Goal: Check status: Check status

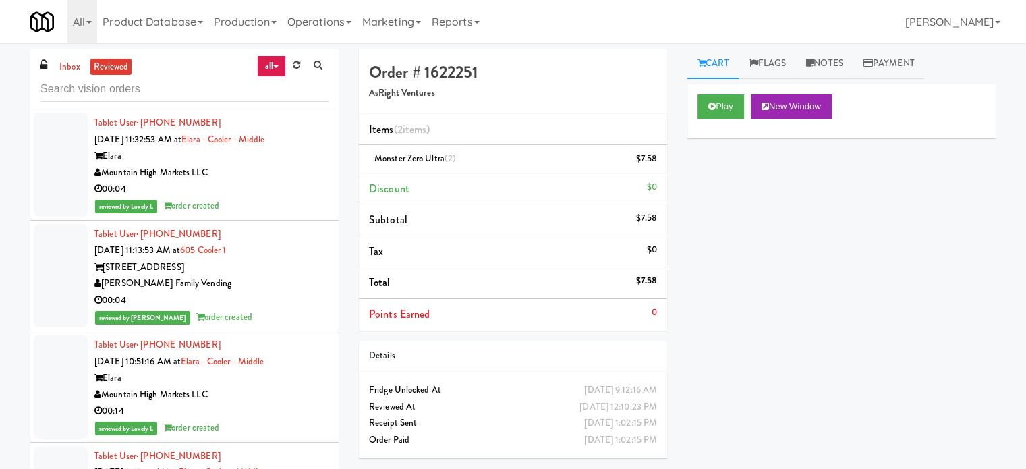
scroll to position [17987, 0]
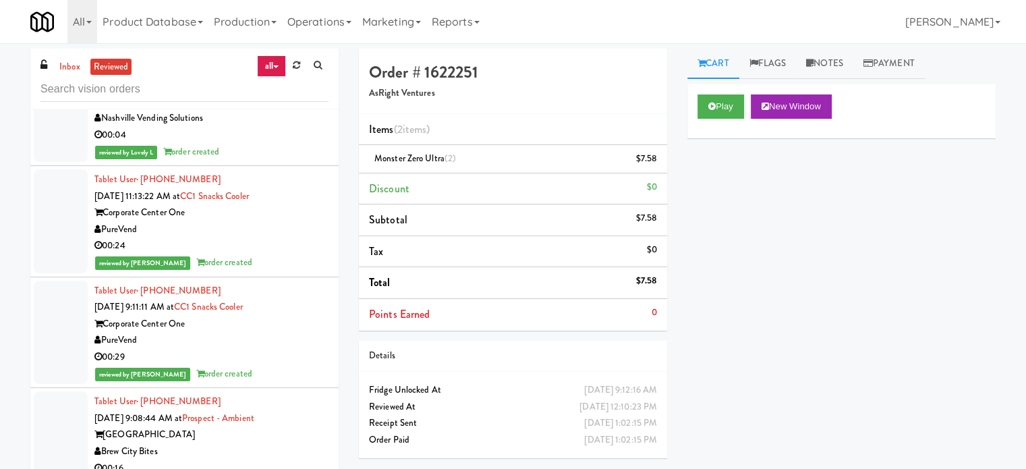
drag, startPoint x: 310, startPoint y: 273, endPoint x: 310, endPoint y: 220, distance: 52.6
click at [310, 111] on div "Riverwalk at [GEOGRAPHIC_DATA]" at bounding box center [211, 102] width 234 height 17
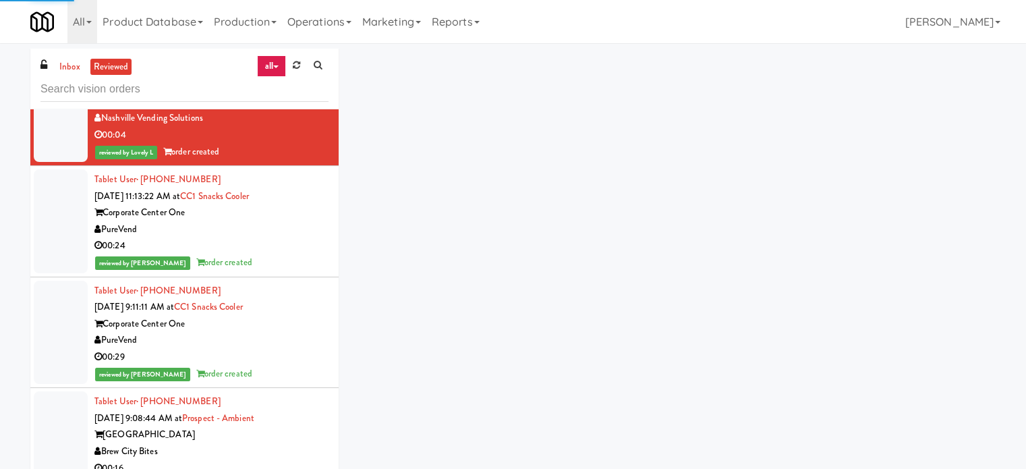
click at [289, 16] on div "AsRight Ventures" at bounding box center [211, 7] width 234 height 17
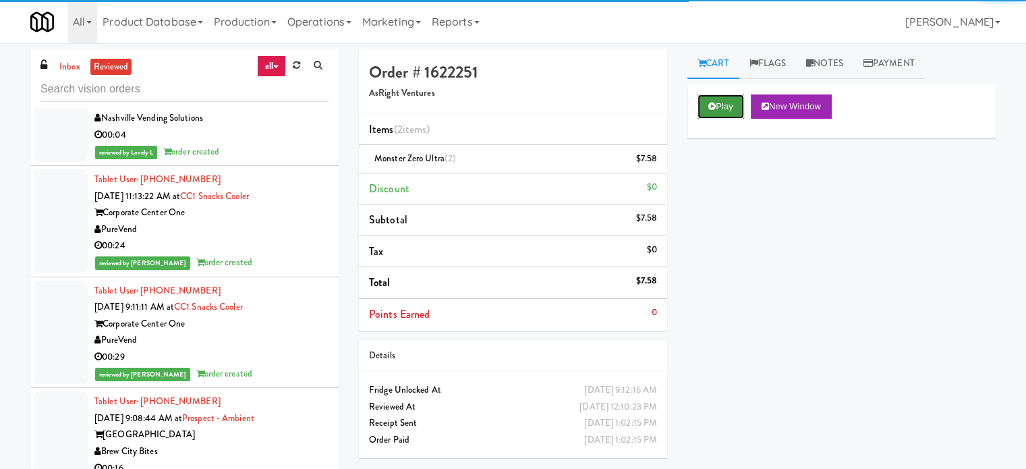
click at [717, 99] on button "Play" at bounding box center [720, 106] width 47 height 24
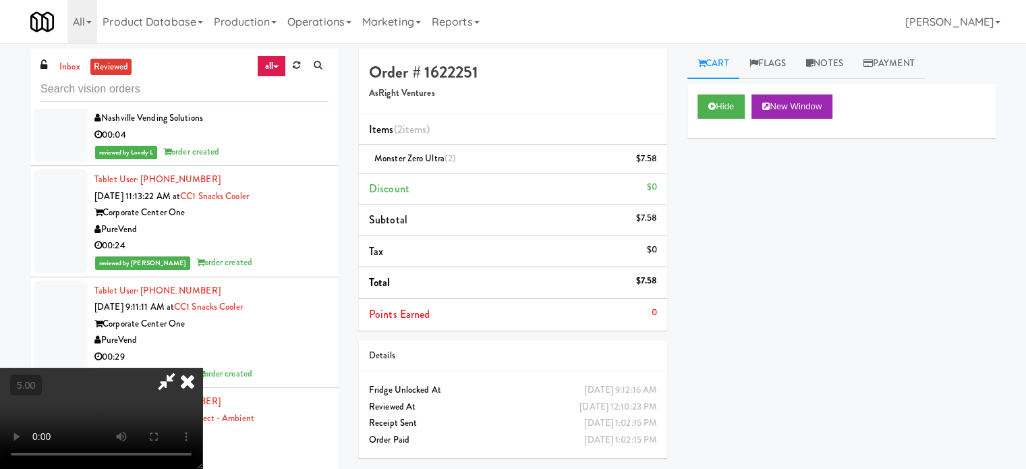
click at [202, 367] on video at bounding box center [101, 417] width 202 height 101
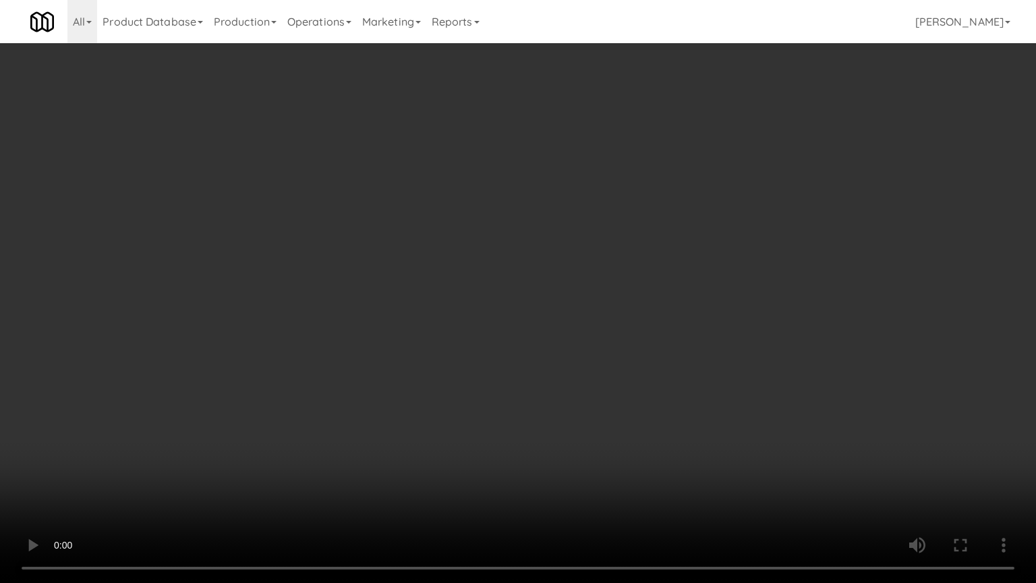
click at [419, 282] on video at bounding box center [518, 291] width 1036 height 583
click at [414, 292] on video at bounding box center [518, 291] width 1036 height 583
click at [498, 297] on video at bounding box center [518, 291] width 1036 height 583
click at [498, 298] on video at bounding box center [518, 291] width 1036 height 583
click at [504, 287] on video at bounding box center [518, 291] width 1036 height 583
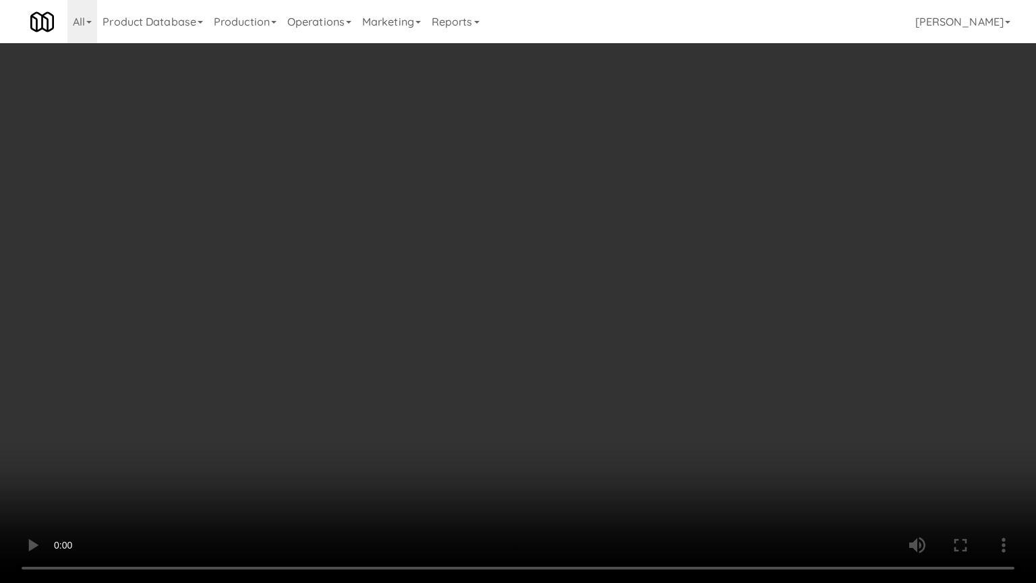
click at [505, 286] on video at bounding box center [518, 291] width 1036 height 583
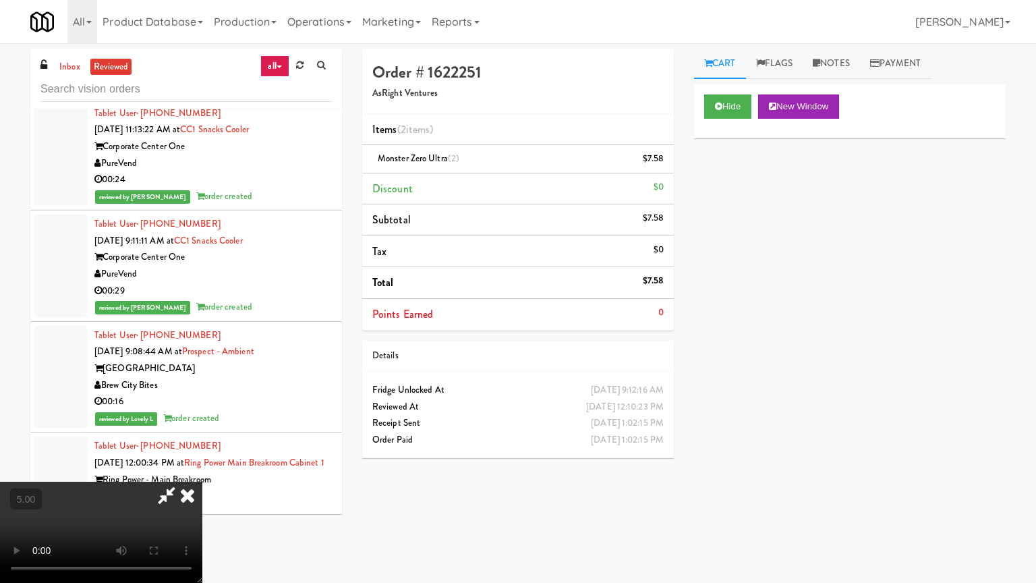
click at [202, 468] on video at bounding box center [101, 531] width 202 height 101
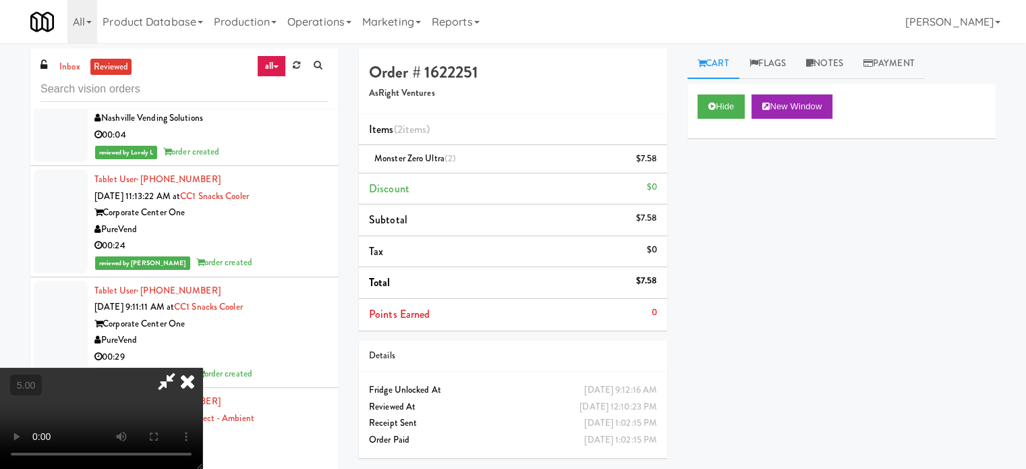
click at [202, 367] on icon at bounding box center [188, 380] width 30 height 27
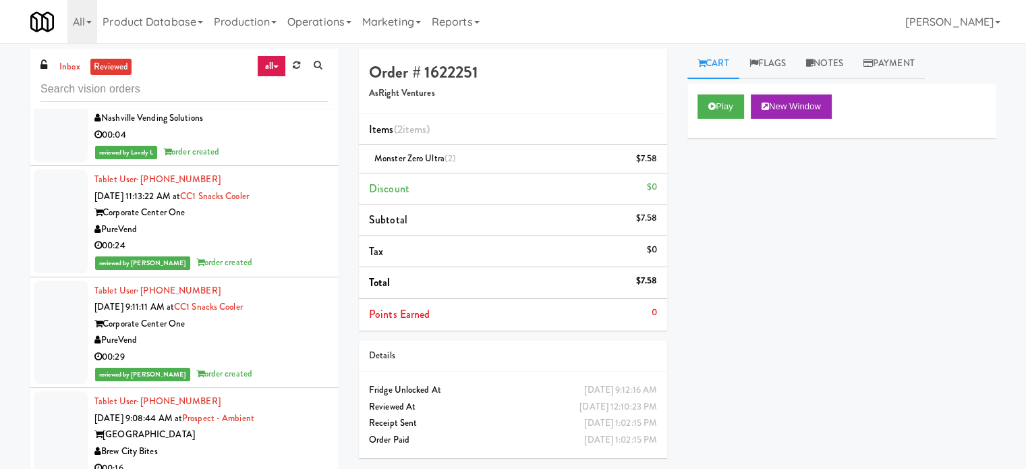
scroll to position [18324, 0]
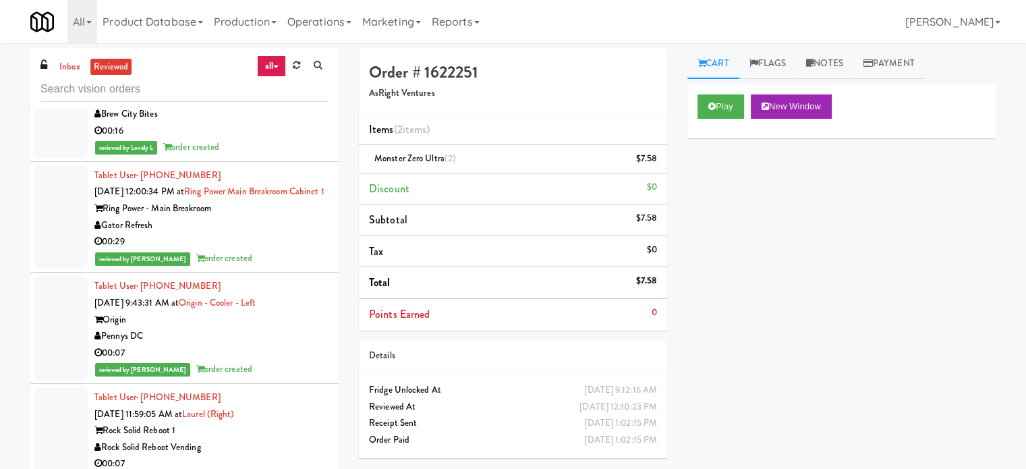
click at [299, 45] on div "reviewed by [PERSON_NAME] order created" at bounding box center [211, 36] width 234 height 17
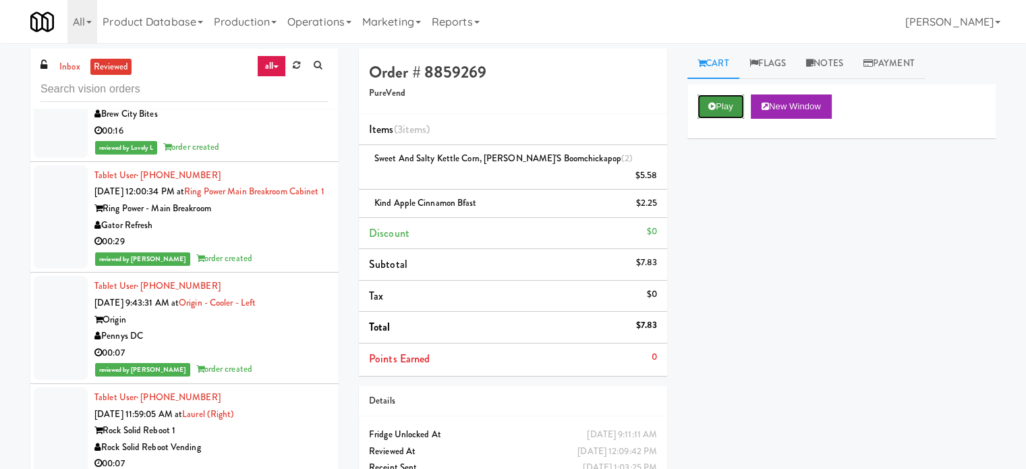
click at [721, 107] on button "Play" at bounding box center [720, 106] width 47 height 24
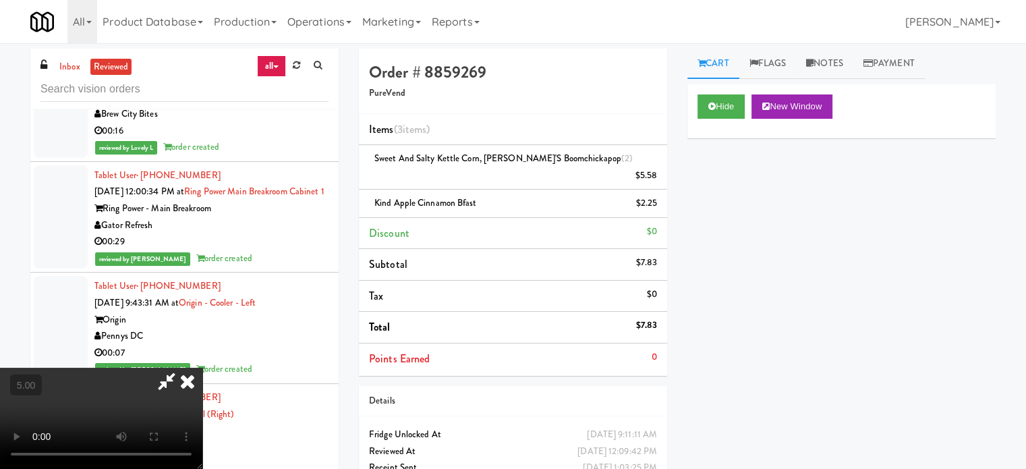
drag, startPoint x: 414, startPoint y: 267, endPoint x: 445, endPoint y: 241, distance: 40.2
click at [202, 367] on video at bounding box center [101, 417] width 202 height 101
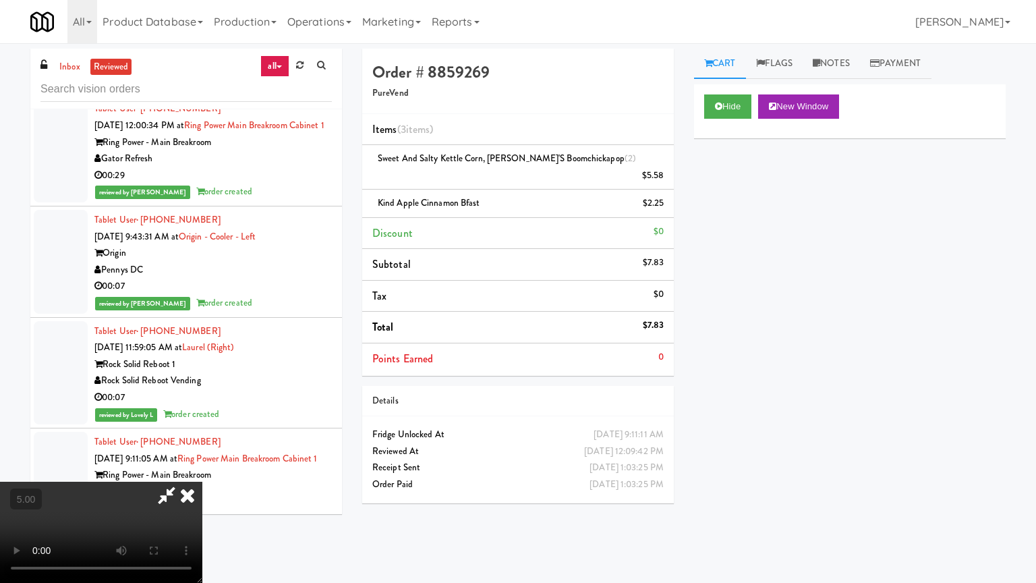
click at [202, 468] on video at bounding box center [101, 531] width 202 height 101
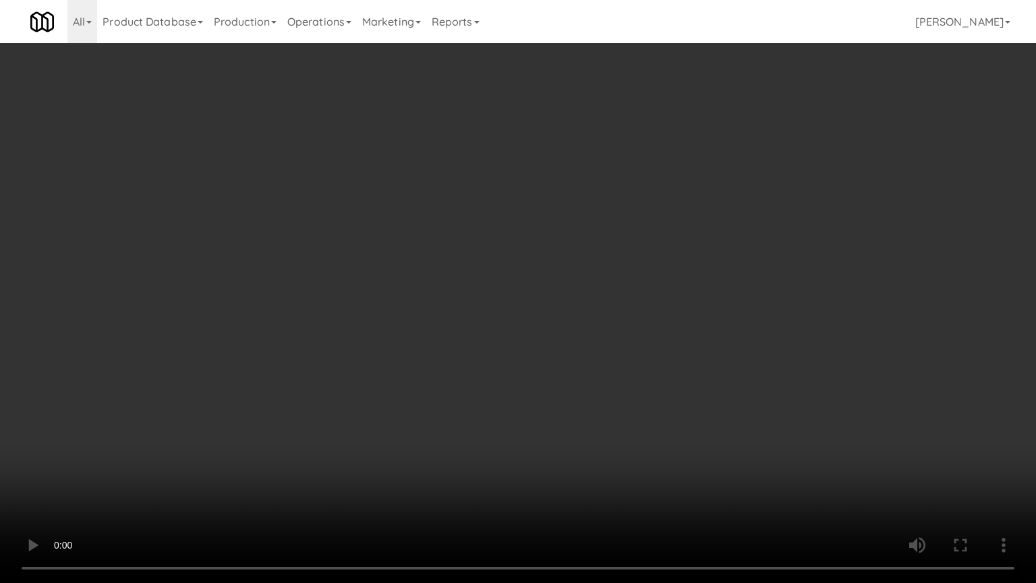
click at [438, 303] on video at bounding box center [518, 291] width 1036 height 583
click at [448, 293] on video at bounding box center [518, 291] width 1036 height 583
click at [452, 280] on video at bounding box center [518, 291] width 1036 height 583
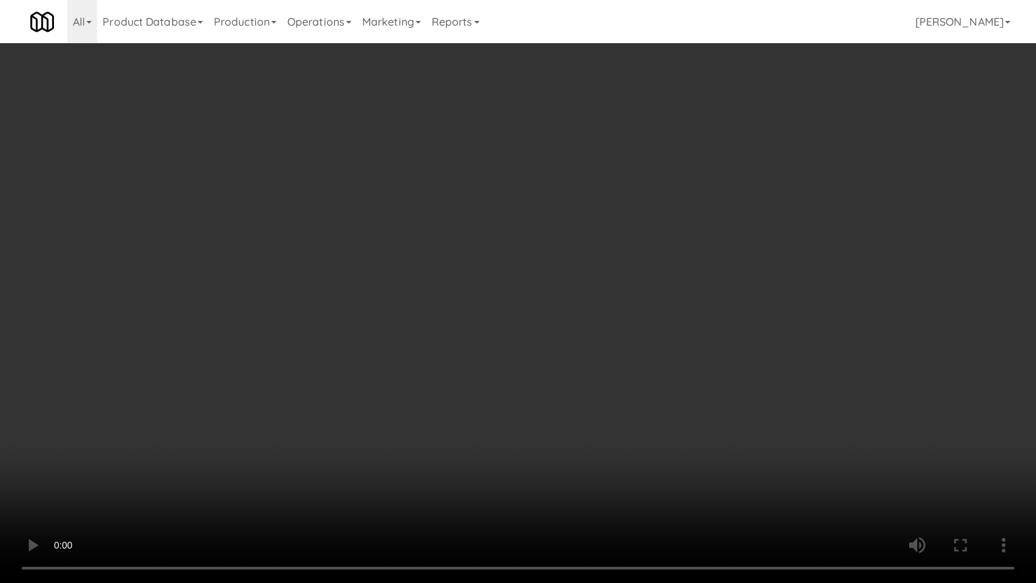
click at [452, 280] on video at bounding box center [518, 291] width 1036 height 583
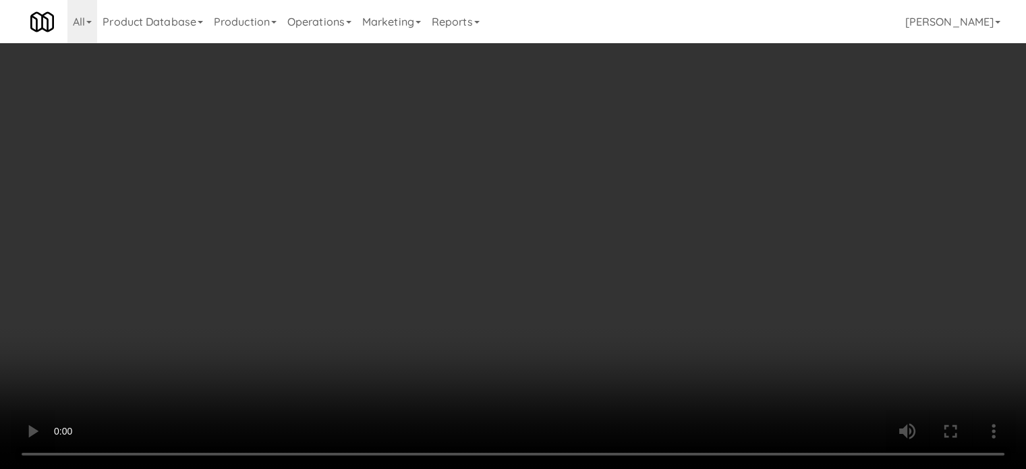
click at [272, 208] on video at bounding box center [513, 234] width 1026 height 469
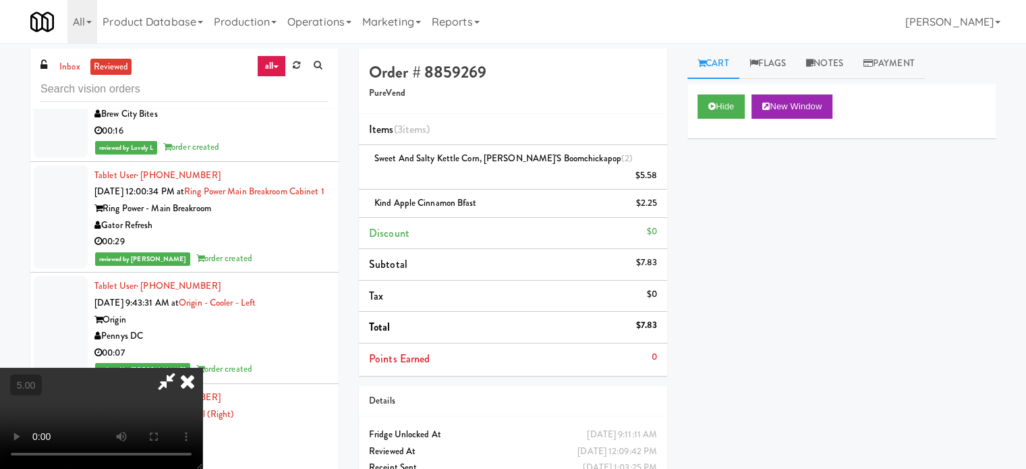
click at [202, 367] on video at bounding box center [101, 417] width 202 height 101
drag, startPoint x: 418, startPoint y: 200, endPoint x: 426, endPoint y: 196, distance: 9.0
click at [202, 367] on video at bounding box center [101, 417] width 202 height 101
click at [202, 367] on icon at bounding box center [188, 380] width 30 height 27
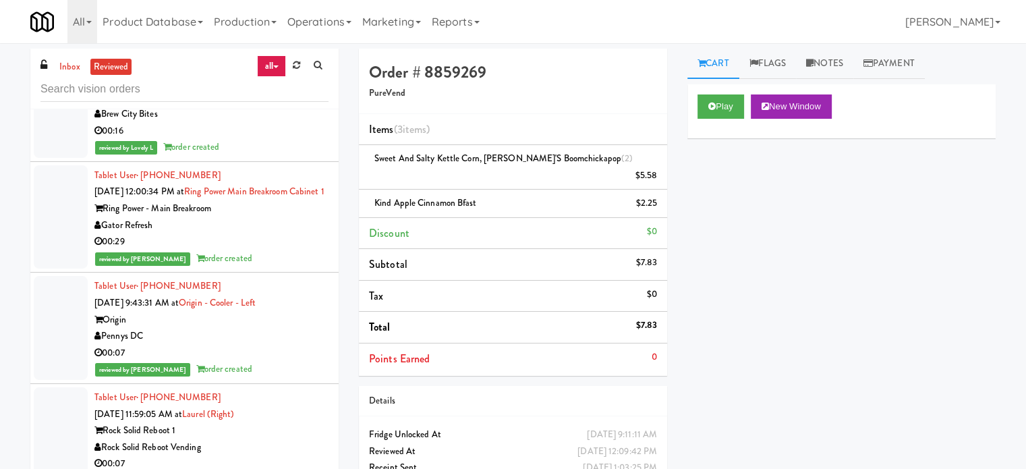
click at [303, 140] on div "00:16" at bounding box center [211, 131] width 234 height 17
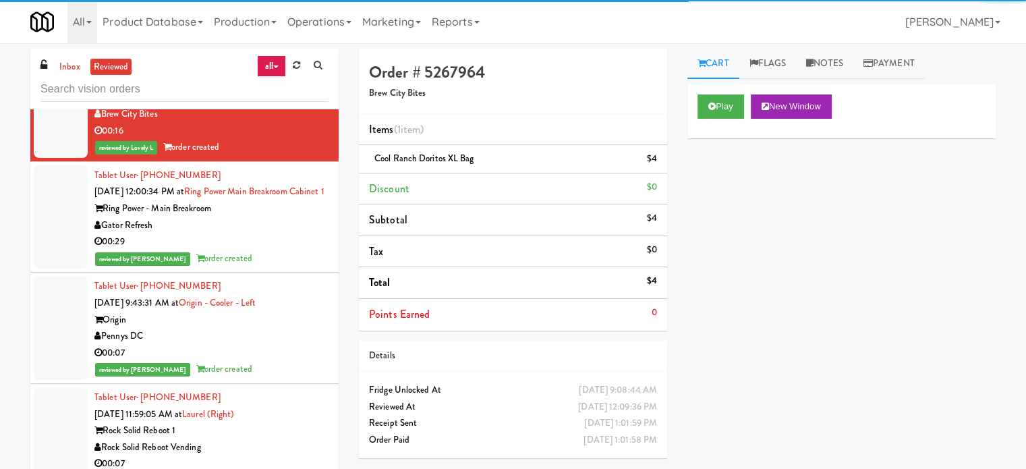
scroll to position [18661, 0]
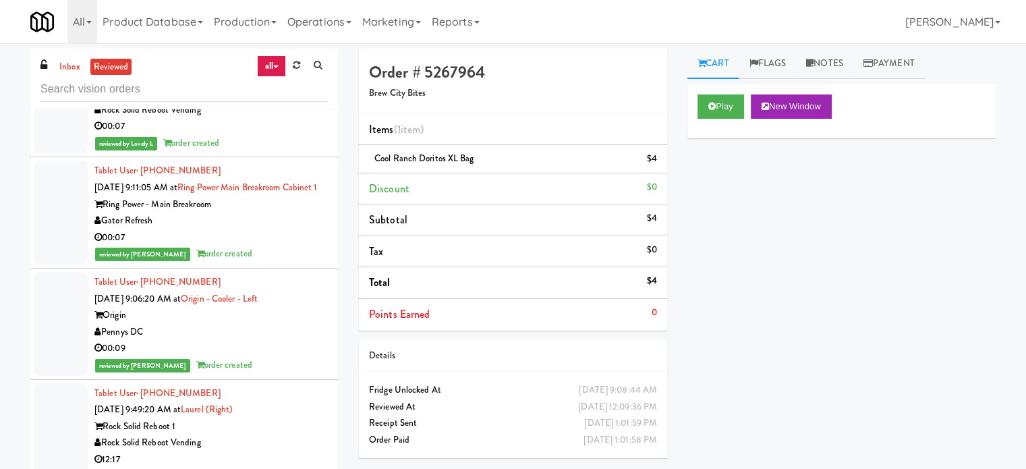
click at [300, 24] on div "00:07" at bounding box center [211, 15] width 234 height 17
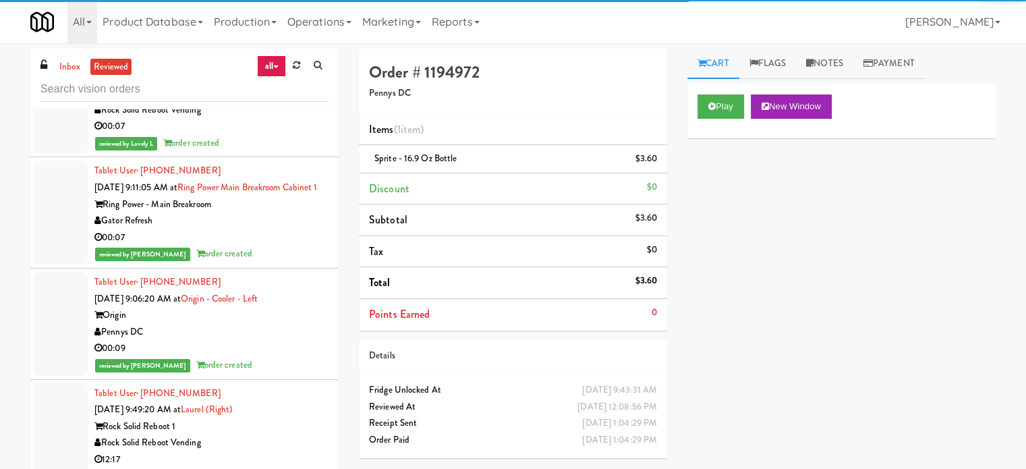
click at [299, 135] on div "00:07" at bounding box center [211, 126] width 234 height 17
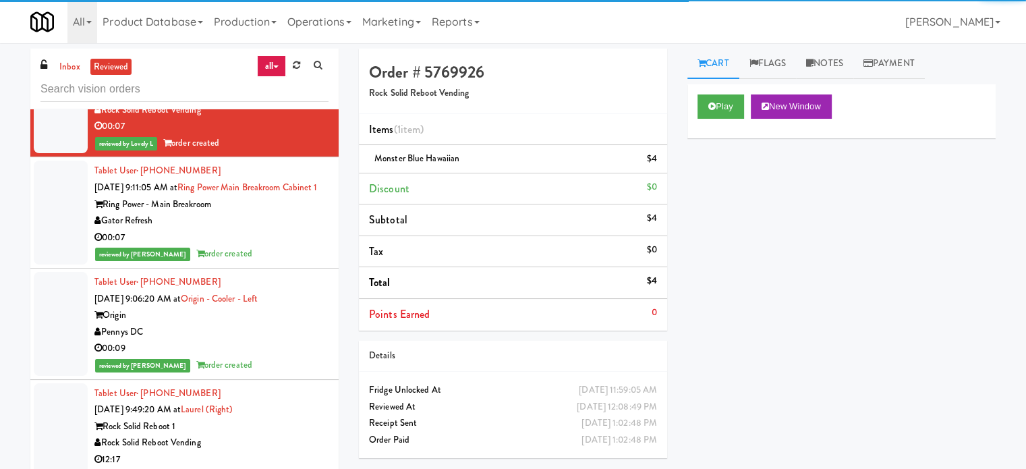
drag, startPoint x: 289, startPoint y: 404, endPoint x: 294, endPoint y: 347, distance: 57.6
click at [291, 213] on div "Ring Power - Main Breakroom" at bounding box center [211, 204] width 234 height 17
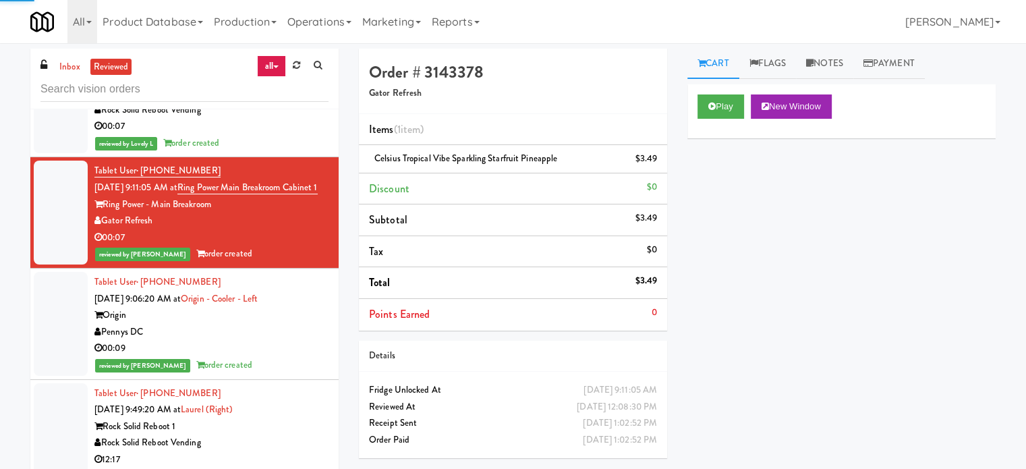
scroll to position [18998, 0]
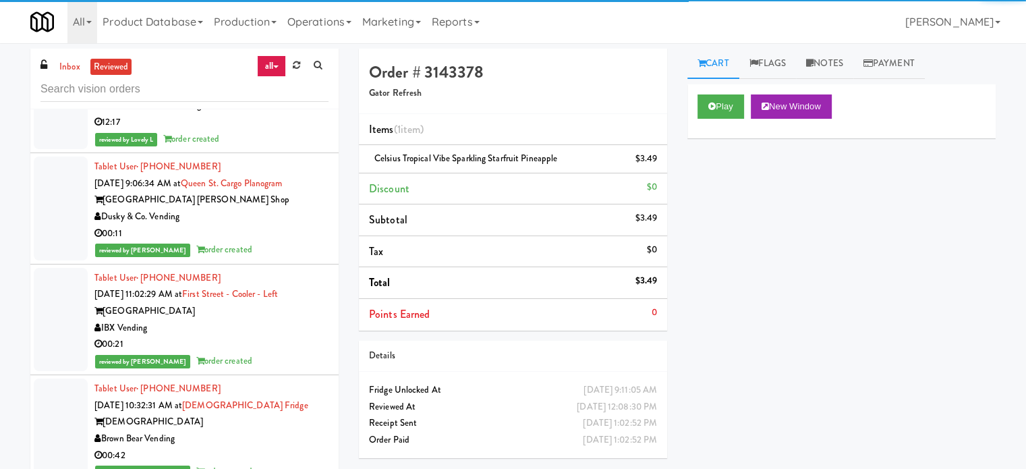
click at [280, 36] on div "reviewed by [PERSON_NAME] order created" at bounding box center [211, 28] width 234 height 17
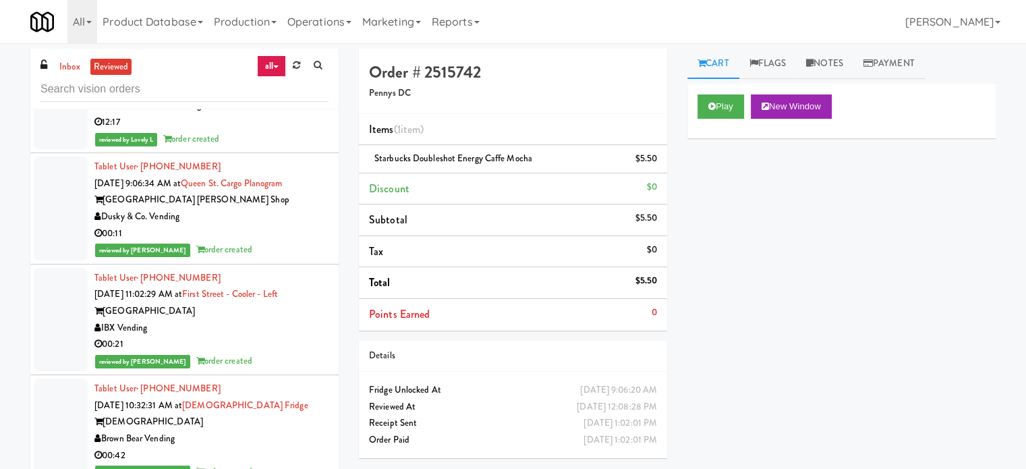
click at [285, 114] on div "Rock Solid Reboot Vending" at bounding box center [211, 105] width 234 height 17
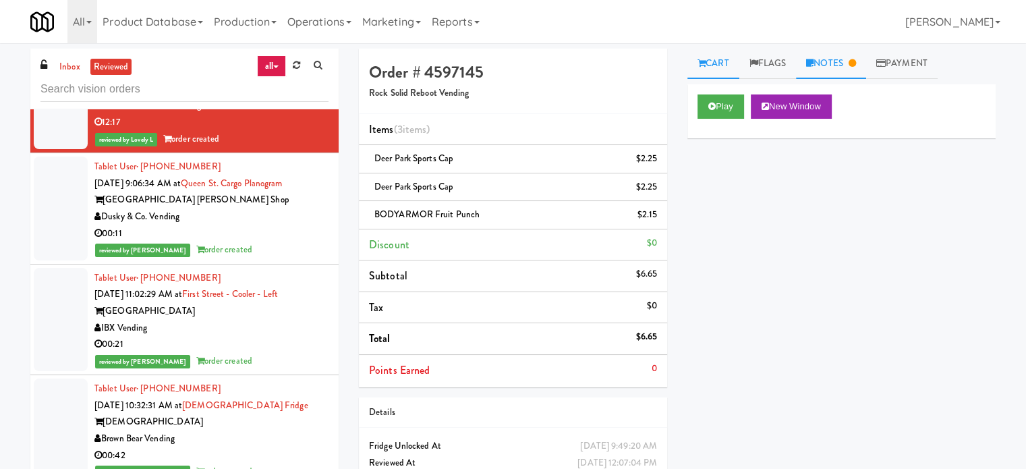
click at [847, 64] on link "Notes" at bounding box center [831, 64] width 70 height 30
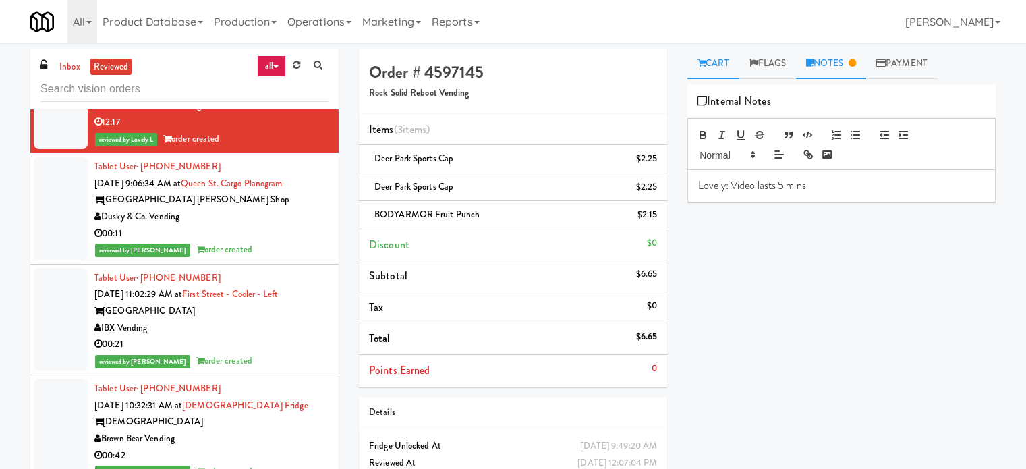
click at [717, 62] on link "Cart" at bounding box center [713, 64] width 52 height 30
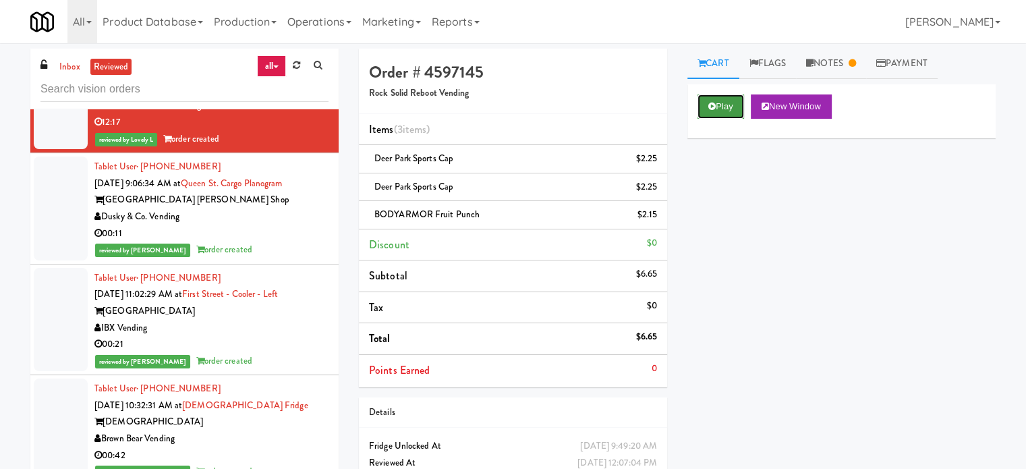
click at [718, 108] on button "Play" at bounding box center [720, 106] width 47 height 24
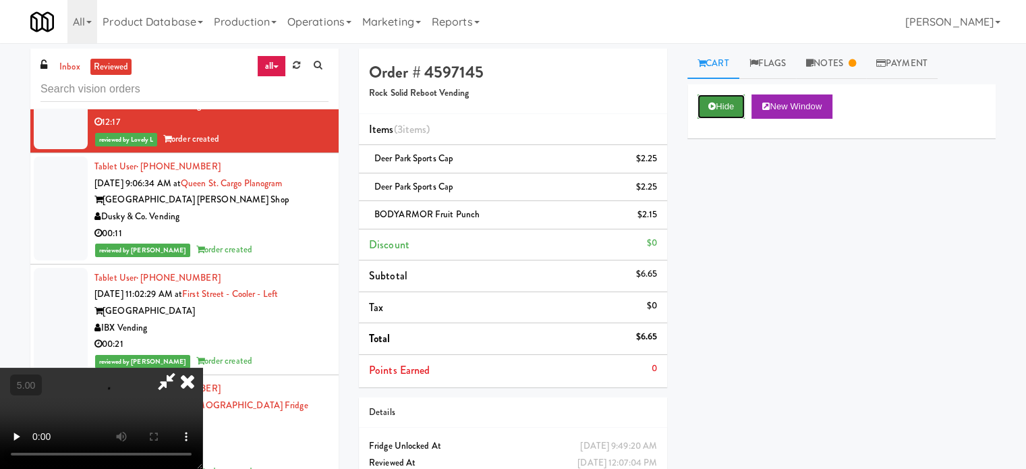
click at [736, 110] on button "Hide" at bounding box center [720, 106] width 47 height 24
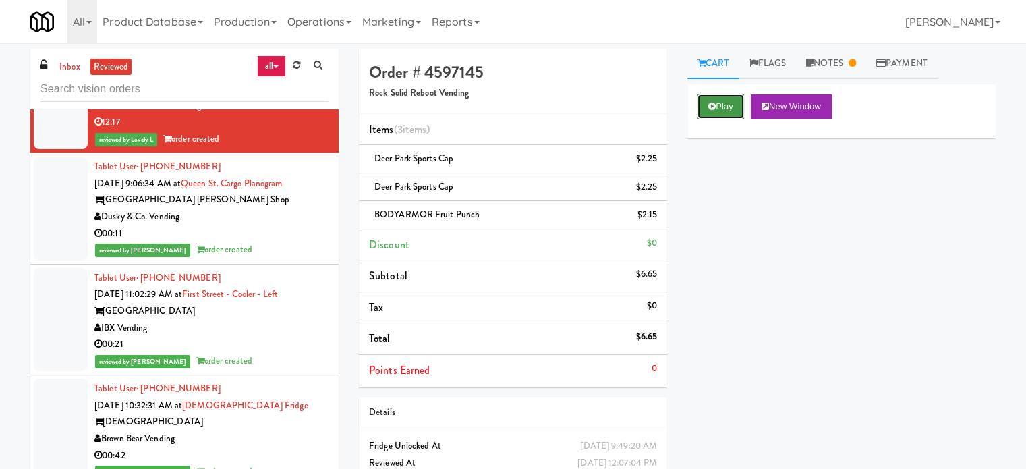
click at [736, 110] on button "Play" at bounding box center [720, 106] width 47 height 24
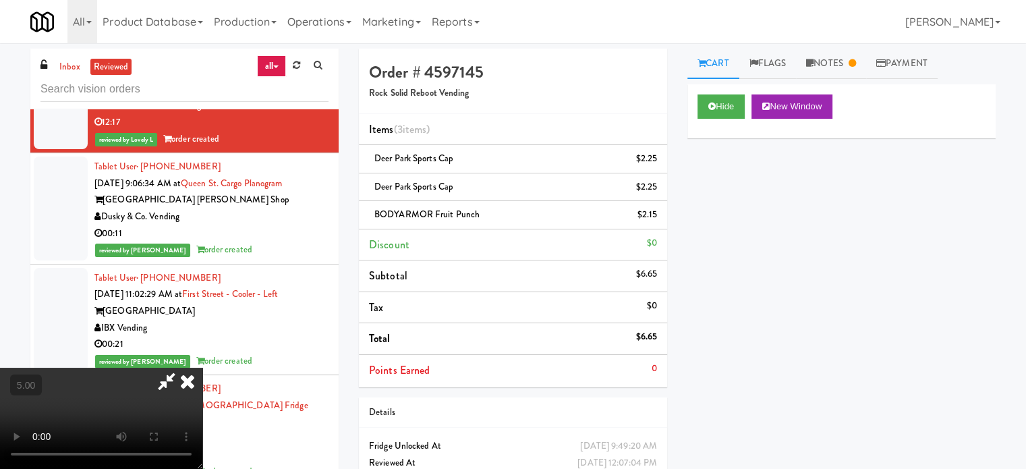
click at [202, 367] on video at bounding box center [101, 417] width 202 height 101
drag, startPoint x: 404, startPoint y: 242, endPoint x: 396, endPoint y: 227, distance: 16.6
click at [202, 367] on video at bounding box center [101, 417] width 202 height 101
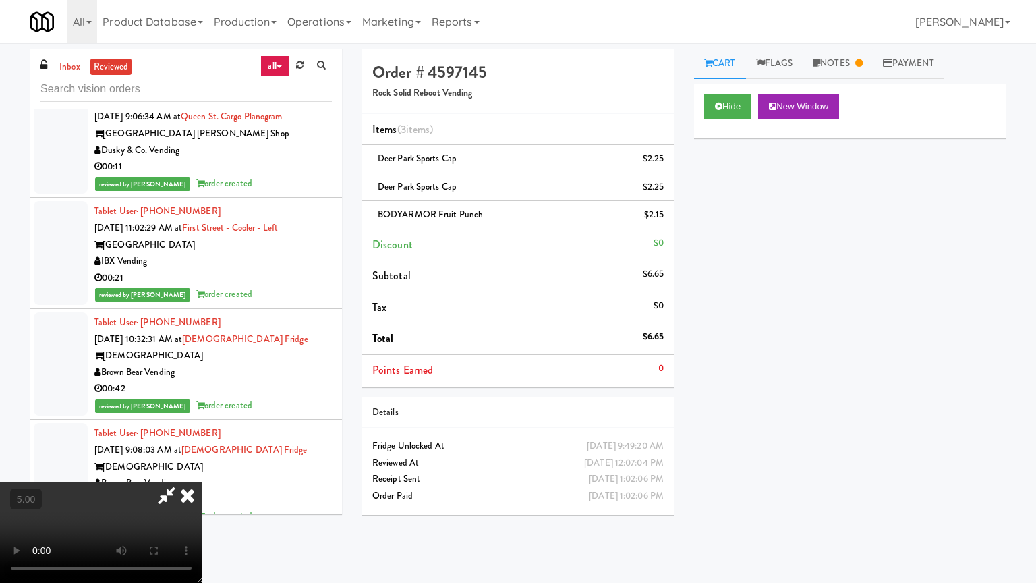
click at [202, 468] on video at bounding box center [101, 531] width 202 height 101
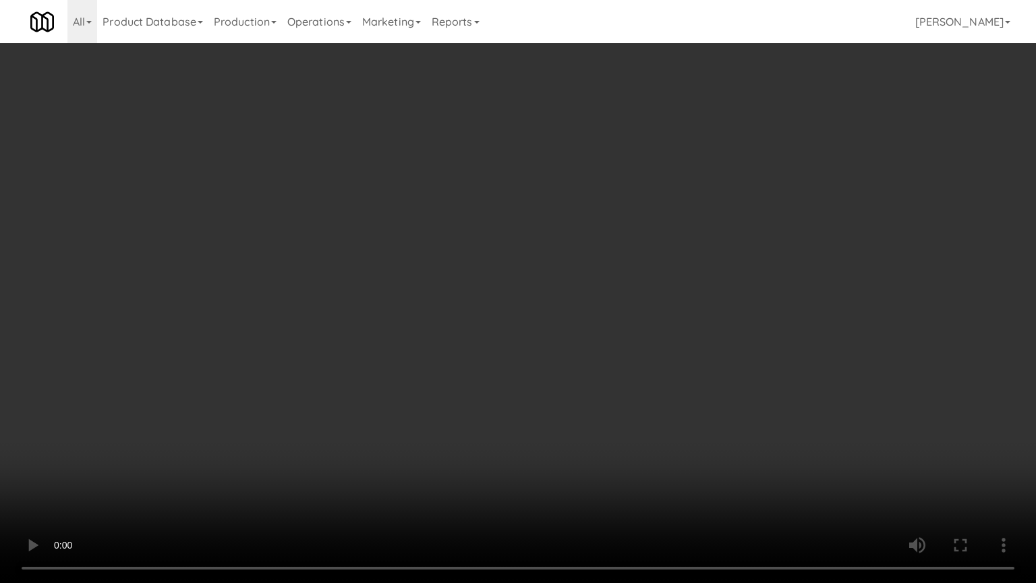
click at [411, 280] on video at bounding box center [518, 291] width 1036 height 583
click at [411, 281] on video at bounding box center [518, 291] width 1036 height 583
click at [449, 288] on video at bounding box center [518, 291] width 1036 height 583
click at [334, 425] on video at bounding box center [518, 291] width 1036 height 583
drag, startPoint x: 392, startPoint y: 333, endPoint x: 453, endPoint y: 295, distance: 72.0
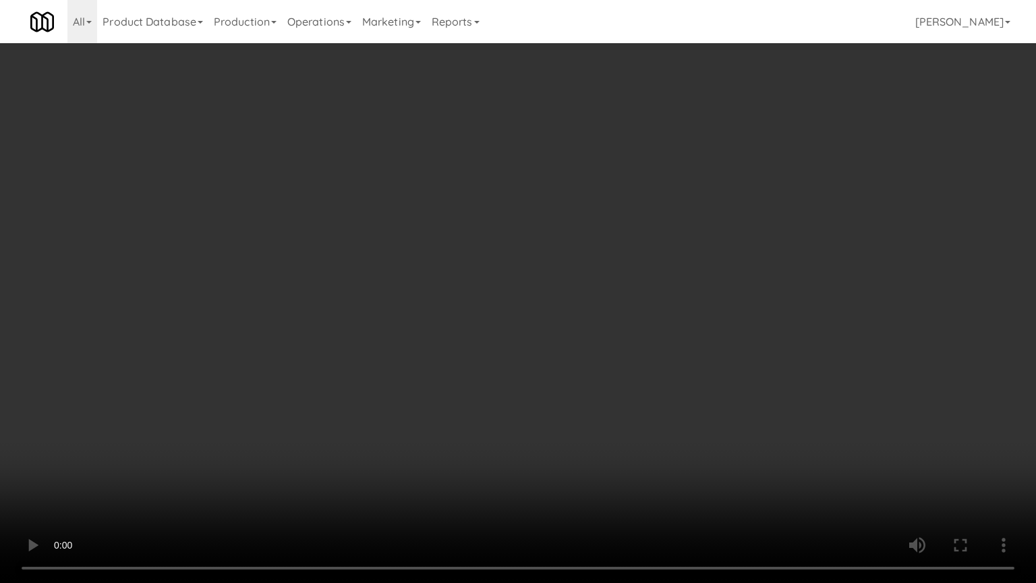
click at [394, 332] on video at bounding box center [518, 291] width 1036 height 583
click at [504, 256] on video at bounding box center [518, 291] width 1036 height 583
click at [512, 307] on video at bounding box center [518, 291] width 1036 height 583
click at [483, 403] on video at bounding box center [518, 291] width 1036 height 583
click at [505, 330] on video at bounding box center [518, 291] width 1036 height 583
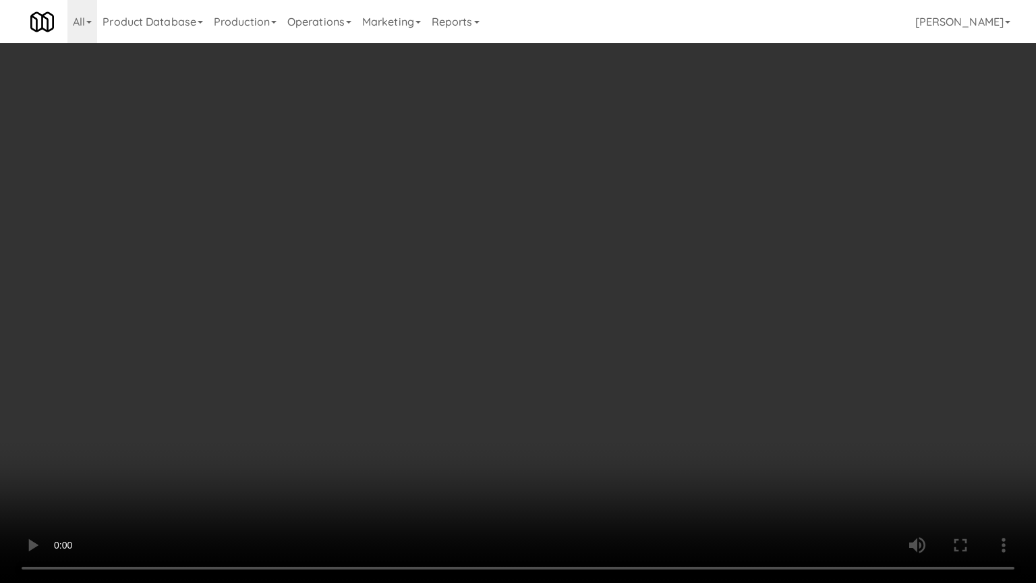
click at [512, 316] on video at bounding box center [518, 291] width 1036 height 583
click at [550, 317] on video at bounding box center [518, 291] width 1036 height 583
click at [546, 314] on video at bounding box center [518, 291] width 1036 height 583
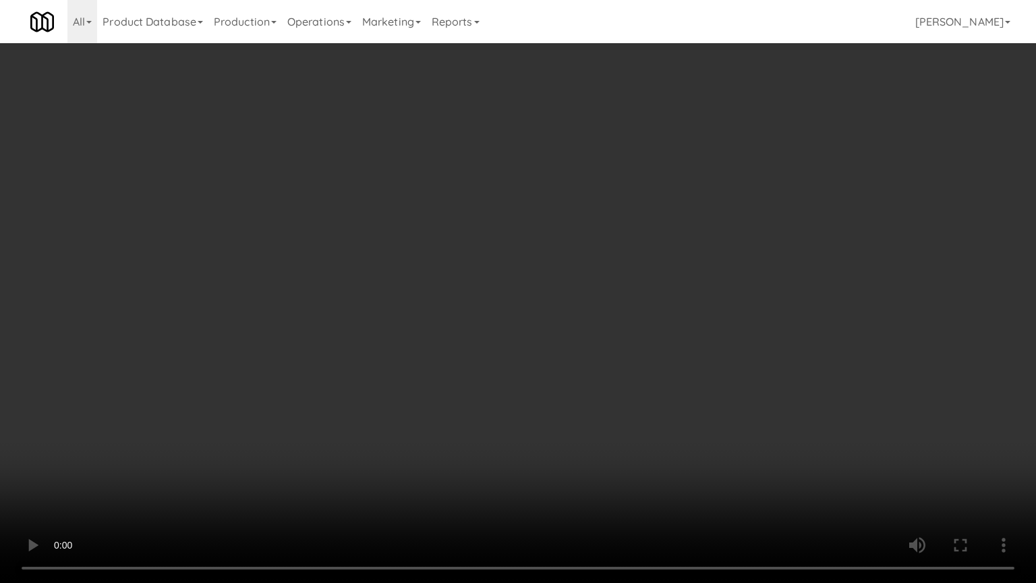
click at [546, 314] on video at bounding box center [518, 291] width 1036 height 583
click at [541, 264] on video at bounding box center [518, 291] width 1036 height 583
drag, startPoint x: 541, startPoint y: 256, endPoint x: 542, endPoint y: 243, distance: 12.9
click at [542, 250] on video at bounding box center [518, 291] width 1036 height 583
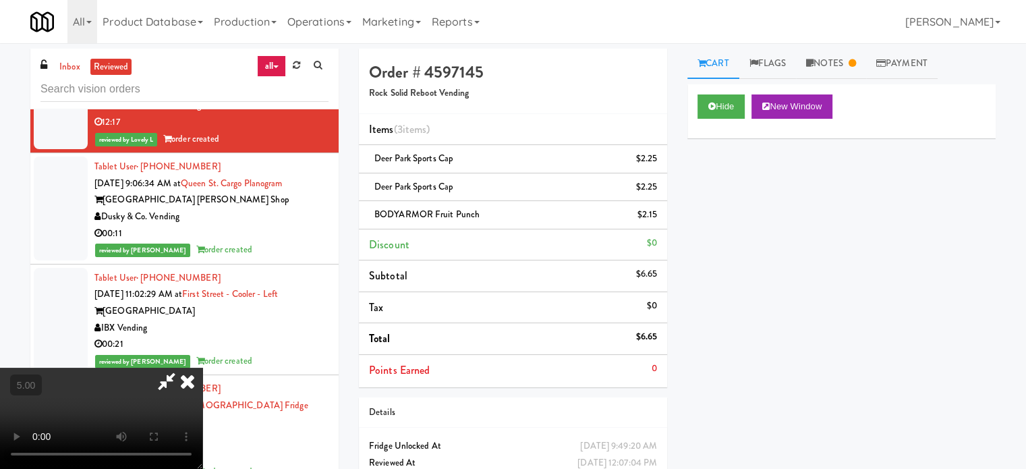
click at [202, 367] on icon at bounding box center [188, 380] width 30 height 27
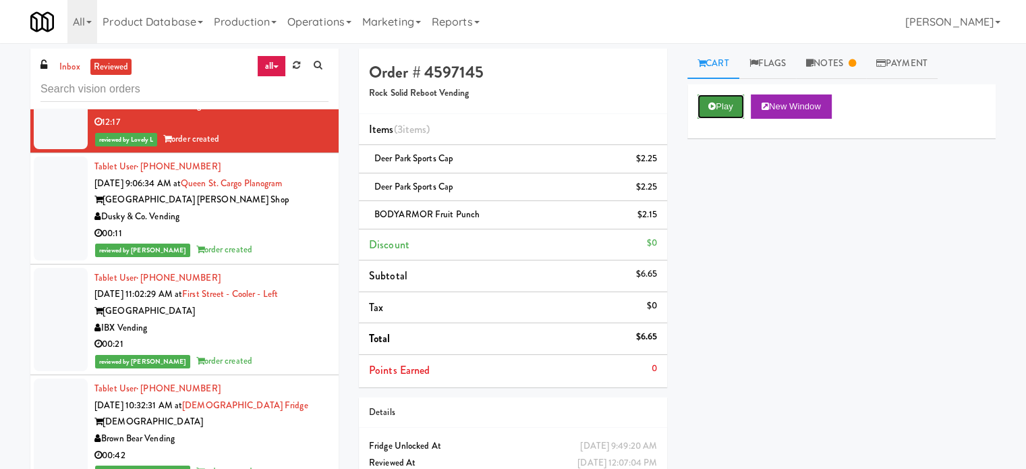
click at [731, 102] on button "Play" at bounding box center [720, 106] width 47 height 24
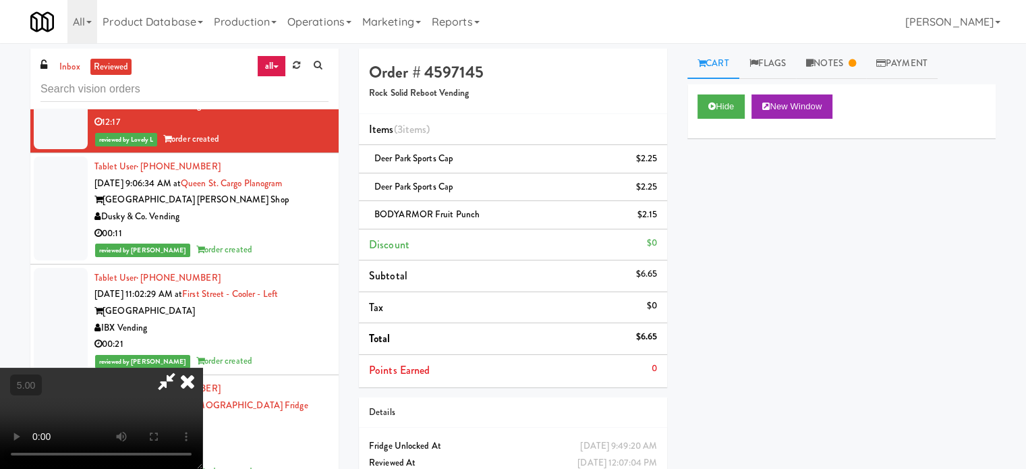
click at [202, 367] on video at bounding box center [101, 417] width 202 height 101
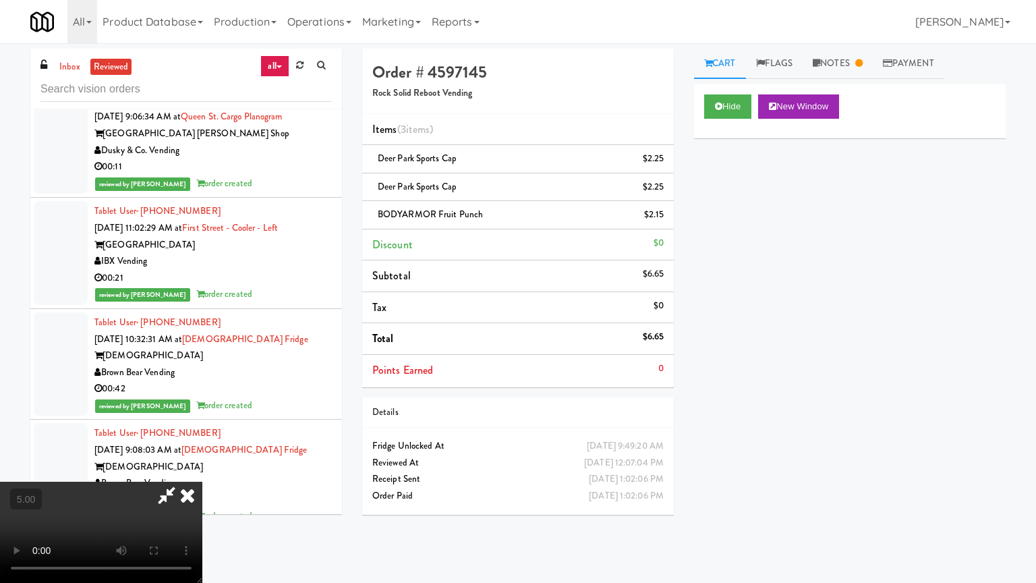
click at [202, 468] on video at bounding box center [101, 531] width 202 height 101
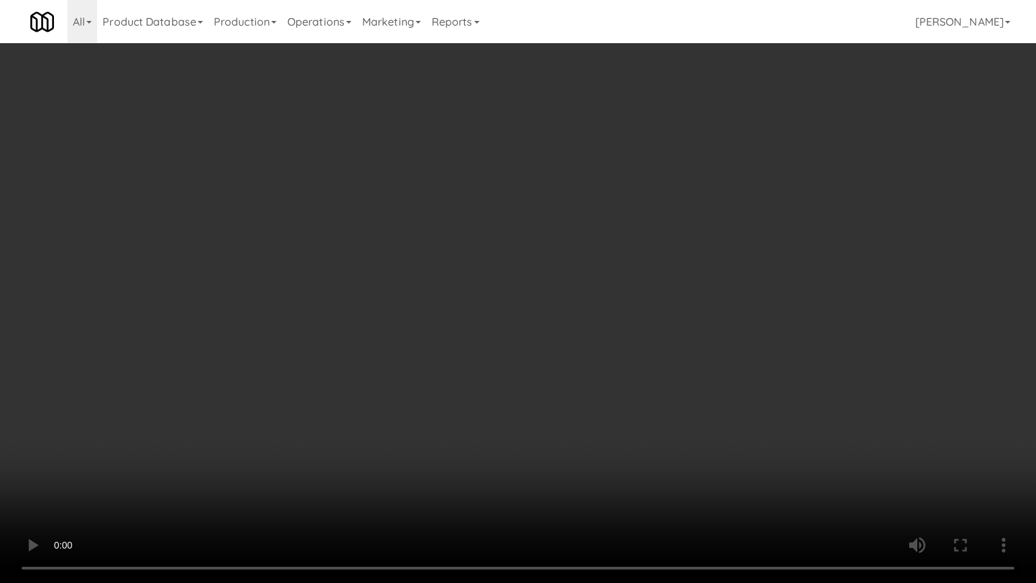
drag, startPoint x: 352, startPoint y: 386, endPoint x: 357, endPoint y: 381, distance: 7.6
click at [352, 386] on video at bounding box center [518, 291] width 1036 height 583
click at [388, 378] on video at bounding box center [518, 291] width 1036 height 583
click at [423, 356] on video at bounding box center [518, 291] width 1036 height 583
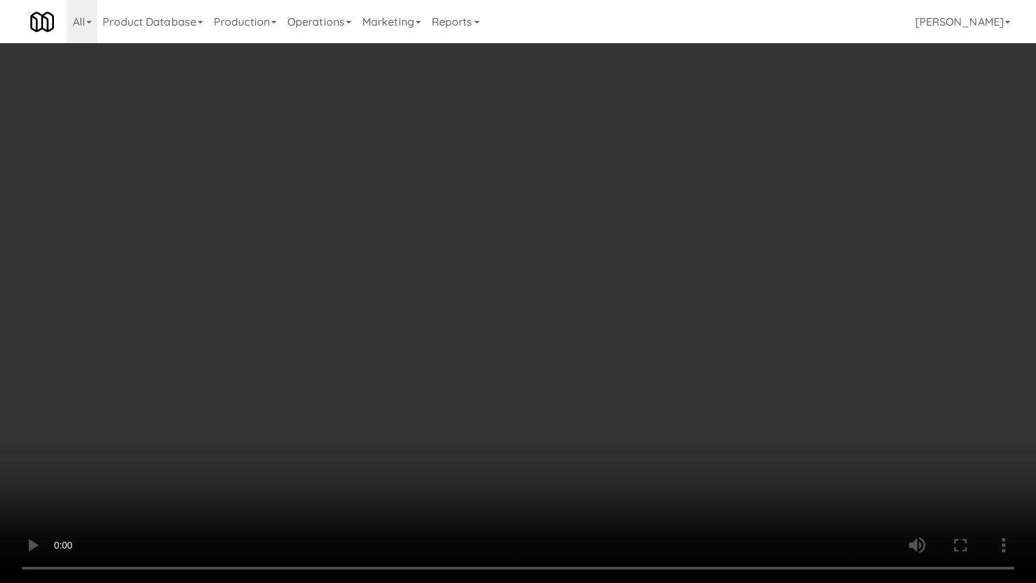
click at [423, 356] on video at bounding box center [518, 291] width 1036 height 583
click at [445, 345] on video at bounding box center [518, 291] width 1036 height 583
drag, startPoint x: 448, startPoint y: 343, endPoint x: 583, endPoint y: 162, distance: 225.9
click at [453, 339] on video at bounding box center [518, 291] width 1036 height 583
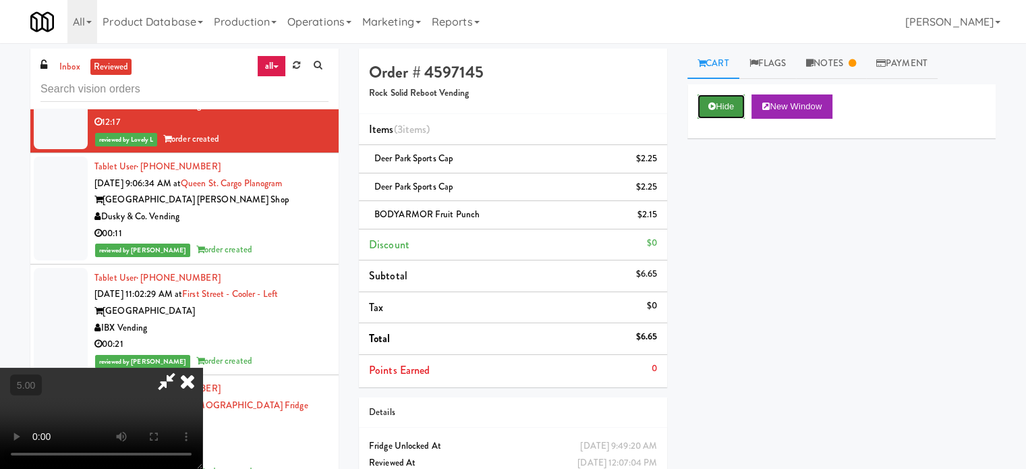
click at [725, 113] on button "Hide" at bounding box center [720, 106] width 47 height 24
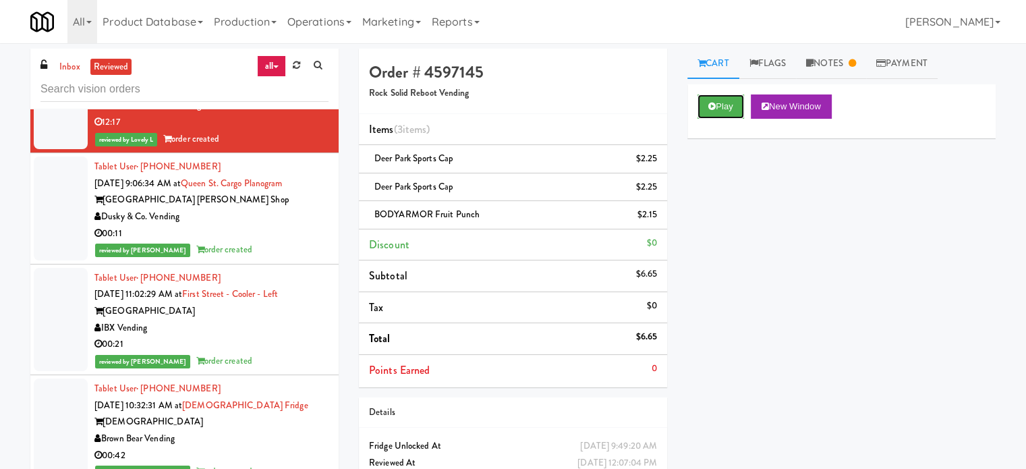
scroll to position [19335, 0]
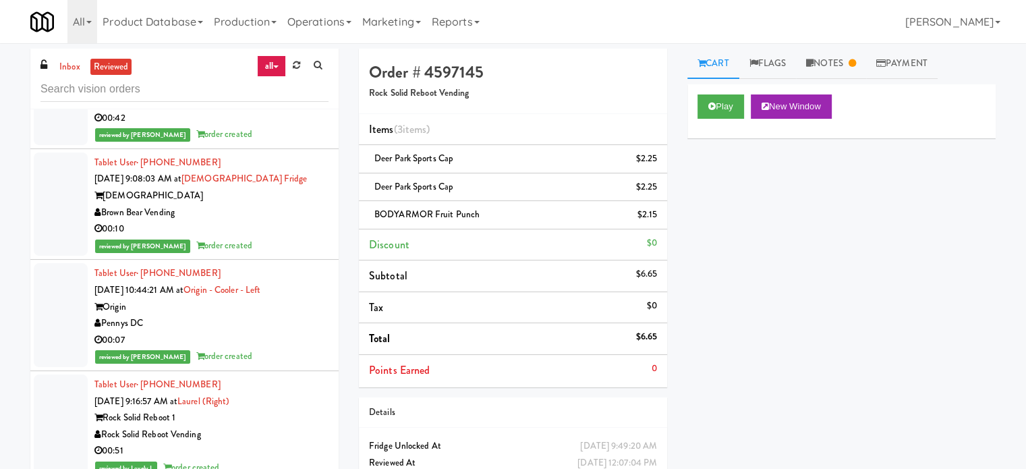
drag, startPoint x: 286, startPoint y: 225, endPoint x: 460, endPoint y: 190, distance: 177.5
click at [291, 32] on div "reviewed by Knessa C order created" at bounding box center [211, 24] width 234 height 17
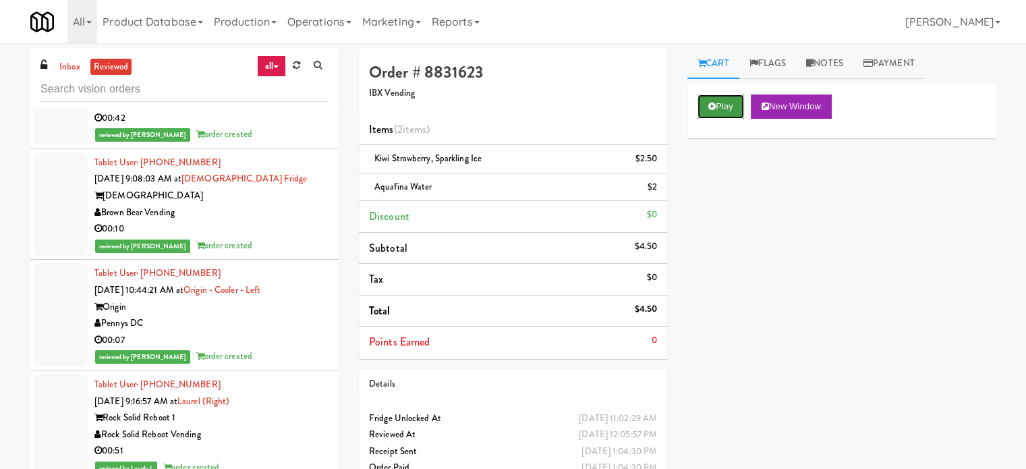
click at [725, 103] on button "Play" at bounding box center [720, 106] width 47 height 24
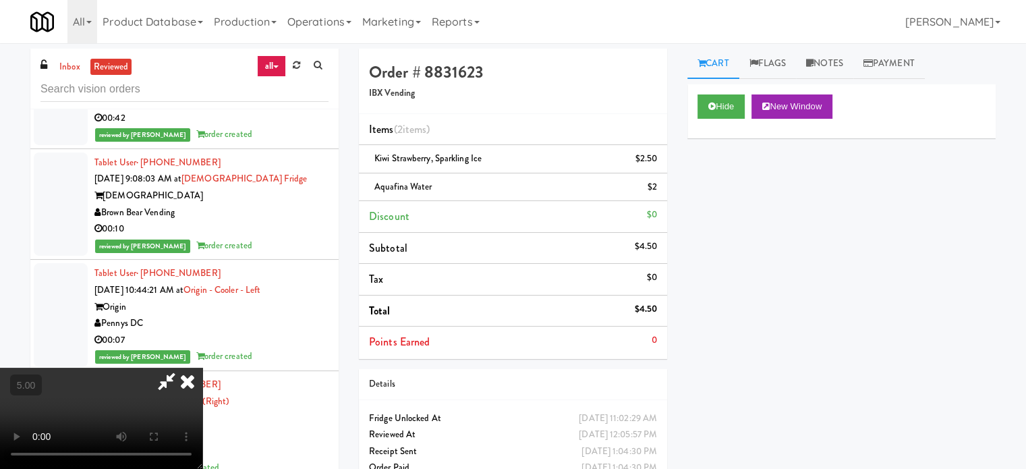
click at [202, 367] on video at bounding box center [101, 417] width 202 height 101
drag, startPoint x: 374, startPoint y: 301, endPoint x: 453, endPoint y: 204, distance: 125.1
click at [202, 367] on video at bounding box center [101, 417] width 202 height 101
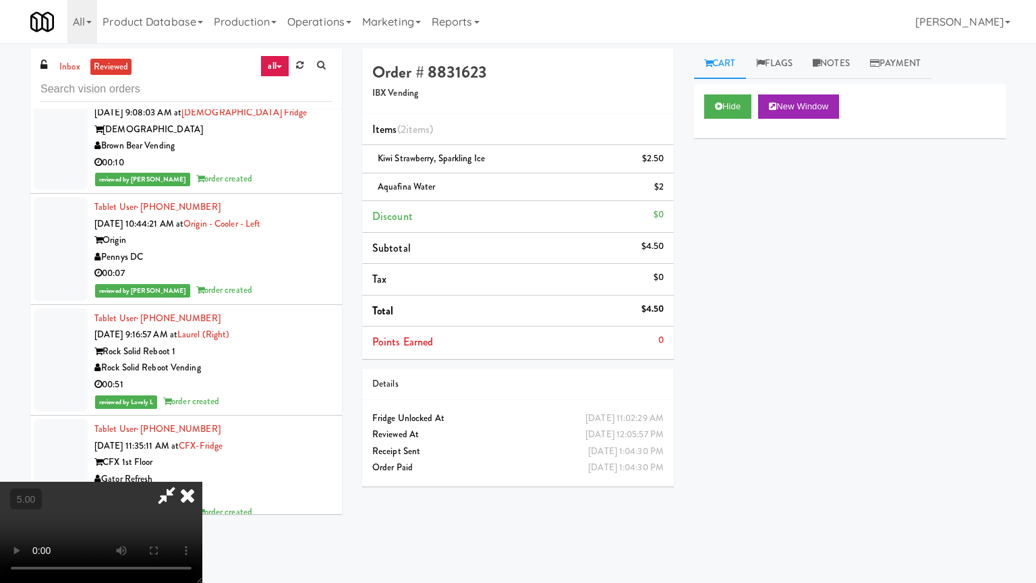
click at [202, 468] on video at bounding box center [101, 531] width 202 height 101
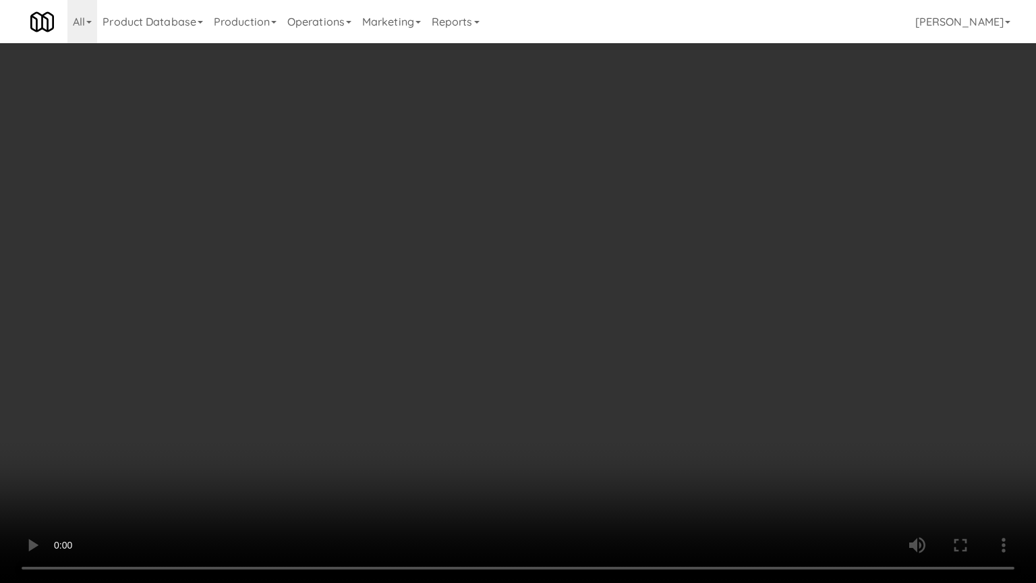
click at [431, 305] on video at bounding box center [518, 291] width 1036 height 583
click at [499, 314] on video at bounding box center [518, 291] width 1036 height 583
click at [506, 318] on video at bounding box center [518, 291] width 1036 height 583
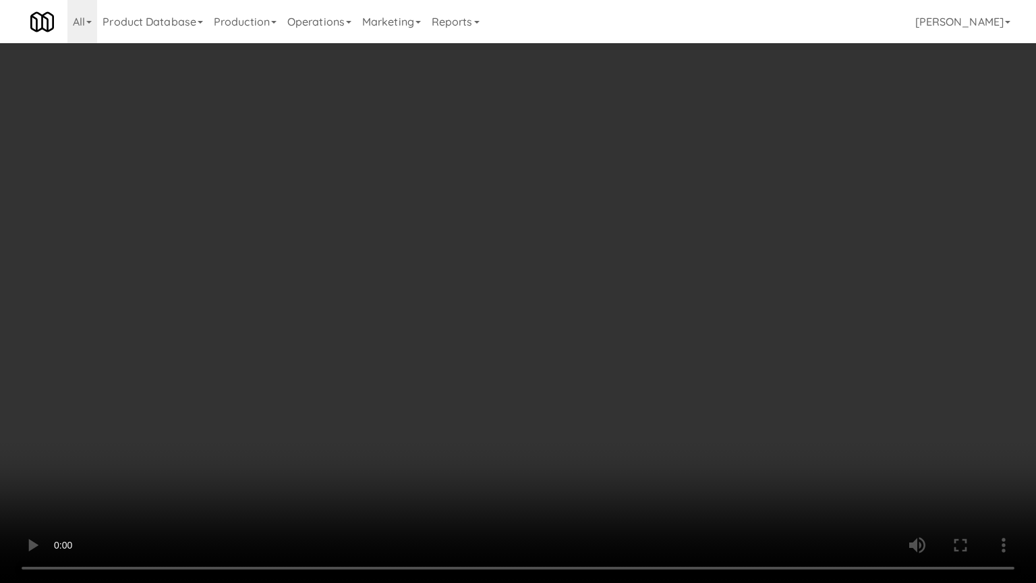
click at [506, 322] on video at bounding box center [518, 291] width 1036 height 583
click at [500, 329] on video at bounding box center [518, 291] width 1036 height 583
click at [500, 326] on video at bounding box center [518, 291] width 1036 height 583
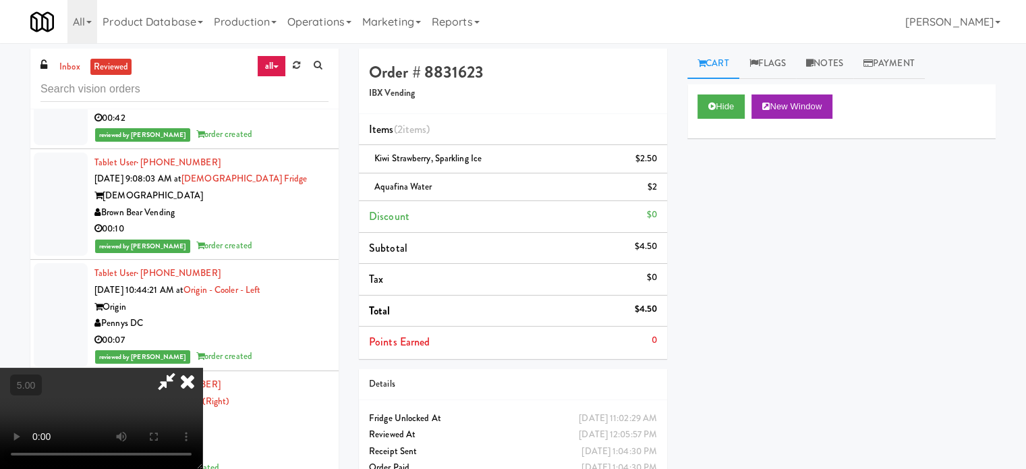
click at [202, 367] on icon at bounding box center [188, 380] width 30 height 27
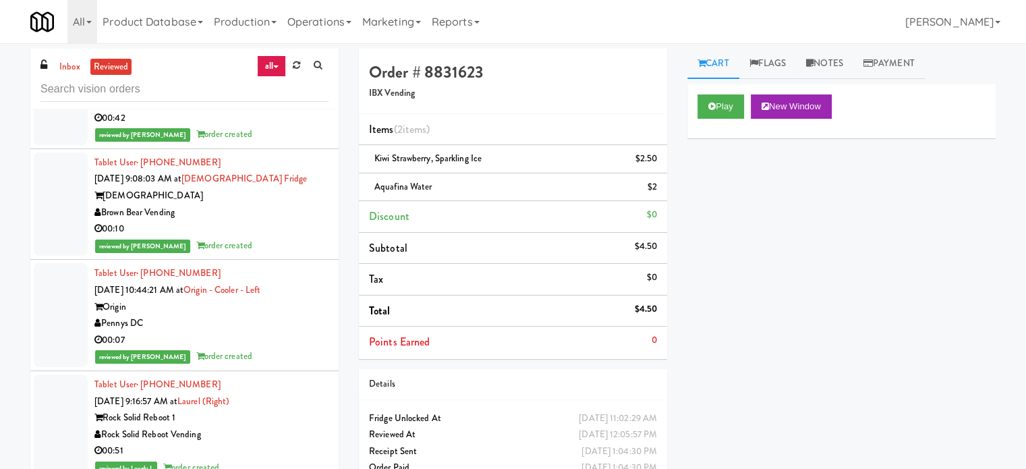
click at [278, 127] on div "00:42" at bounding box center [211, 118] width 234 height 17
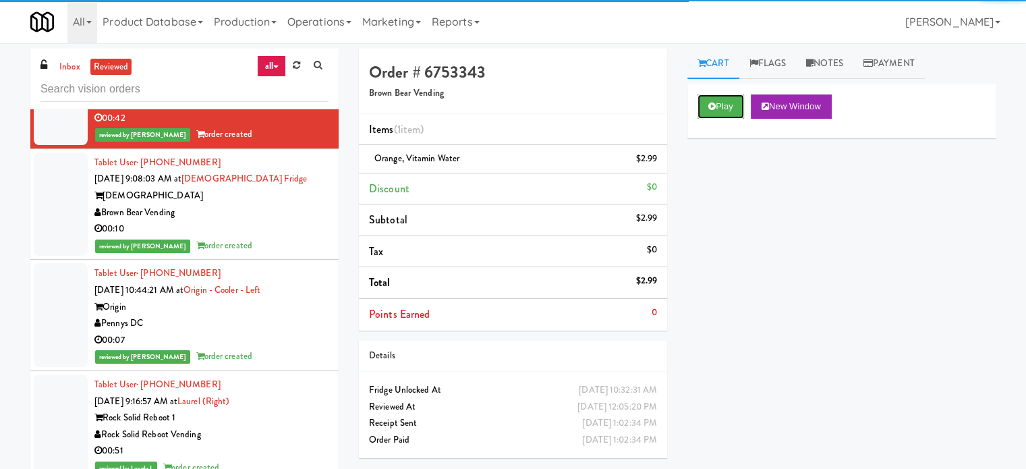
click at [730, 103] on button "Play" at bounding box center [720, 106] width 47 height 24
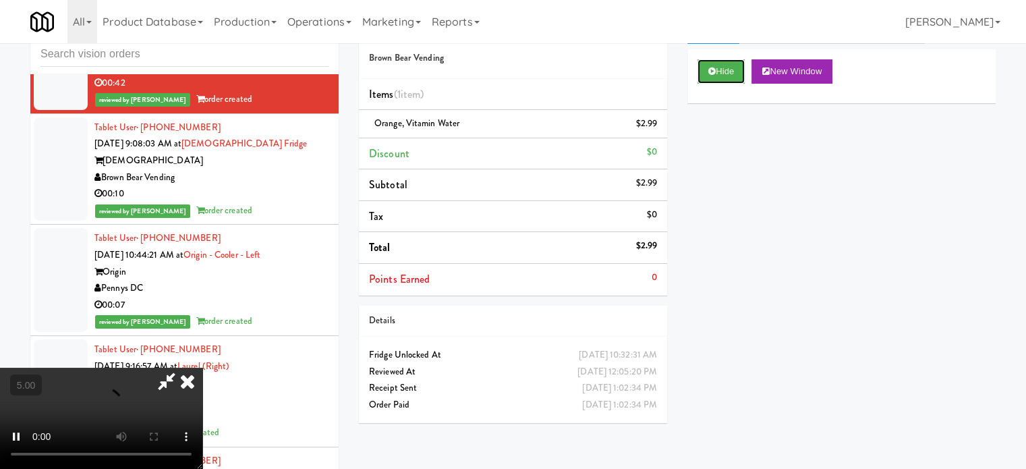
scroll to position [55, 0]
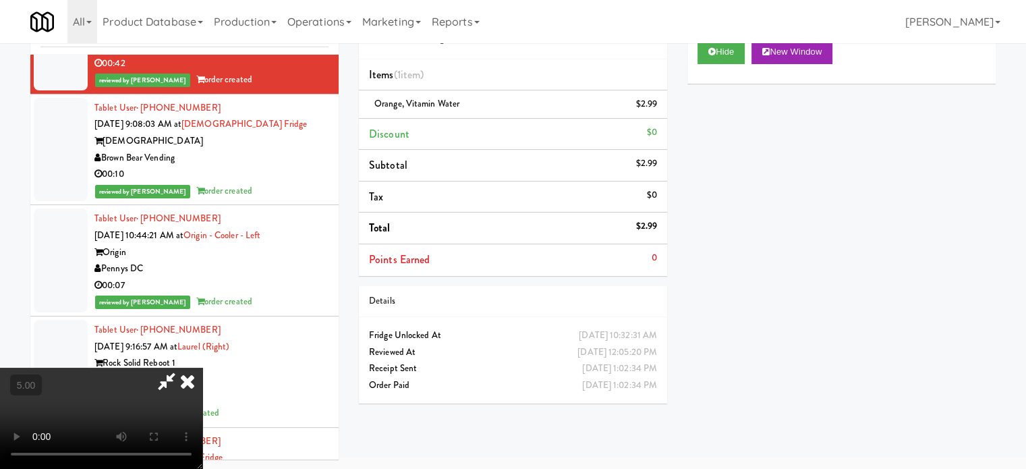
drag, startPoint x: 398, startPoint y: 285, endPoint x: 415, endPoint y: 285, distance: 16.9
click at [202, 367] on video at bounding box center [101, 417] width 202 height 101
drag, startPoint x: 415, startPoint y: 285, endPoint x: 500, endPoint y: 262, distance: 88.8
click at [202, 367] on video at bounding box center [101, 417] width 202 height 101
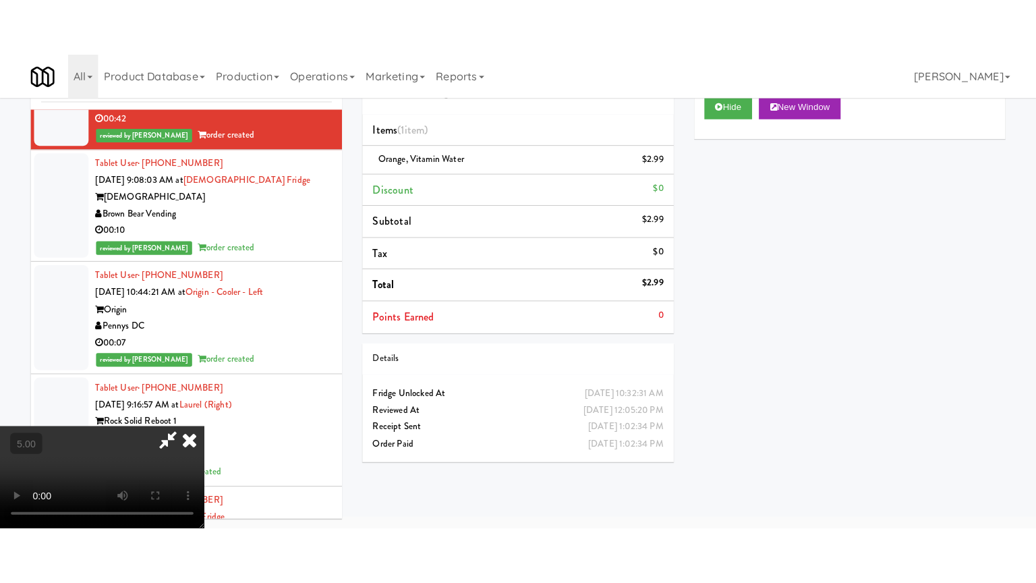
scroll to position [43, 0]
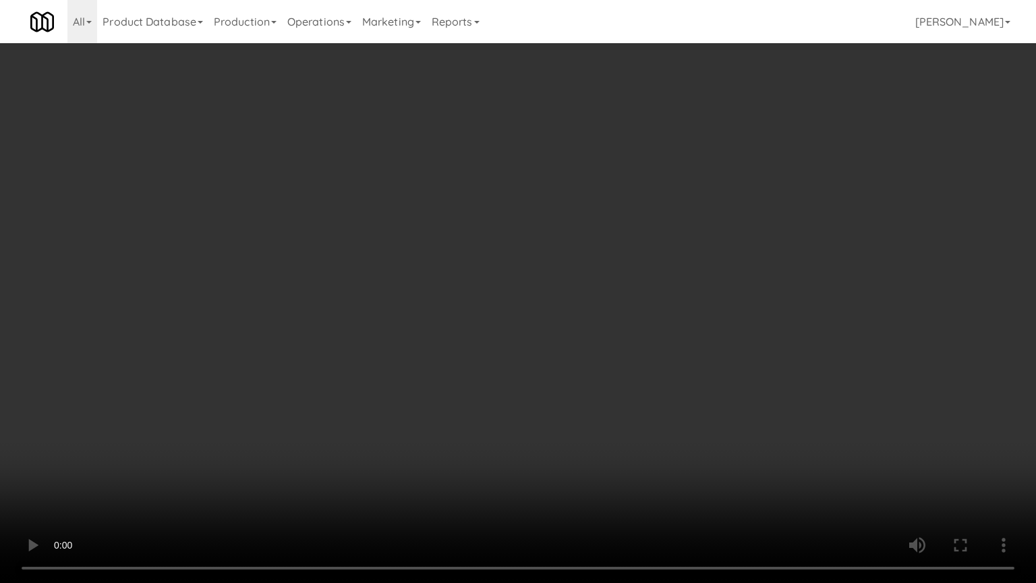
click at [494, 275] on video at bounding box center [518, 291] width 1036 height 583
click at [498, 278] on video at bounding box center [518, 291] width 1036 height 583
click at [525, 278] on video at bounding box center [518, 291] width 1036 height 583
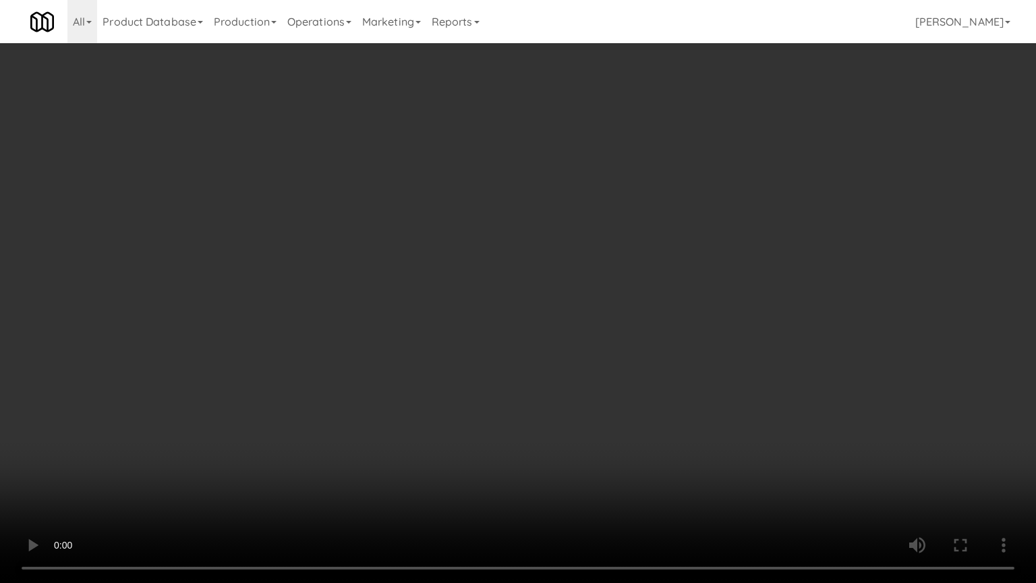
click at [517, 285] on video at bounding box center [518, 291] width 1036 height 583
click at [521, 283] on video at bounding box center [518, 291] width 1036 height 583
click at [506, 291] on video at bounding box center [518, 291] width 1036 height 583
click at [506, 289] on video at bounding box center [518, 291] width 1036 height 583
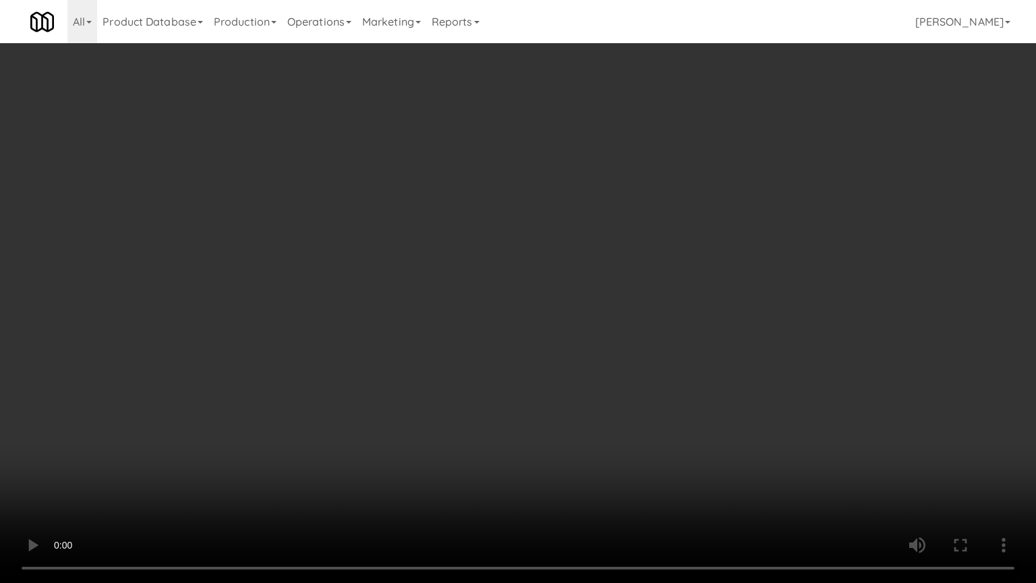
click at [507, 286] on video at bounding box center [518, 291] width 1036 height 583
click at [509, 282] on video at bounding box center [518, 291] width 1036 height 583
click at [490, 307] on video at bounding box center [518, 291] width 1036 height 583
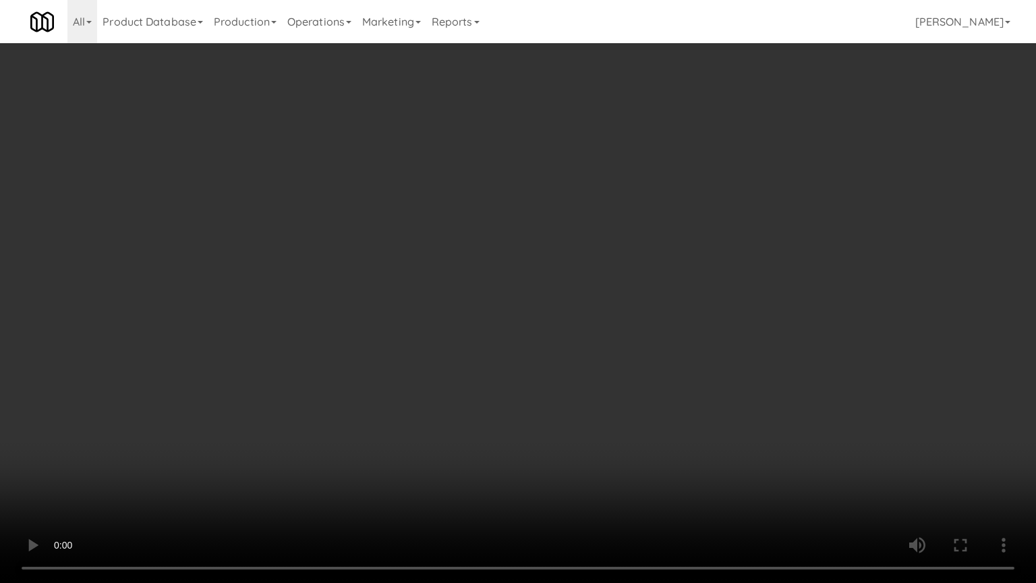
click at [490, 307] on video at bounding box center [518, 291] width 1036 height 583
click at [491, 313] on video at bounding box center [518, 291] width 1036 height 583
click at [496, 303] on video at bounding box center [518, 291] width 1036 height 583
click at [519, 280] on video at bounding box center [518, 291] width 1036 height 583
click at [518, 283] on video at bounding box center [518, 291] width 1036 height 583
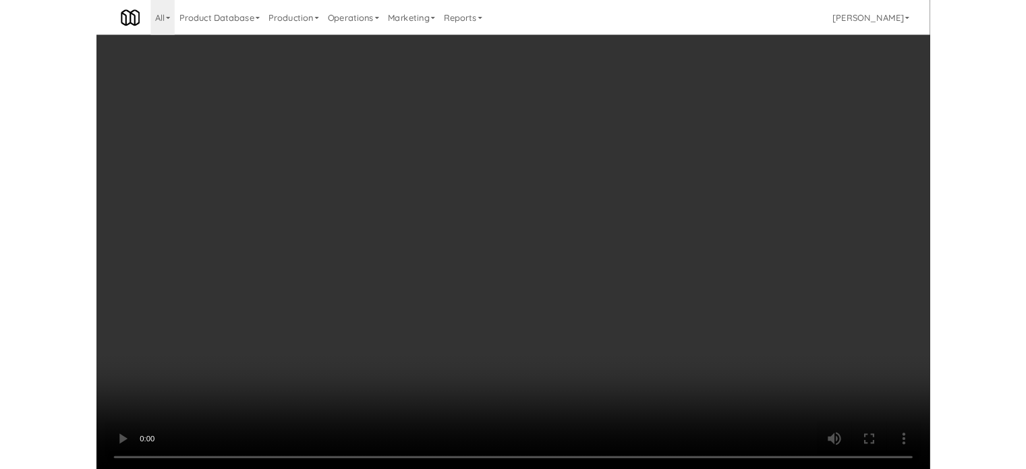
scroll to position [55, 0]
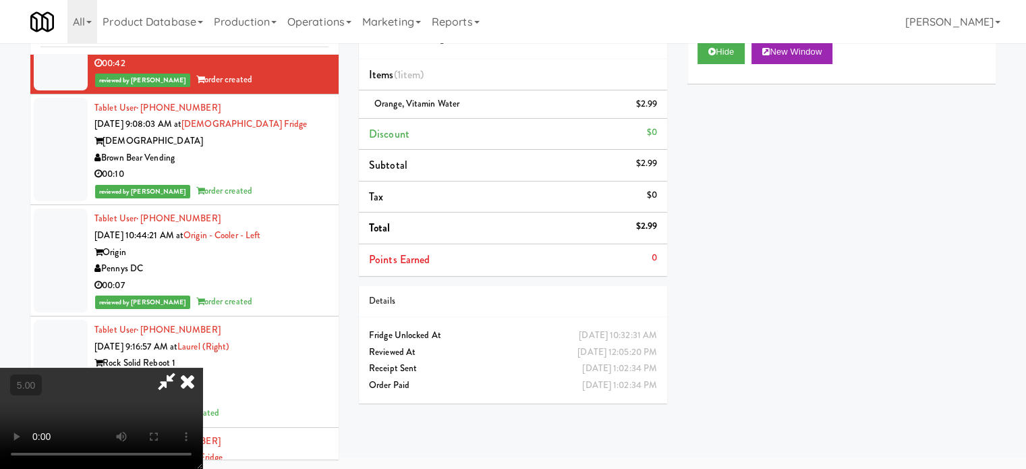
click at [202, 367] on icon at bounding box center [188, 380] width 30 height 27
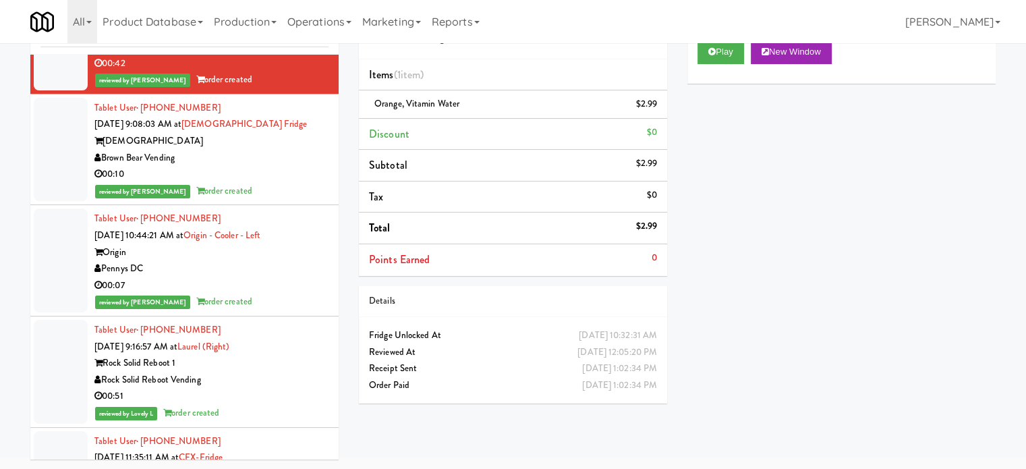
click at [280, 167] on div "Brown Bear Vending" at bounding box center [211, 158] width 234 height 17
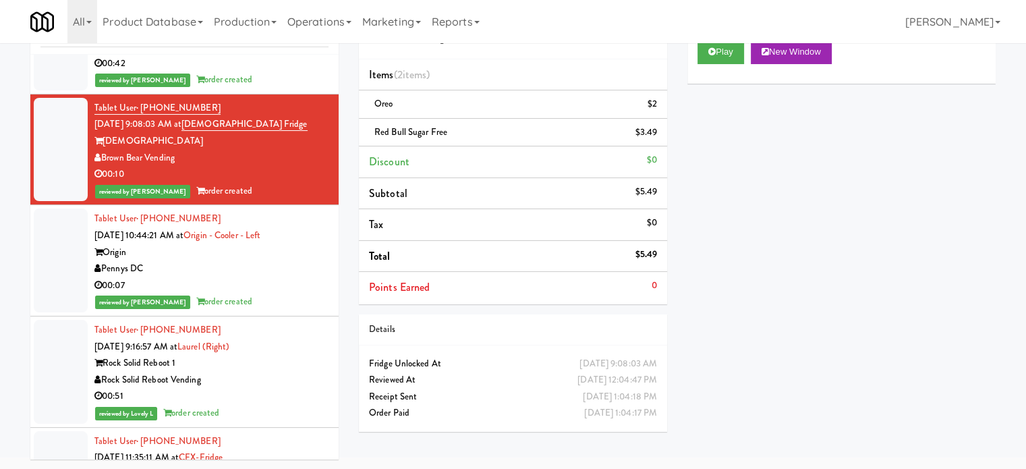
scroll to position [19672, 0]
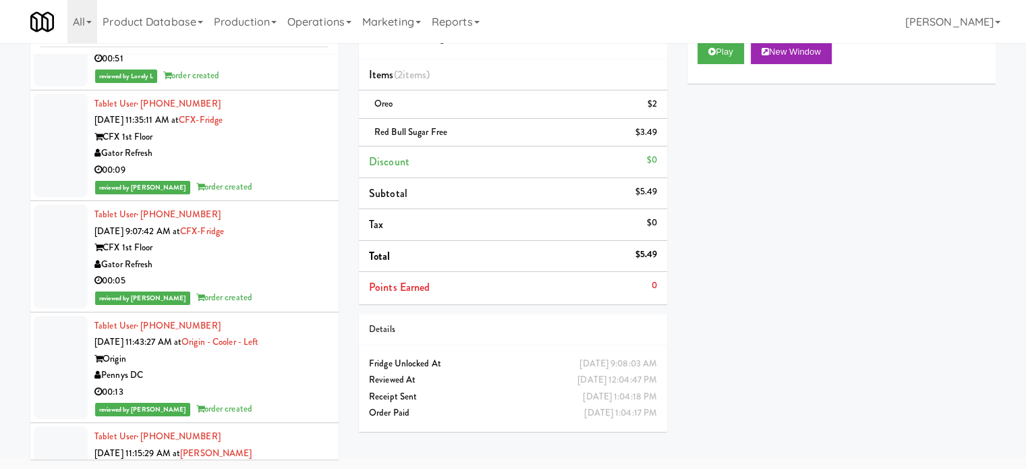
drag, startPoint x: 286, startPoint y: 152, endPoint x: 285, endPoint y: 158, distance: 6.9
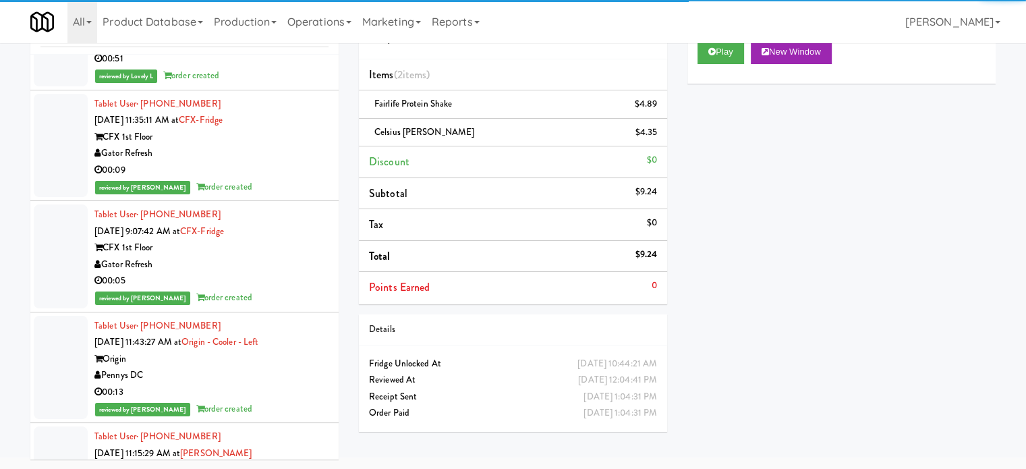
click at [285, 51] on div "Rock Solid Reboot Vending" at bounding box center [211, 42] width 234 height 17
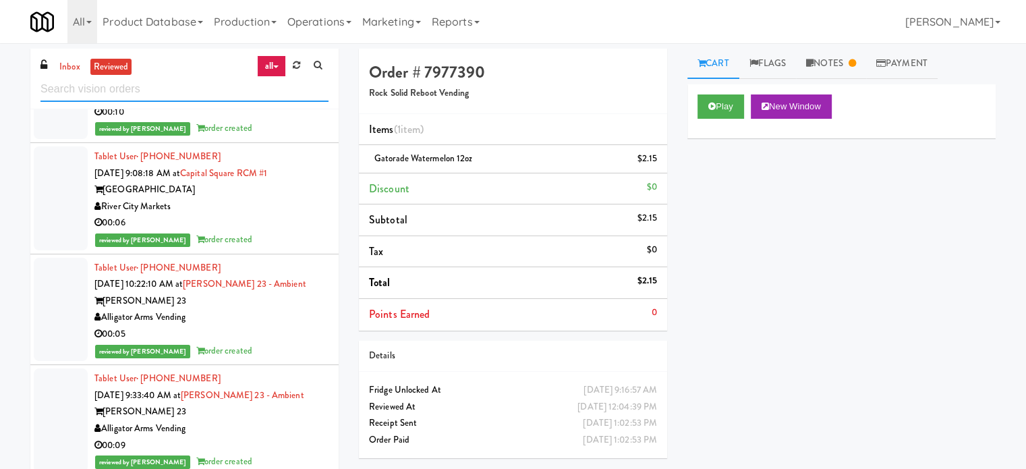
click at [197, 92] on input "text" at bounding box center [184, 89] width 288 height 25
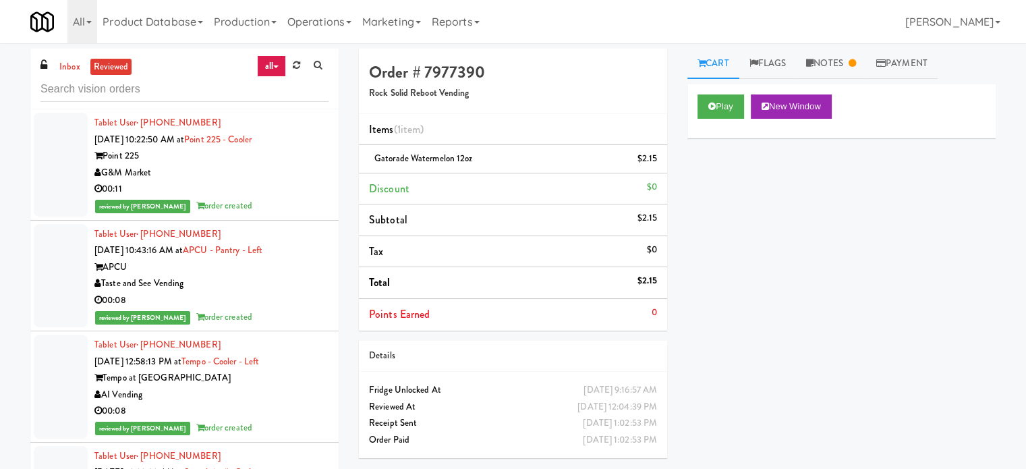
click at [283, 307] on div "00:08" at bounding box center [211, 300] width 234 height 17
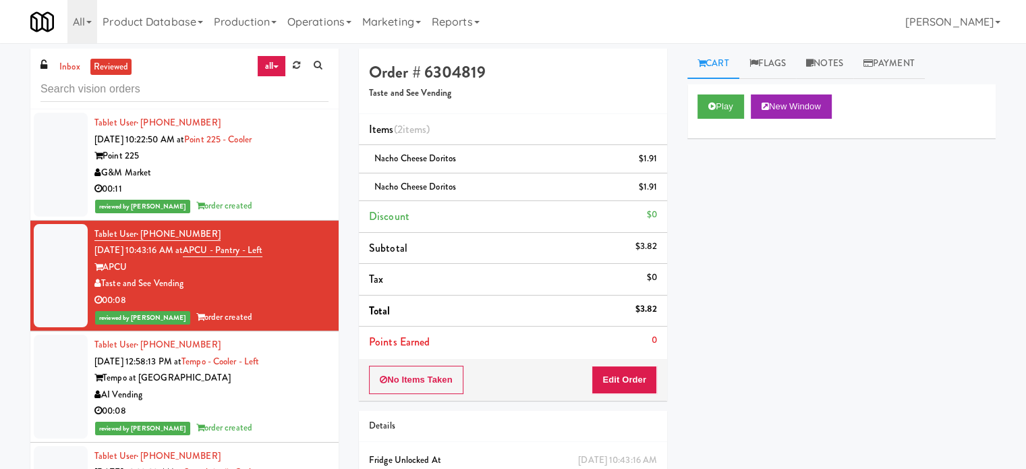
click at [275, 393] on div "AI Vending" at bounding box center [211, 394] width 234 height 17
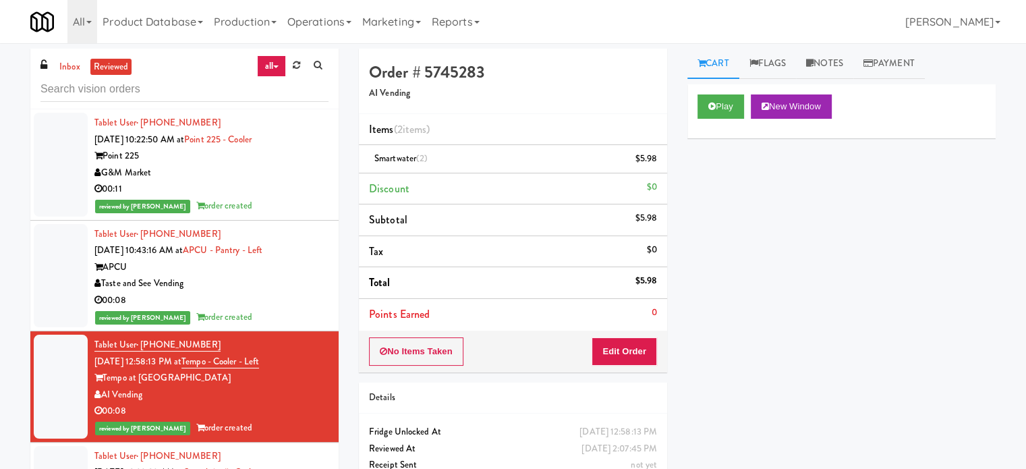
scroll to position [337, 0]
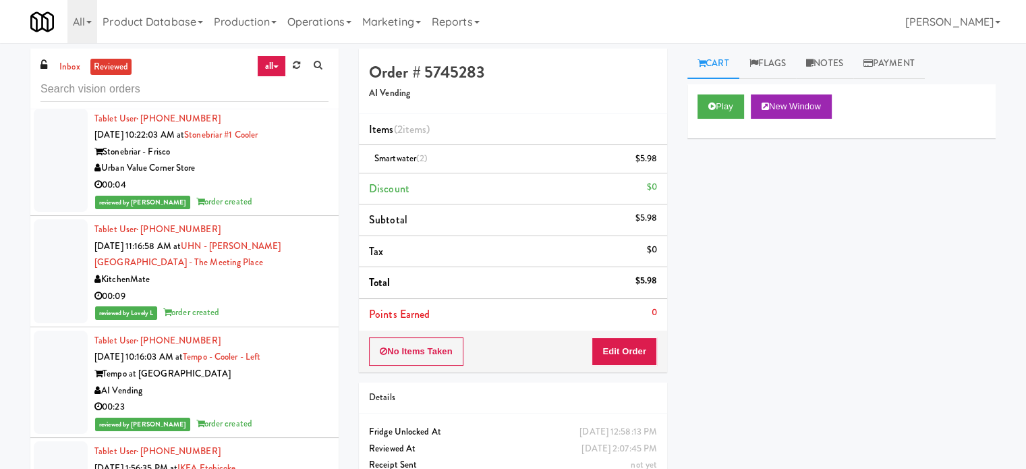
click at [295, 196] on div "reviewed by [PERSON_NAME] order created" at bounding box center [211, 202] width 234 height 17
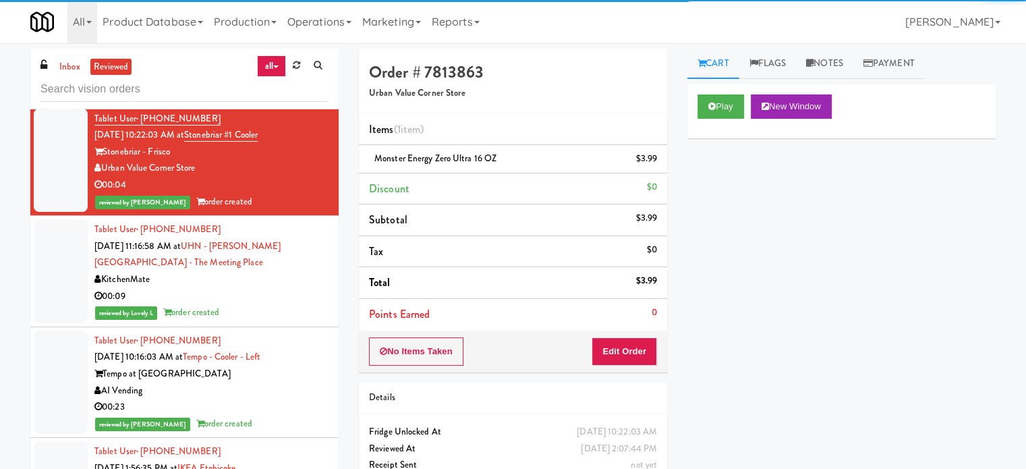
click at [289, 275] on div "KitchenMate" at bounding box center [211, 279] width 234 height 17
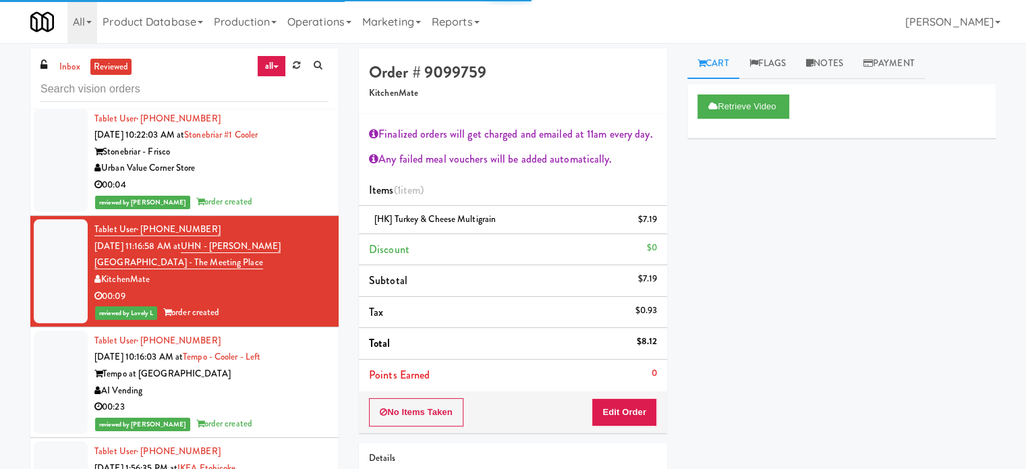
click at [286, 377] on div "Tempo at [GEOGRAPHIC_DATA]" at bounding box center [211, 373] width 234 height 17
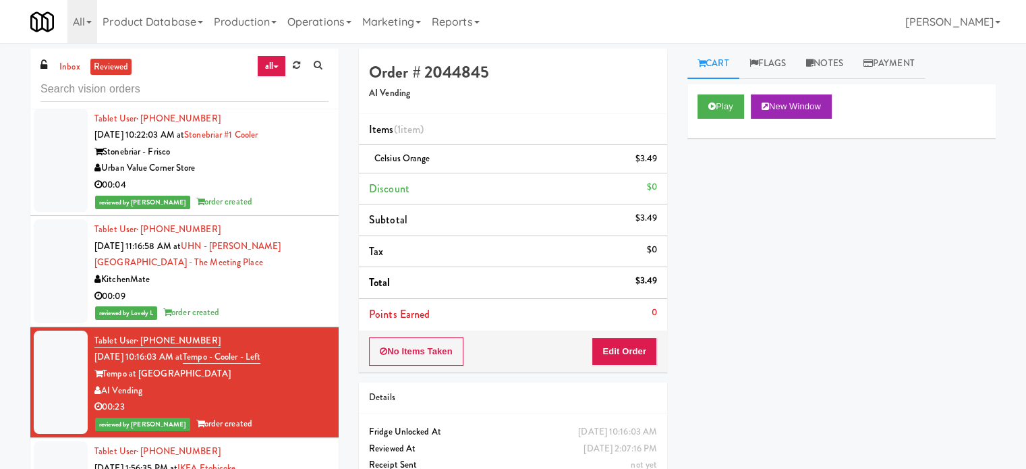
scroll to position [674, 0]
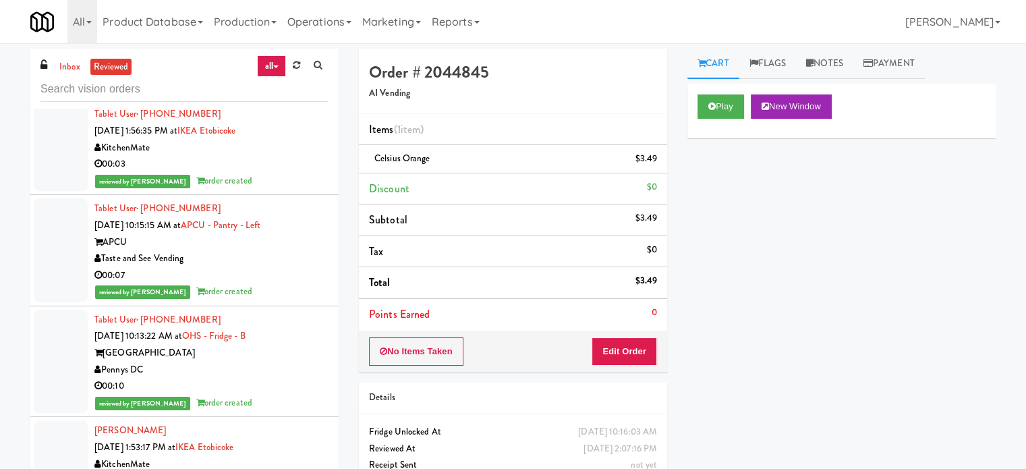
click at [271, 177] on div "reviewed by [PERSON_NAME] A order created" at bounding box center [211, 181] width 234 height 17
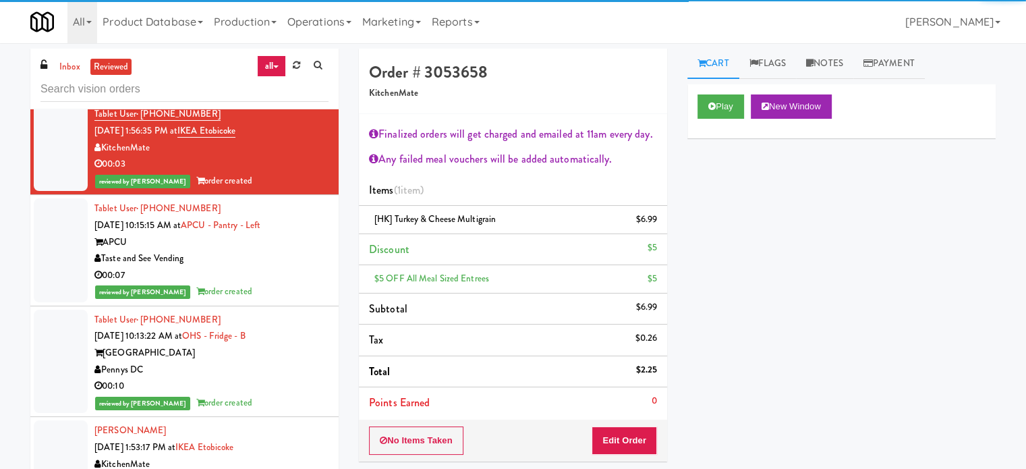
click at [291, 260] on div "Taste and See Vending" at bounding box center [211, 258] width 234 height 17
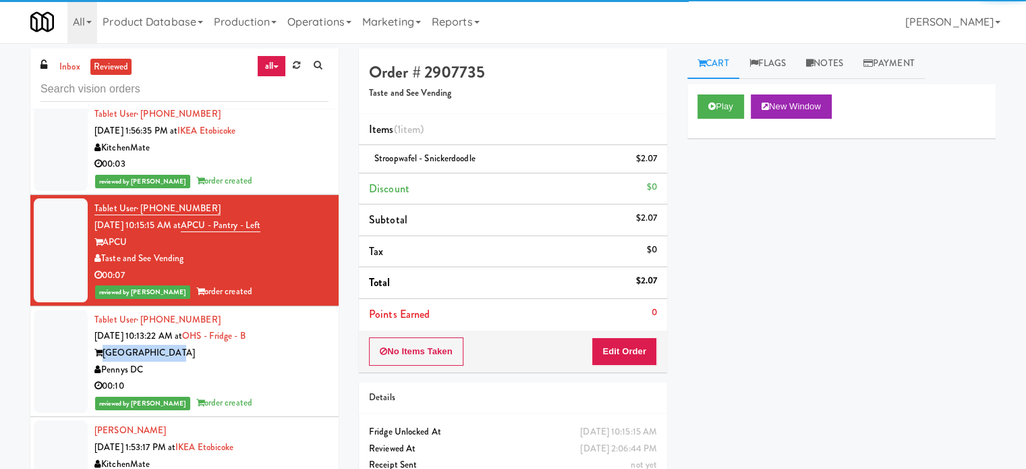
click at [296, 344] on div "Tablet User · (667) 299-3839 [DATE] 10:13:22 AM at OHS - Fridge - B One Hill So…" at bounding box center [211, 362] width 234 height 100
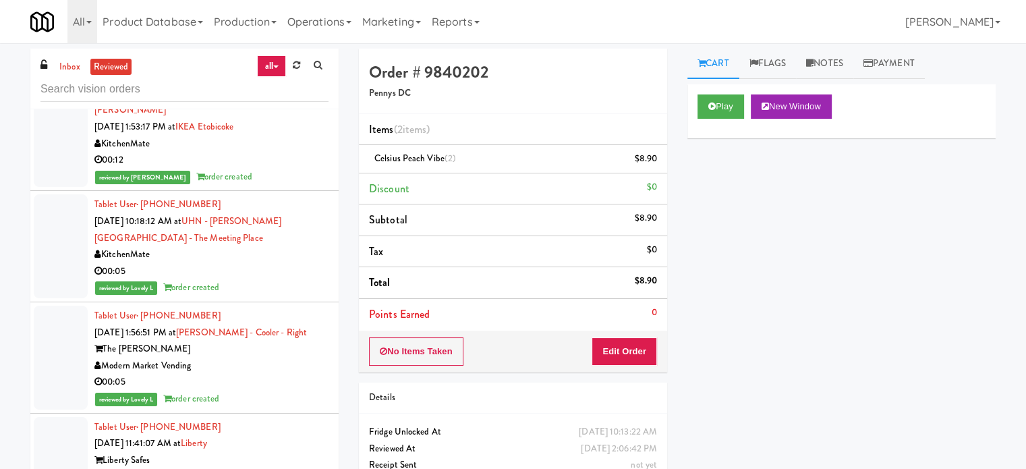
scroll to position [1011, 0]
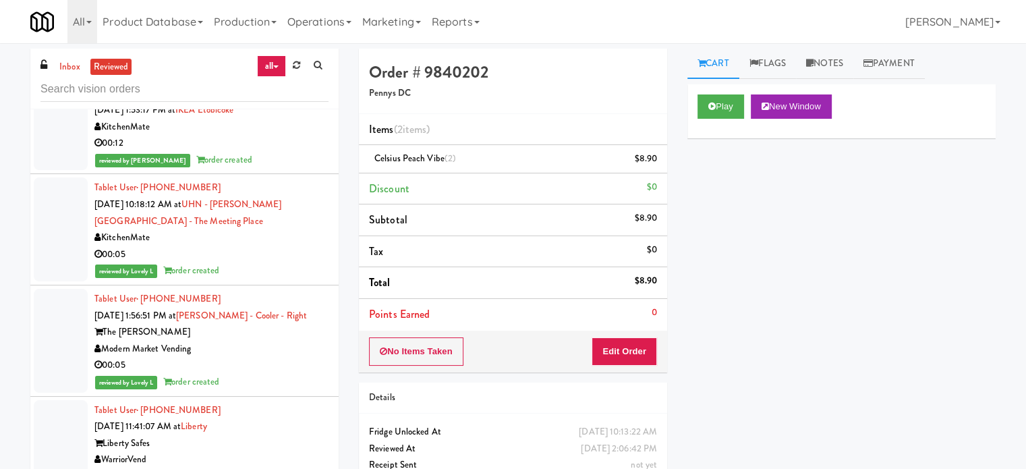
click at [295, 262] on div "reviewed by Lovely L order created" at bounding box center [211, 270] width 234 height 17
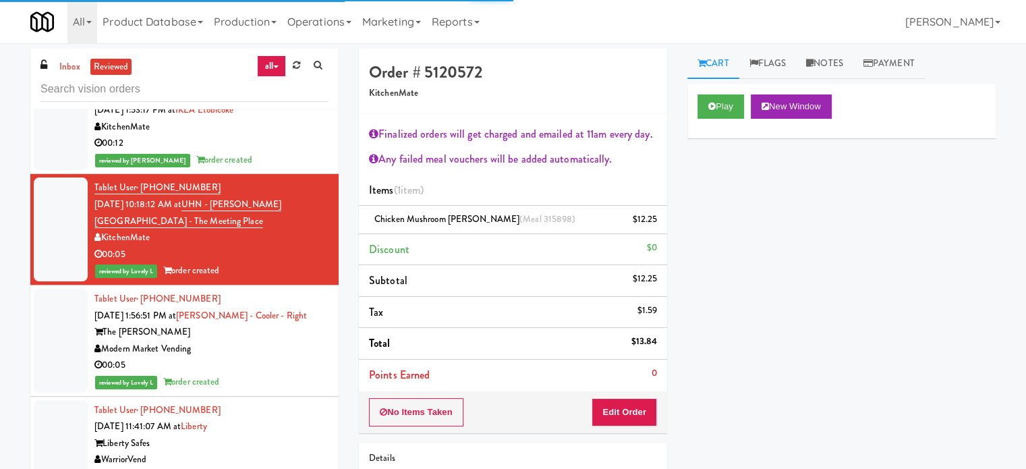
click at [294, 343] on div "Modern Market Vending" at bounding box center [211, 348] width 234 height 17
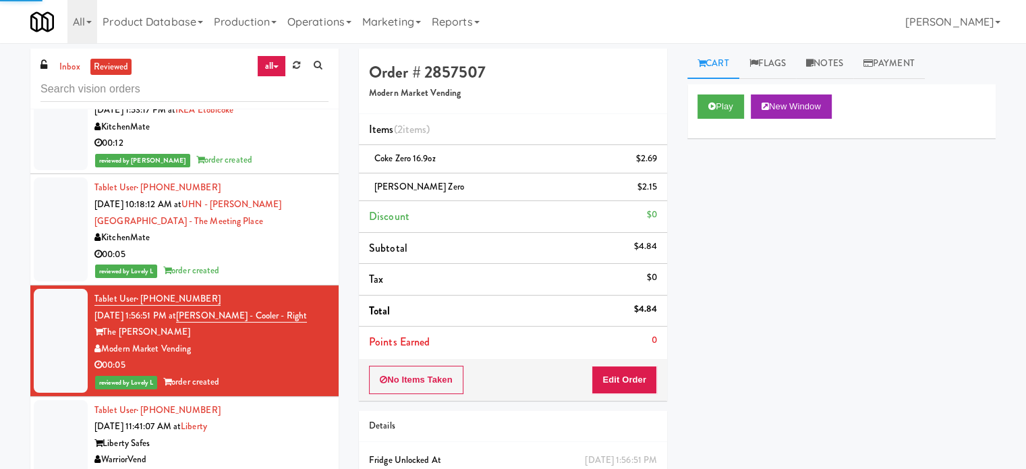
click at [291, 256] on div "00:05" at bounding box center [211, 254] width 234 height 17
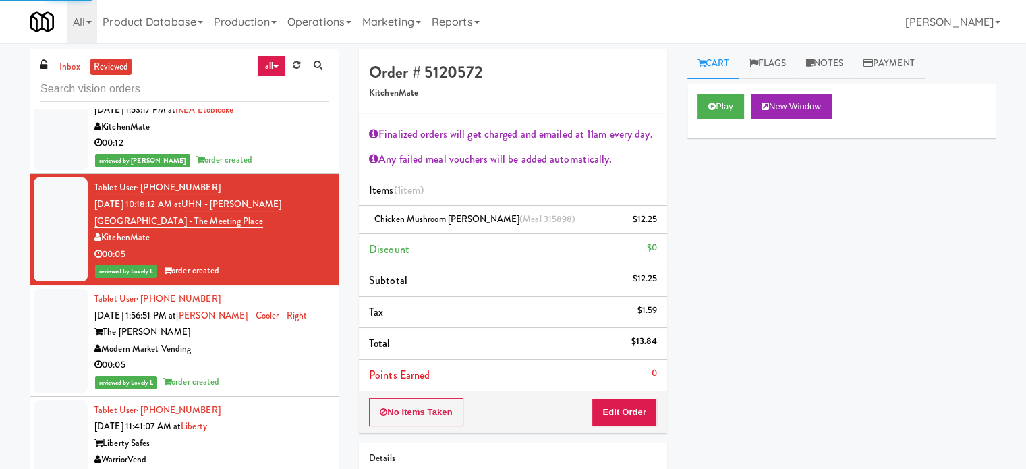
scroll to position [1348, 0]
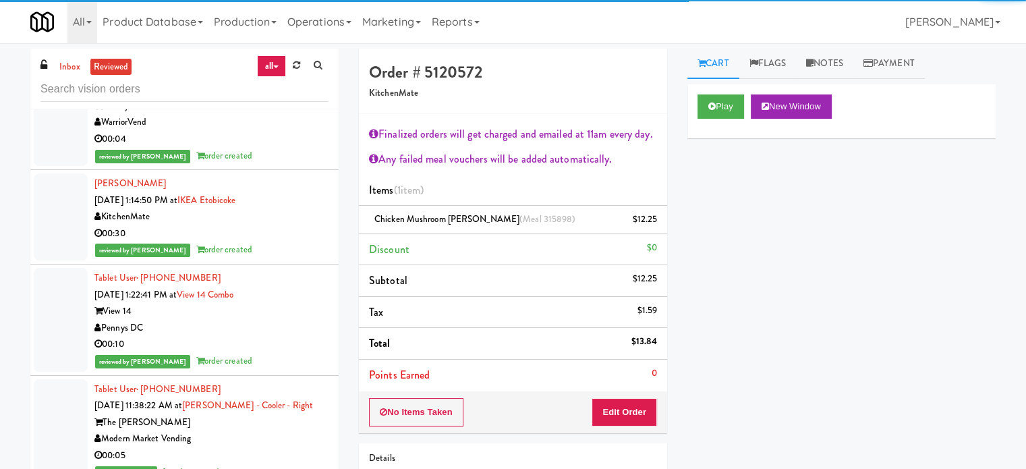
click at [296, 231] on div "00:30" at bounding box center [211, 233] width 234 height 17
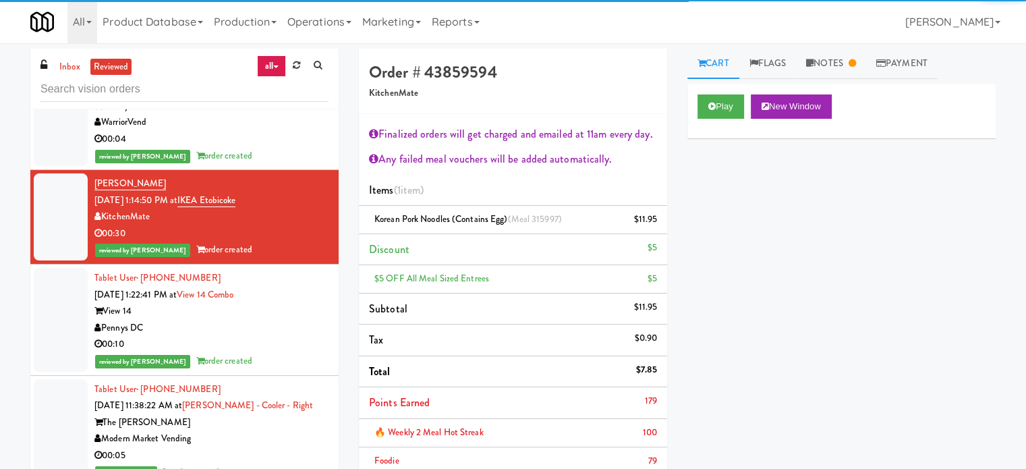
click at [280, 320] on div "Pennys DC" at bounding box center [211, 328] width 234 height 17
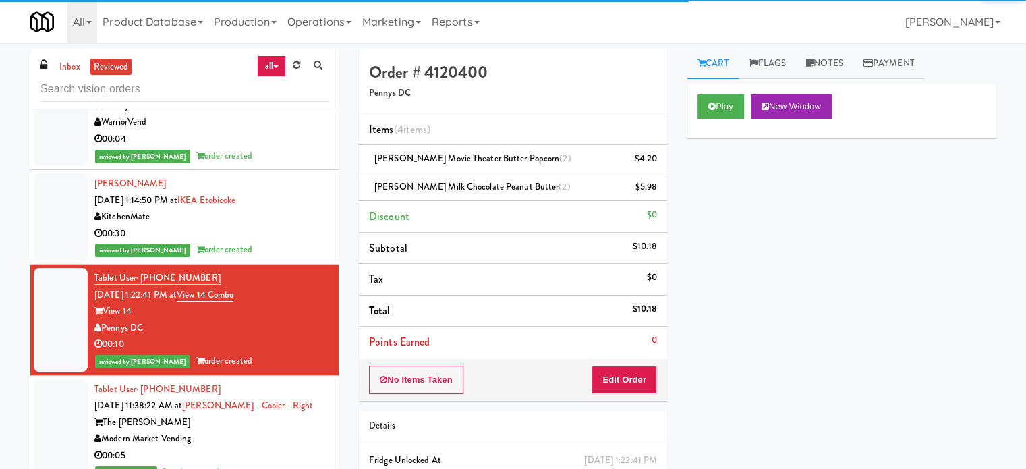
click at [280, 159] on div "reviewed by [PERSON_NAME] L order created" at bounding box center [211, 156] width 234 height 17
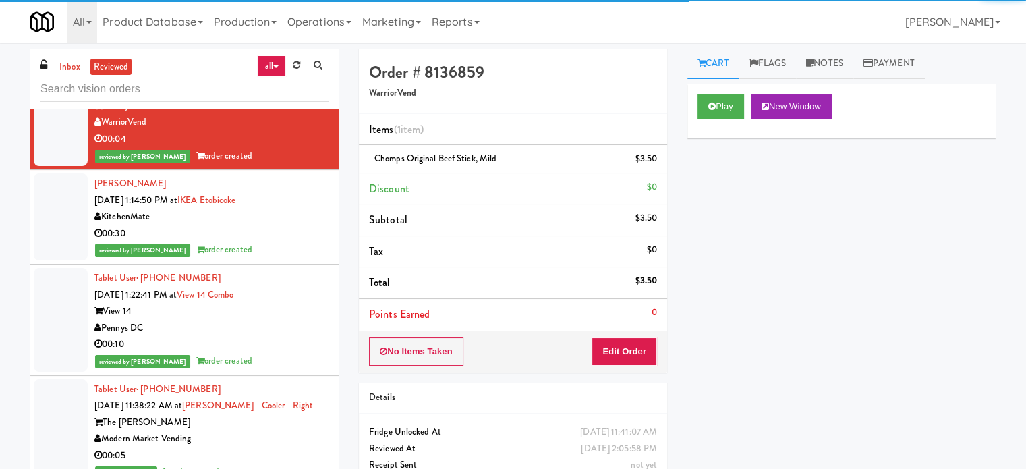
drag, startPoint x: 275, startPoint y: 307, endPoint x: 285, endPoint y: 299, distance: 12.4
click at [276, 307] on div "View 14" at bounding box center [211, 311] width 234 height 17
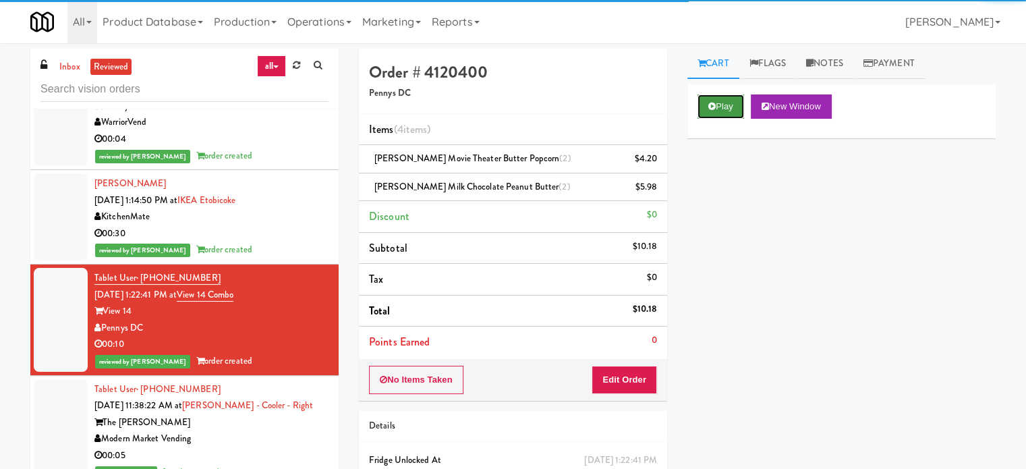
click at [726, 102] on button "Play" at bounding box center [720, 106] width 47 height 24
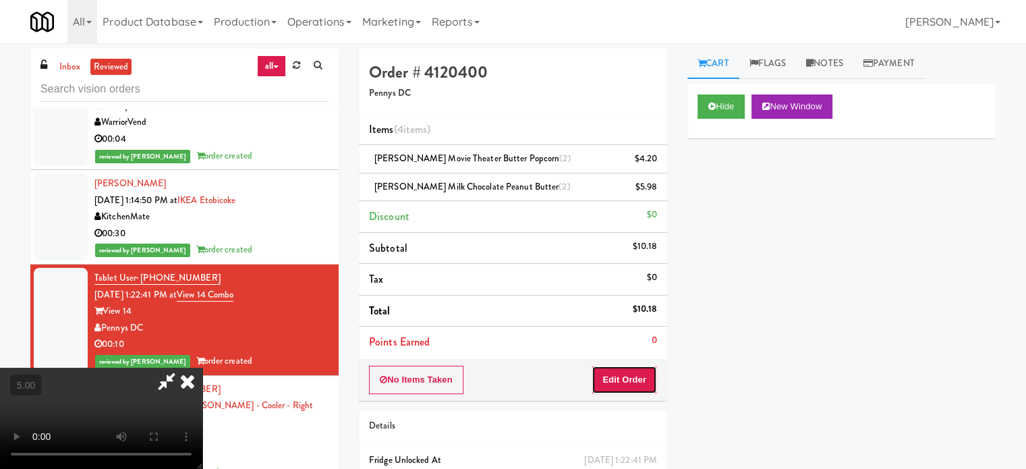
drag, startPoint x: 631, startPoint y: 383, endPoint x: 613, endPoint y: 354, distance: 34.2
click at [631, 384] on button "Edit Order" at bounding box center [623, 379] width 65 height 28
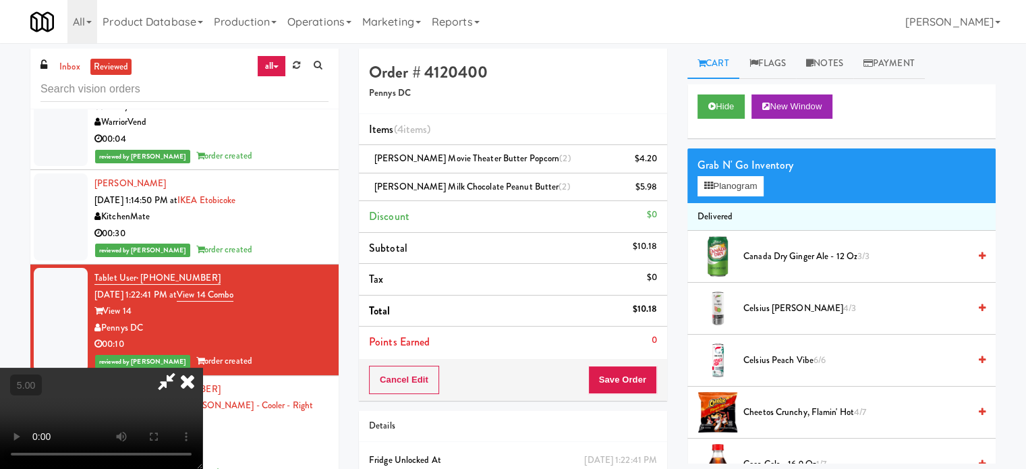
click at [202, 367] on video at bounding box center [101, 417] width 202 height 101
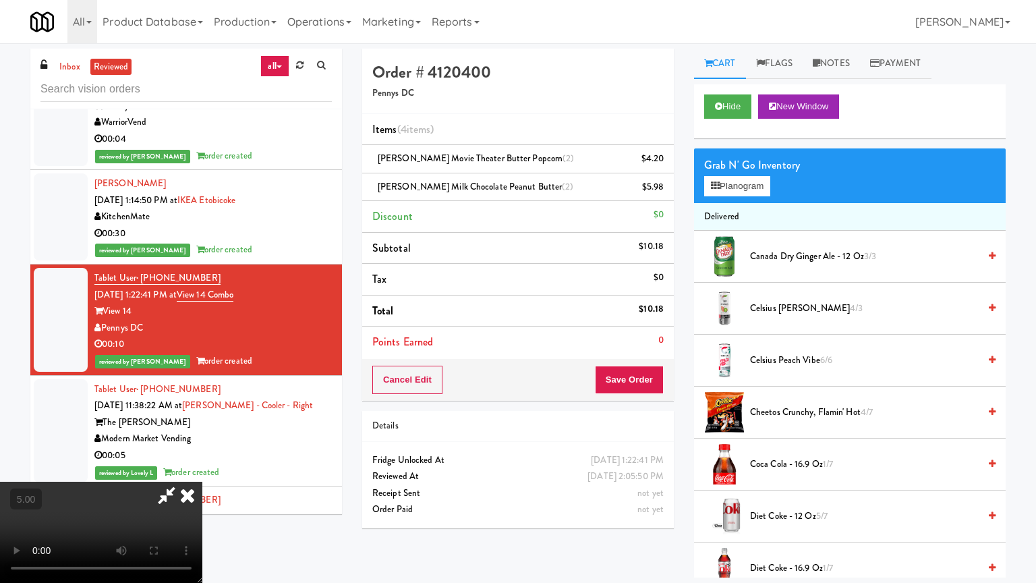
click at [202, 468] on video at bounding box center [101, 531] width 202 height 101
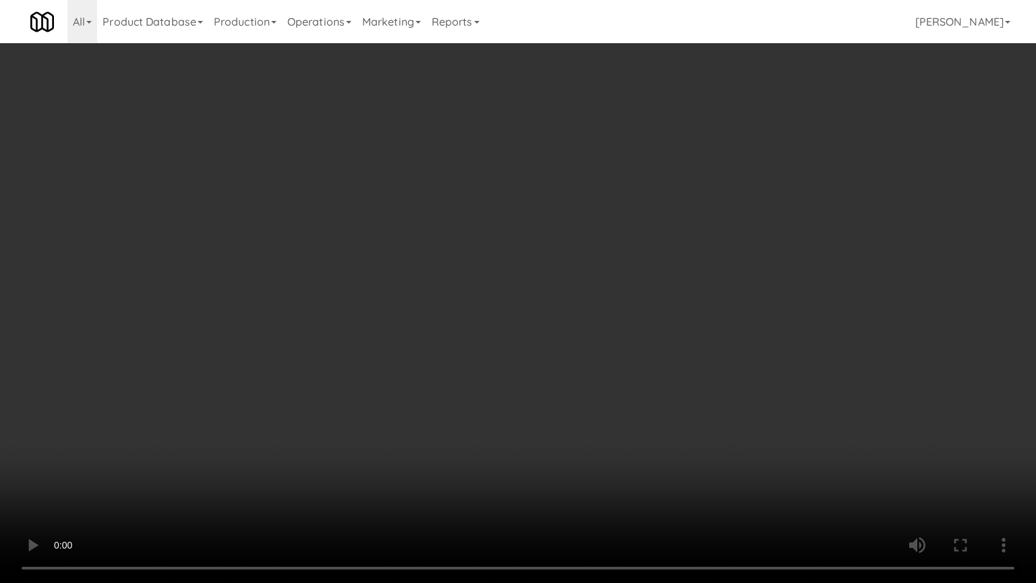
click at [425, 286] on video at bounding box center [518, 291] width 1036 height 583
click at [427, 283] on video at bounding box center [518, 291] width 1036 height 583
click at [321, 372] on video at bounding box center [518, 291] width 1036 height 583
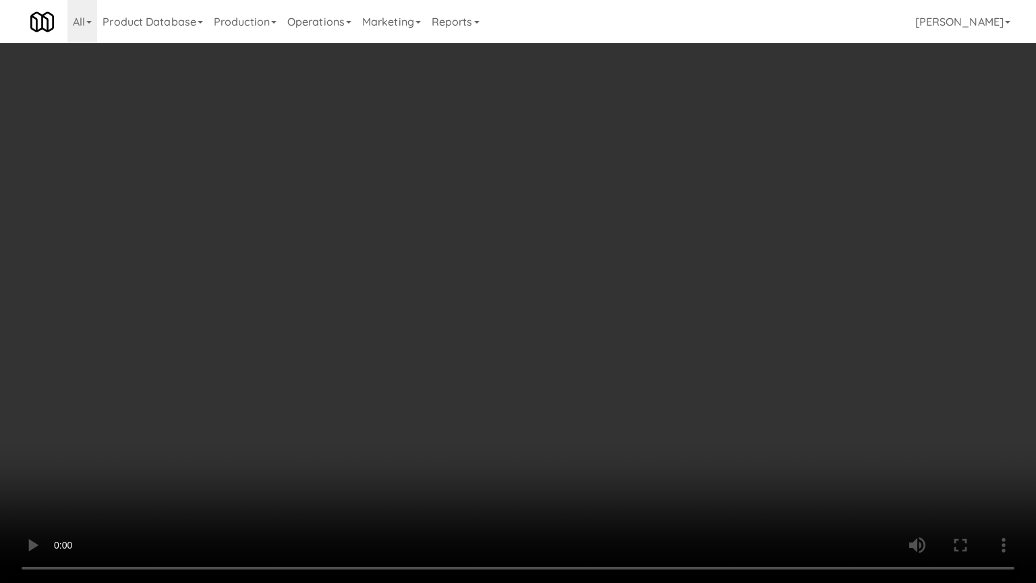
click at [438, 293] on video at bounding box center [518, 291] width 1036 height 583
click at [440, 291] on video at bounding box center [518, 291] width 1036 height 583
click at [451, 277] on video at bounding box center [518, 291] width 1036 height 583
click at [458, 277] on video at bounding box center [518, 291] width 1036 height 583
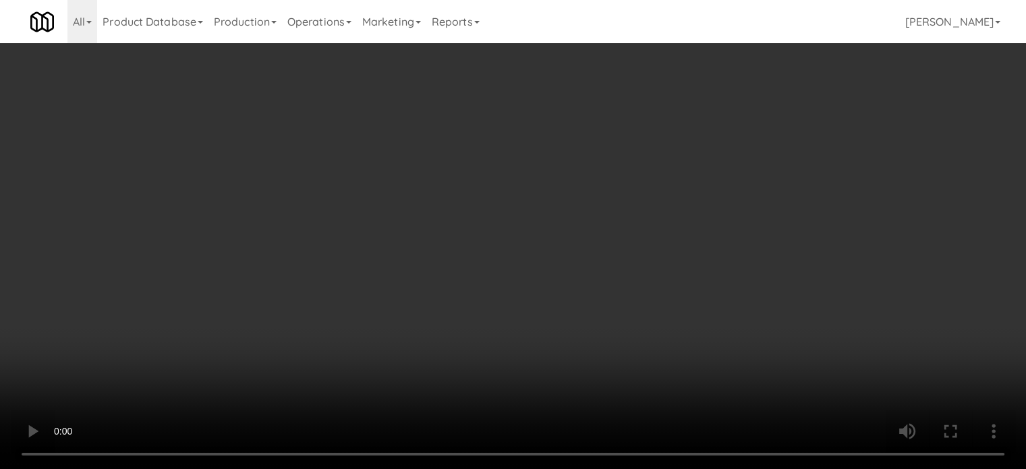
click at [386, 235] on video at bounding box center [513, 234] width 1026 height 469
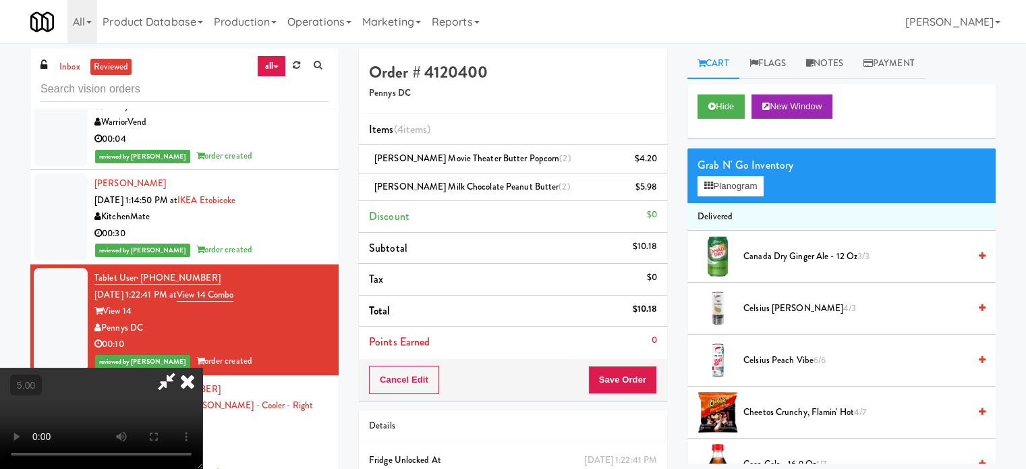
click at [202, 367] on video at bounding box center [101, 417] width 202 height 101
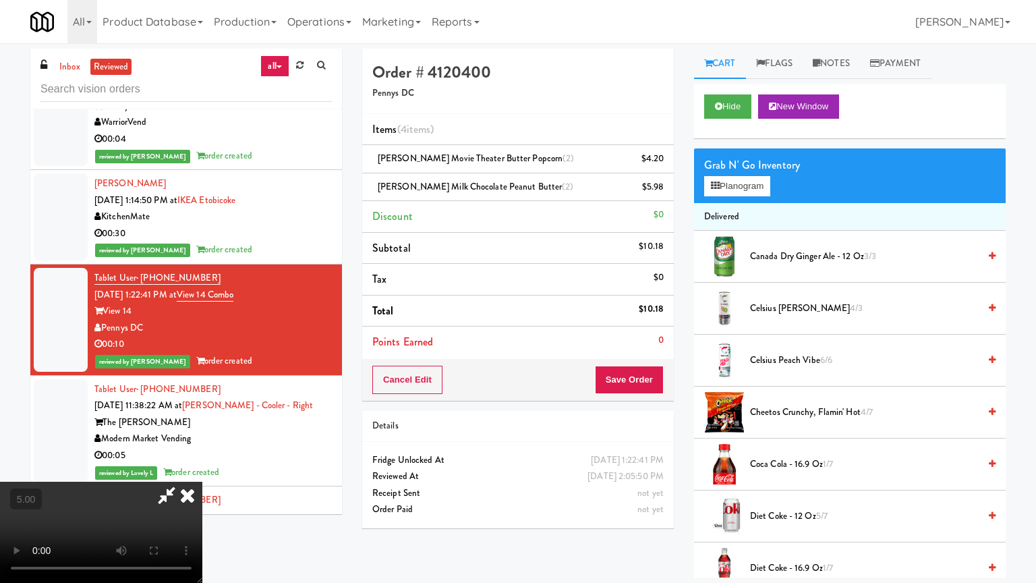
click at [202, 468] on video at bounding box center [101, 531] width 202 height 101
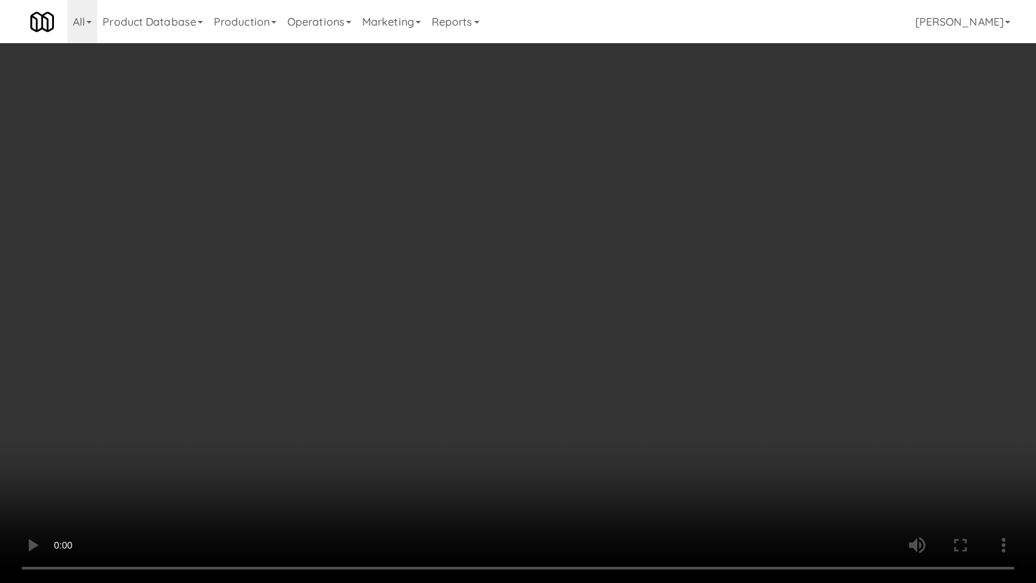
click at [411, 307] on video at bounding box center [518, 291] width 1036 height 583
click at [411, 306] on video at bounding box center [518, 291] width 1036 height 583
click at [421, 307] on video at bounding box center [518, 291] width 1036 height 583
click at [421, 306] on video at bounding box center [518, 291] width 1036 height 583
click at [421, 305] on video at bounding box center [518, 291] width 1036 height 583
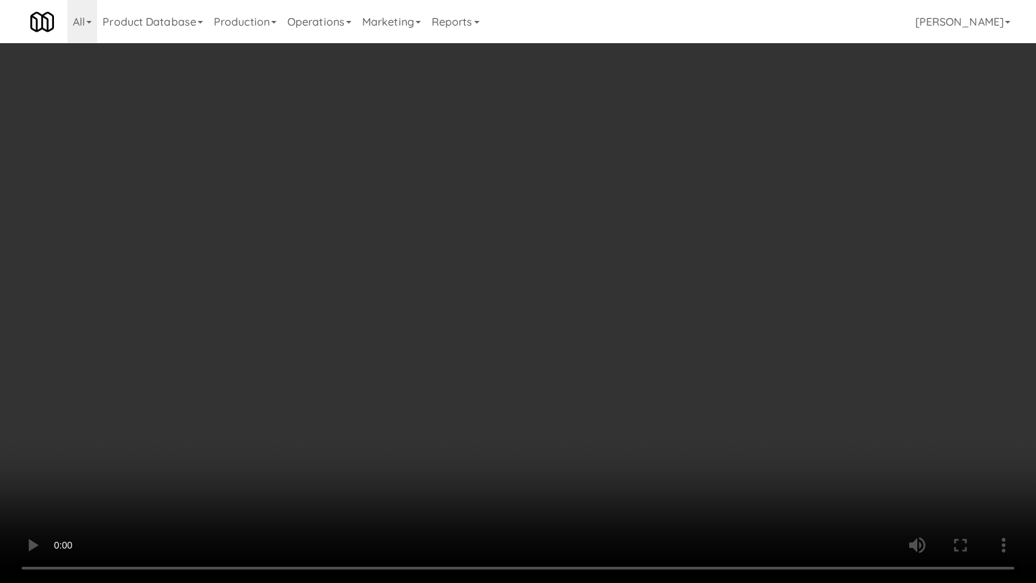
click at [413, 303] on video at bounding box center [518, 291] width 1036 height 583
click at [405, 291] on video at bounding box center [518, 291] width 1036 height 583
click at [409, 293] on video at bounding box center [518, 291] width 1036 height 583
click at [408, 293] on video at bounding box center [518, 291] width 1036 height 583
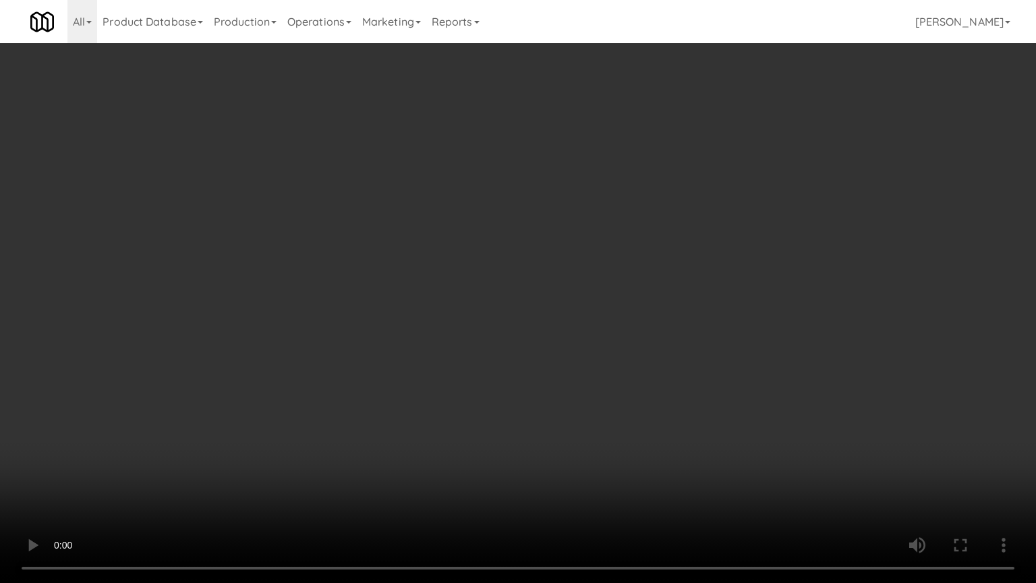
click at [408, 291] on video at bounding box center [518, 291] width 1036 height 583
click at [389, 291] on video at bounding box center [518, 291] width 1036 height 583
click at [405, 297] on video at bounding box center [518, 291] width 1036 height 583
click at [382, 299] on video at bounding box center [518, 291] width 1036 height 583
drag, startPoint x: 389, startPoint y: 281, endPoint x: 396, endPoint y: 282, distance: 7.4
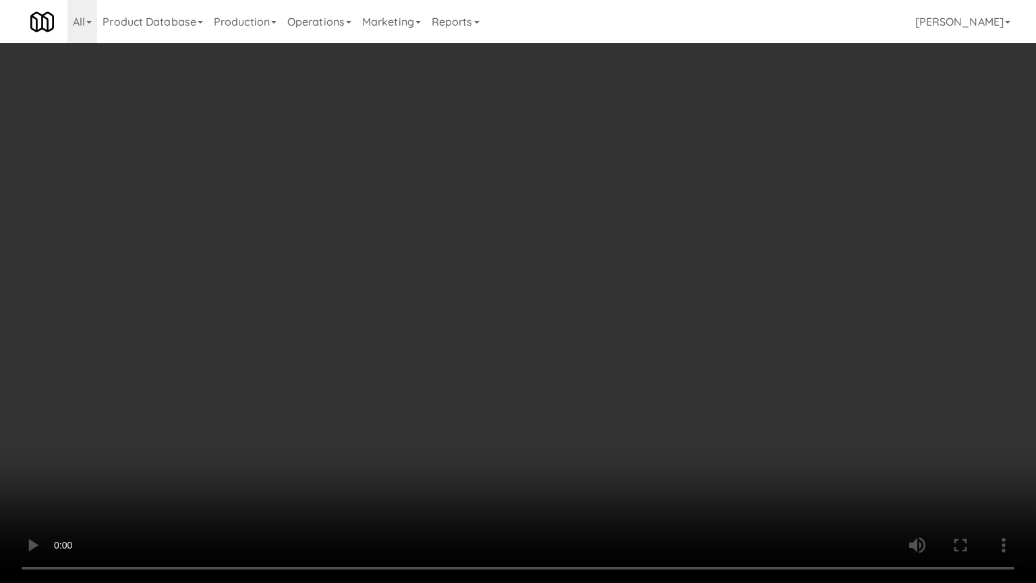
click at [391, 283] on video at bounding box center [518, 291] width 1036 height 583
click at [415, 277] on video at bounding box center [518, 291] width 1036 height 583
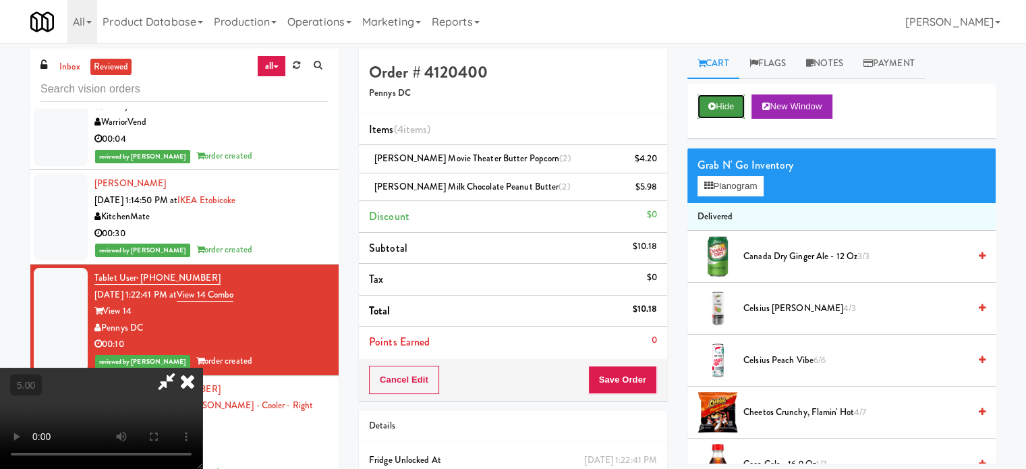
click at [725, 102] on button "Hide" at bounding box center [720, 106] width 47 height 24
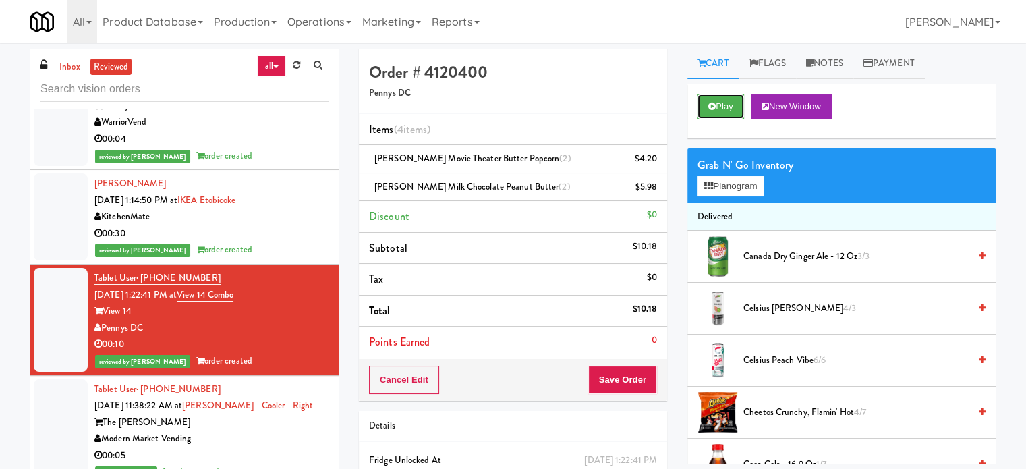
scroll to position [1686, 0]
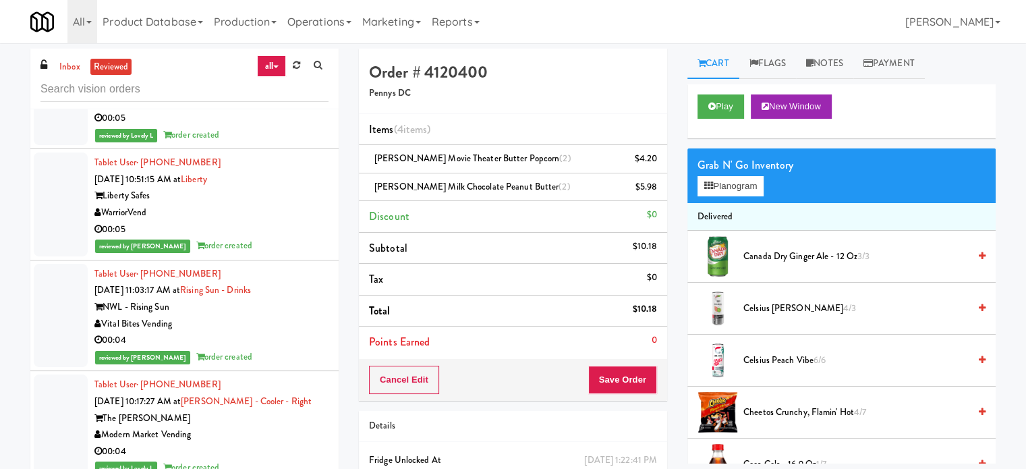
click at [272, 209] on div "WarriorVend" at bounding box center [211, 212] width 234 height 17
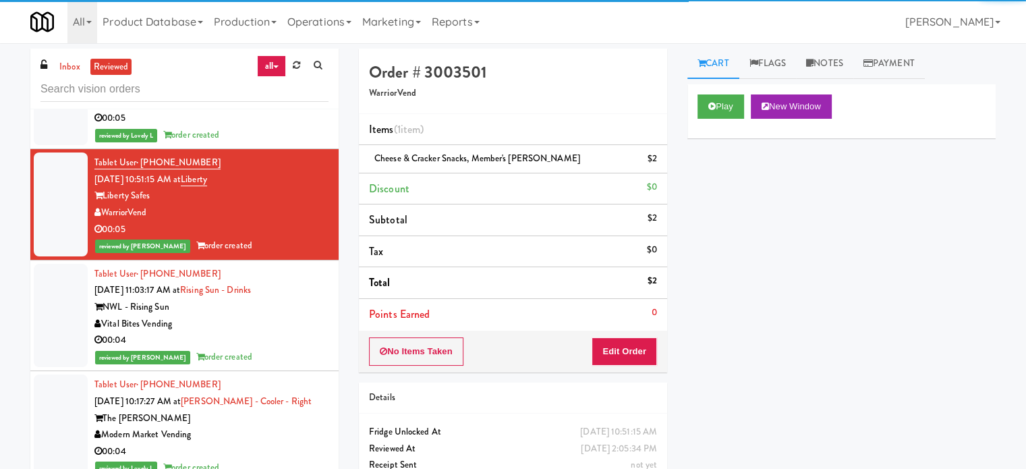
click at [287, 320] on div "Vital Bites Vending" at bounding box center [211, 324] width 234 height 17
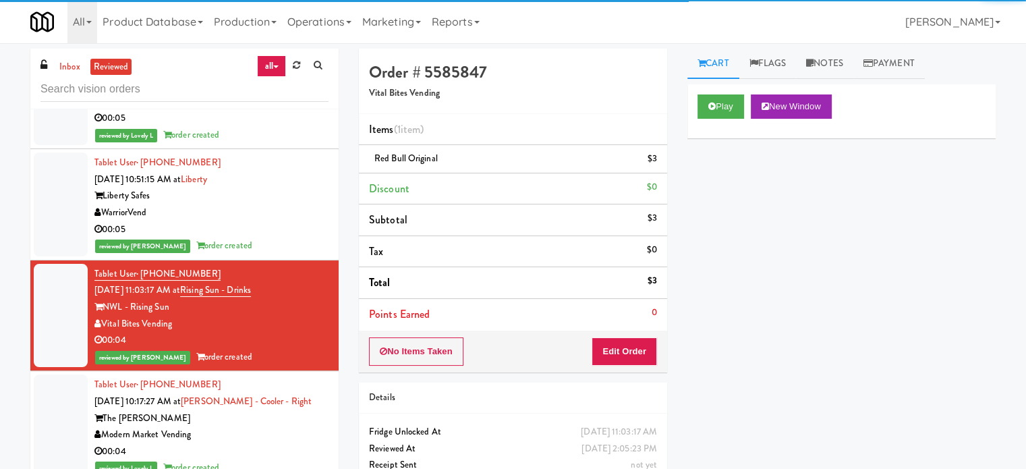
scroll to position [2023, 0]
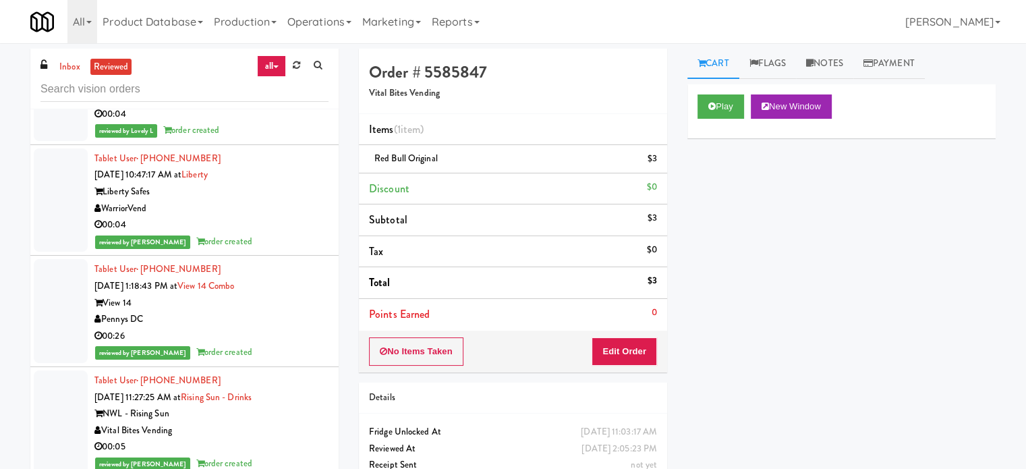
click at [297, 194] on div "Liberty Safes" at bounding box center [211, 191] width 234 height 17
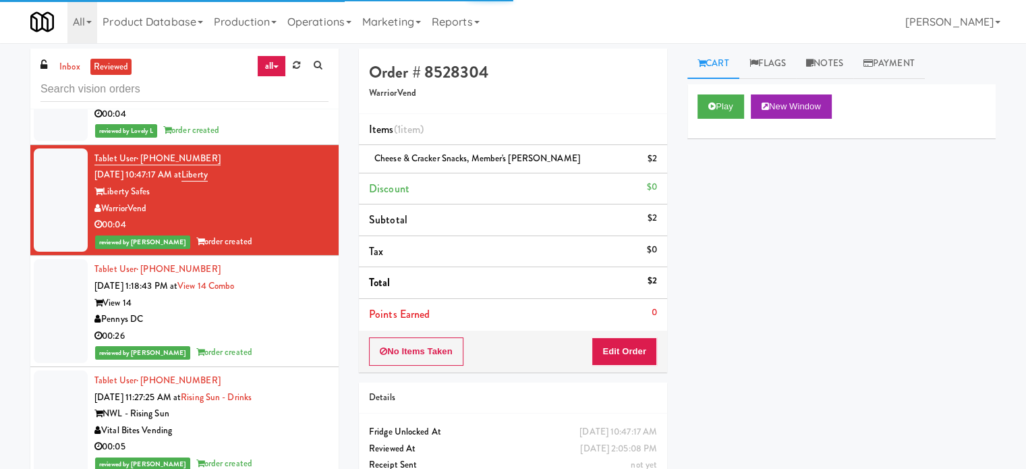
click at [297, 315] on div "Pennys DC" at bounding box center [211, 319] width 234 height 17
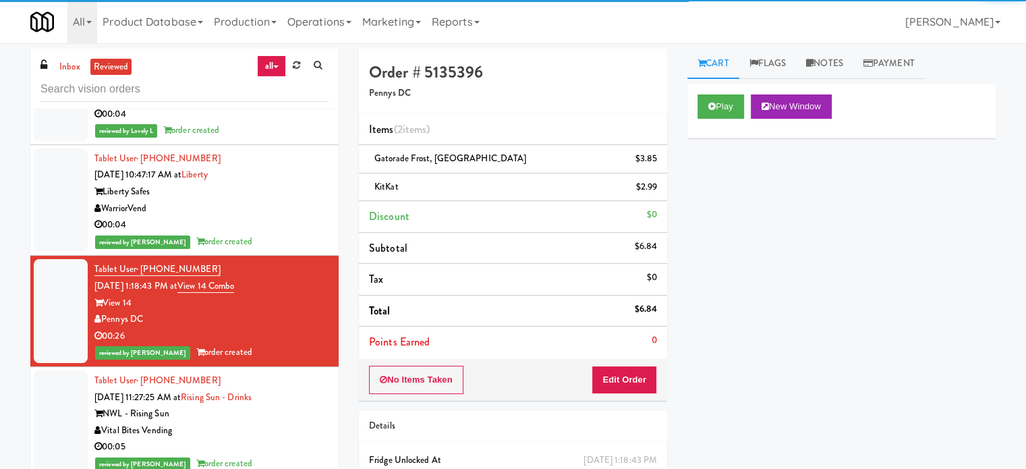
scroll to position [2360, 0]
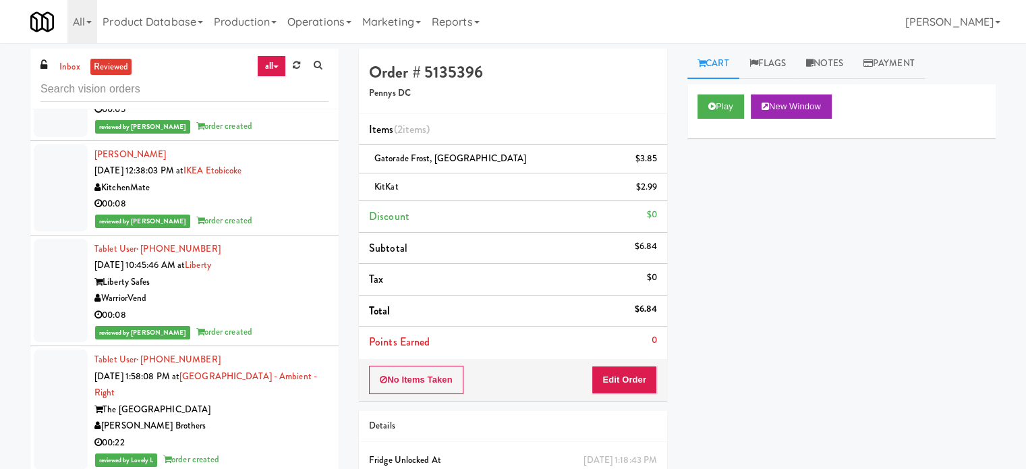
click at [295, 214] on div "reviewed by [PERSON_NAME] A order created" at bounding box center [211, 220] width 234 height 17
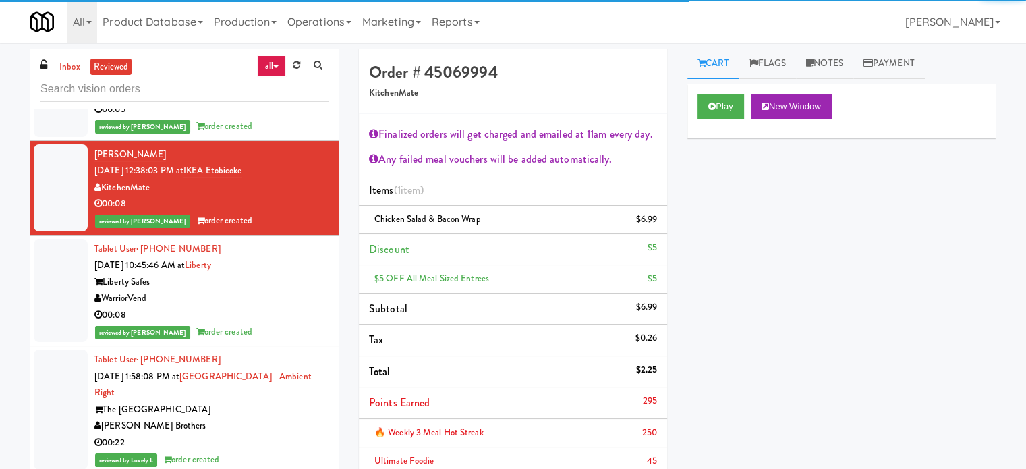
click at [294, 285] on div "Liberty Safes" at bounding box center [211, 282] width 234 height 17
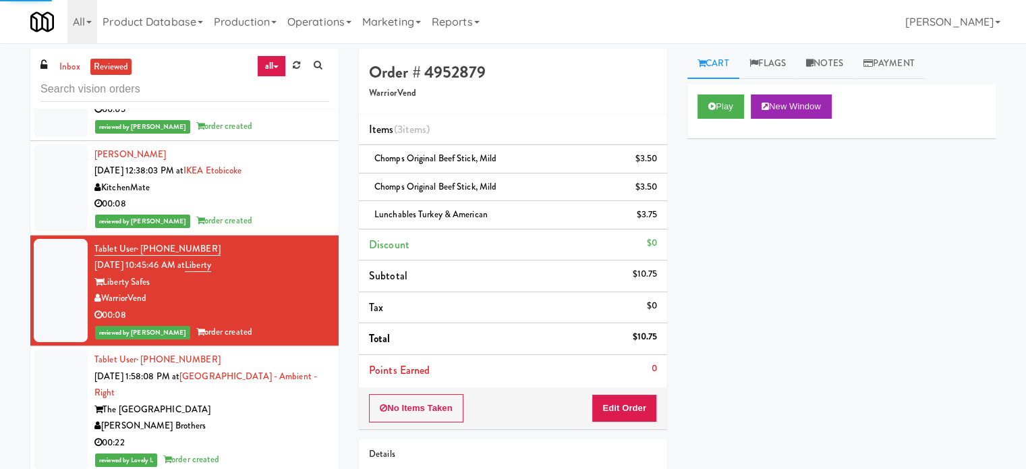
scroll to position [2697, 0]
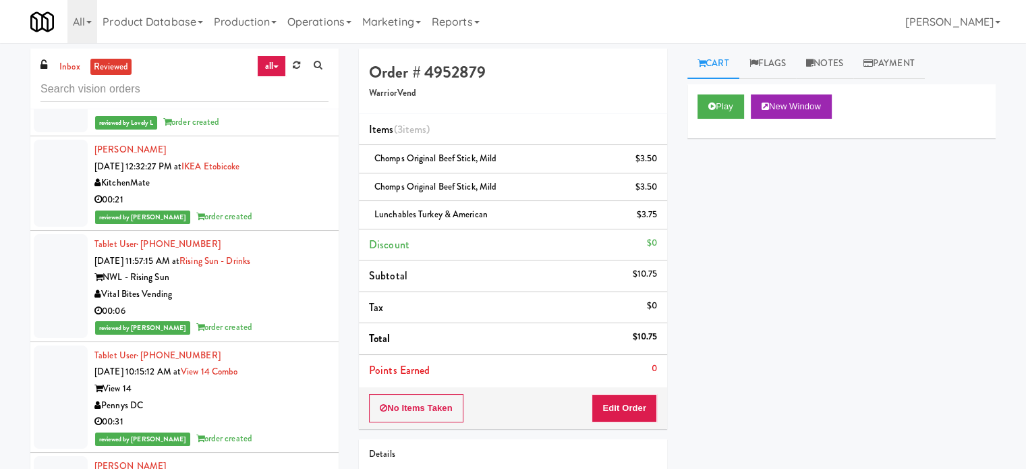
click at [289, 216] on div "reviewed by [PERSON_NAME] A order created" at bounding box center [211, 216] width 234 height 17
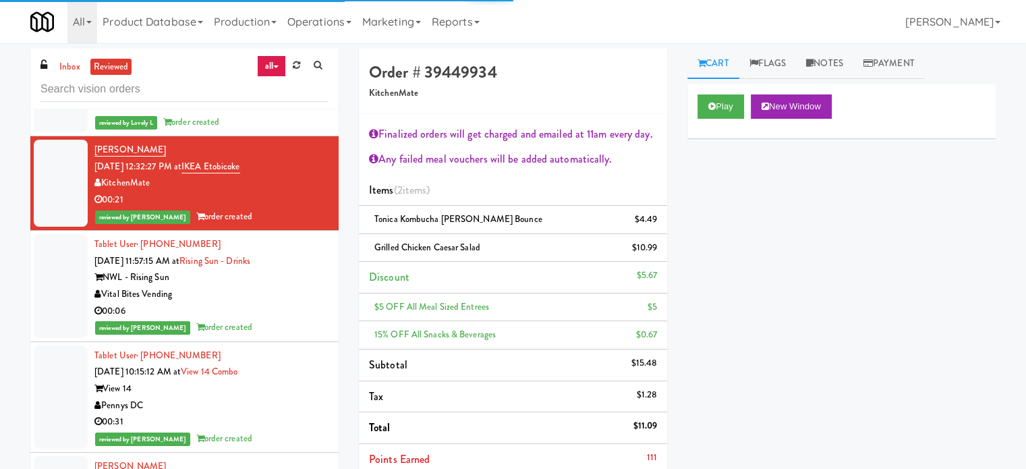
click at [285, 303] on div "00:06" at bounding box center [211, 311] width 234 height 17
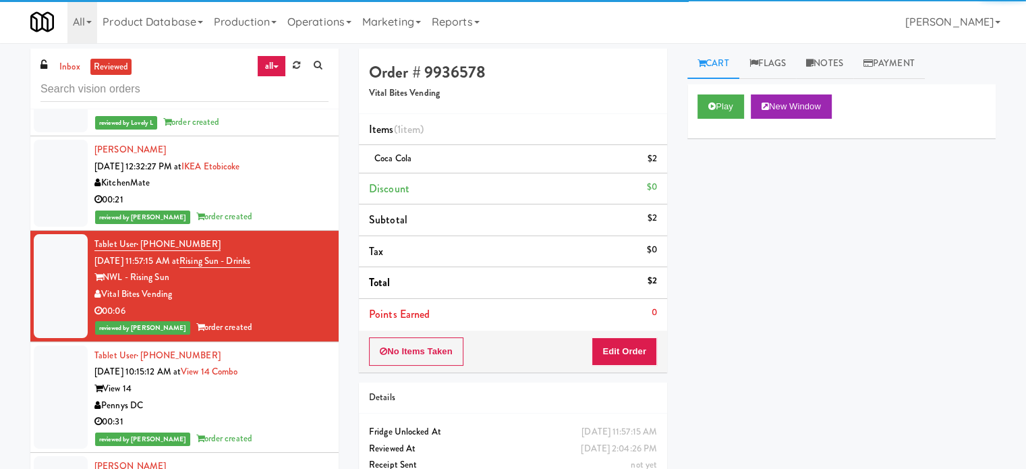
scroll to position [3034, 0]
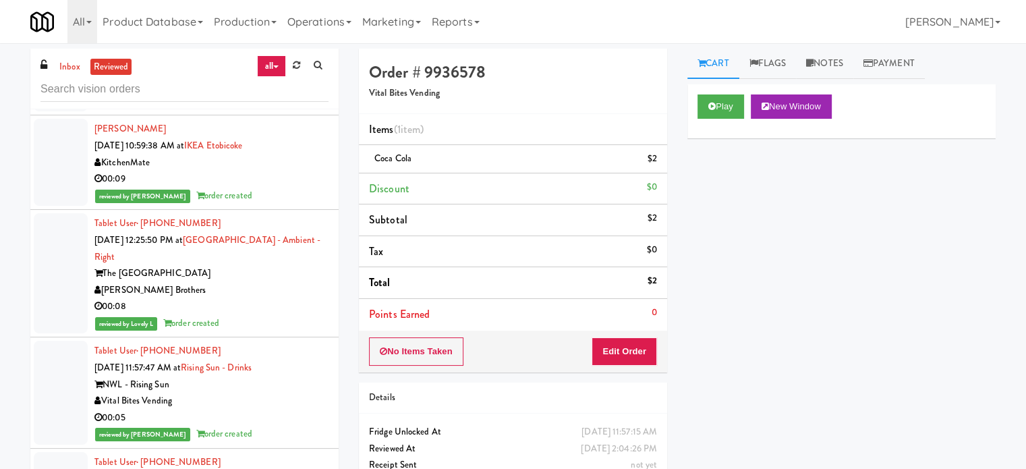
click at [282, 283] on div "[PERSON_NAME] Brothers" at bounding box center [211, 290] width 234 height 17
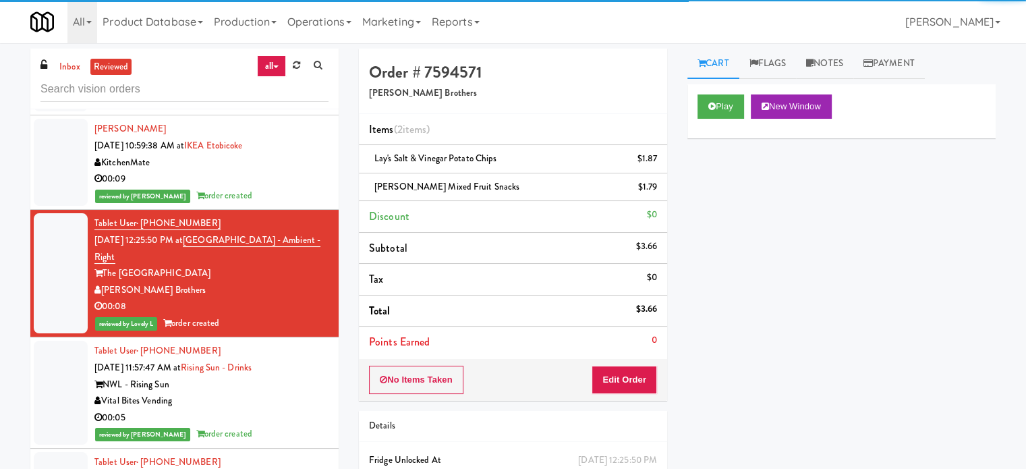
drag, startPoint x: 295, startPoint y: 392, endPoint x: 297, endPoint y: 363, distance: 29.0
click at [295, 392] on div "Vital Bites Vending" at bounding box center [211, 400] width 234 height 17
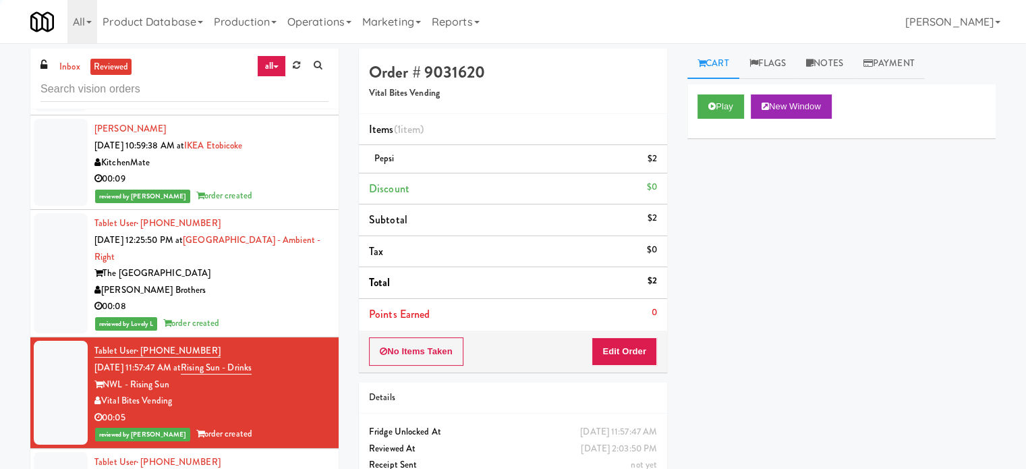
scroll to position [3371, 0]
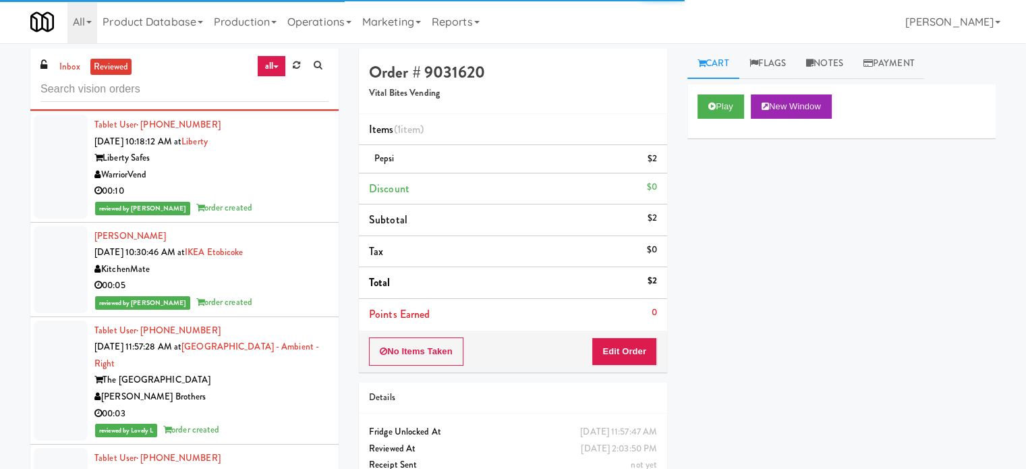
click at [287, 247] on div "[PERSON_NAME] [DATE] 10:30:46 AM at IKEA Etobicoke KitchenMate 00:05 reviewed b…" at bounding box center [211, 269] width 234 height 83
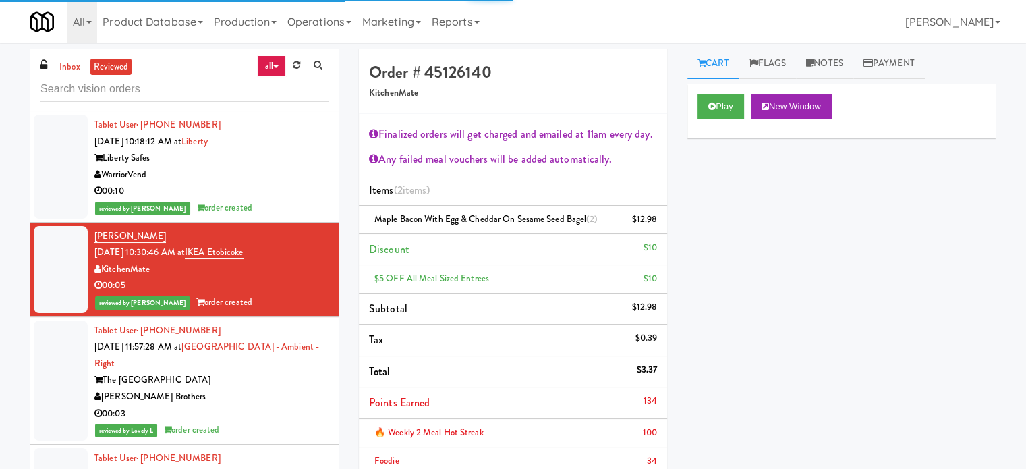
drag, startPoint x: 289, startPoint y: 381, endPoint x: 284, endPoint y: 326, distance: 54.8
click at [289, 380] on div "The [GEOGRAPHIC_DATA]" at bounding box center [211, 380] width 234 height 17
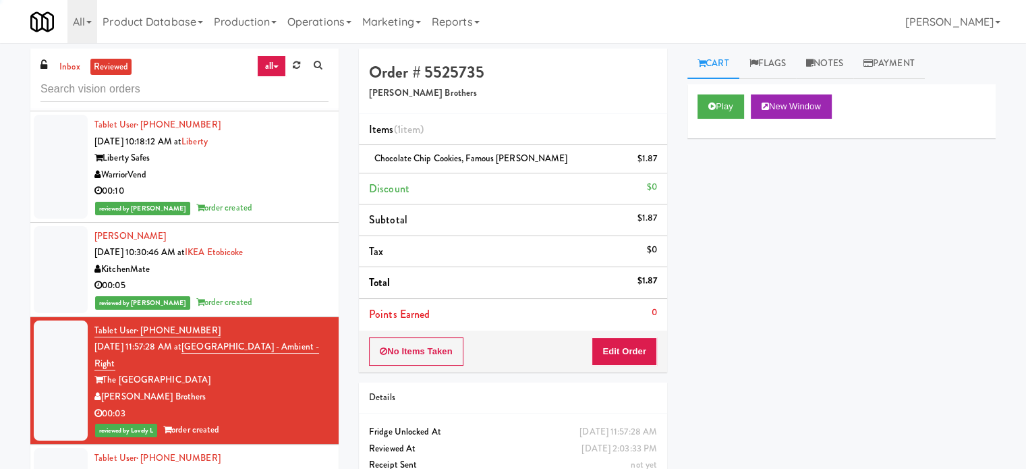
scroll to position [3708, 0]
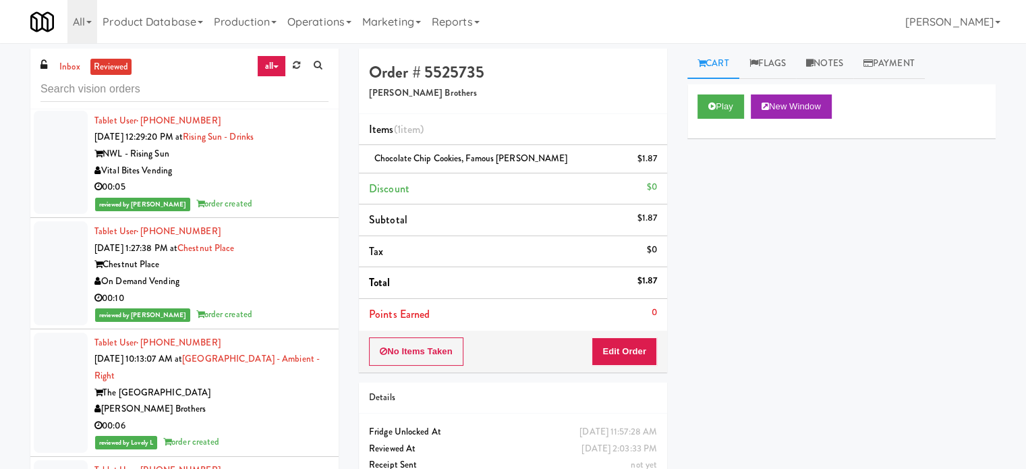
click at [291, 185] on div "00:05" at bounding box center [211, 187] width 234 height 17
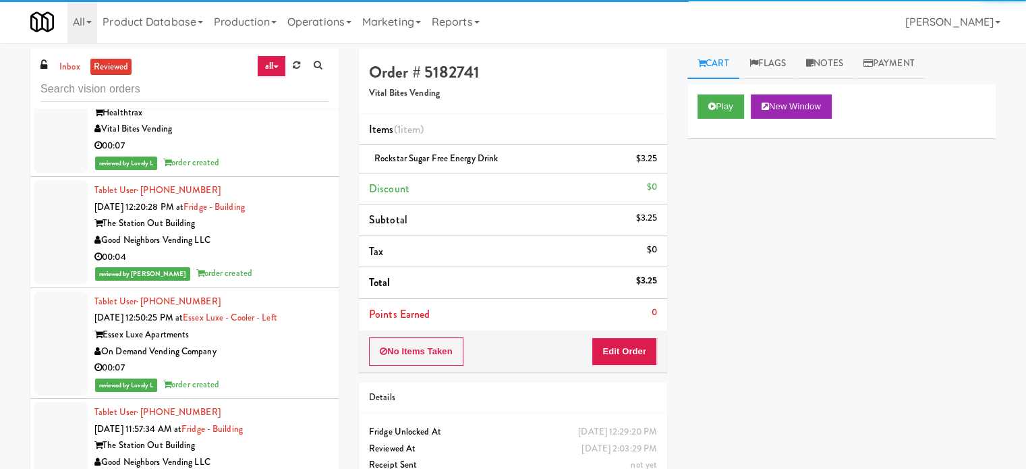
scroll to position [5704, 0]
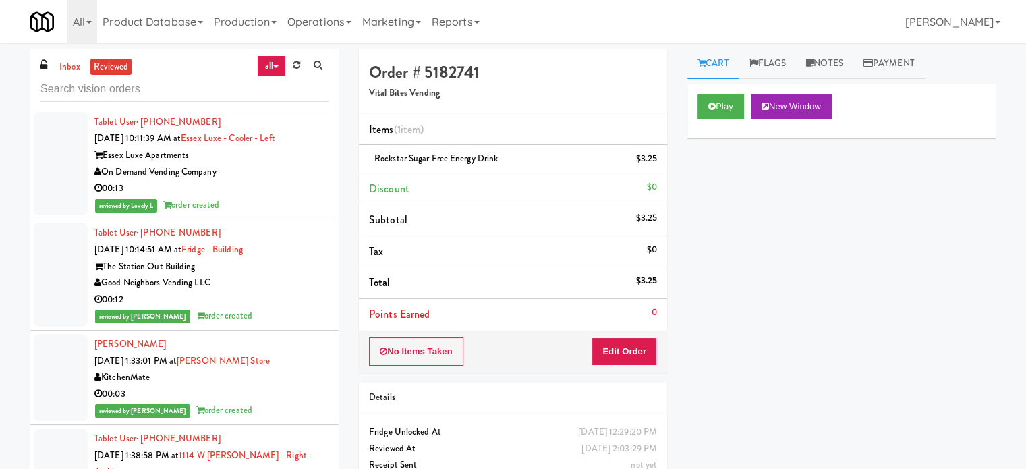
click at [299, 274] on div "Good Neighbors Vending LLC" at bounding box center [211, 282] width 234 height 17
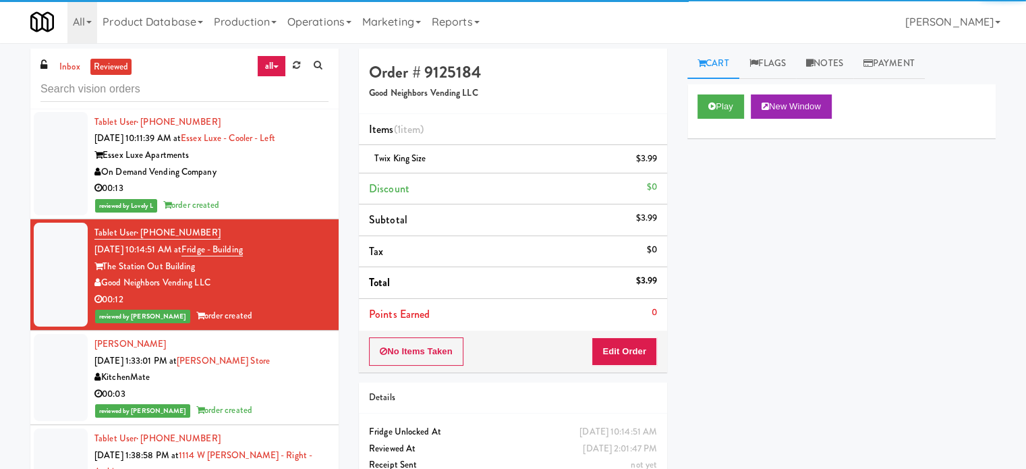
click at [298, 388] on div "00:03" at bounding box center [211, 394] width 234 height 17
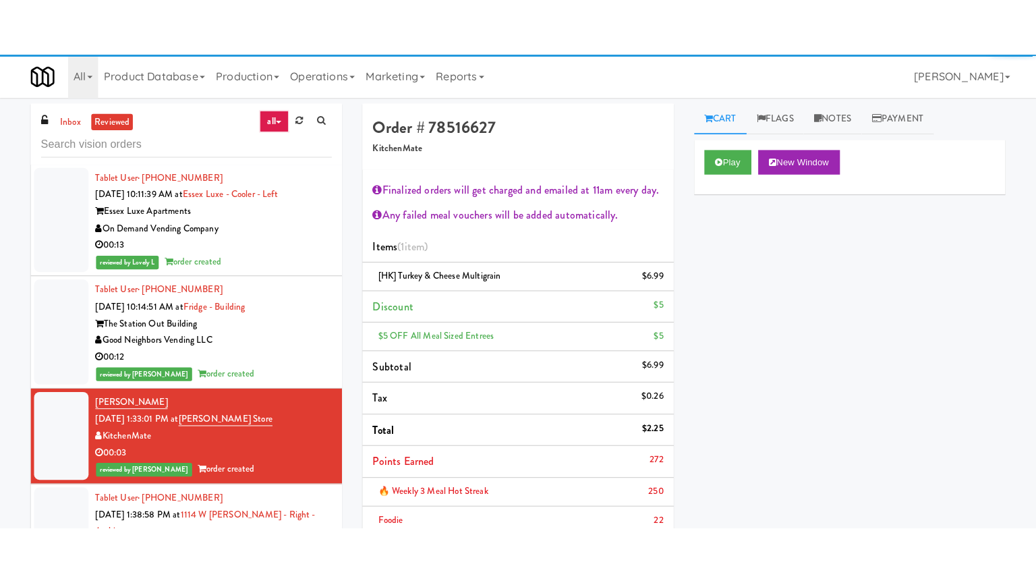
scroll to position [6041, 0]
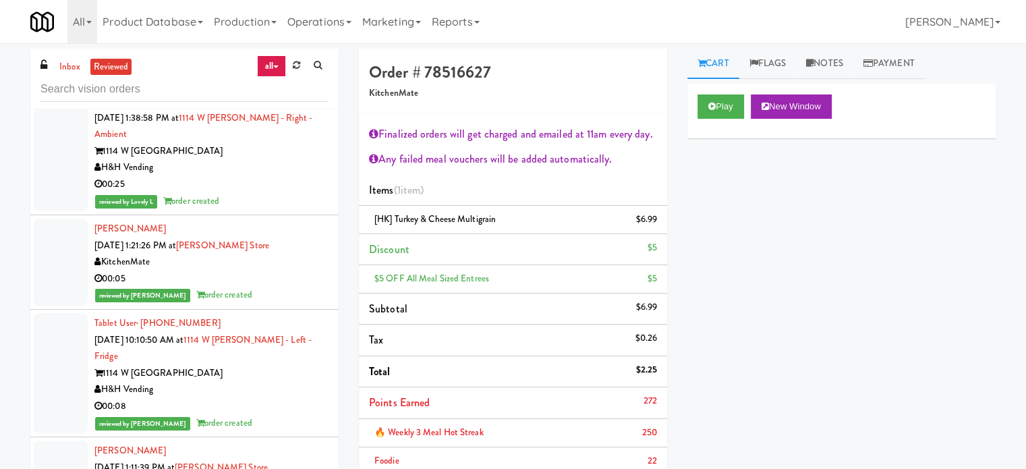
click at [301, 176] on div "00:25" at bounding box center [211, 184] width 234 height 17
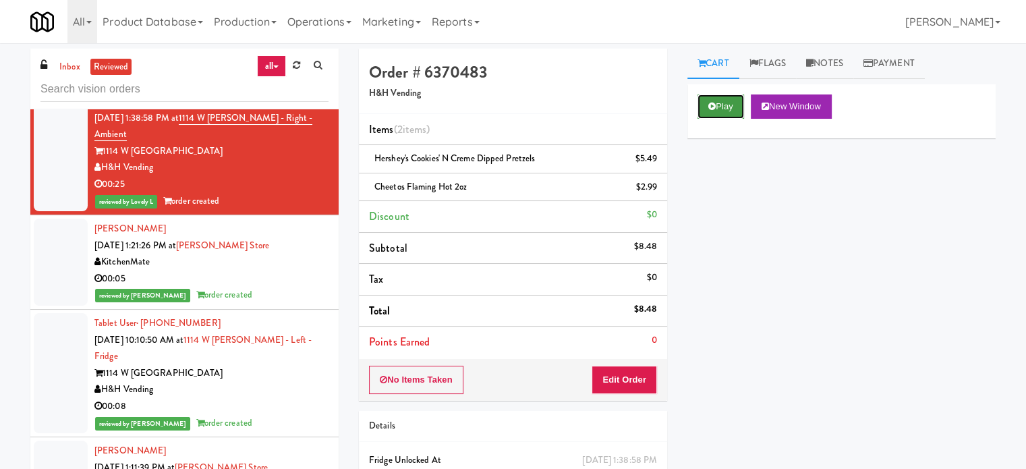
click at [722, 110] on button "Play" at bounding box center [720, 106] width 47 height 24
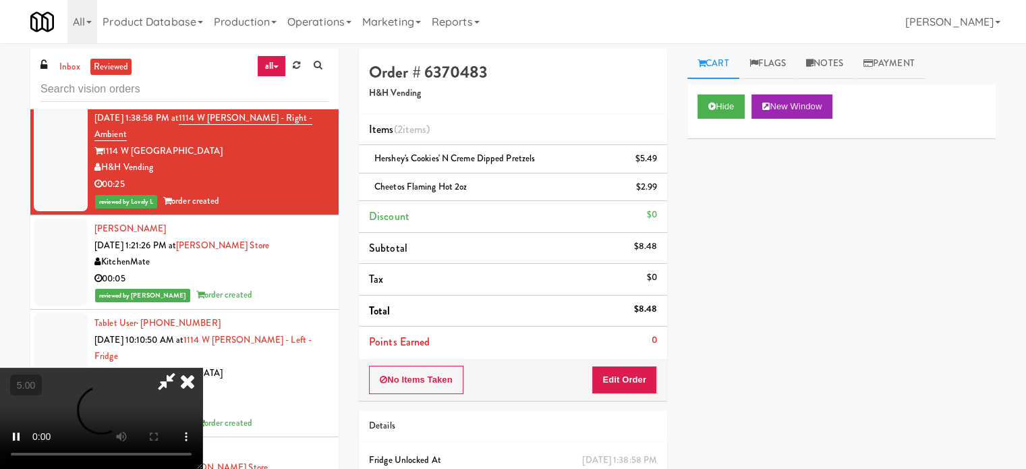
click at [202, 367] on video at bounding box center [101, 417] width 202 height 101
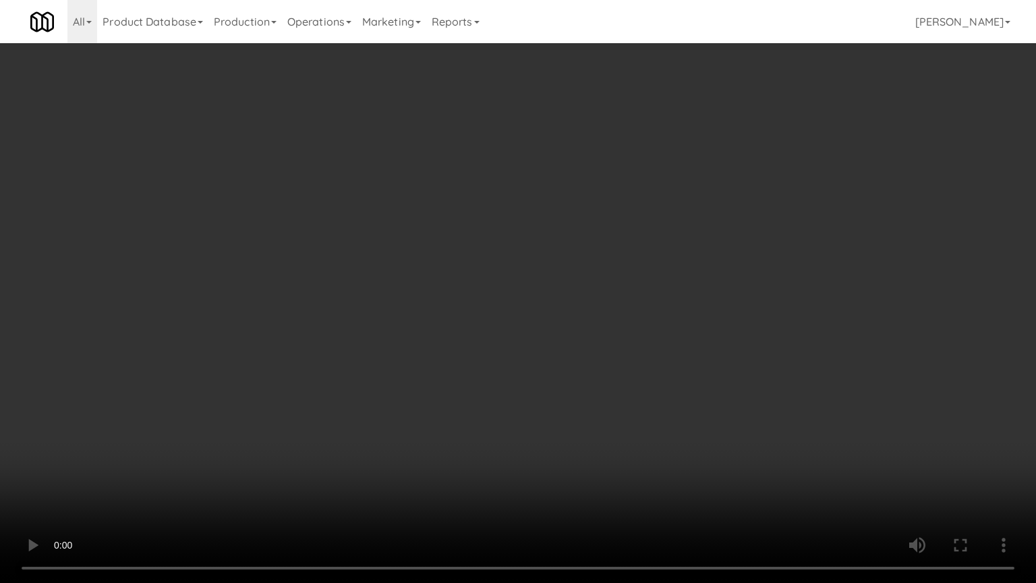
click at [482, 251] on video at bounding box center [518, 291] width 1036 height 583
click at [487, 237] on video at bounding box center [518, 291] width 1036 height 583
click at [488, 237] on video at bounding box center [518, 291] width 1036 height 583
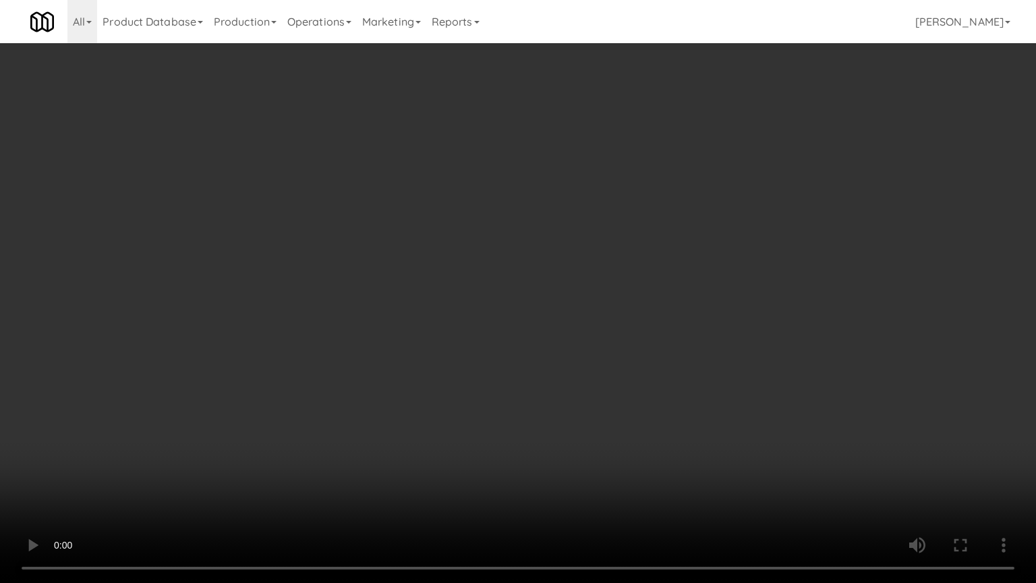
click at [488, 237] on video at bounding box center [518, 291] width 1036 height 583
click at [515, 228] on video at bounding box center [518, 291] width 1036 height 583
click at [517, 228] on video at bounding box center [518, 291] width 1036 height 583
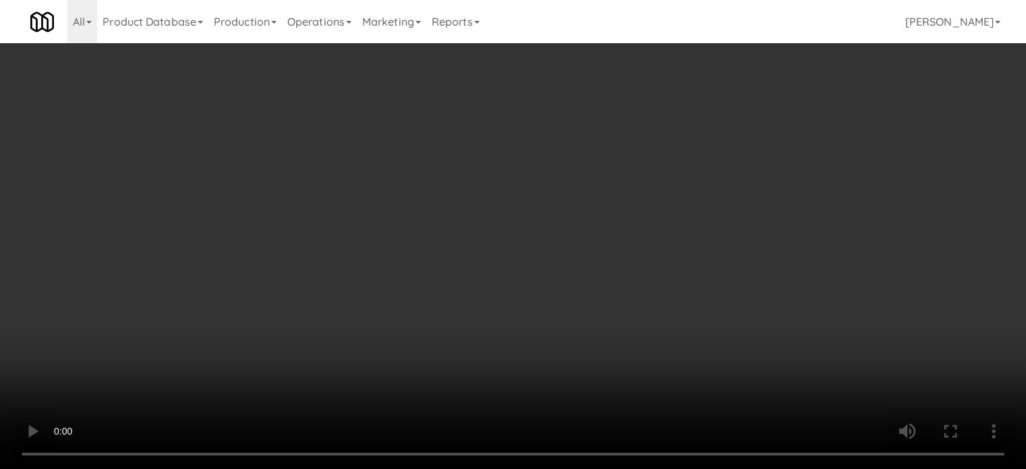
scroll to position [6041, 0]
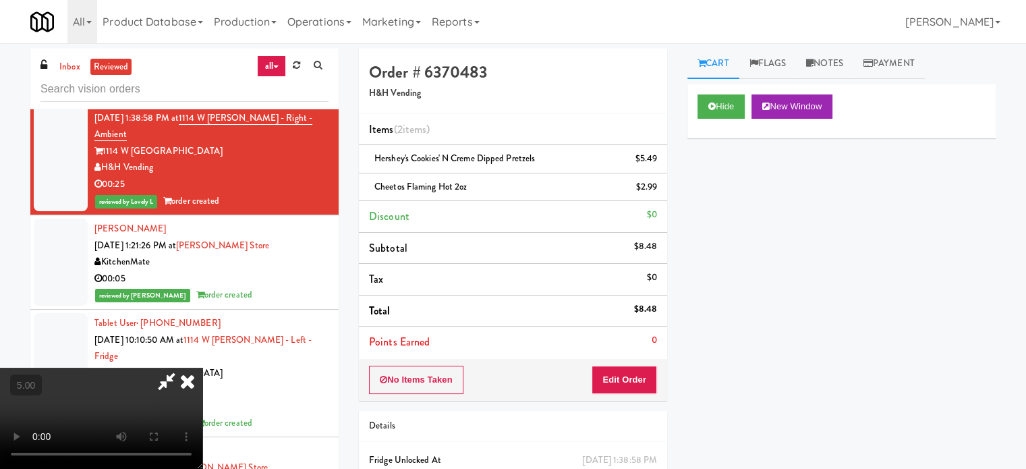
click at [202, 367] on icon at bounding box center [188, 380] width 30 height 27
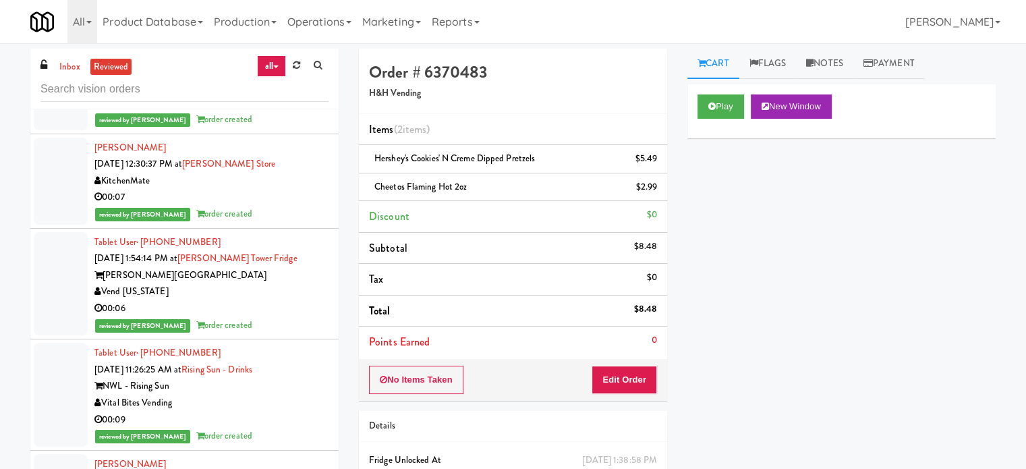
scroll to position [8064, 0]
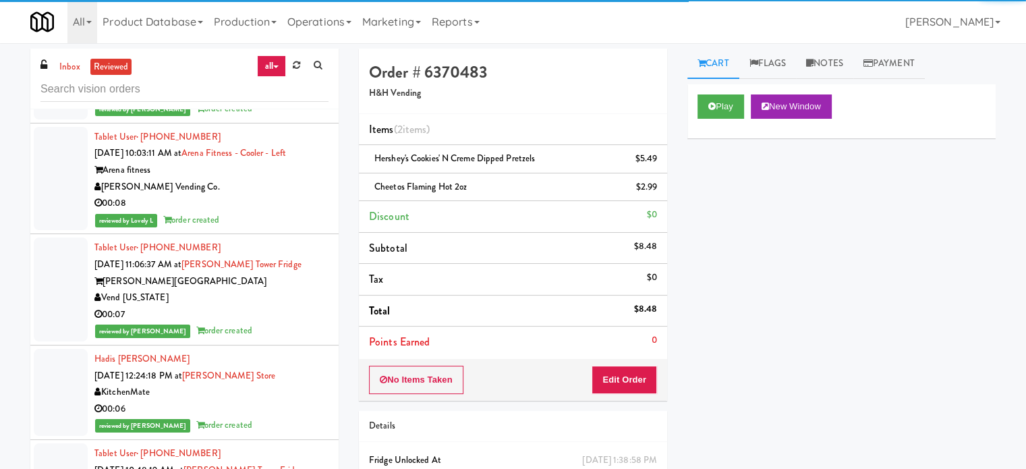
click at [299, 384] on div "KitchenMate" at bounding box center [211, 392] width 234 height 17
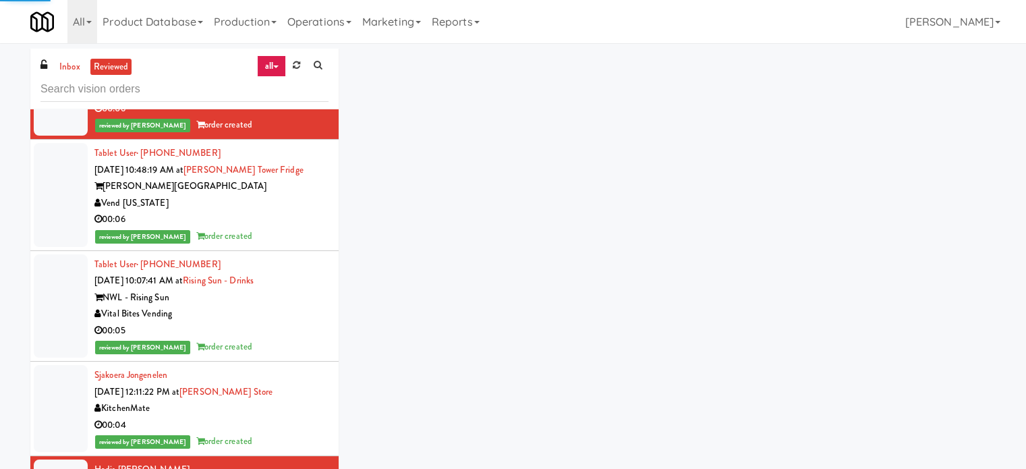
scroll to position [8609, 0]
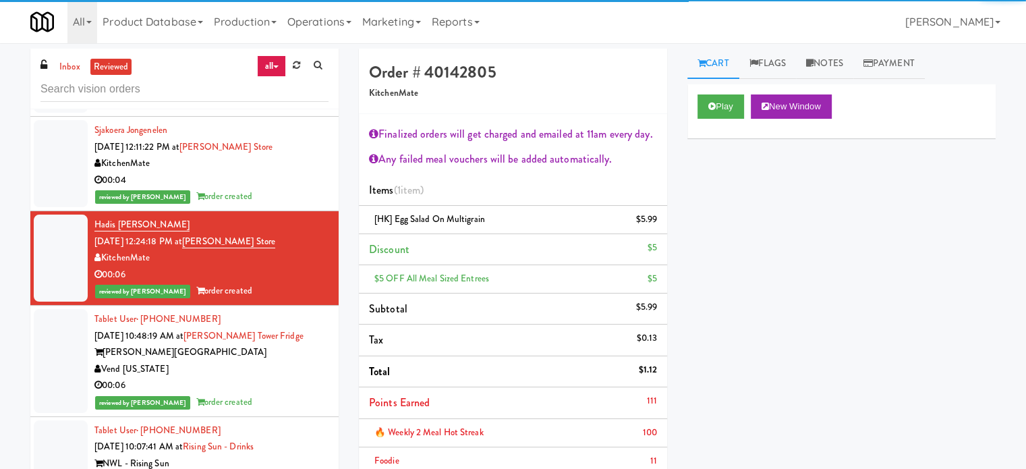
click at [301, 361] on div "Vend [US_STATE]" at bounding box center [211, 369] width 234 height 17
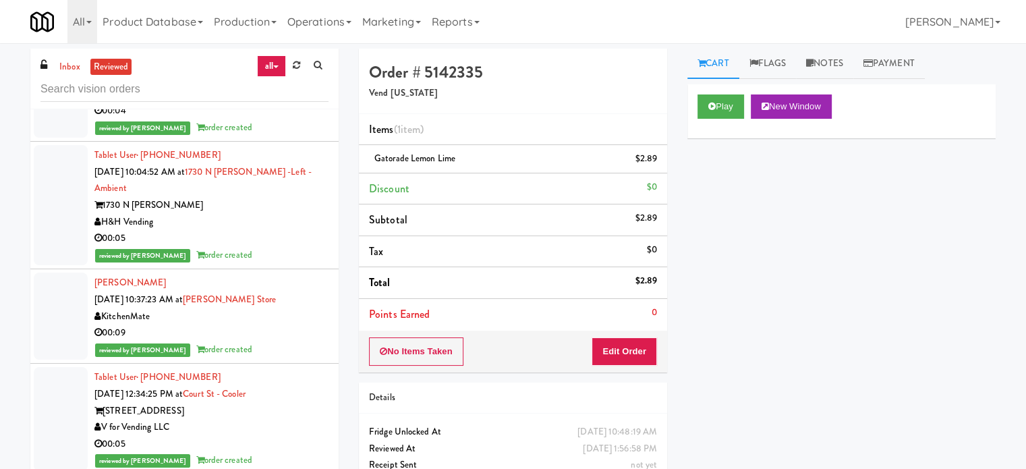
scroll to position [10652, 0]
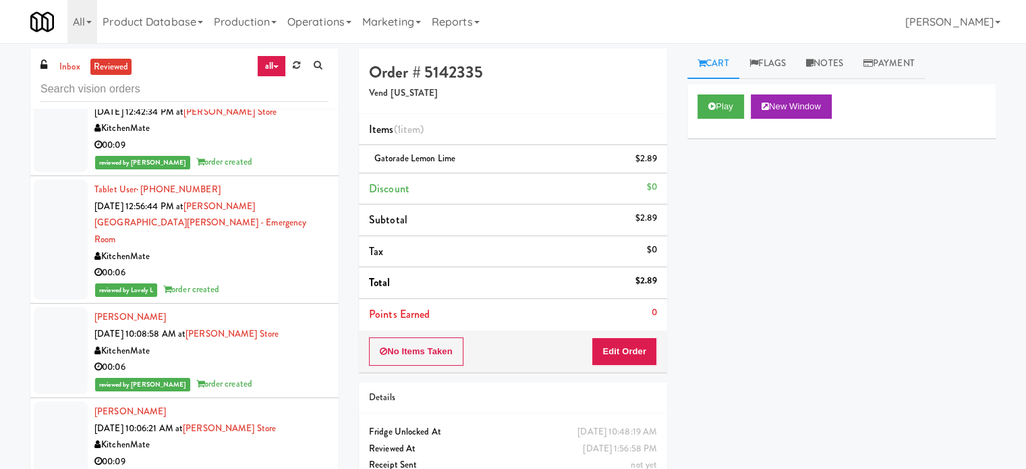
click at [295, 453] on div "00:09" at bounding box center [211, 461] width 234 height 17
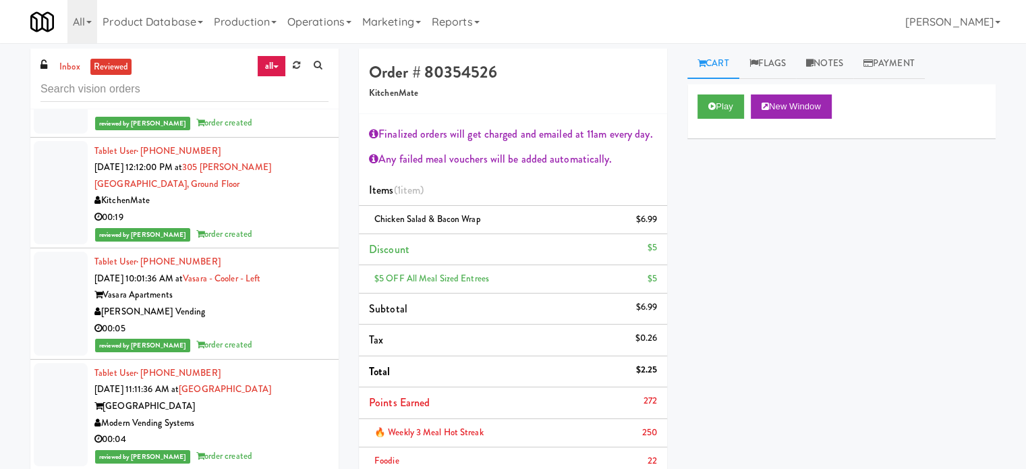
scroll to position [12338, 0]
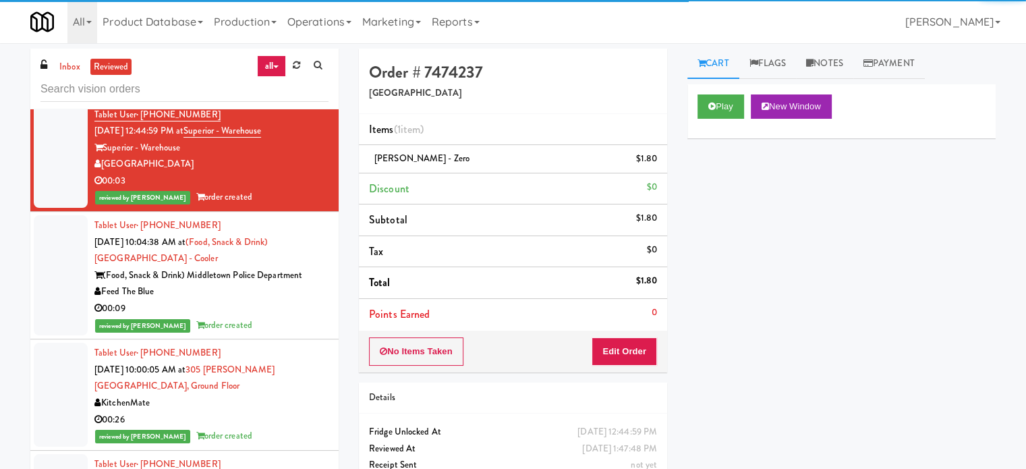
scroll to position [13012, 0]
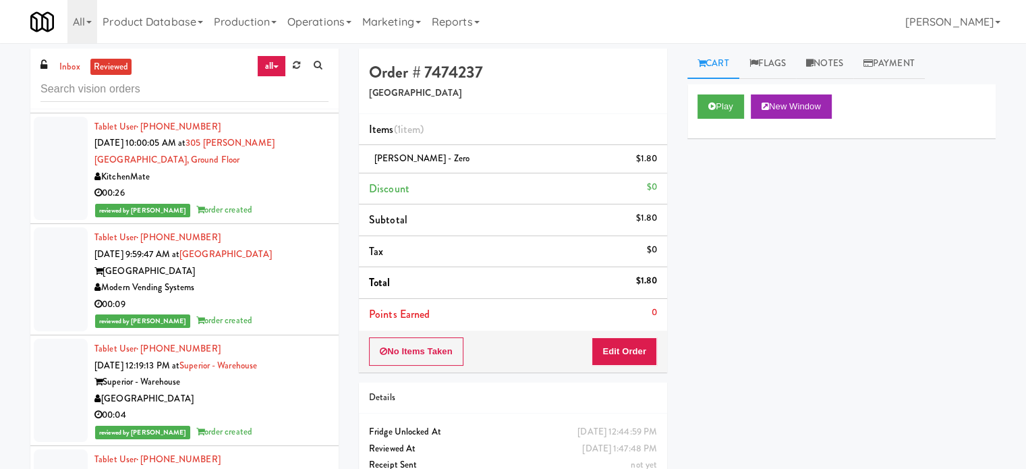
click at [307, 407] on div "00:04" at bounding box center [211, 415] width 234 height 17
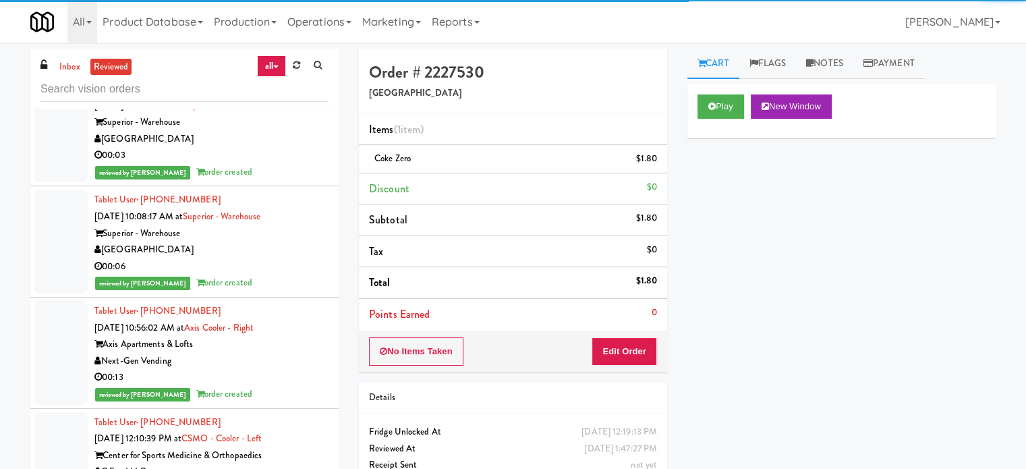
scroll to position [14698, 0]
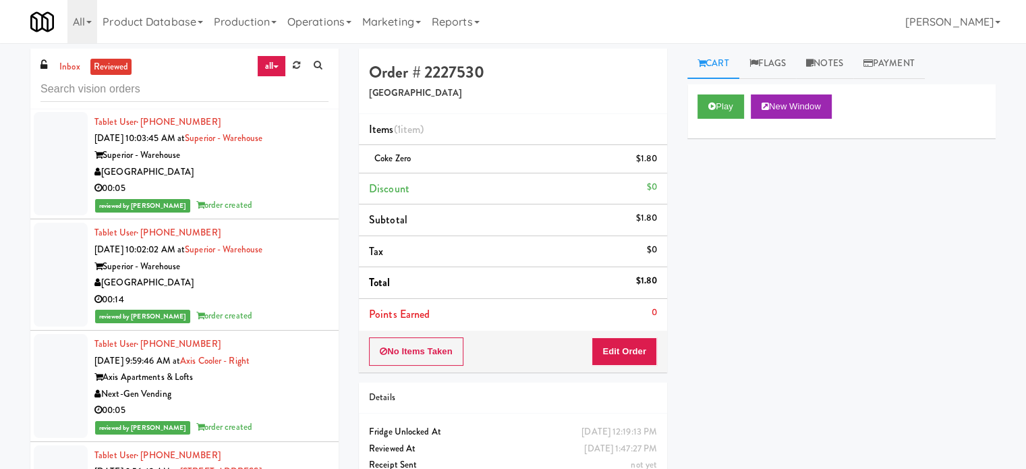
click at [297, 419] on div "reviewed by [PERSON_NAME] L order created" at bounding box center [211, 427] width 234 height 17
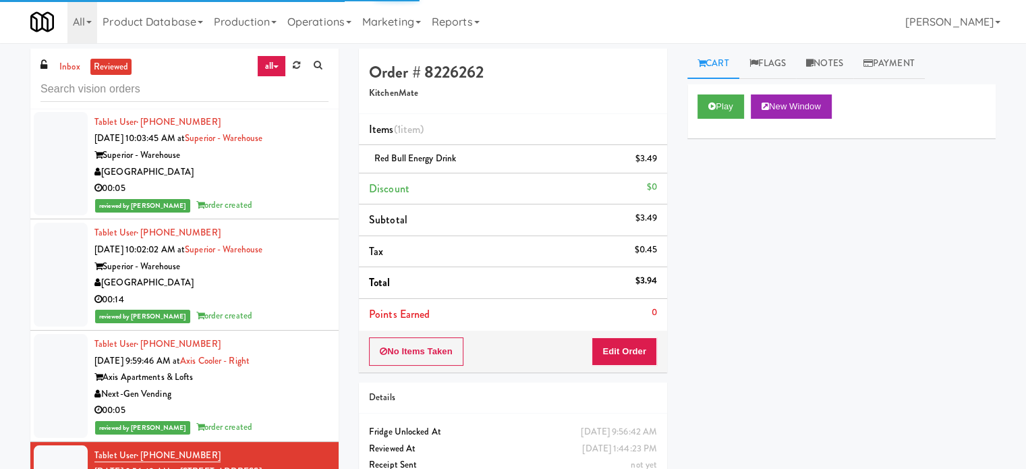
scroll to position [15035, 0]
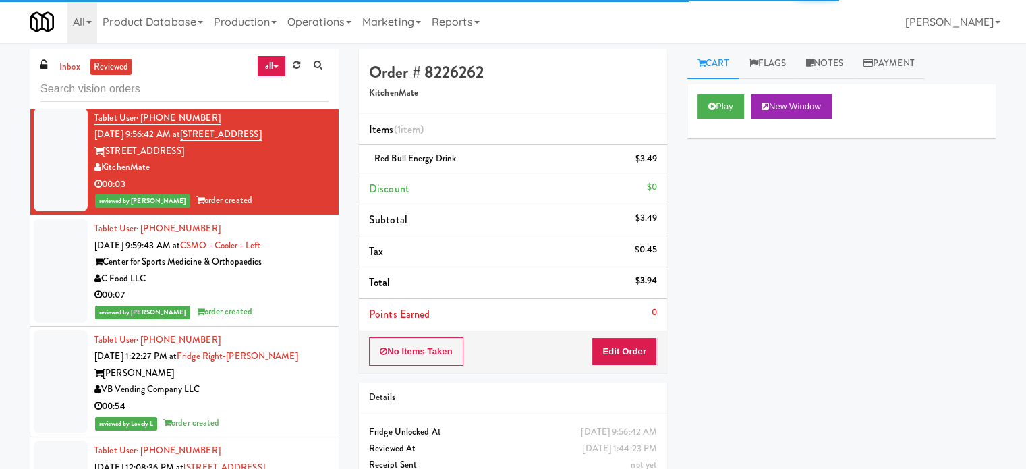
click at [296, 415] on div "reviewed by Lovely L order created" at bounding box center [211, 423] width 234 height 17
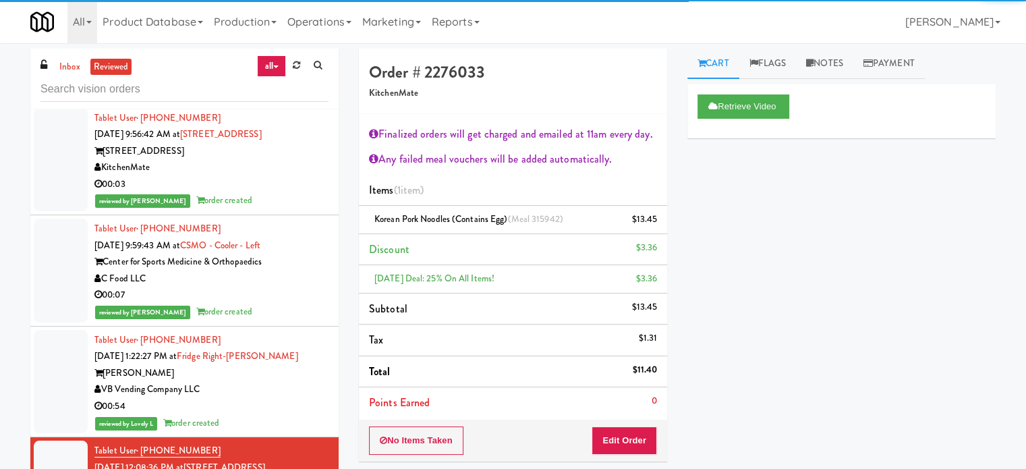
scroll to position [15372, 0]
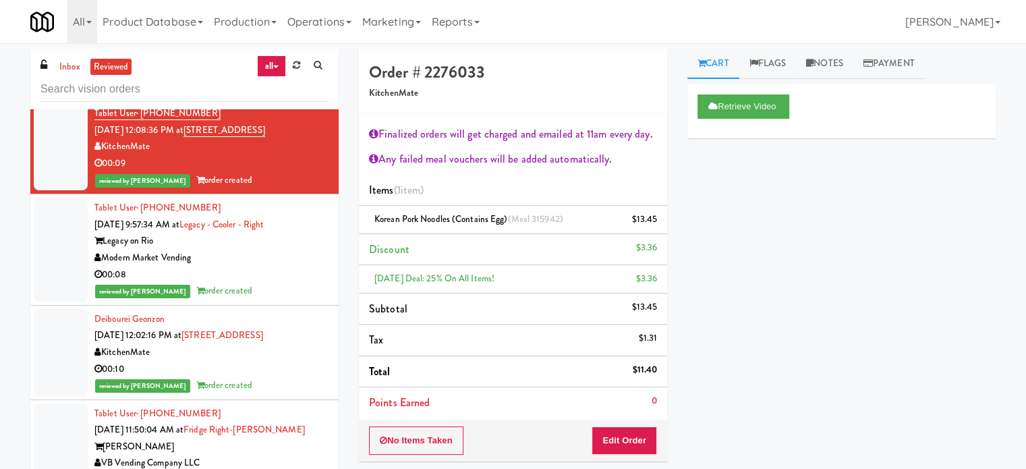
click at [285, 377] on div "reviewed by [PERSON_NAME] order created" at bounding box center [211, 385] width 234 height 17
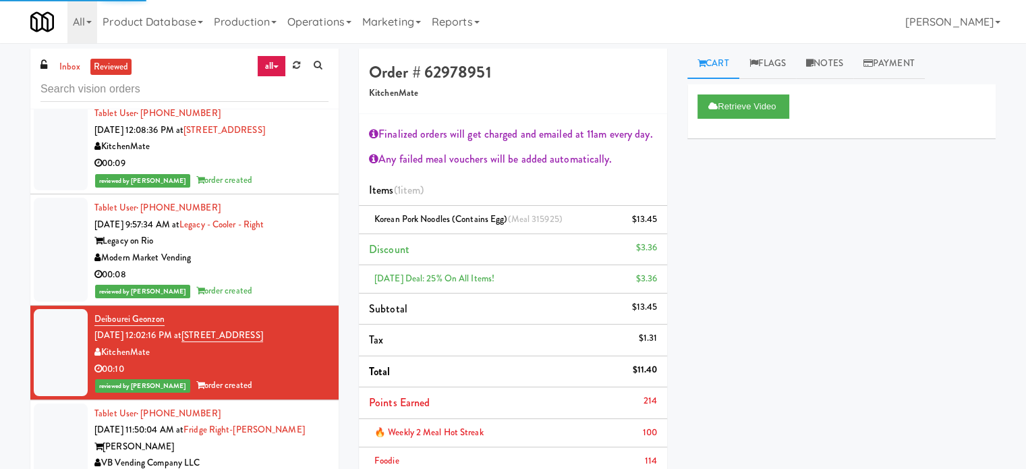
click at [291, 454] on div "VB Vending Company LLC" at bounding box center [211, 462] width 234 height 17
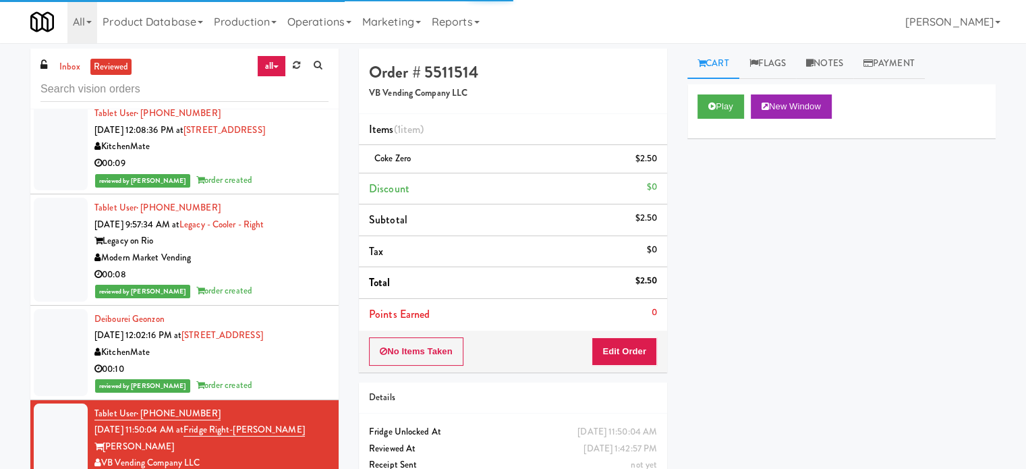
scroll to position [15709, 0]
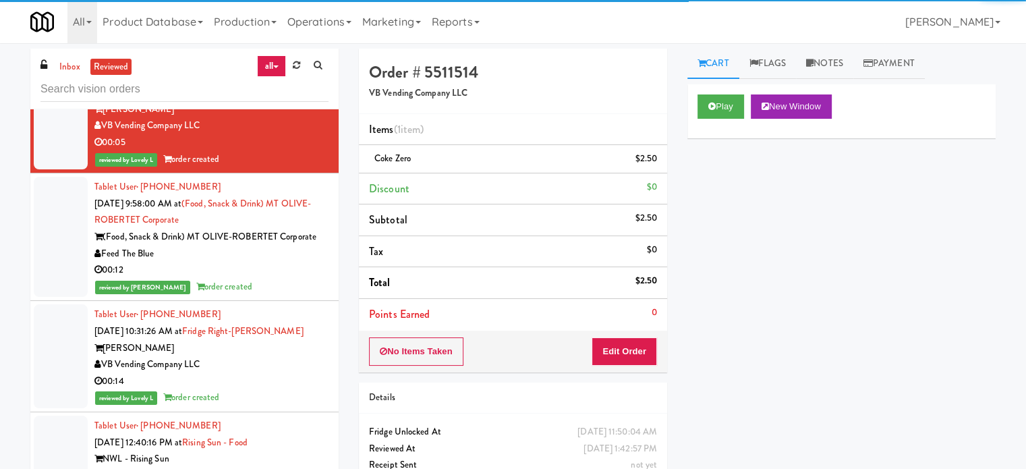
click at [289, 373] on div "00:14" at bounding box center [211, 381] width 234 height 17
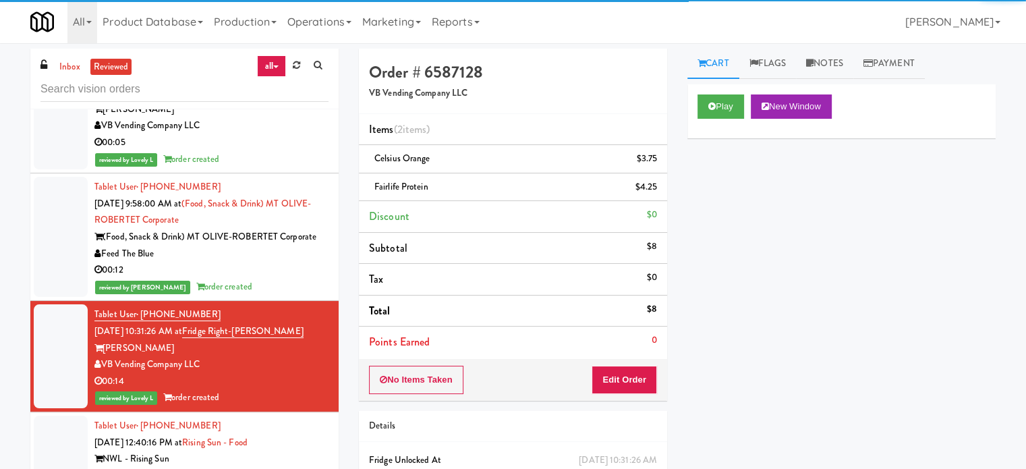
click at [280, 467] on div "Vital Bites Vending" at bounding box center [211, 475] width 234 height 17
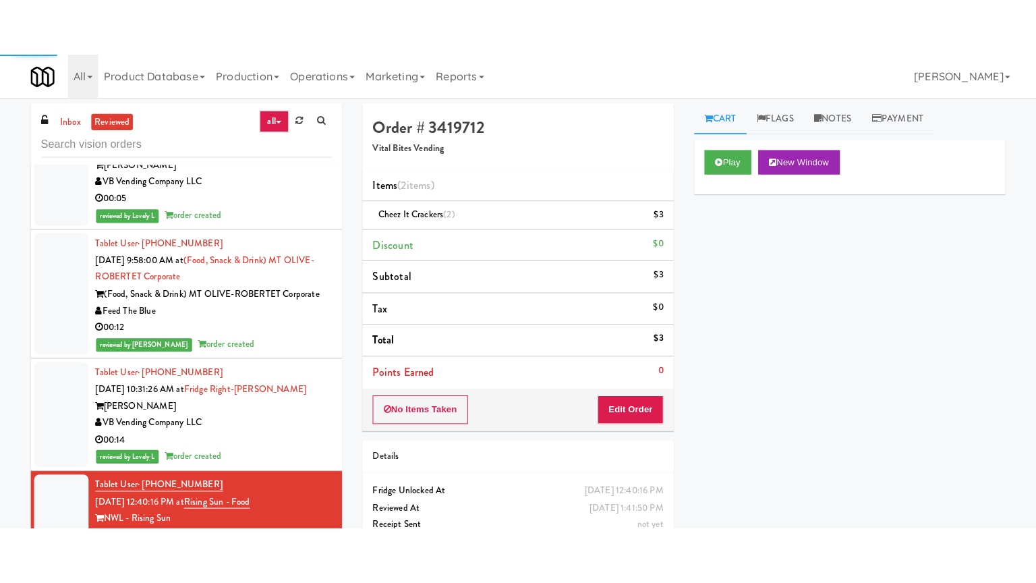
scroll to position [16046, 0]
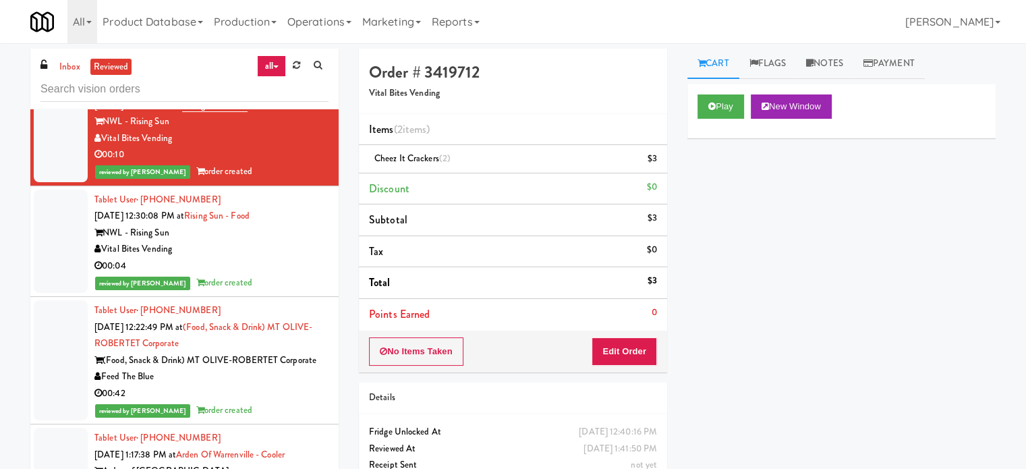
click at [293, 385] on div "00:42" at bounding box center [211, 393] width 234 height 17
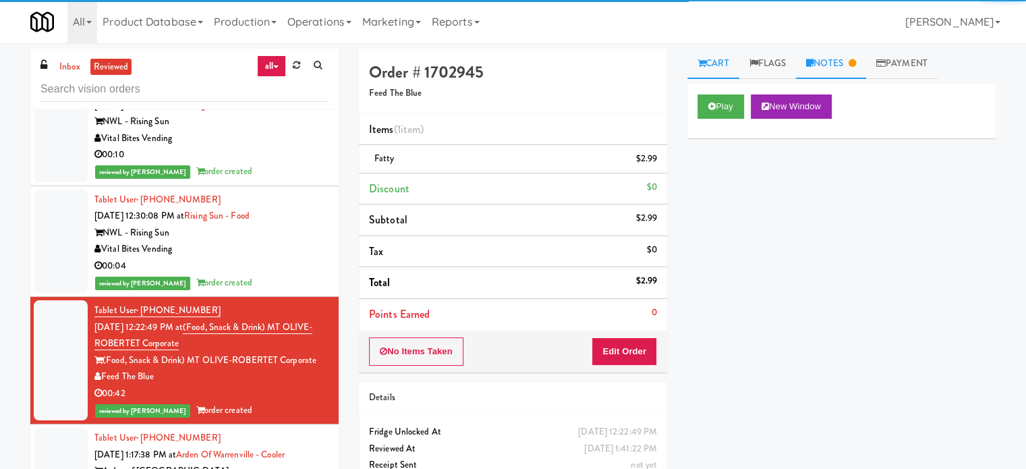
click at [843, 58] on link "Notes" at bounding box center [831, 64] width 70 height 30
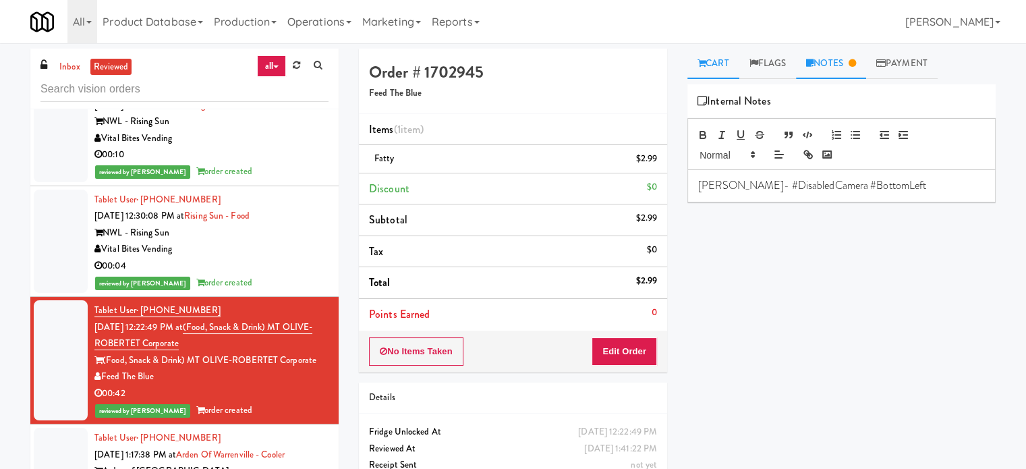
click at [723, 67] on link "Cart" at bounding box center [713, 64] width 52 height 30
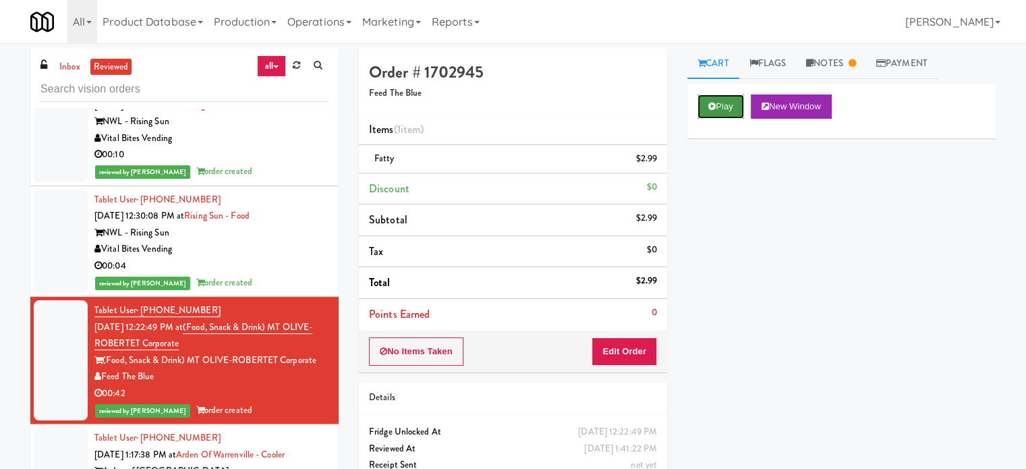
click at [730, 105] on button "Play" at bounding box center [720, 106] width 47 height 24
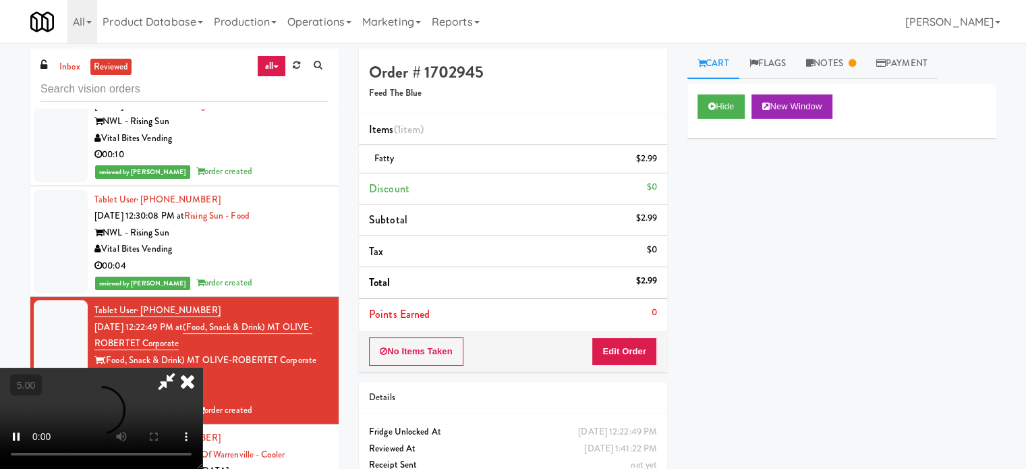
click at [202, 367] on video at bounding box center [101, 417] width 202 height 101
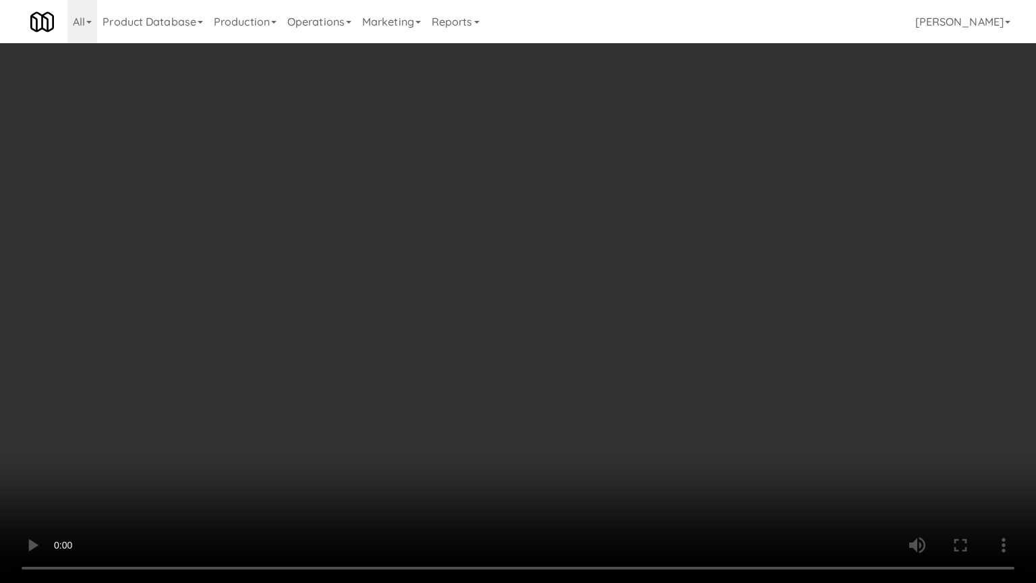
click at [516, 251] on video at bounding box center [518, 291] width 1036 height 583
click at [518, 250] on video at bounding box center [518, 291] width 1036 height 583
click at [605, 402] on video at bounding box center [518, 291] width 1036 height 583
click at [591, 309] on video at bounding box center [518, 291] width 1036 height 583
click at [589, 299] on video at bounding box center [518, 291] width 1036 height 583
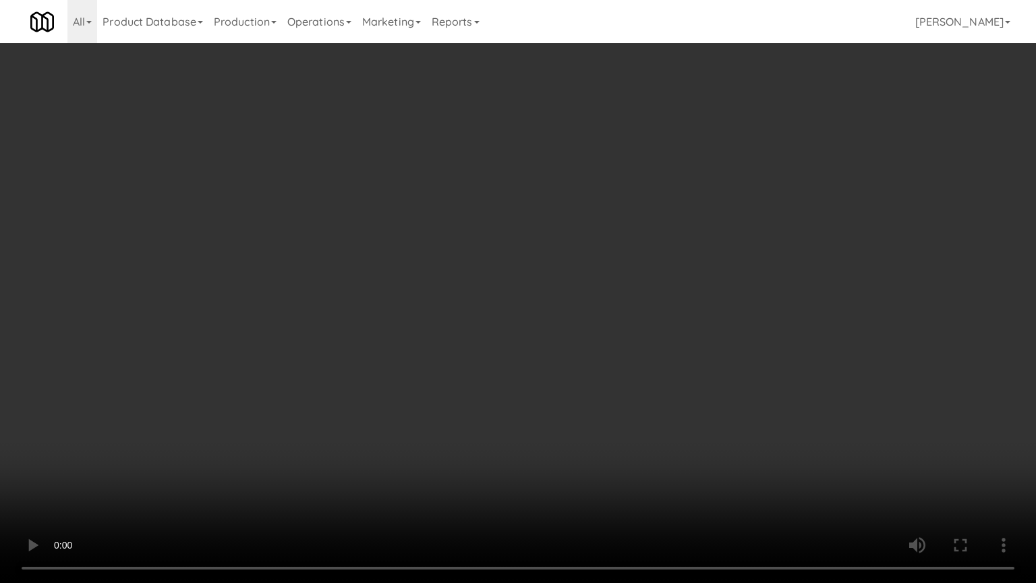
click at [599, 294] on video at bounding box center [518, 291] width 1036 height 583
click at [648, 270] on video at bounding box center [518, 291] width 1036 height 583
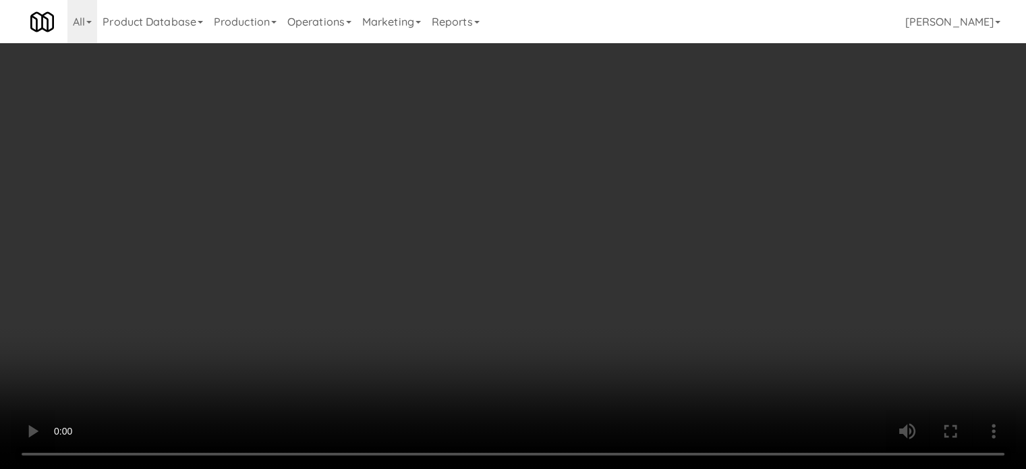
scroll to position [16046, 0]
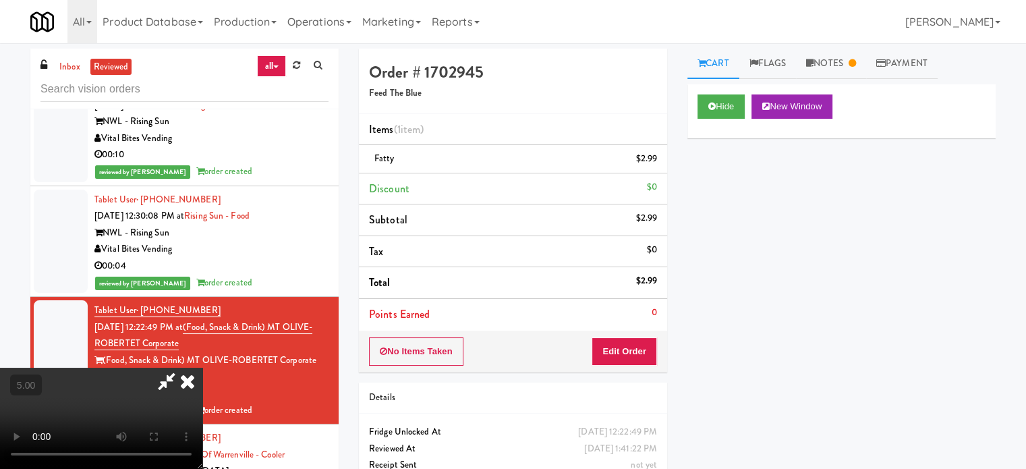
click at [202, 367] on icon at bounding box center [188, 380] width 30 height 27
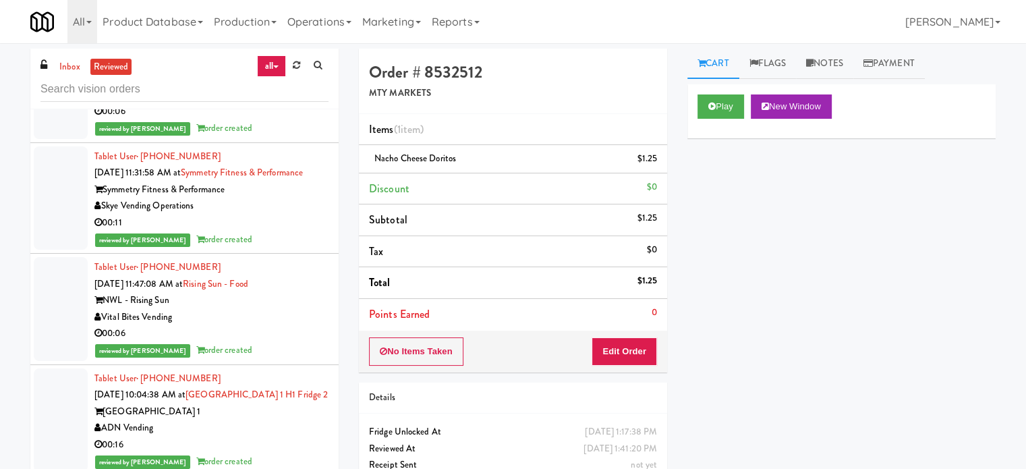
scroll to position [19755, 0]
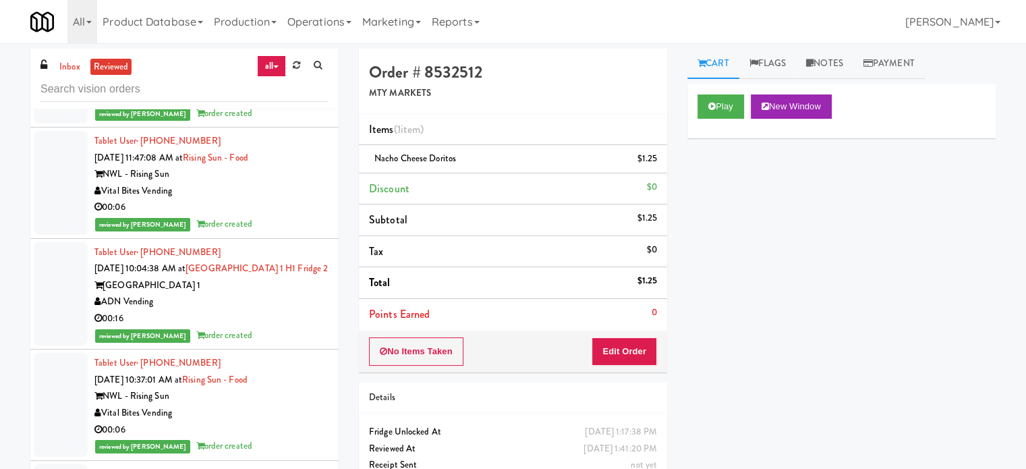
drag, startPoint x: 312, startPoint y: 343, endPoint x: 313, endPoint y: 332, distance: 10.9
click at [312, 421] on div "00:06" at bounding box center [211, 429] width 234 height 17
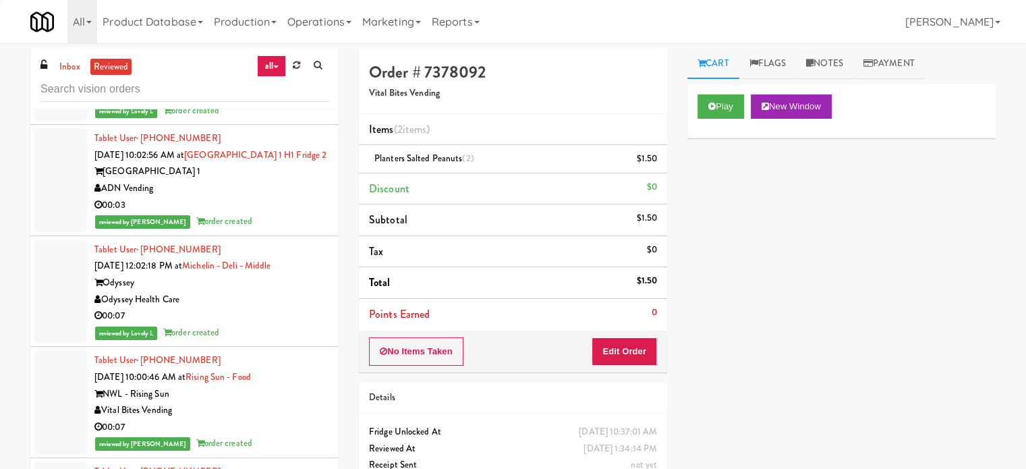
scroll to position [21574, 0]
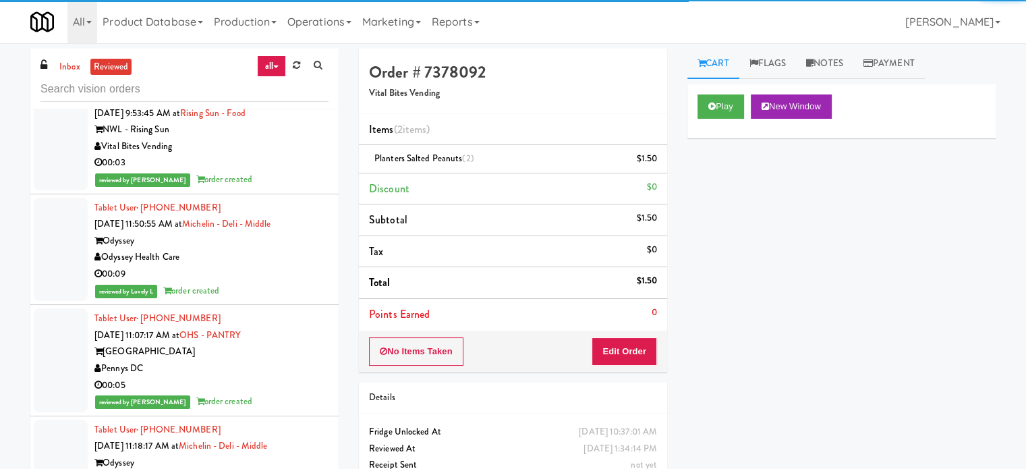
click at [315, 283] on div "reviewed by Lovely L order created" at bounding box center [211, 291] width 234 height 17
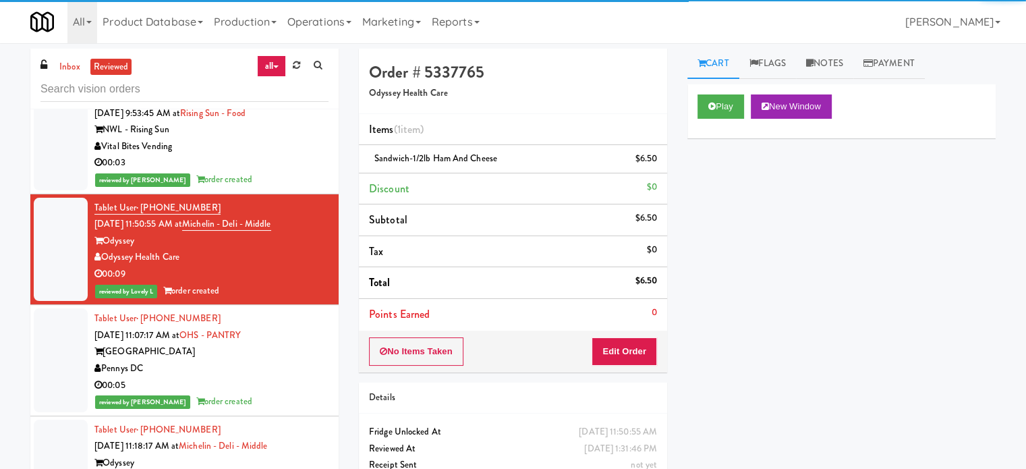
click at [297, 171] on div "reviewed by [PERSON_NAME] A order created" at bounding box center [211, 179] width 234 height 17
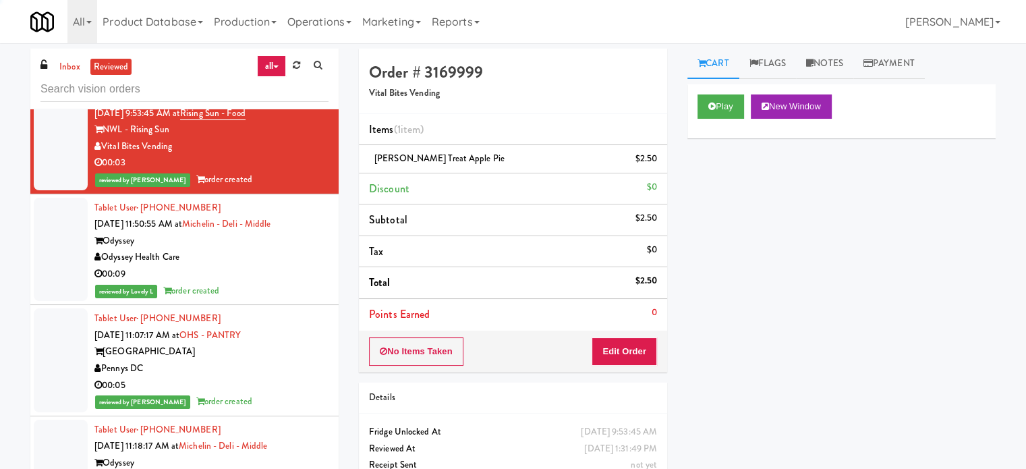
click at [276, 360] on div "Pennys DC" at bounding box center [211, 368] width 234 height 17
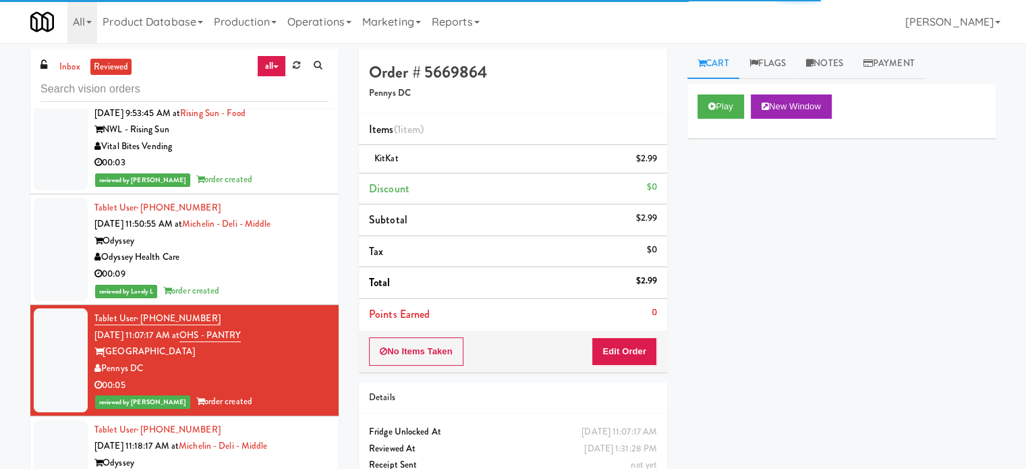
scroll to position [21912, 0]
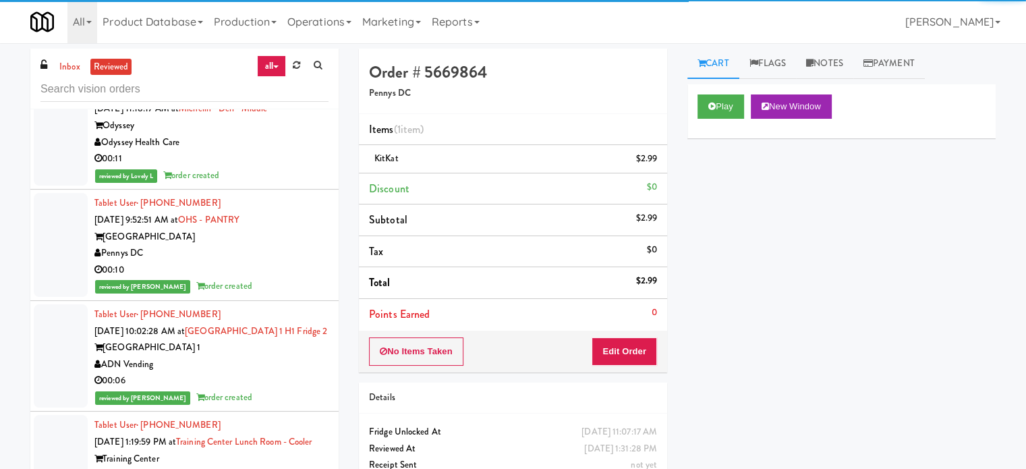
click at [289, 264] on div "00:10" at bounding box center [211, 270] width 234 height 17
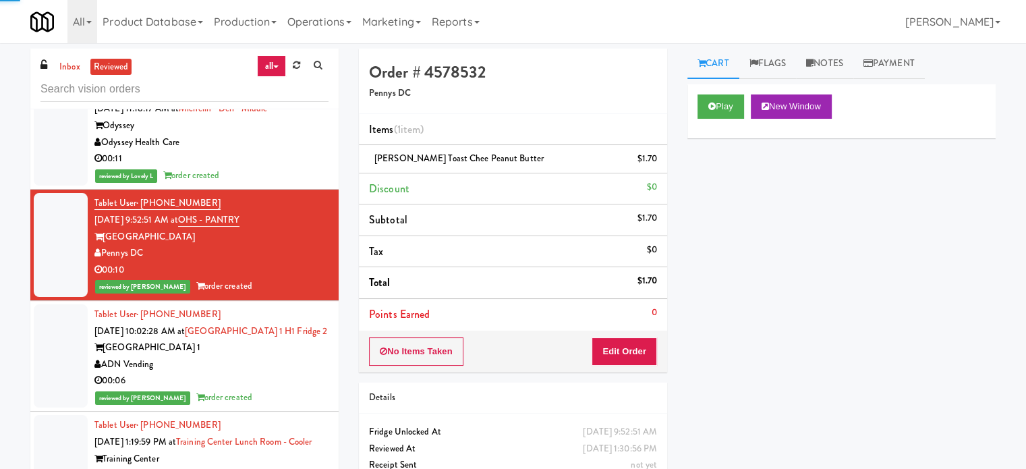
click at [291, 363] on div "ADN Vending" at bounding box center [211, 364] width 234 height 17
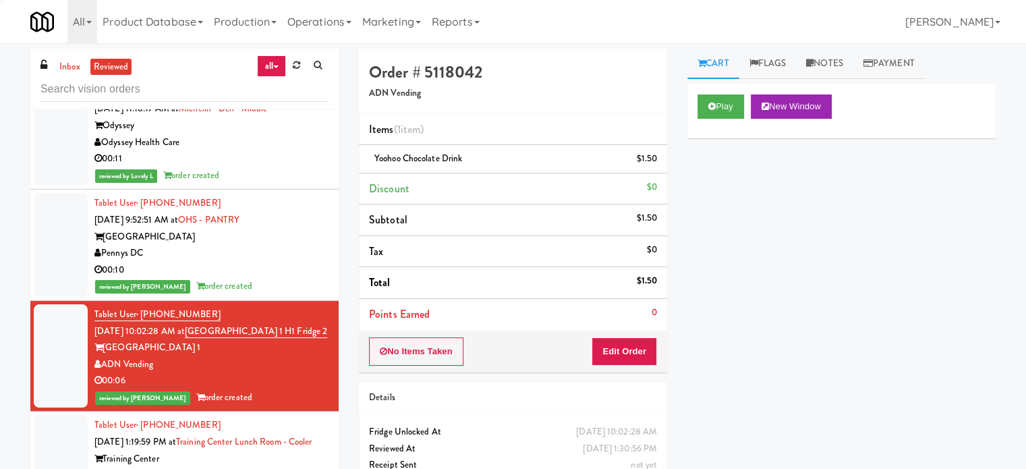
scroll to position [22249, 0]
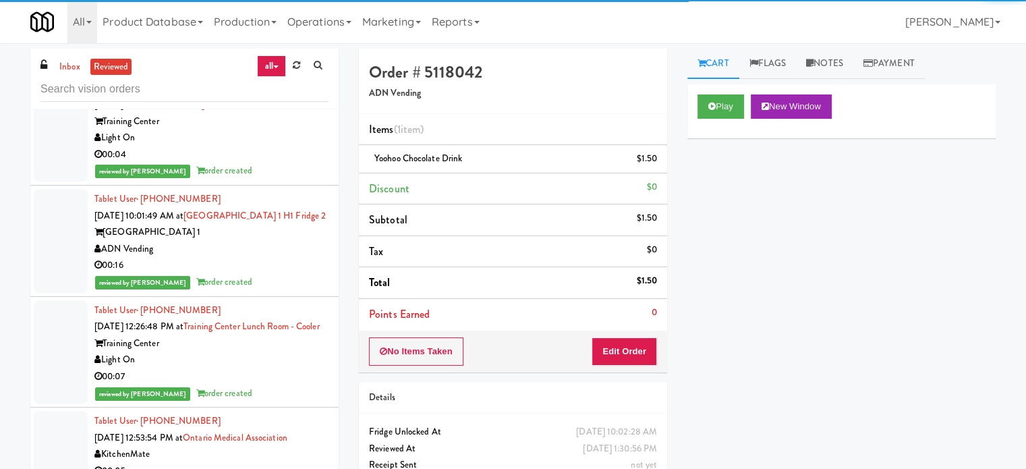
click at [291, 258] on div "ADN Vending" at bounding box center [211, 249] width 234 height 17
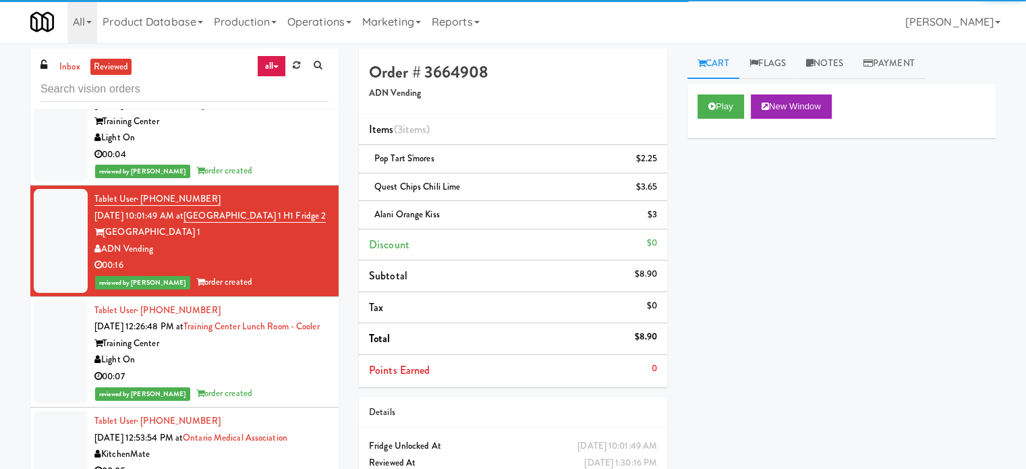
click at [274, 368] on div "Light On" at bounding box center [211, 359] width 234 height 17
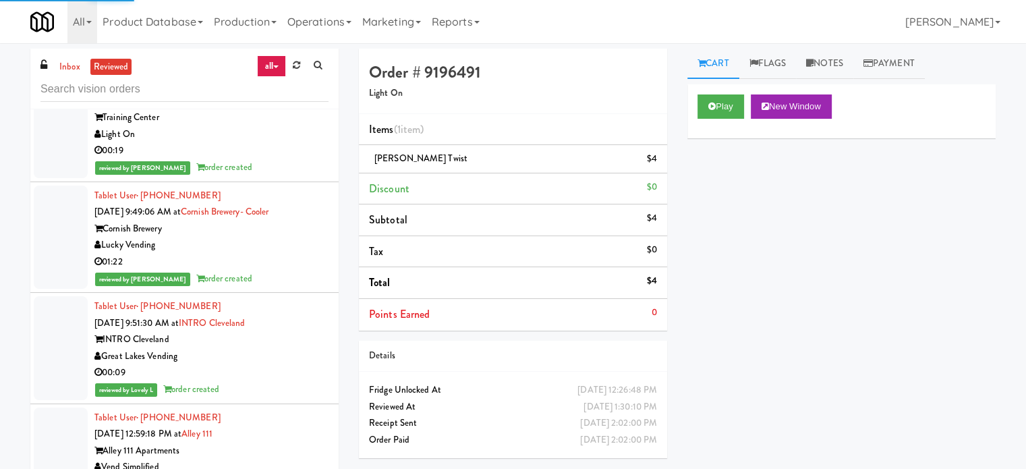
scroll to position [55, 0]
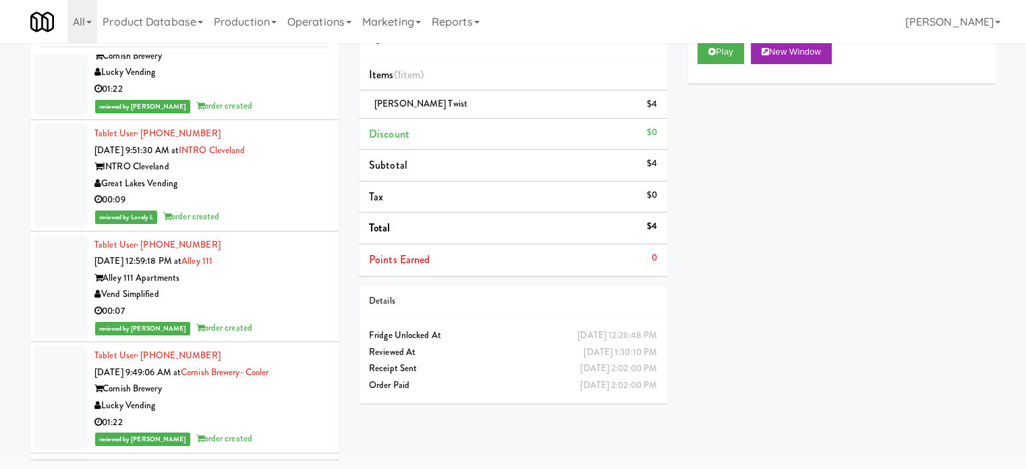
click at [294, 336] on div "Tablet User · (425) 362-8012 [DATE] 12:59:18 PM at Alley [STREET_ADDRESS] Simpl…" at bounding box center [211, 287] width 234 height 100
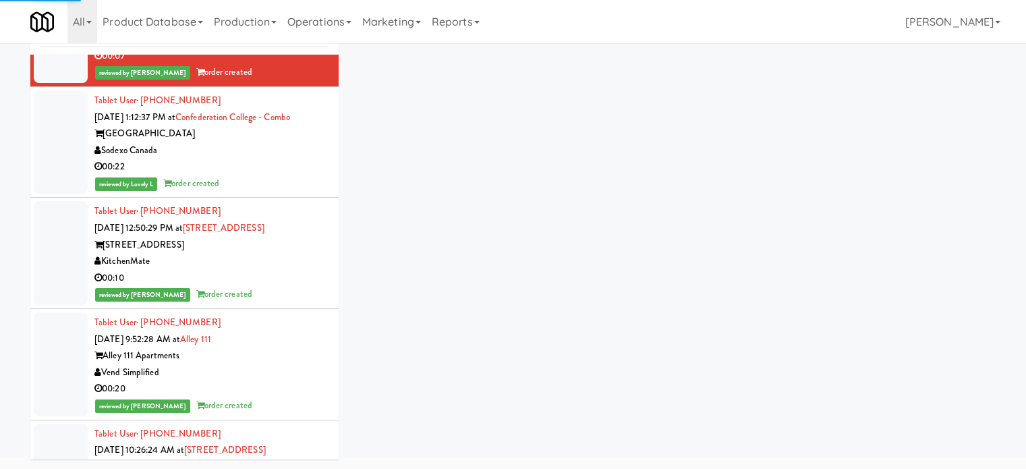
scroll to position [26823, 0]
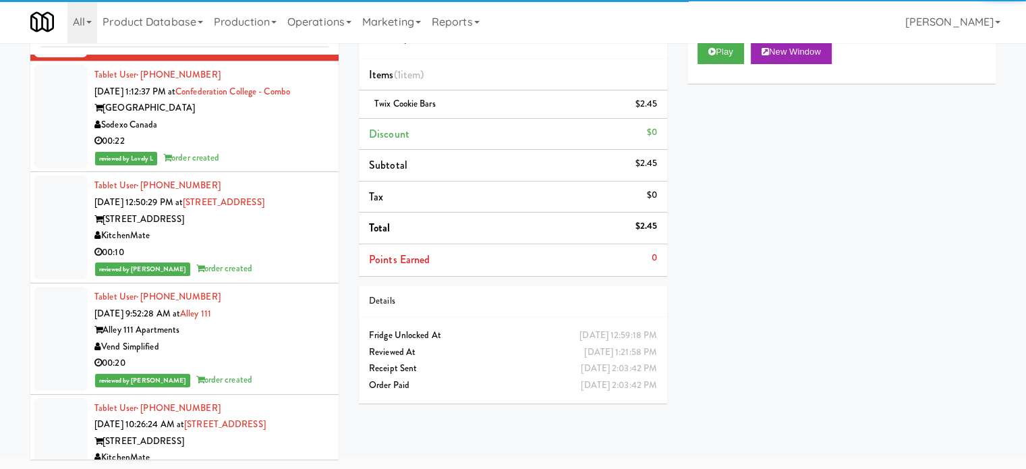
click at [299, 244] on div "KitchenMate" at bounding box center [211, 235] width 234 height 17
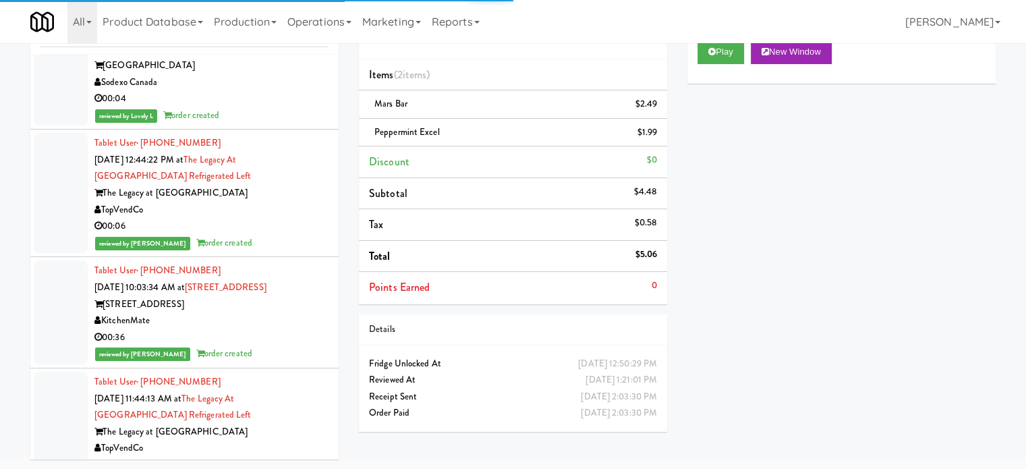
scroll to position [27497, 0]
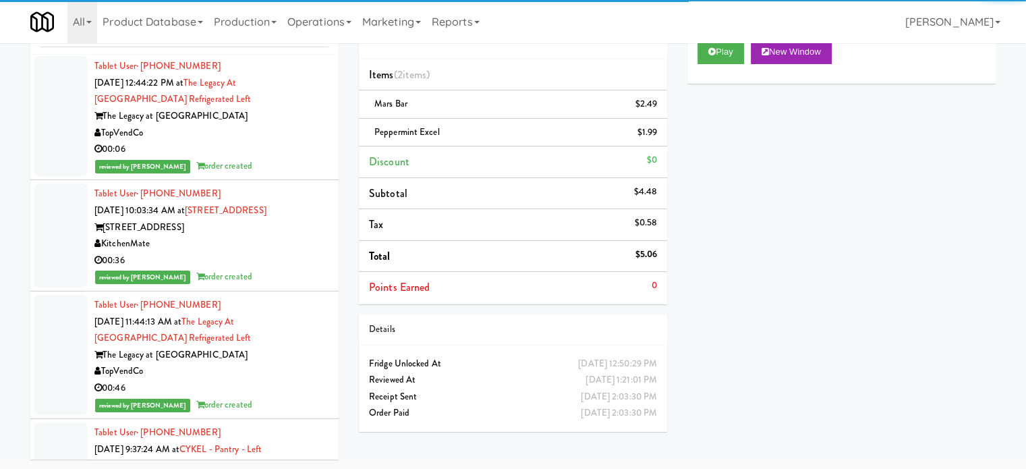
click at [304, 236] on div "[STREET_ADDRESS]" at bounding box center [211, 227] width 234 height 17
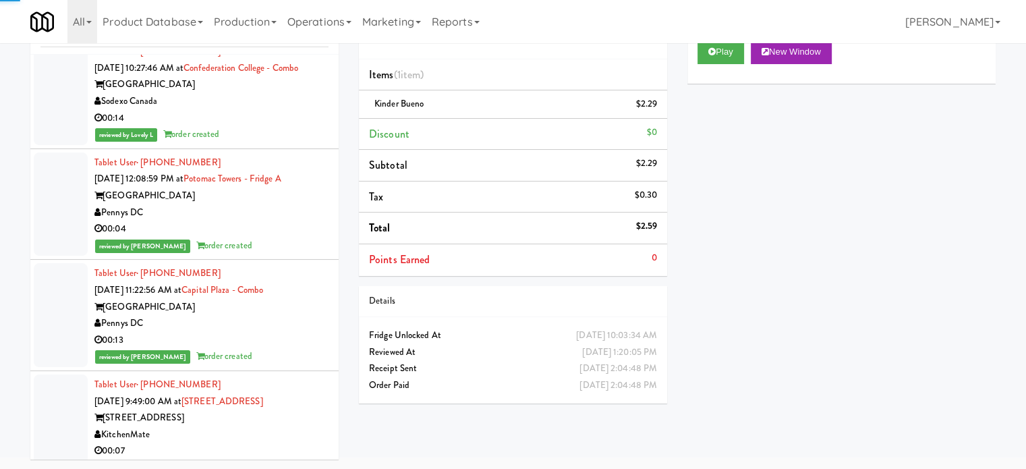
scroll to position [28171, 0]
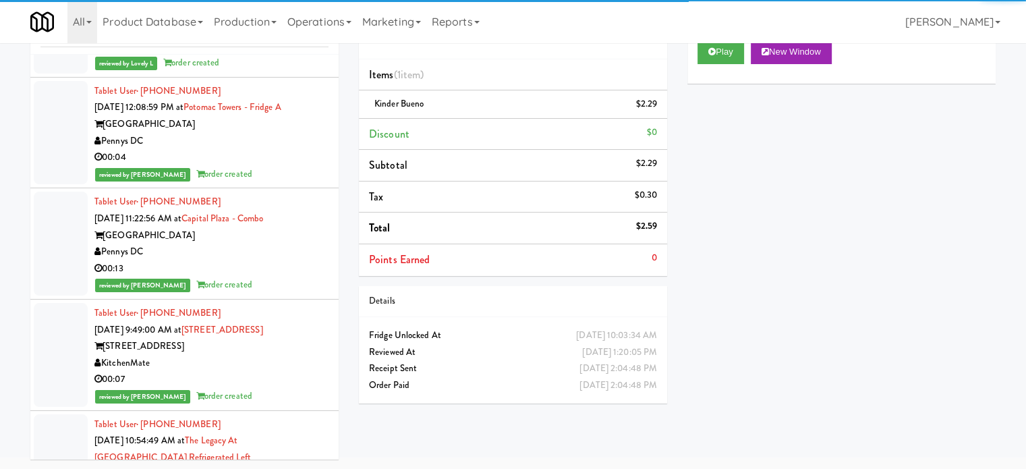
click at [301, 244] on div "[GEOGRAPHIC_DATA]" at bounding box center [211, 235] width 234 height 17
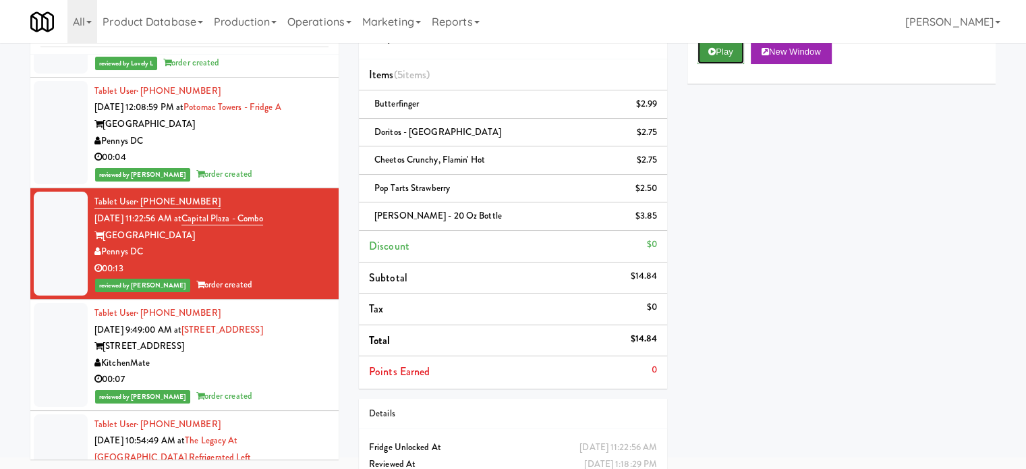
click at [725, 57] on button "Play" at bounding box center [720, 52] width 47 height 24
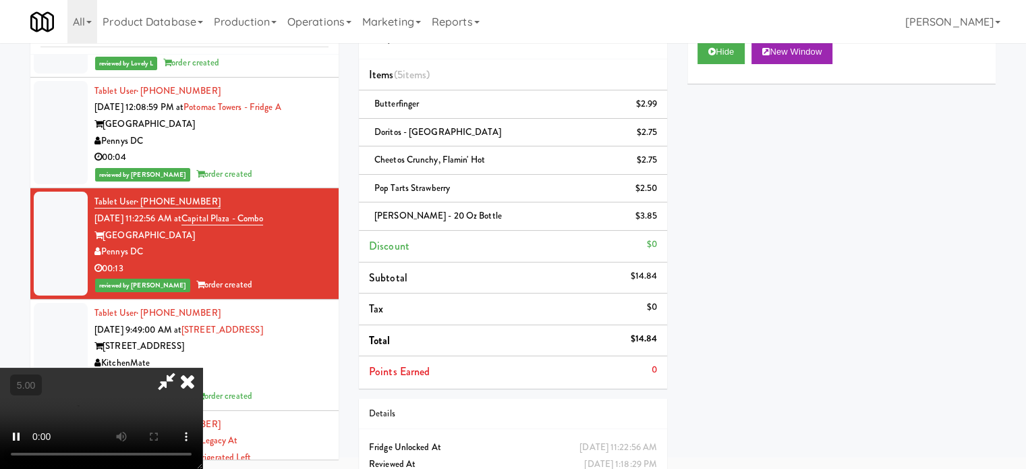
drag, startPoint x: 380, startPoint y: 313, endPoint x: 440, endPoint y: 134, distance: 188.3
click at [202, 367] on video at bounding box center [101, 417] width 202 height 101
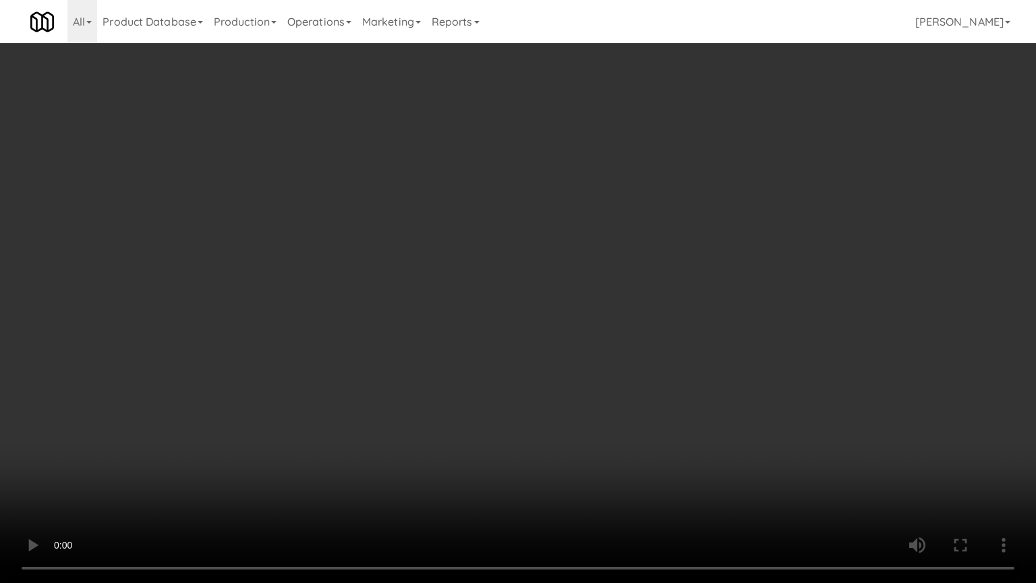
scroll to position [28105, 0]
click at [416, 281] on video at bounding box center [518, 291] width 1036 height 583
click at [417, 278] on video at bounding box center [518, 291] width 1036 height 583
click at [418, 276] on video at bounding box center [518, 291] width 1036 height 583
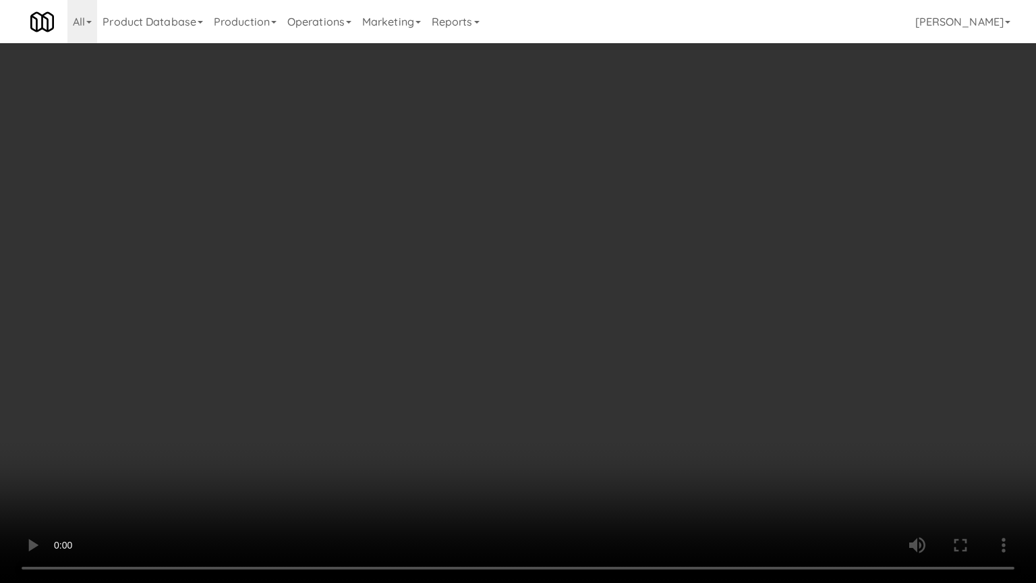
click at [418, 275] on video at bounding box center [518, 291] width 1036 height 583
click at [419, 270] on video at bounding box center [518, 291] width 1036 height 583
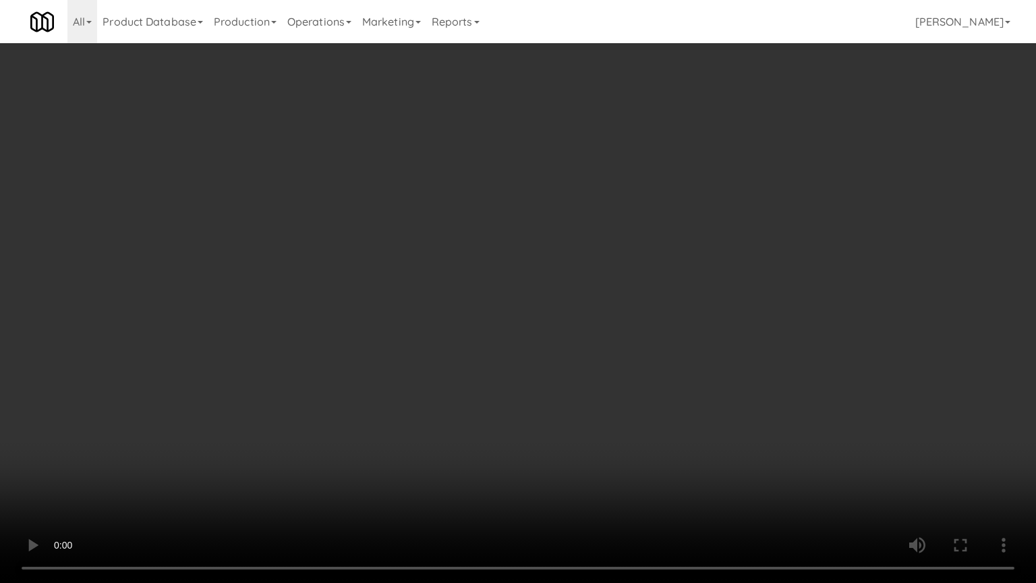
click at [419, 270] on video at bounding box center [518, 291] width 1036 height 583
click at [421, 270] on video at bounding box center [518, 291] width 1036 height 583
drag, startPoint x: 425, startPoint y: 266, endPoint x: 432, endPoint y: 256, distance: 11.2
click at [427, 263] on video at bounding box center [518, 291] width 1036 height 583
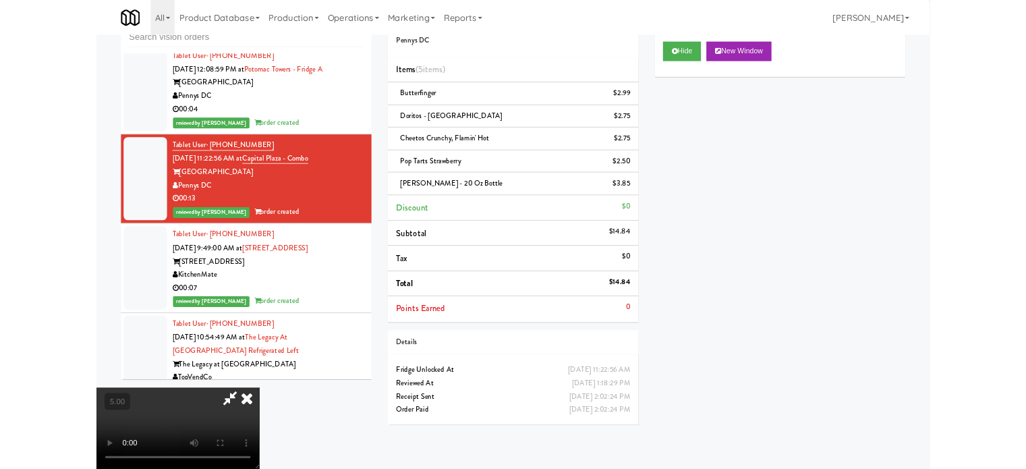
scroll to position [28171, 0]
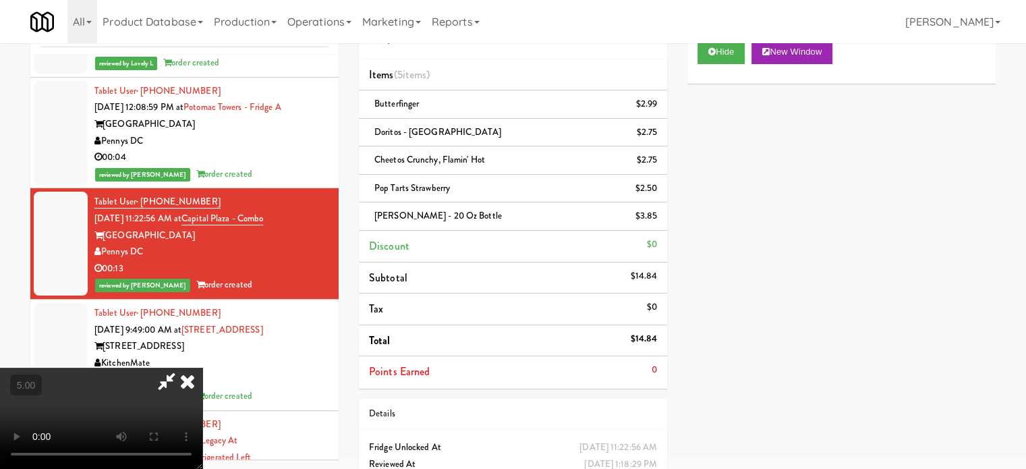
click at [202, 367] on icon at bounding box center [188, 380] width 30 height 27
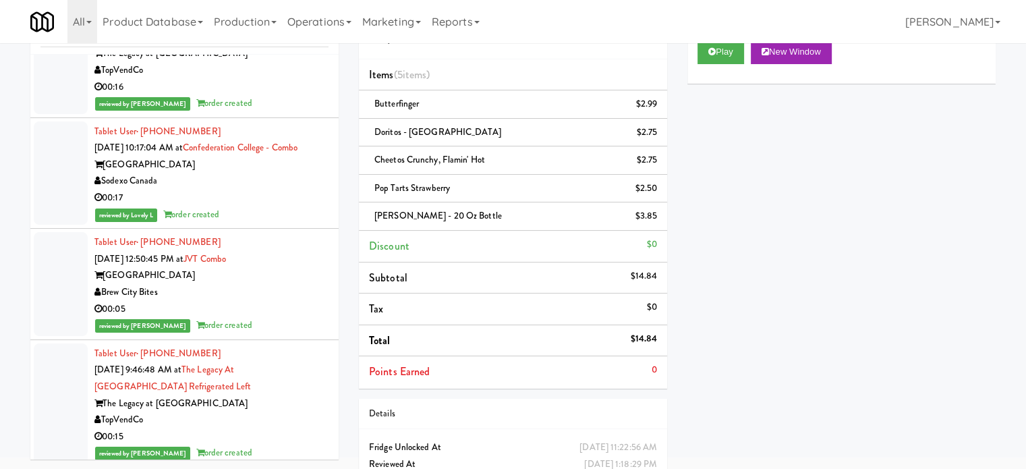
scroll to position [28846, 0]
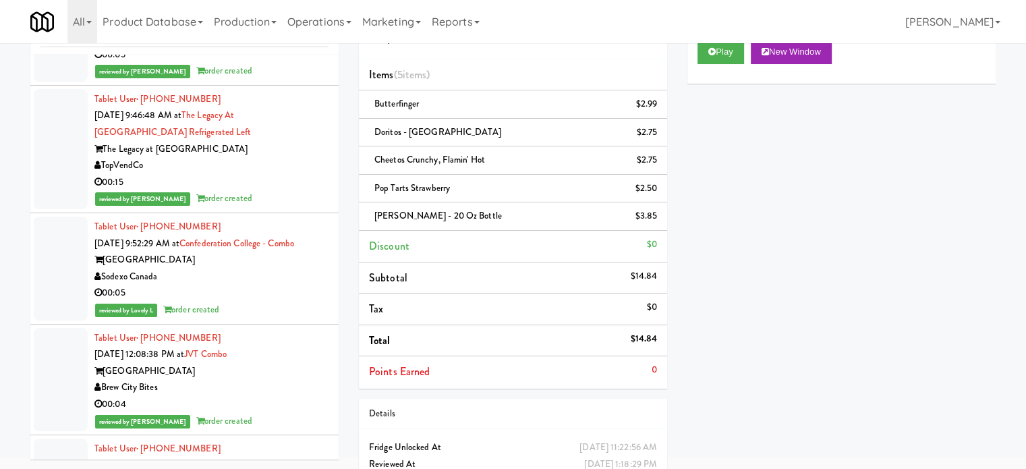
click at [281, 191] on div "00:15" at bounding box center [211, 182] width 234 height 17
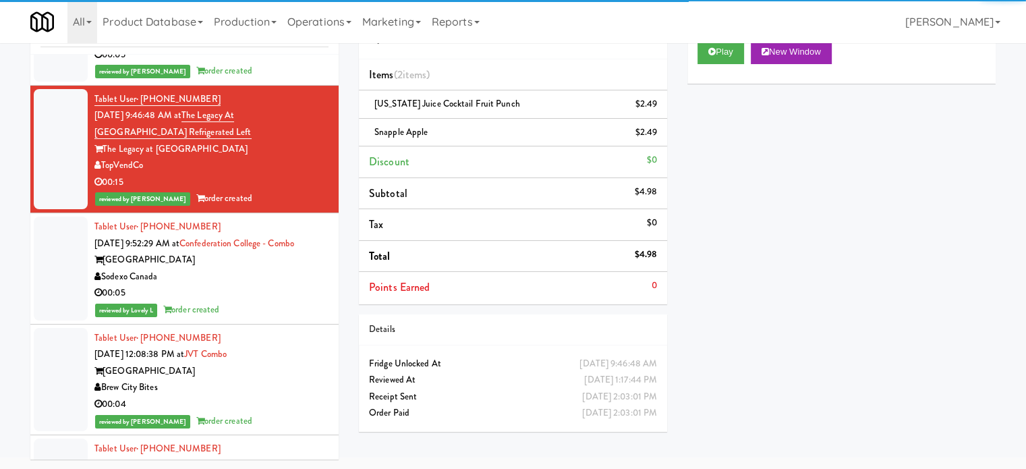
scroll to position [29183, 0]
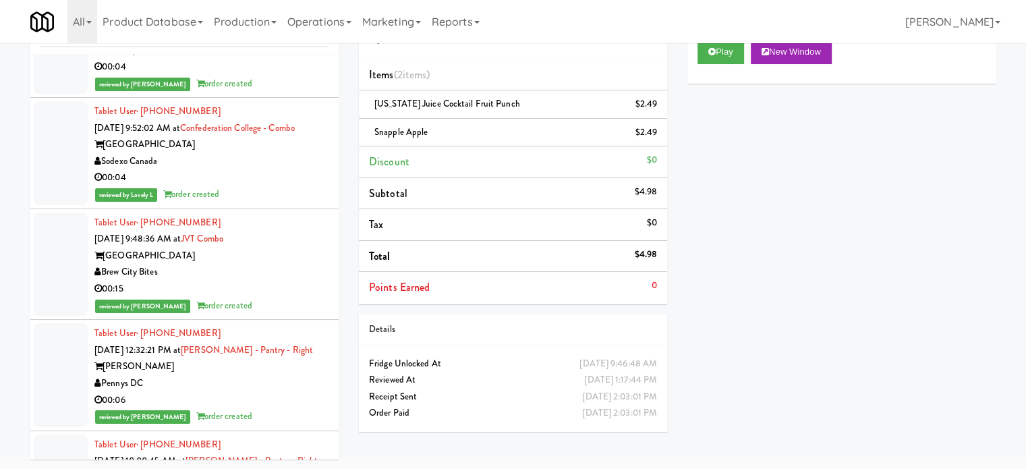
click at [281, 203] on div "reviewed by Lovely L order created" at bounding box center [211, 194] width 234 height 17
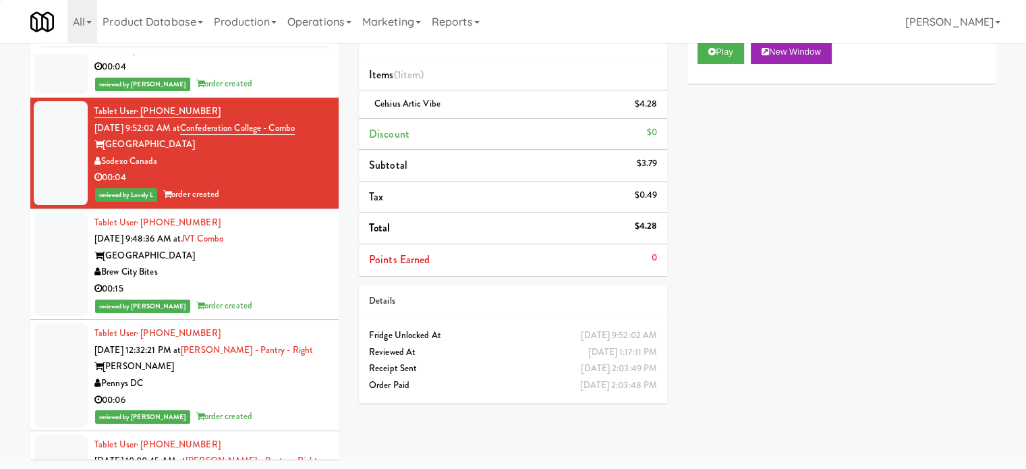
drag, startPoint x: 280, startPoint y: 354, endPoint x: 291, endPoint y: 291, distance: 63.6
click at [280, 314] on div "Tablet User · (952) 255-9274 [DATE] 9:48:36 AM at JVT combo [GEOGRAPHIC_DATA] […" at bounding box center [211, 264] width 234 height 100
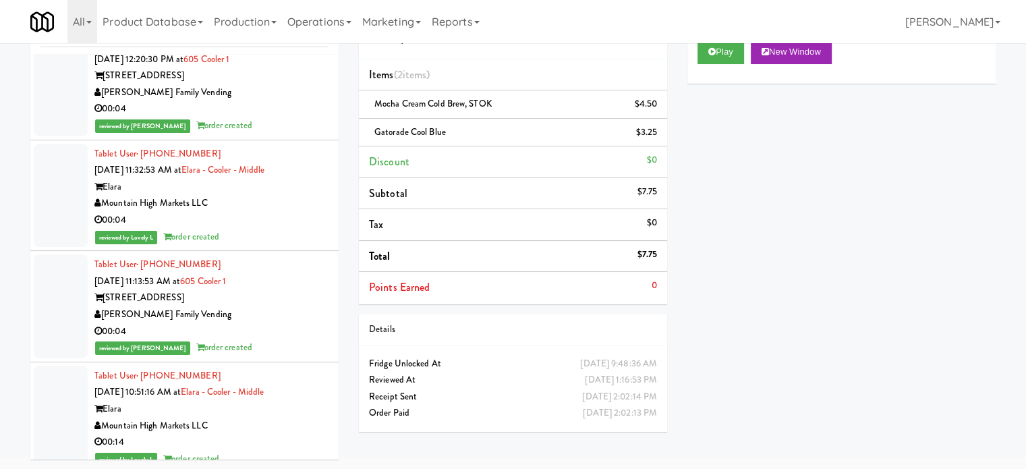
scroll to position [40866, 0]
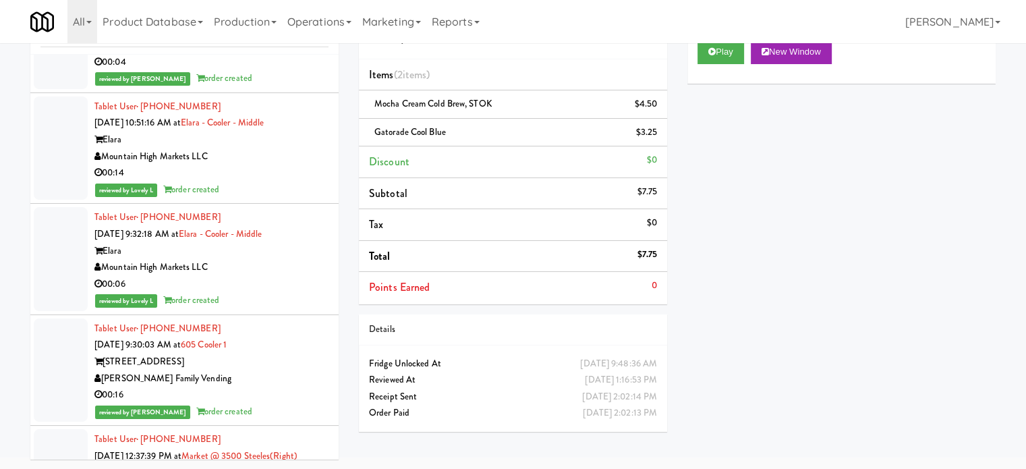
click at [286, 181] on div "00:14" at bounding box center [211, 173] width 234 height 17
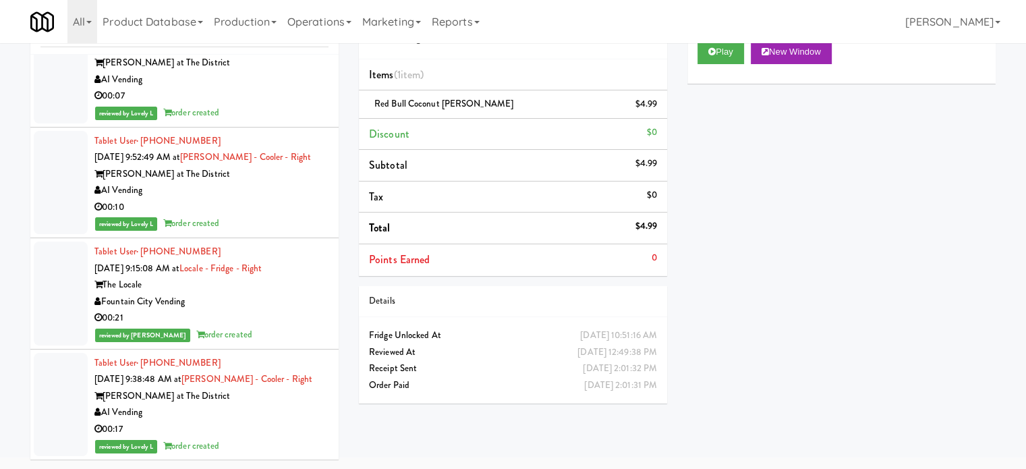
scroll to position [52443, 0]
click at [292, 328] on div "reviewed by Knessa C order created" at bounding box center [211, 334] width 234 height 17
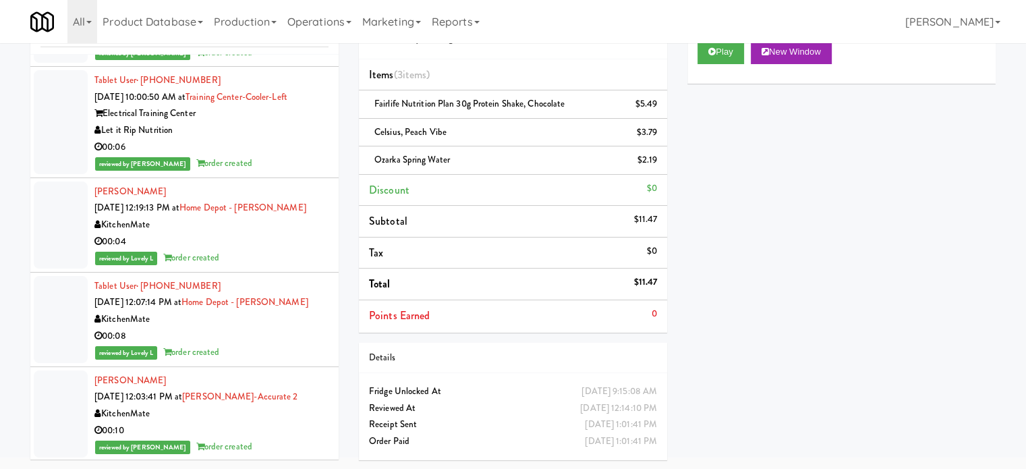
scroll to position [53117, 0]
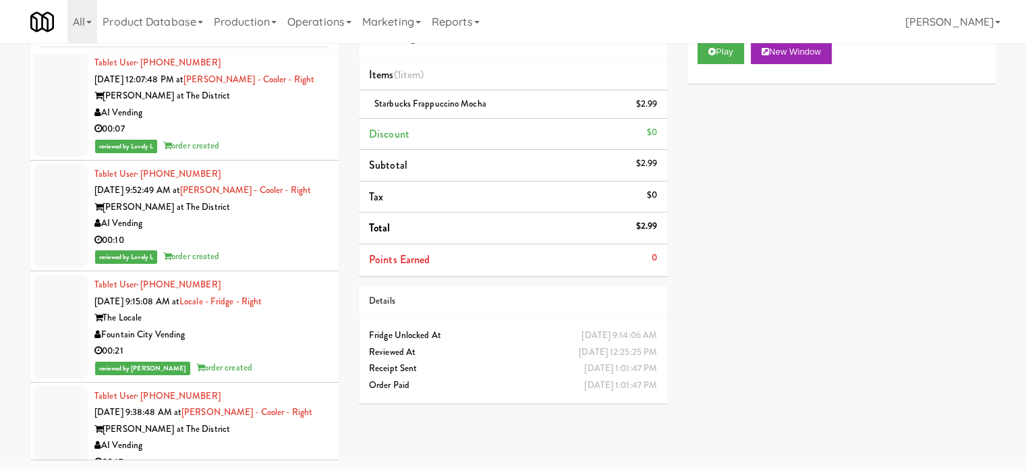
scroll to position [53925, 0]
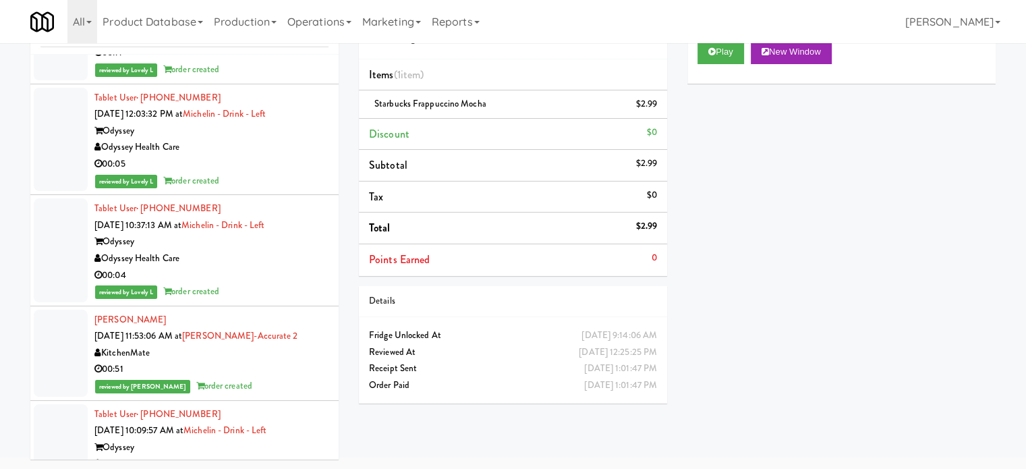
click at [283, 156] on div "Odyssey Health Care" at bounding box center [211, 147] width 234 height 17
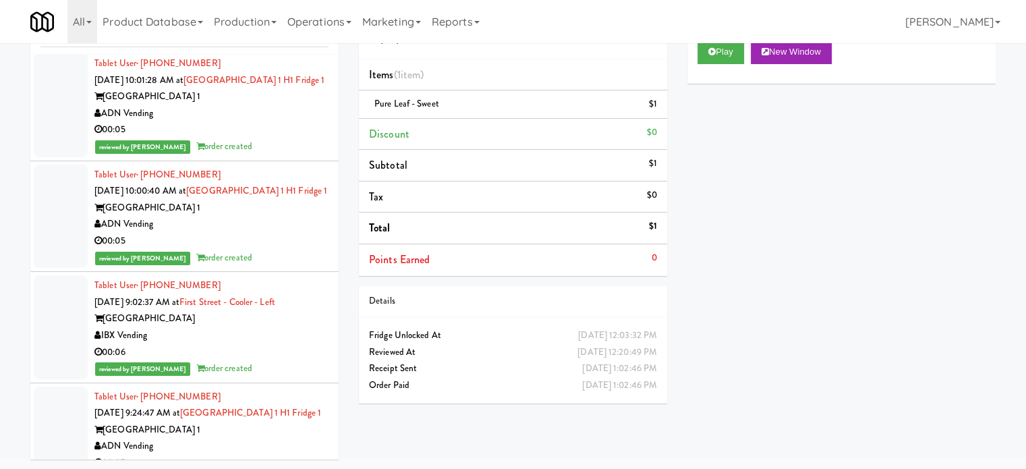
scroll to position [64249, 0]
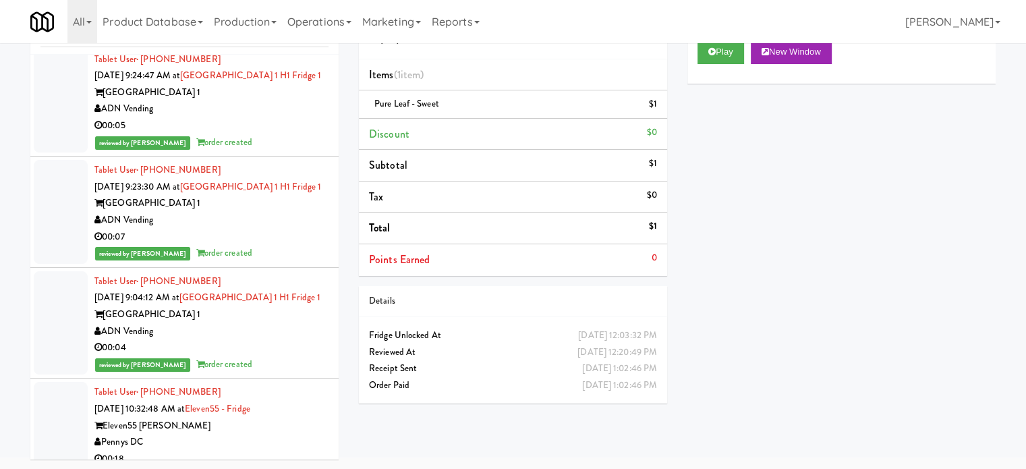
click at [285, 24] on div "00:06" at bounding box center [211, 15] width 234 height 17
drag, startPoint x: 274, startPoint y: 405, endPoint x: 293, endPoint y: 376, distance: 34.6
click at [275, 101] on div "[GEOGRAPHIC_DATA] 1" at bounding box center [211, 92] width 234 height 17
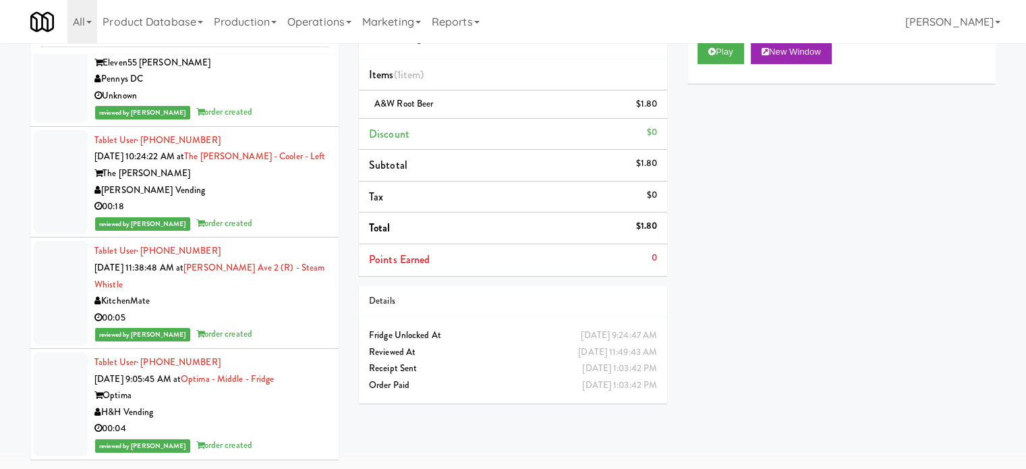
scroll to position [65767, 0]
drag, startPoint x: 267, startPoint y: 220, endPoint x: 302, endPoint y: 223, distance: 35.2
click at [267, 215] on div "00:18" at bounding box center [211, 206] width 234 height 17
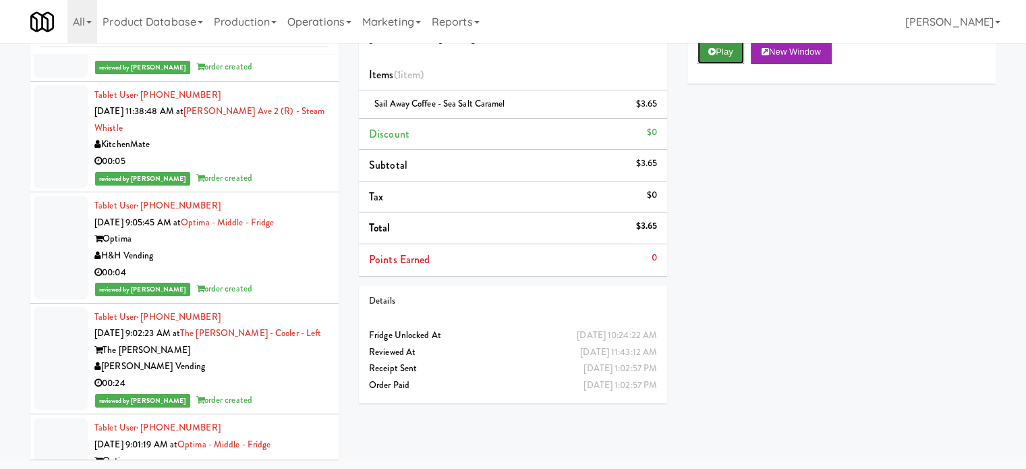
click at [708, 50] on icon at bounding box center [711, 51] width 7 height 9
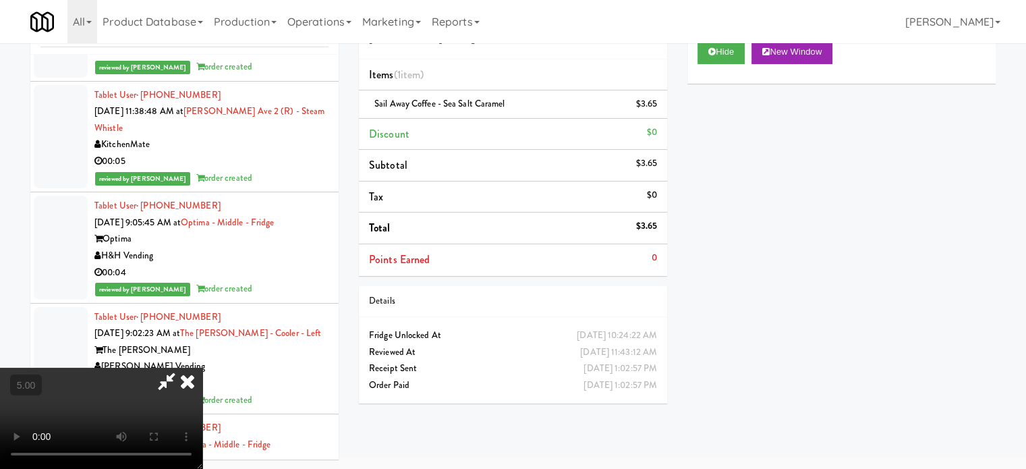
click at [202, 367] on video at bounding box center [101, 417] width 202 height 101
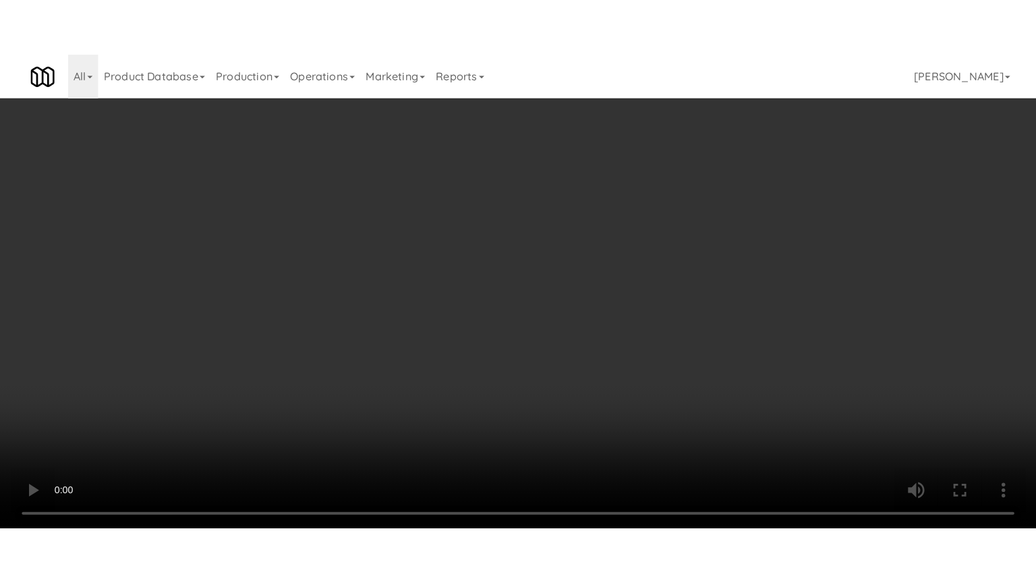
scroll to position [65667, 0]
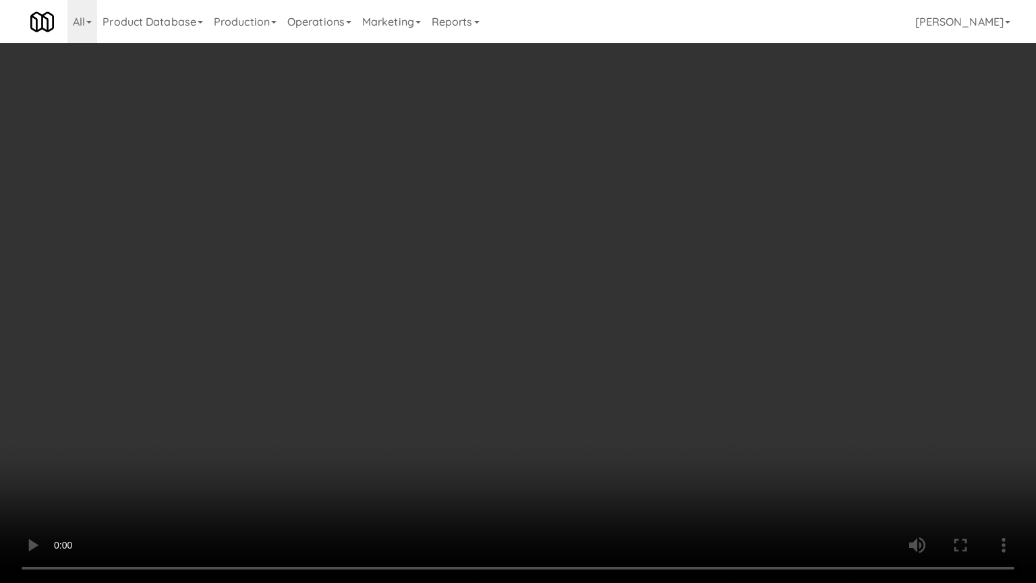
click at [411, 263] on video at bounding box center [518, 291] width 1036 height 583
drag, startPoint x: 388, startPoint y: 356, endPoint x: 446, endPoint y: 264, distance: 108.1
click at [389, 355] on video at bounding box center [518, 291] width 1036 height 583
click at [448, 261] on video at bounding box center [518, 291] width 1036 height 583
click at [452, 256] on video at bounding box center [518, 291] width 1036 height 583
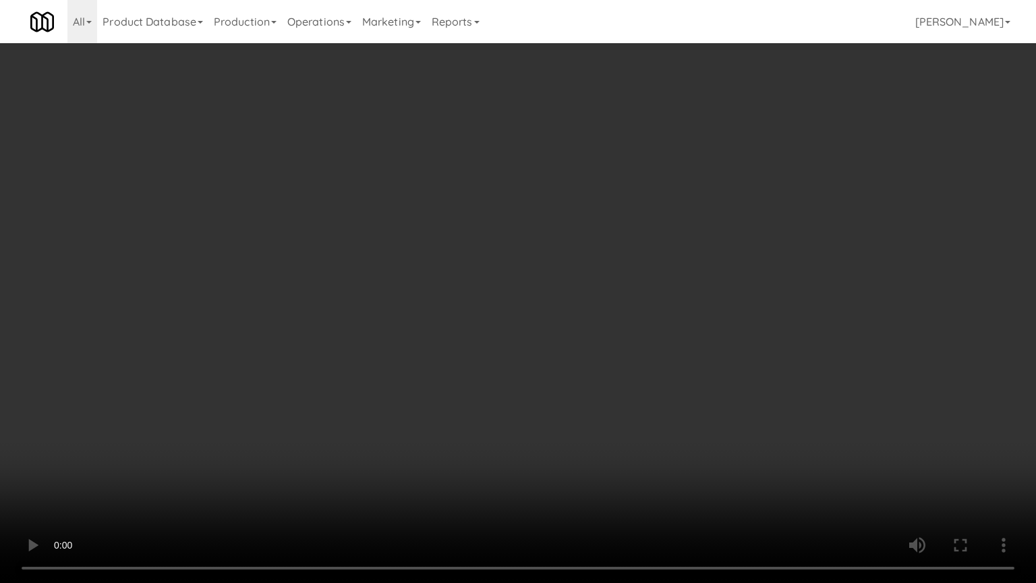
click at [464, 262] on video at bounding box center [518, 291] width 1036 height 583
click at [467, 257] on video at bounding box center [518, 291] width 1036 height 583
click at [472, 251] on video at bounding box center [518, 291] width 1036 height 583
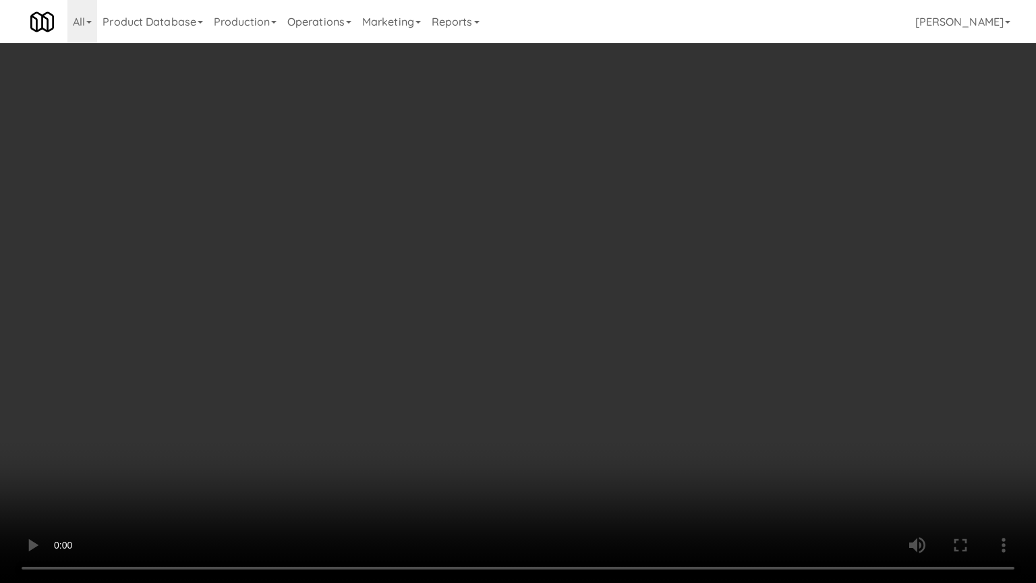
click at [472, 251] on video at bounding box center [518, 291] width 1036 height 583
click at [472, 250] on video at bounding box center [518, 291] width 1036 height 583
click at [473, 248] on video at bounding box center [518, 291] width 1036 height 583
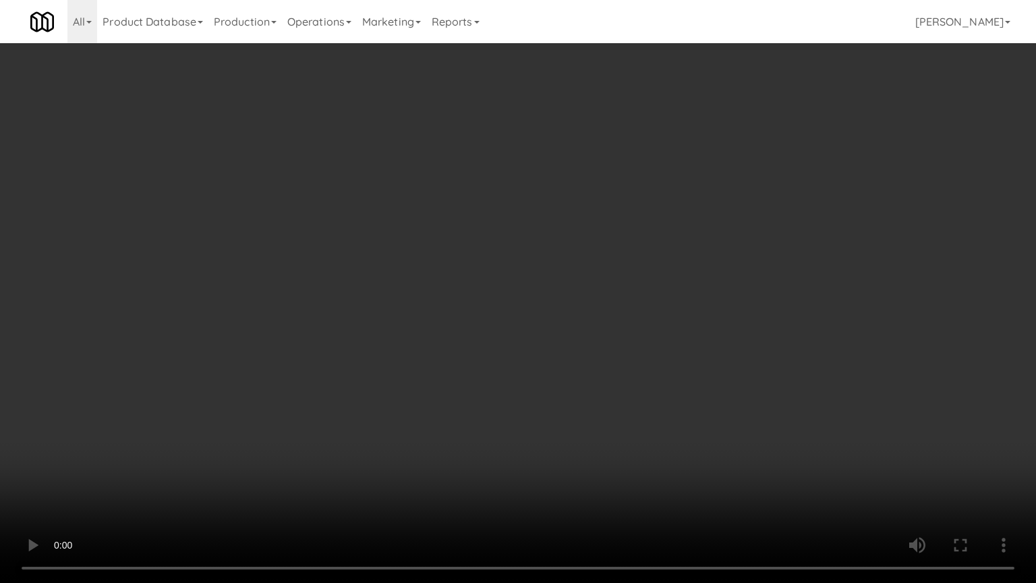
click at [492, 249] on video at bounding box center [518, 291] width 1036 height 583
click at [588, 256] on video at bounding box center [518, 291] width 1036 height 583
click at [586, 256] on video at bounding box center [518, 291] width 1036 height 583
click at [585, 241] on video at bounding box center [518, 291] width 1036 height 583
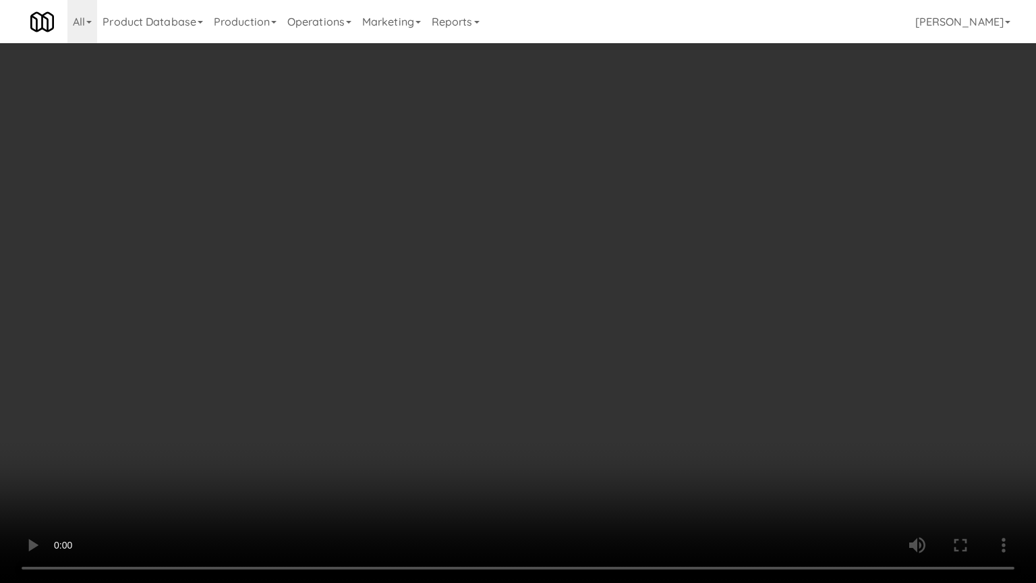
click at [585, 241] on video at bounding box center [518, 291] width 1036 height 583
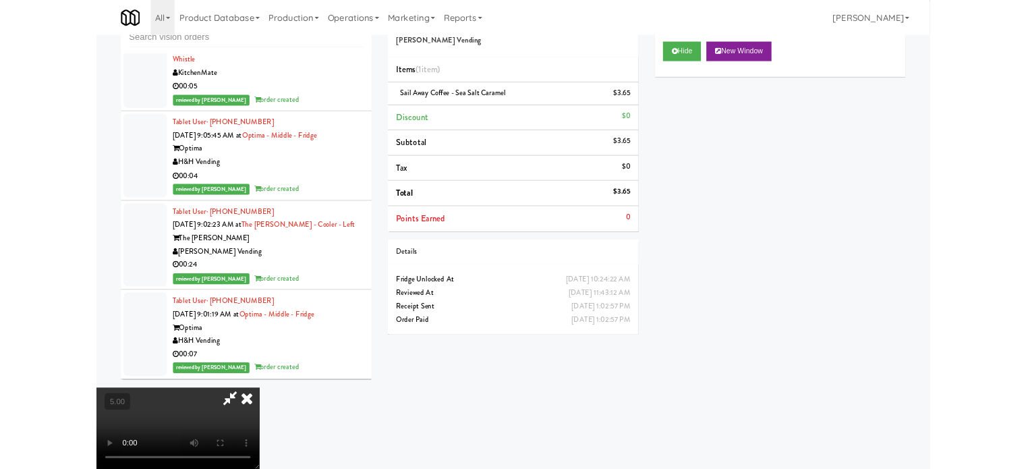
scroll to position [65767, 0]
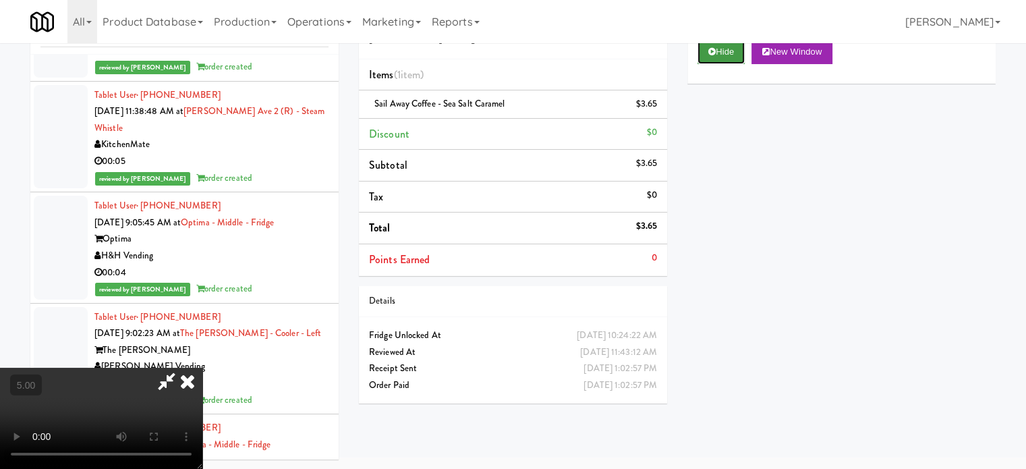
click at [728, 48] on button "Hide" at bounding box center [720, 52] width 47 height 24
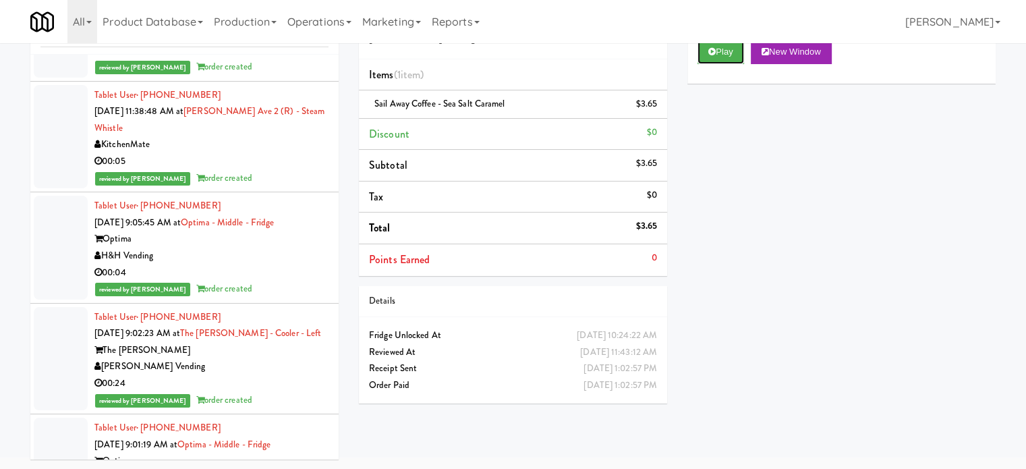
scroll to position [66104, 0]
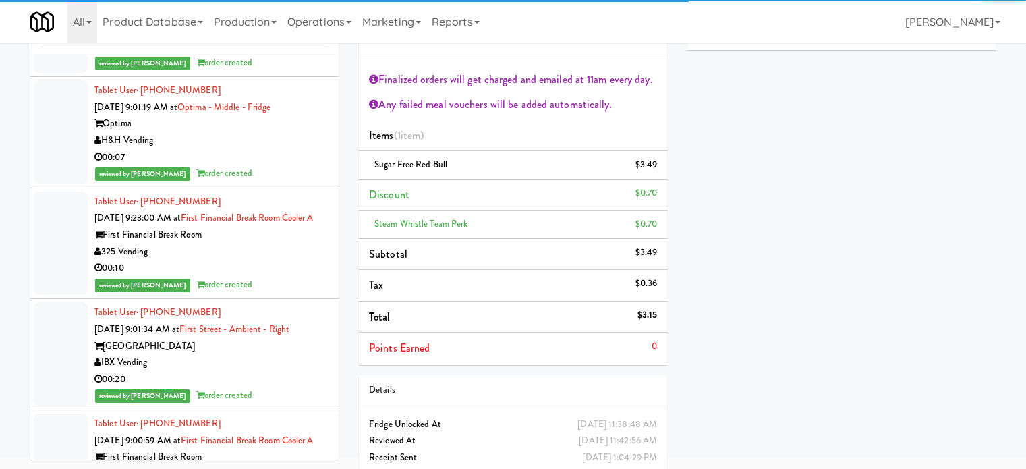
drag, startPoint x: 271, startPoint y: 394, endPoint x: 332, endPoint y: 323, distance: 93.2
click at [272, 38] on div "[PERSON_NAME] Vending" at bounding box center [211, 29] width 234 height 17
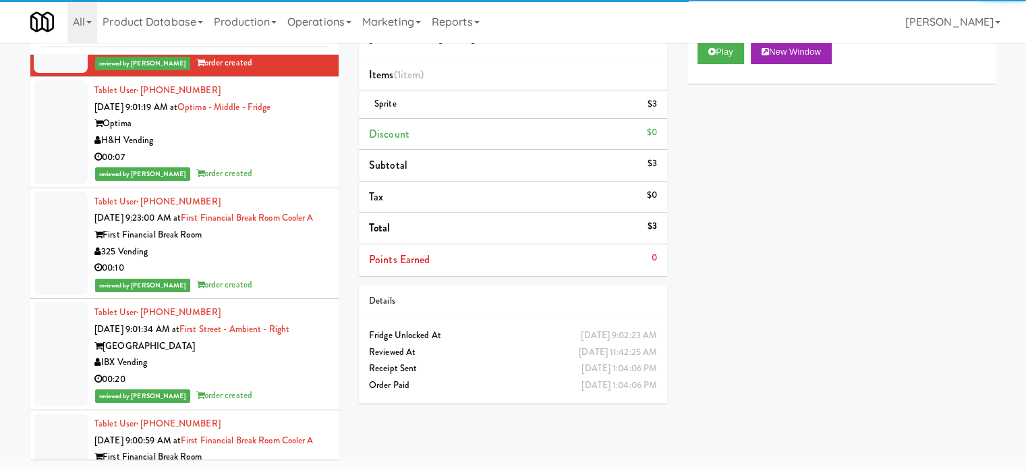
scroll to position [66441, 0]
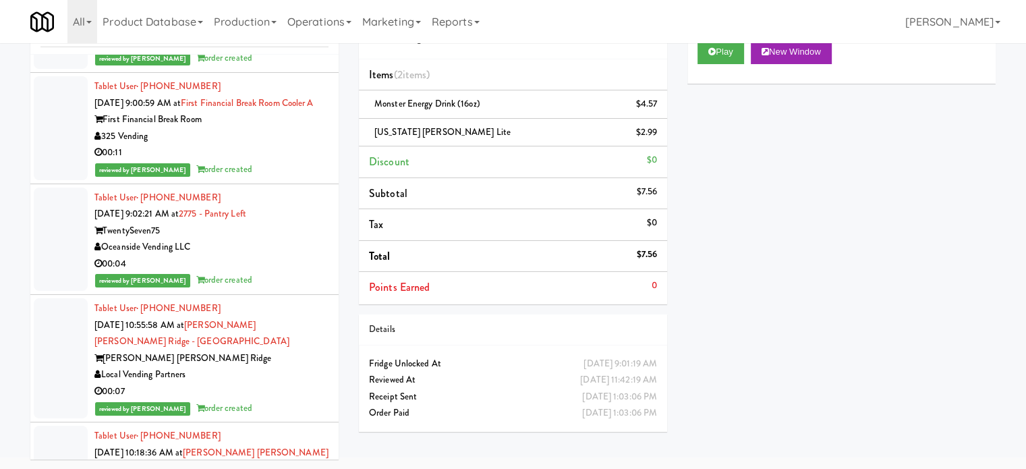
drag, startPoint x: 298, startPoint y: 415, endPoint x: 301, endPoint y: 336, distance: 78.3
click at [299, 51] on div "00:20" at bounding box center [211, 42] width 234 height 17
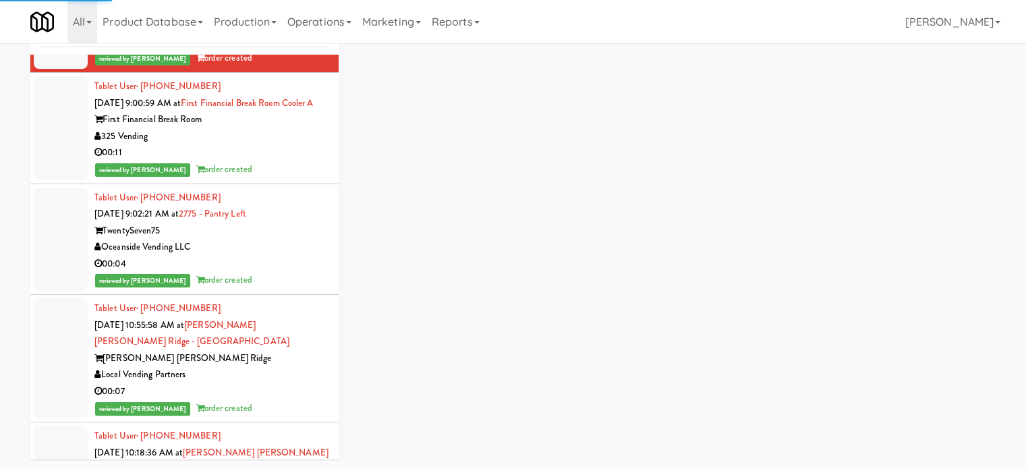
scroll to position [66778, 0]
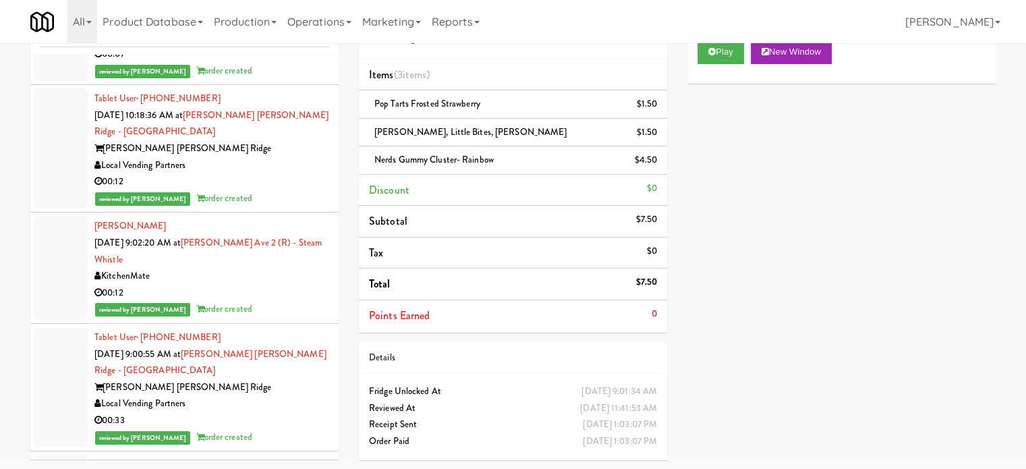
drag, startPoint x: 280, startPoint y: 313, endPoint x: 298, endPoint y: 283, distance: 35.4
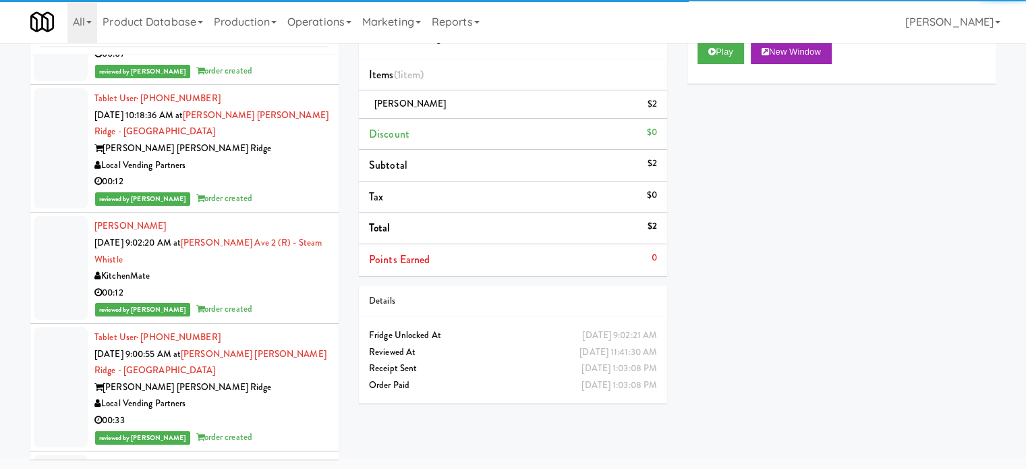
scroll to position [67116, 0]
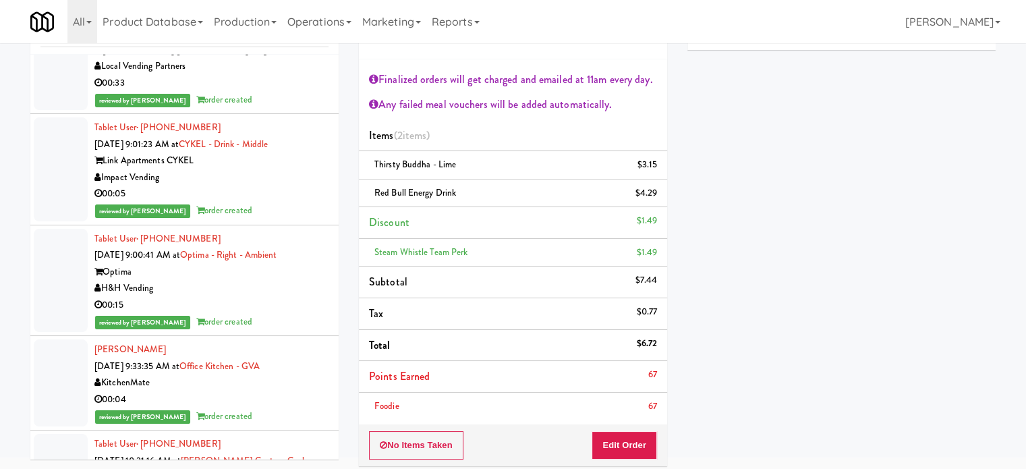
scroll to position [67453, 0]
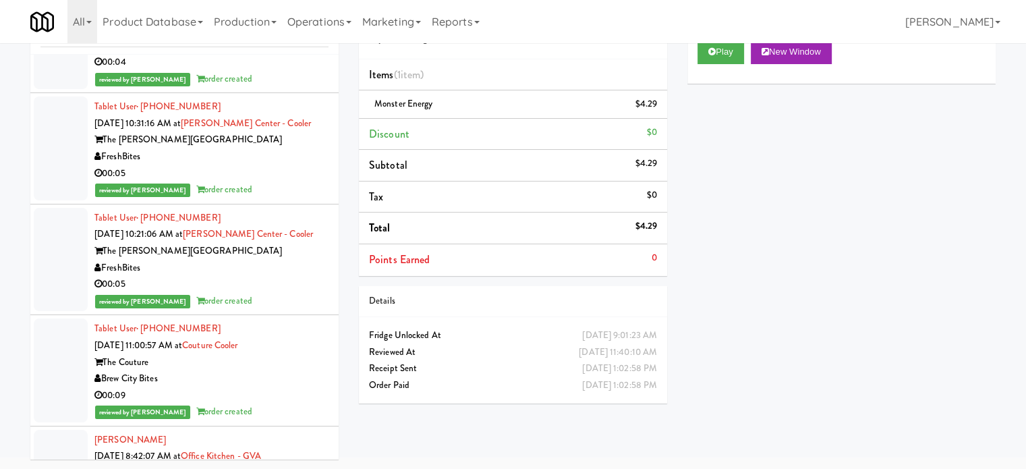
drag, startPoint x: 272, startPoint y: 396, endPoint x: 275, endPoint y: 312, distance: 83.6
click at [273, 71] on div "00:04" at bounding box center [211, 62] width 234 height 17
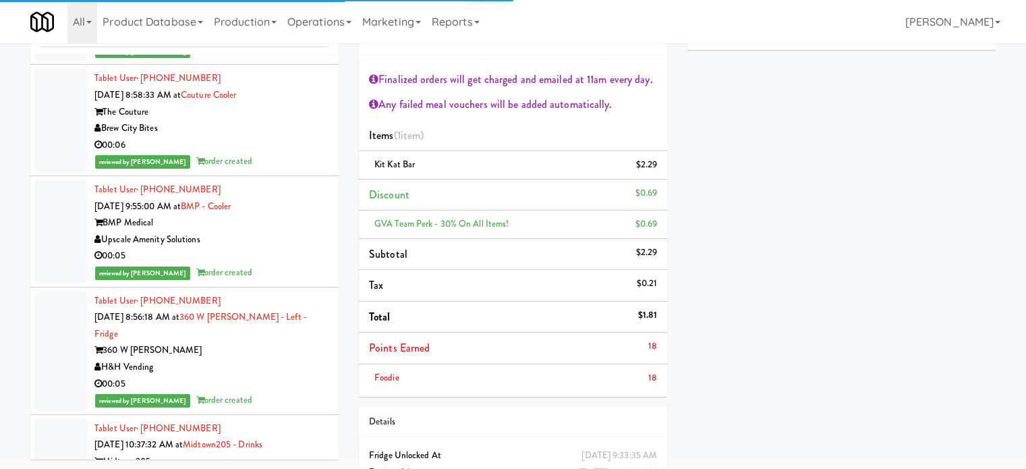
scroll to position [68127, 0]
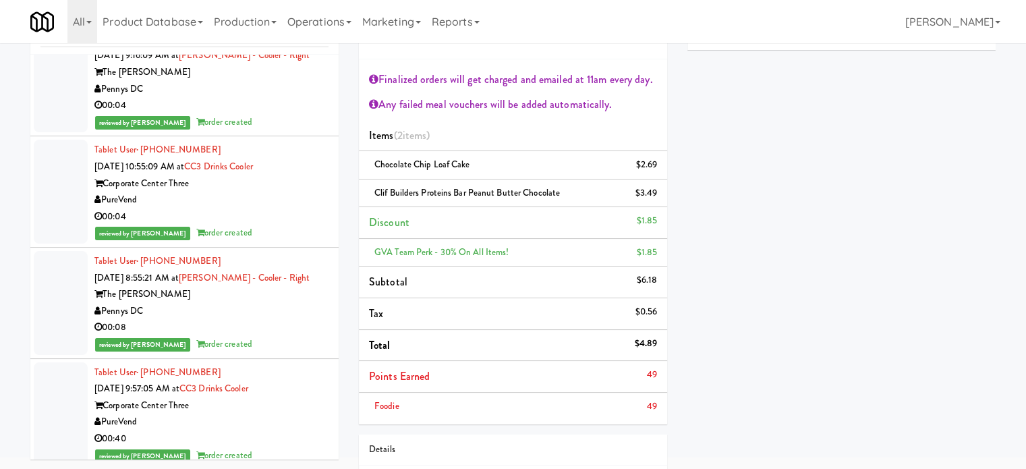
scroll to position [71161, 0]
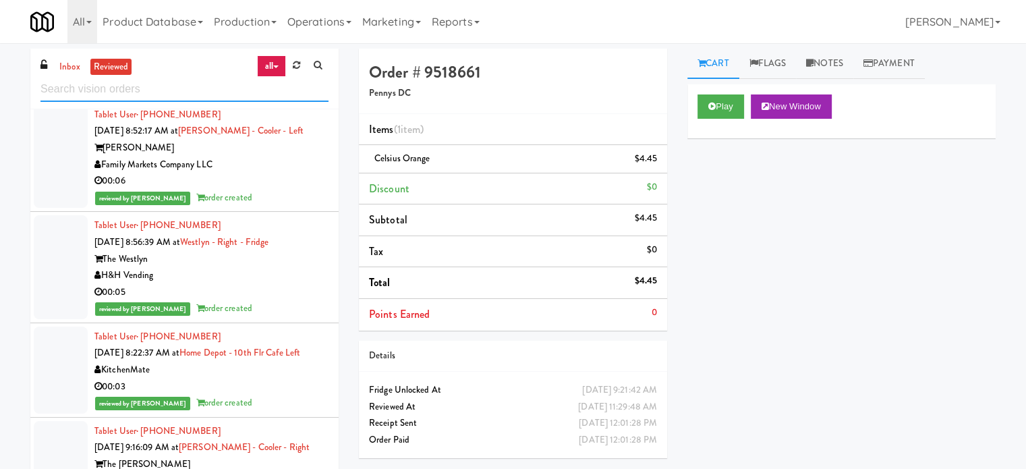
click at [162, 80] on input "text" at bounding box center [184, 89] width 288 height 25
click at [162, 83] on input "text" at bounding box center [184, 89] width 288 height 25
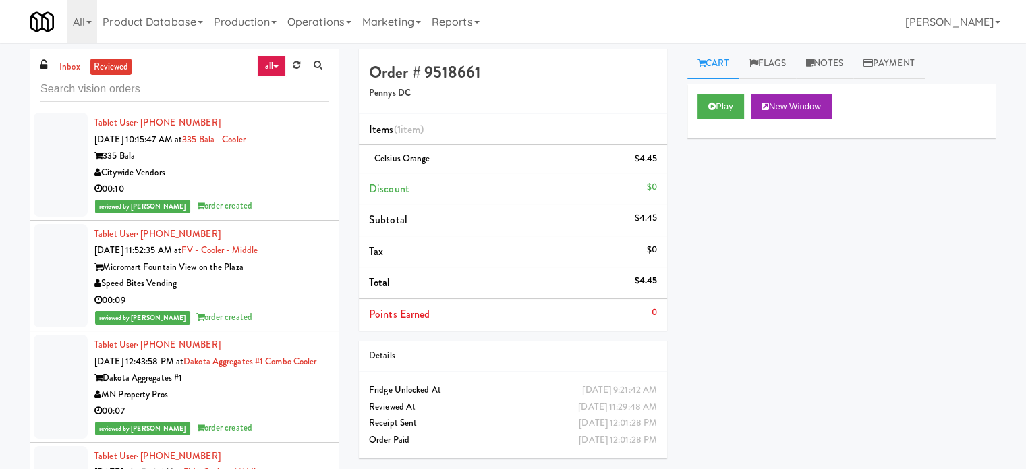
click at [276, 191] on div "00:10" at bounding box center [211, 189] width 234 height 17
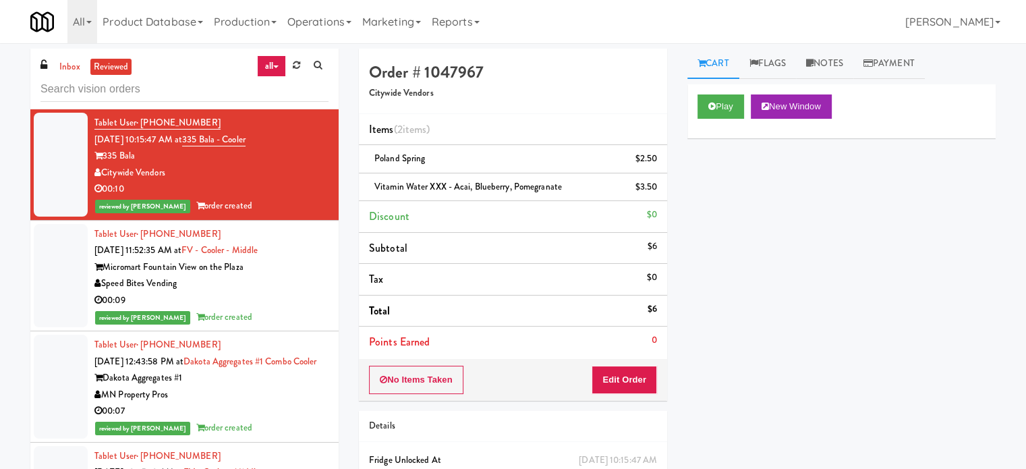
click at [282, 301] on div "00:09" at bounding box center [211, 300] width 234 height 17
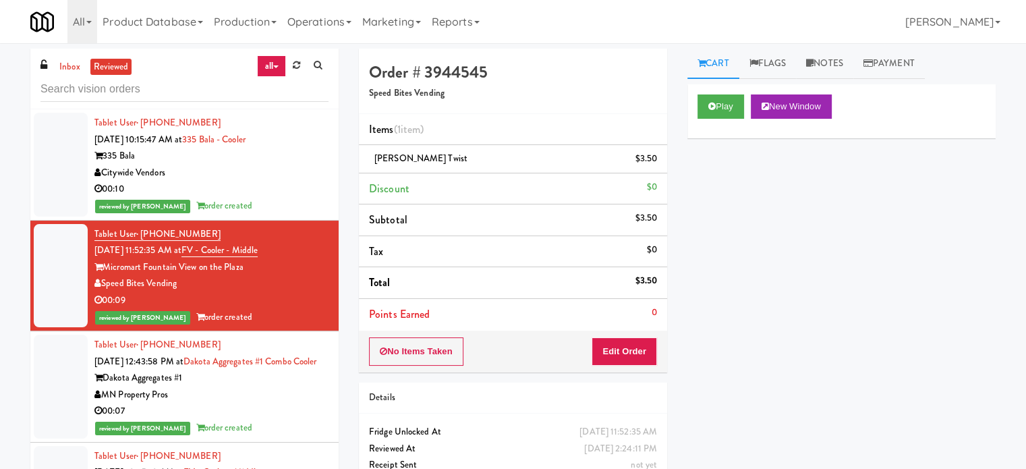
scroll to position [674, 0]
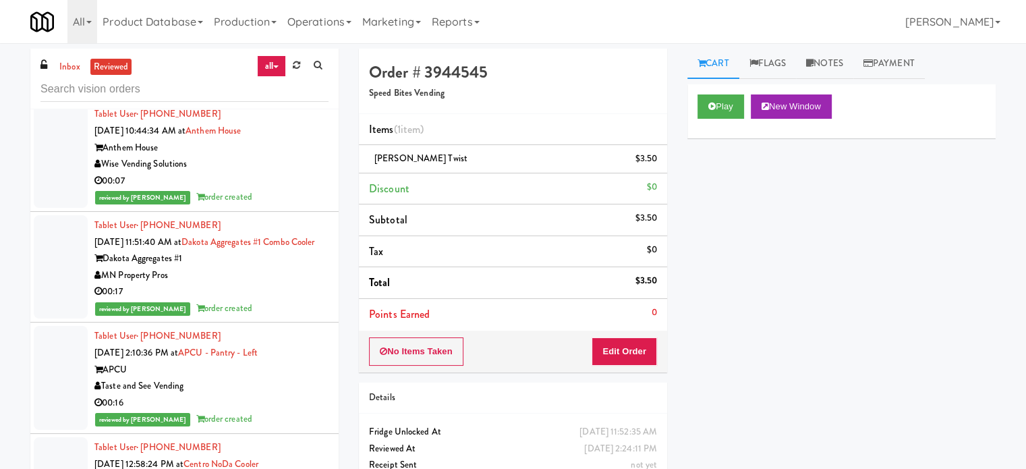
click at [290, 189] on div "00:07" at bounding box center [211, 181] width 234 height 17
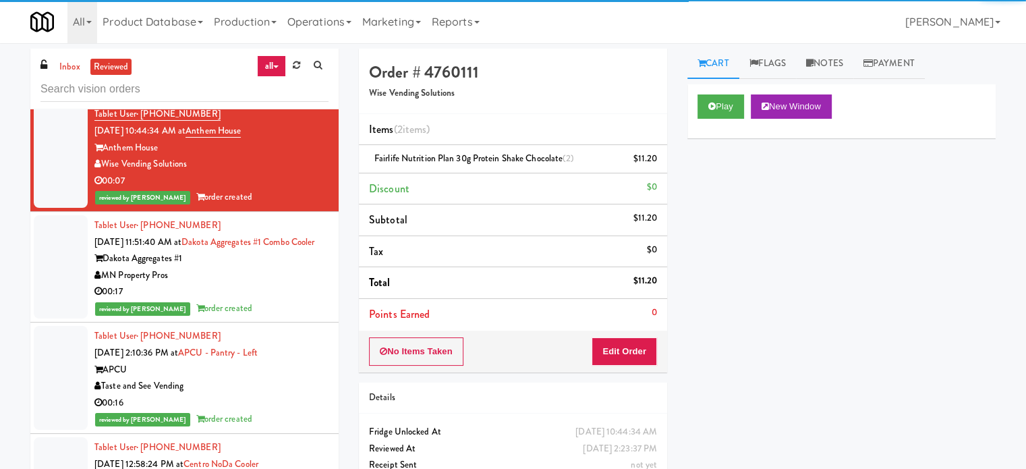
click at [291, 300] on div "00:17" at bounding box center [211, 291] width 234 height 17
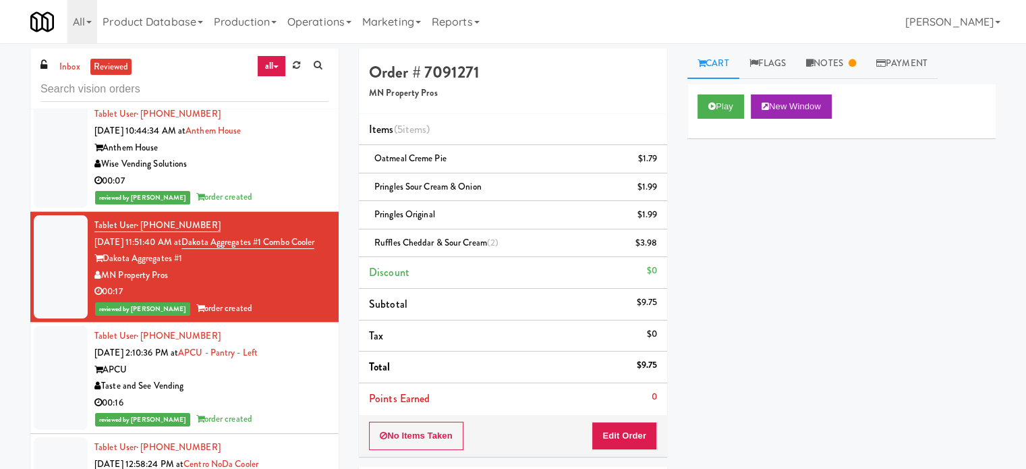
click at [286, 173] on div "Wise Vending Solutions" at bounding box center [211, 164] width 234 height 17
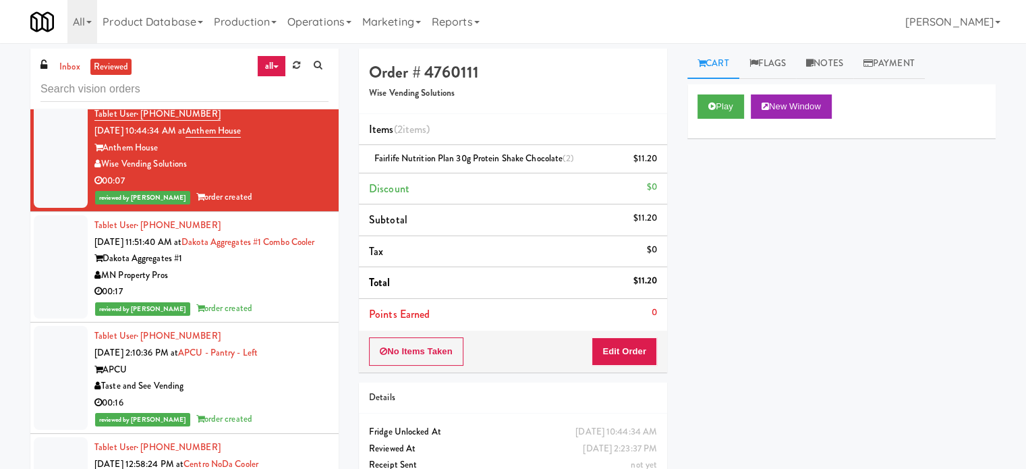
click at [254, 300] on div "00:17" at bounding box center [211, 291] width 234 height 17
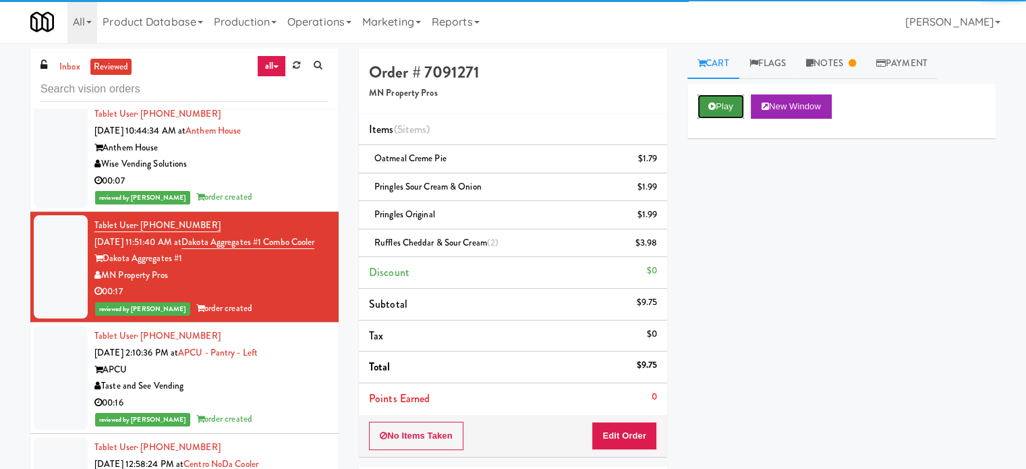
click at [742, 106] on button "Play" at bounding box center [720, 106] width 47 height 24
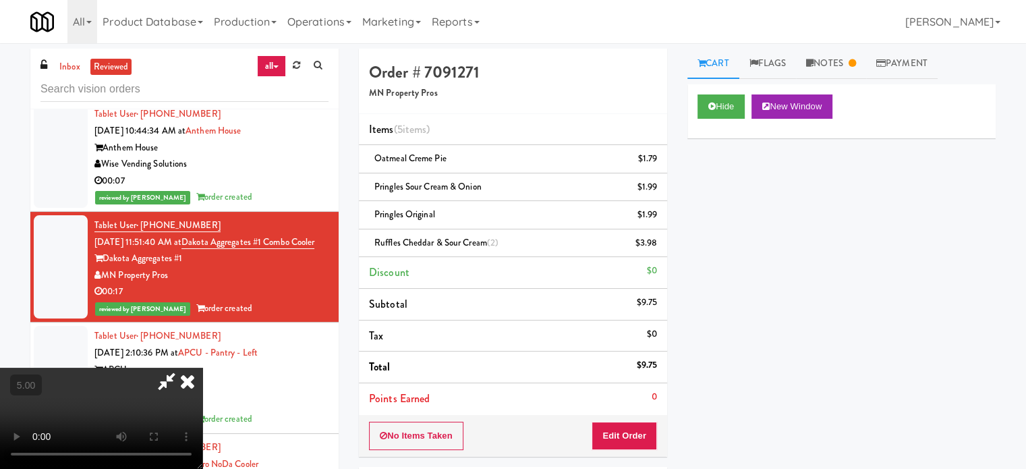
click at [202, 367] on video at bounding box center [101, 417] width 202 height 101
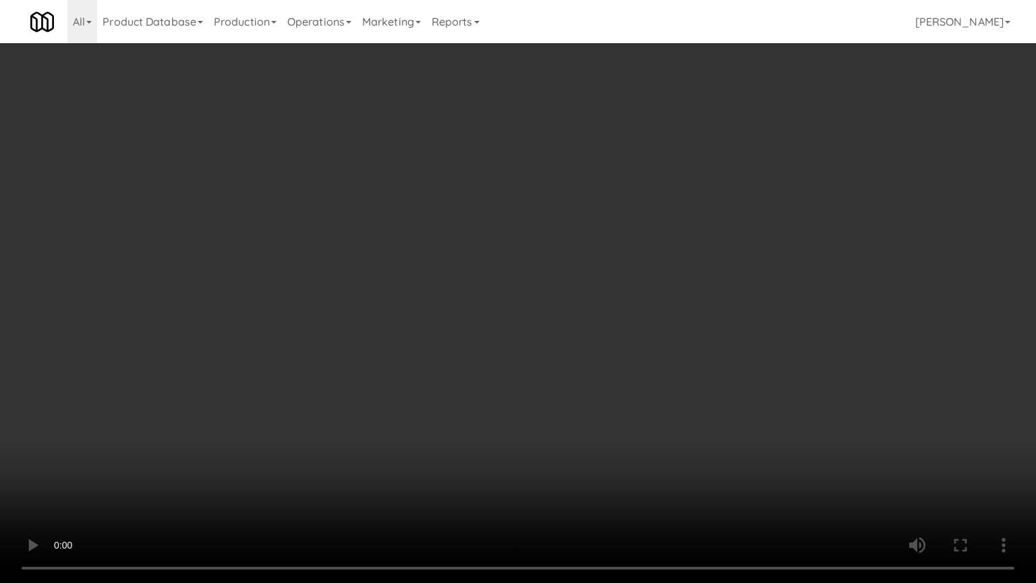
click at [401, 316] on video at bounding box center [518, 291] width 1036 height 583
click at [402, 315] on video at bounding box center [518, 291] width 1036 height 583
click at [405, 312] on video at bounding box center [518, 291] width 1036 height 583
click at [409, 306] on video at bounding box center [518, 291] width 1036 height 583
click at [413, 305] on video at bounding box center [518, 291] width 1036 height 583
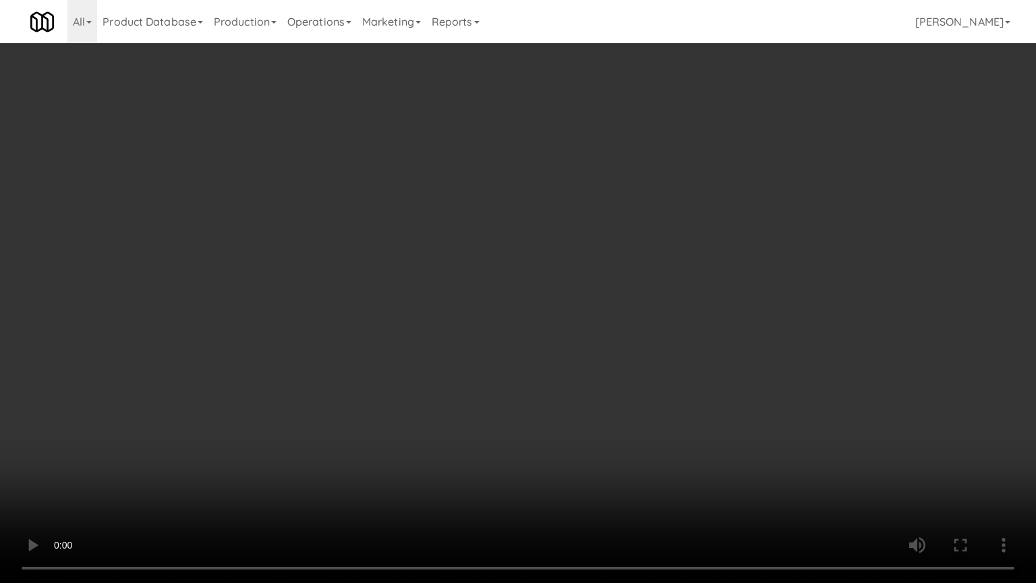
click at [442, 301] on video at bounding box center [518, 291] width 1036 height 583
click at [444, 297] on video at bounding box center [518, 291] width 1036 height 583
click at [450, 286] on video at bounding box center [518, 291] width 1036 height 583
click at [450, 287] on video at bounding box center [518, 291] width 1036 height 583
click at [452, 286] on video at bounding box center [518, 291] width 1036 height 583
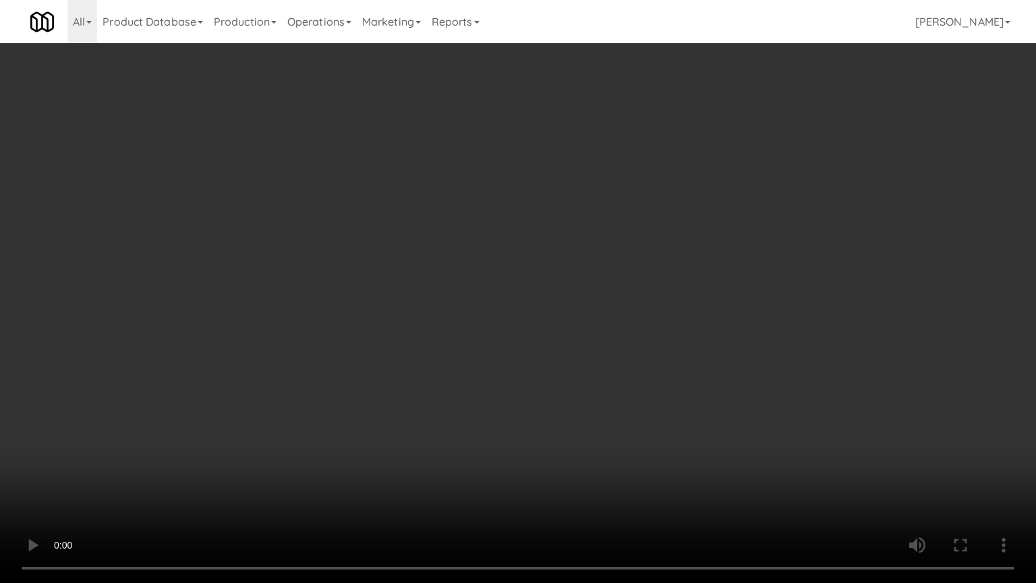
click at [452, 286] on video at bounding box center [518, 291] width 1036 height 583
click at [452, 287] on video at bounding box center [518, 291] width 1036 height 583
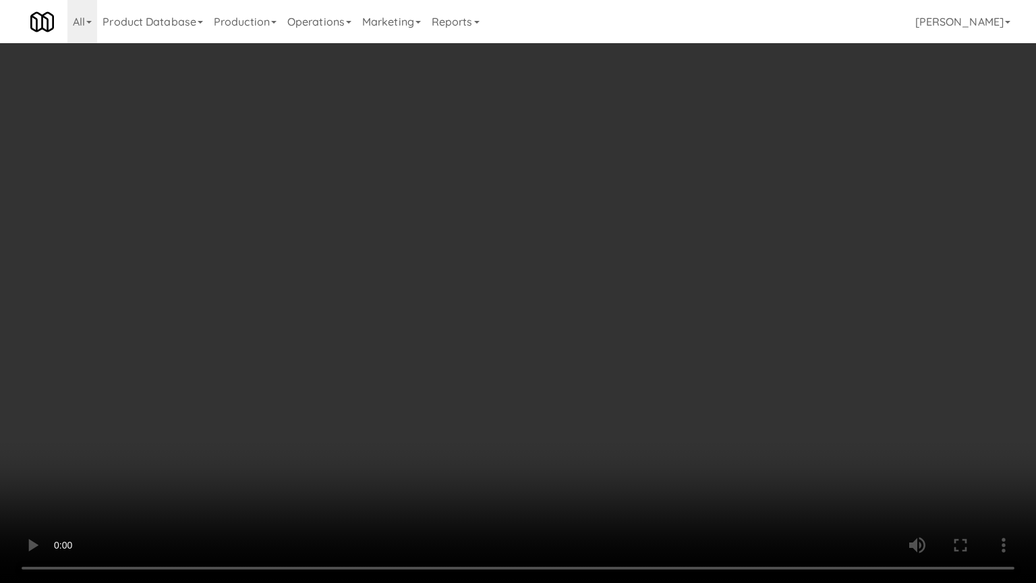
click at [481, 291] on video at bounding box center [518, 291] width 1036 height 583
click at [608, 411] on video at bounding box center [518, 291] width 1036 height 583
click at [596, 384] on video at bounding box center [518, 291] width 1036 height 583
drag, startPoint x: 684, startPoint y: 458, endPoint x: 677, endPoint y: 448, distance: 12.7
click at [679, 451] on video at bounding box center [518, 291] width 1036 height 583
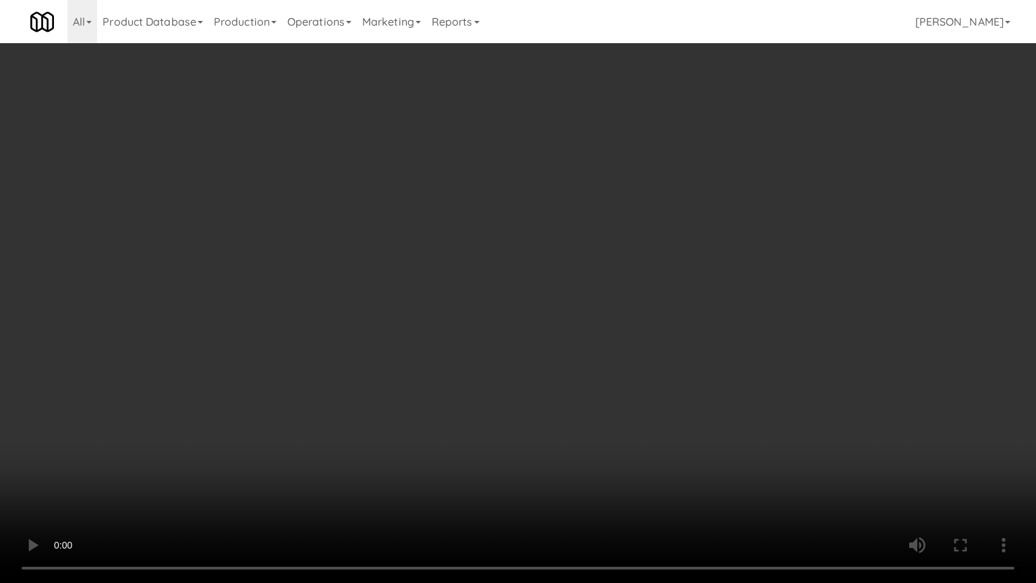
click at [620, 411] on video at bounding box center [518, 291] width 1036 height 583
click at [615, 402] on video at bounding box center [518, 291] width 1036 height 583
click at [643, 405] on video at bounding box center [518, 291] width 1036 height 583
click at [634, 396] on video at bounding box center [518, 291] width 1036 height 583
click at [655, 394] on video at bounding box center [518, 291] width 1036 height 583
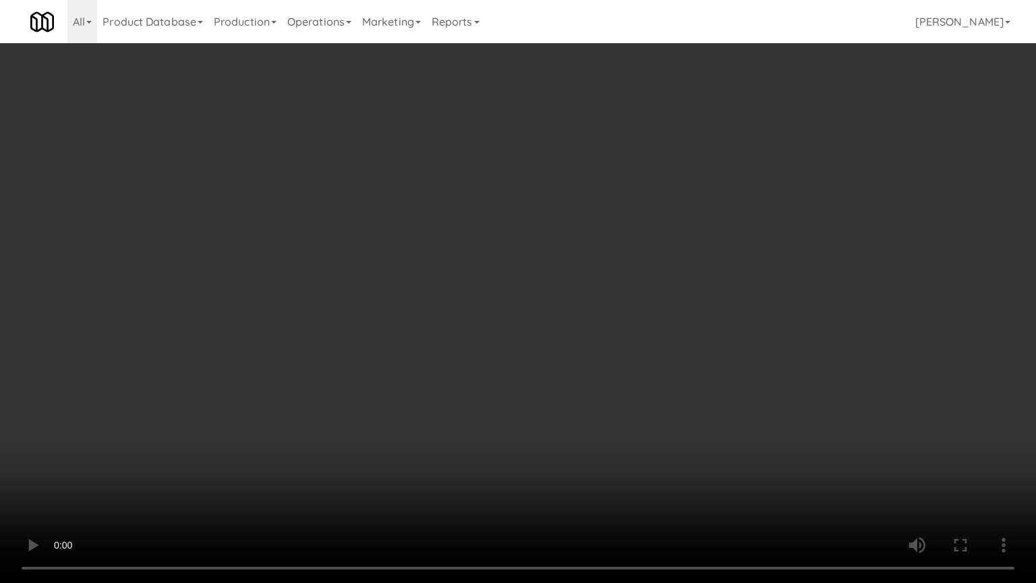
click at [631, 382] on video at bounding box center [518, 291] width 1036 height 583
click at [633, 372] on video at bounding box center [518, 291] width 1036 height 583
click at [616, 367] on video at bounding box center [518, 291] width 1036 height 583
click at [614, 367] on video at bounding box center [518, 291] width 1036 height 583
click at [607, 364] on video at bounding box center [518, 291] width 1036 height 583
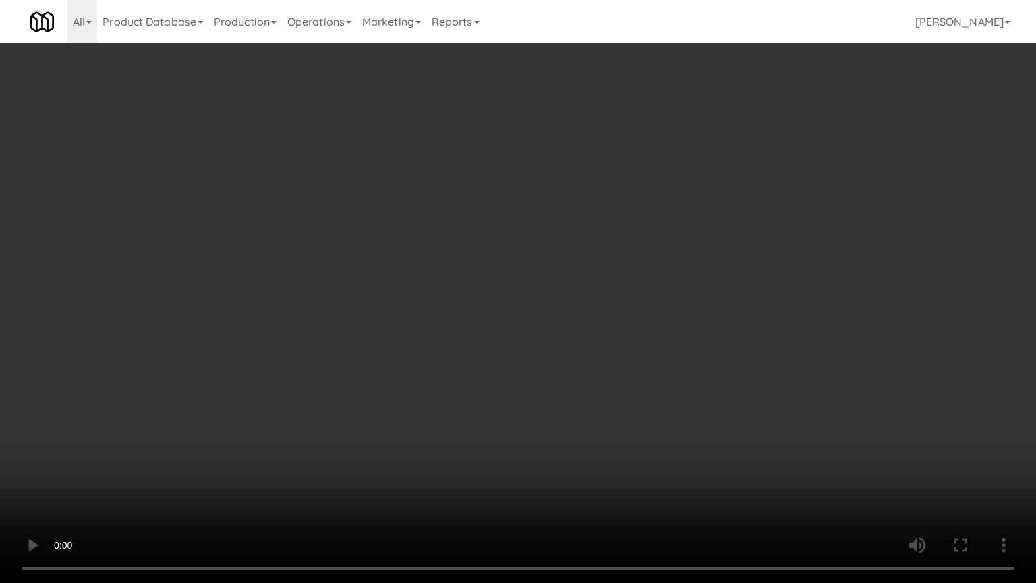
click at [613, 356] on video at bounding box center [518, 291] width 1036 height 583
click at [615, 353] on video at bounding box center [518, 291] width 1036 height 583
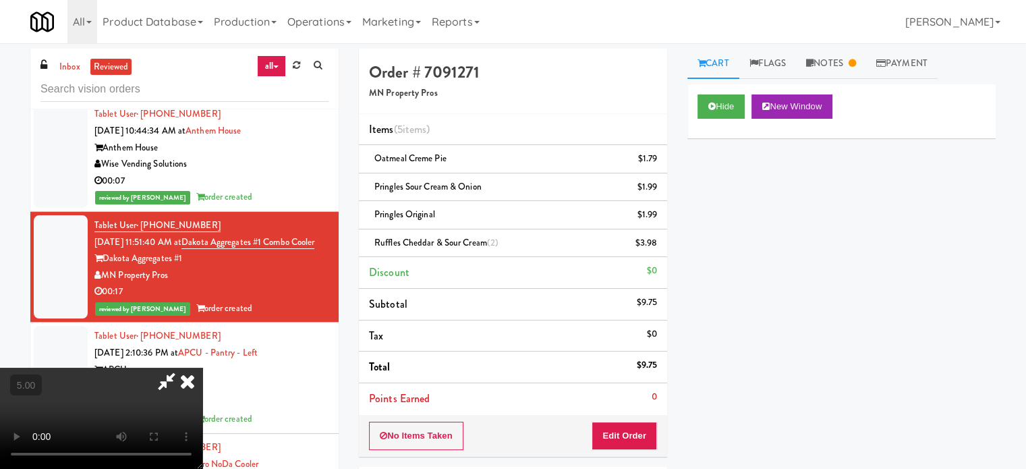
click at [202, 367] on icon at bounding box center [188, 380] width 30 height 27
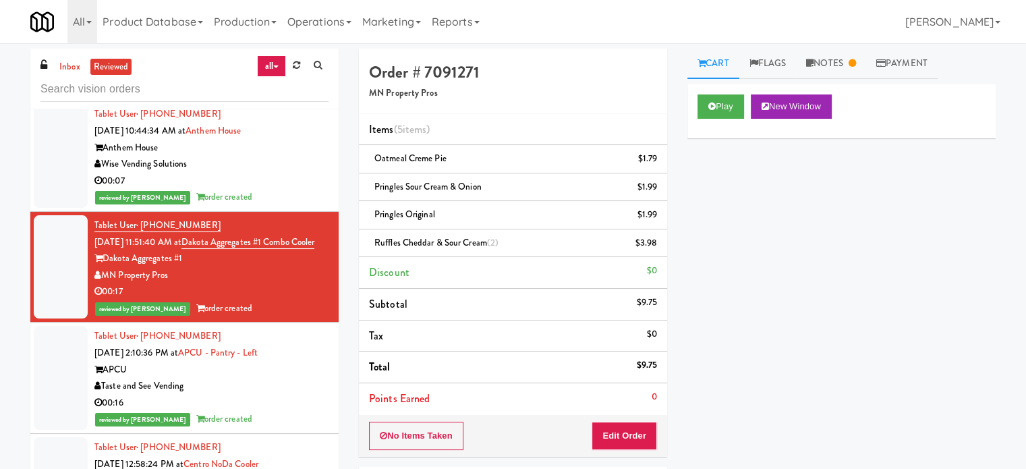
scroll to position [1011, 0]
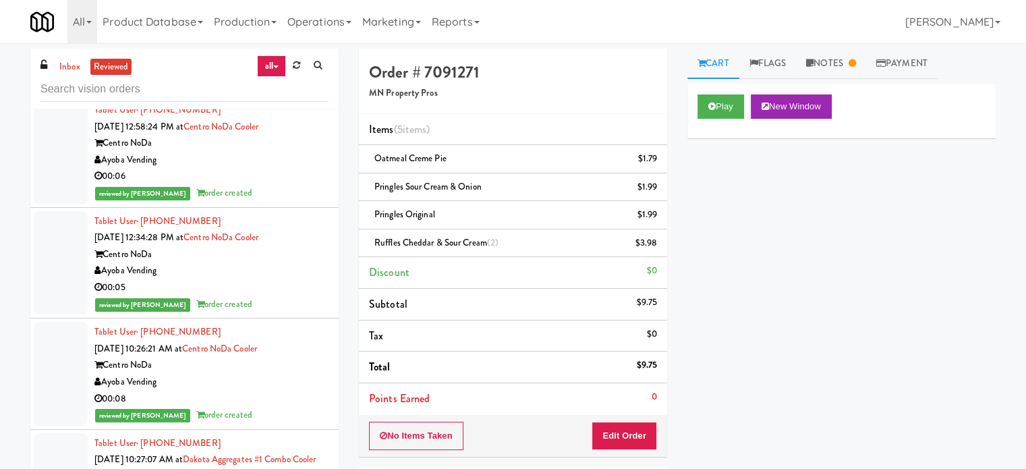
click at [284, 202] on div "reviewed by [PERSON_NAME] order created" at bounding box center [211, 193] width 234 height 17
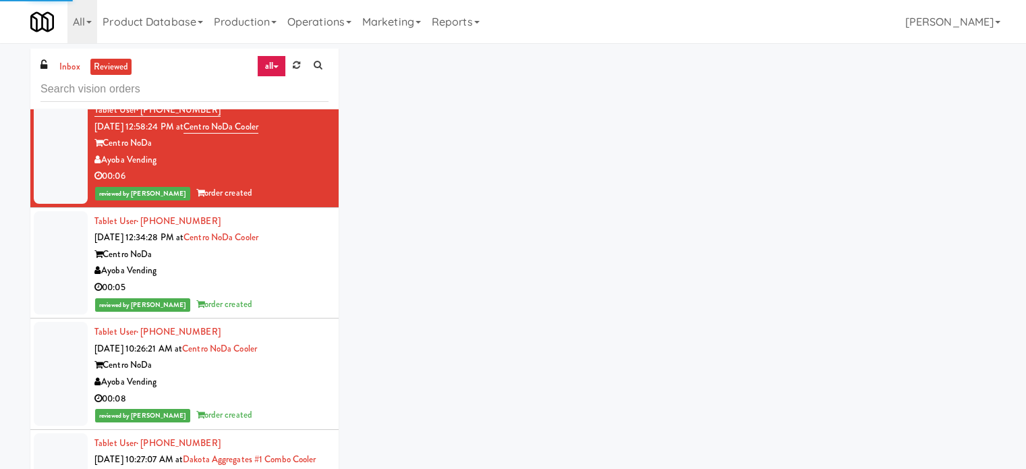
click at [291, 296] on div "00:05" at bounding box center [211, 287] width 234 height 17
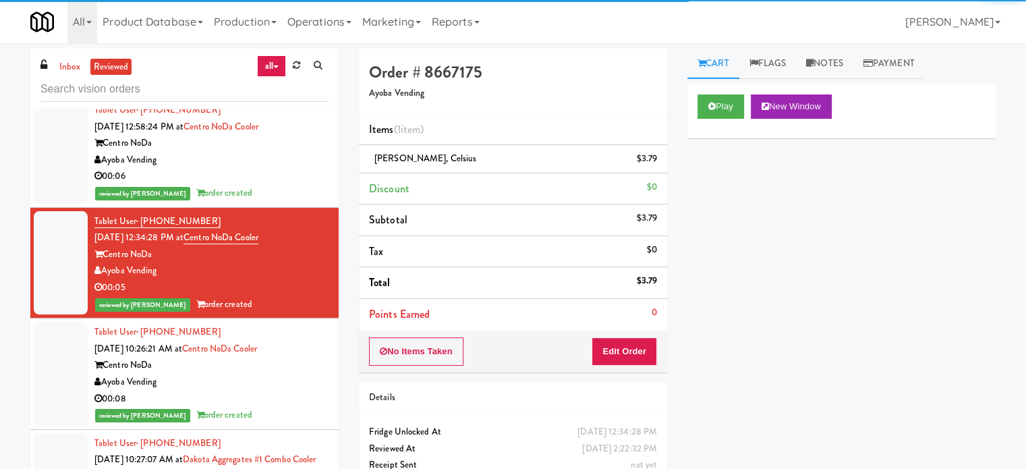
scroll to position [1348, 0]
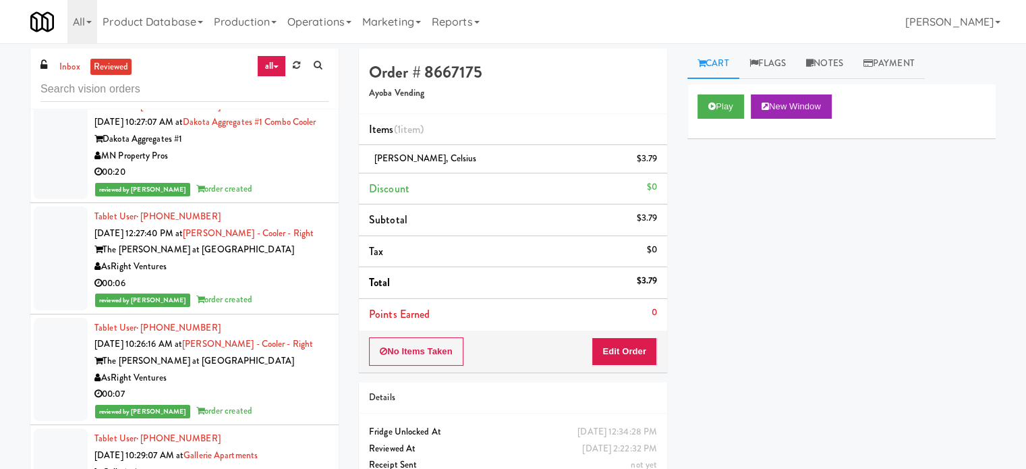
click at [284, 198] on div "reviewed by [PERSON_NAME] A order created" at bounding box center [211, 189] width 234 height 17
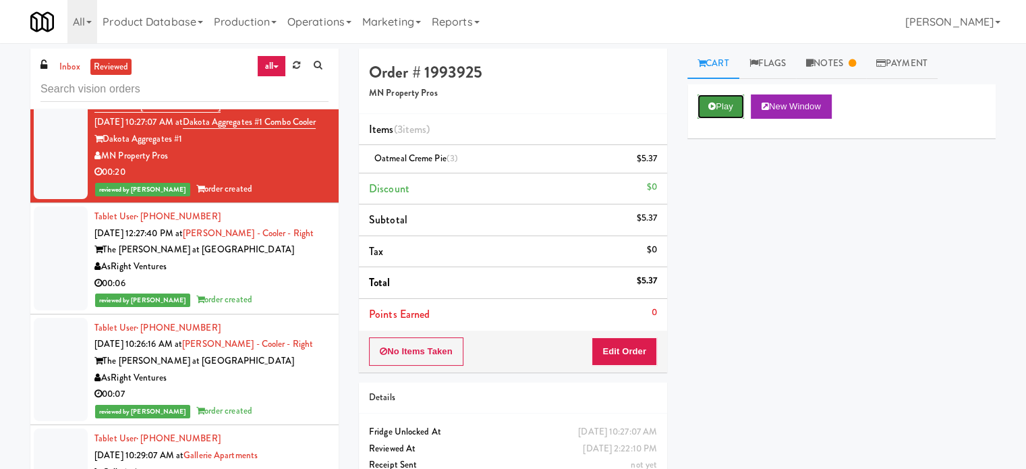
click at [717, 107] on button "Play" at bounding box center [720, 106] width 47 height 24
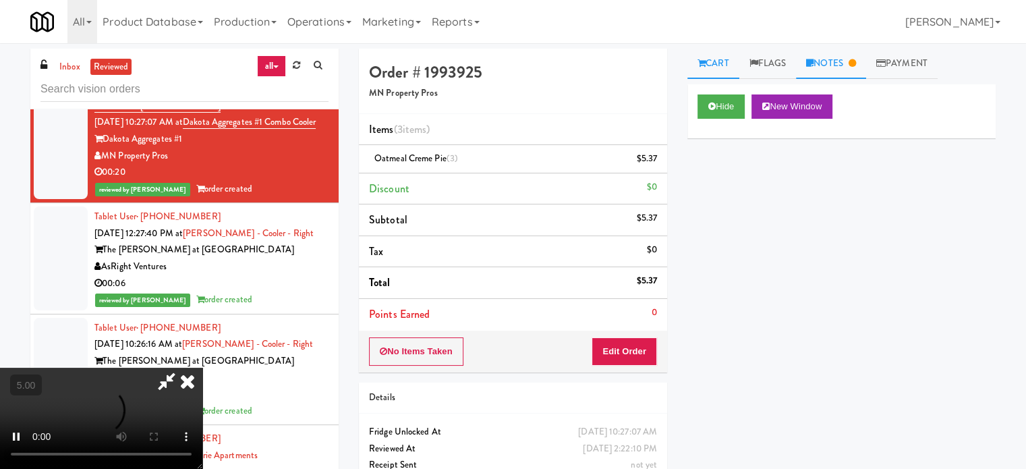
click at [835, 60] on link "Notes" at bounding box center [831, 64] width 70 height 30
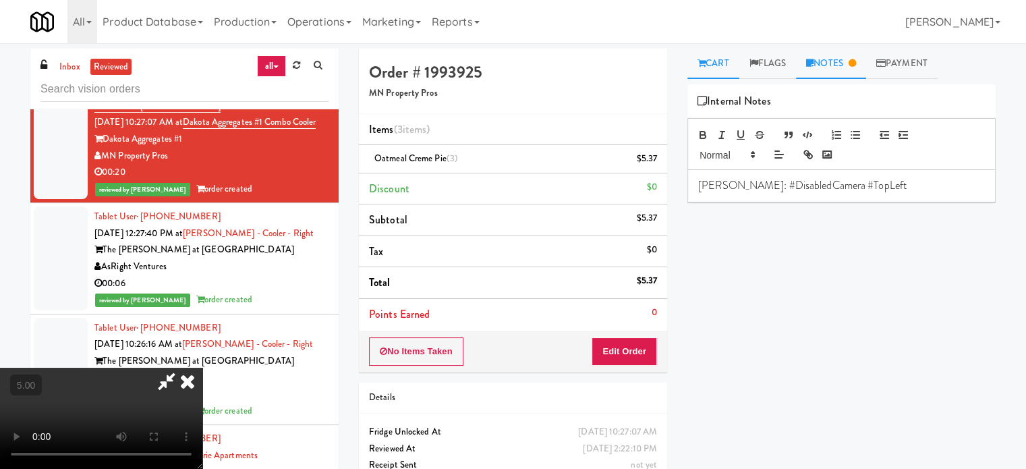
click at [717, 63] on link "Cart" at bounding box center [713, 64] width 52 height 30
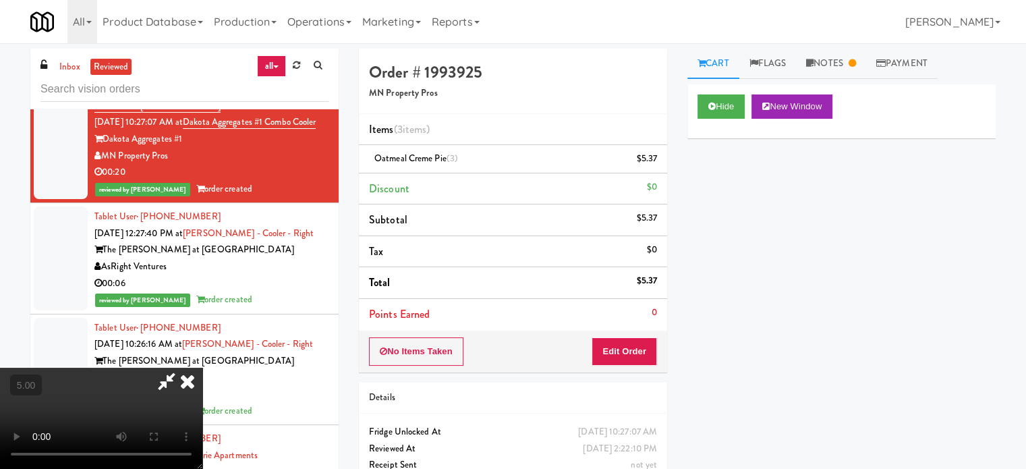
click at [202, 367] on video at bounding box center [101, 417] width 202 height 101
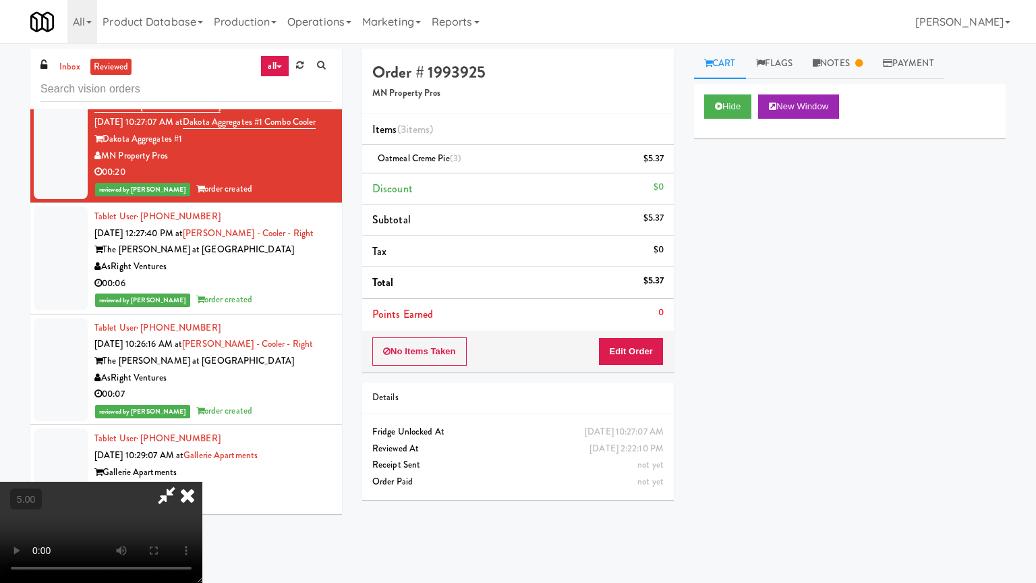
click at [202, 468] on video at bounding box center [101, 531] width 202 height 101
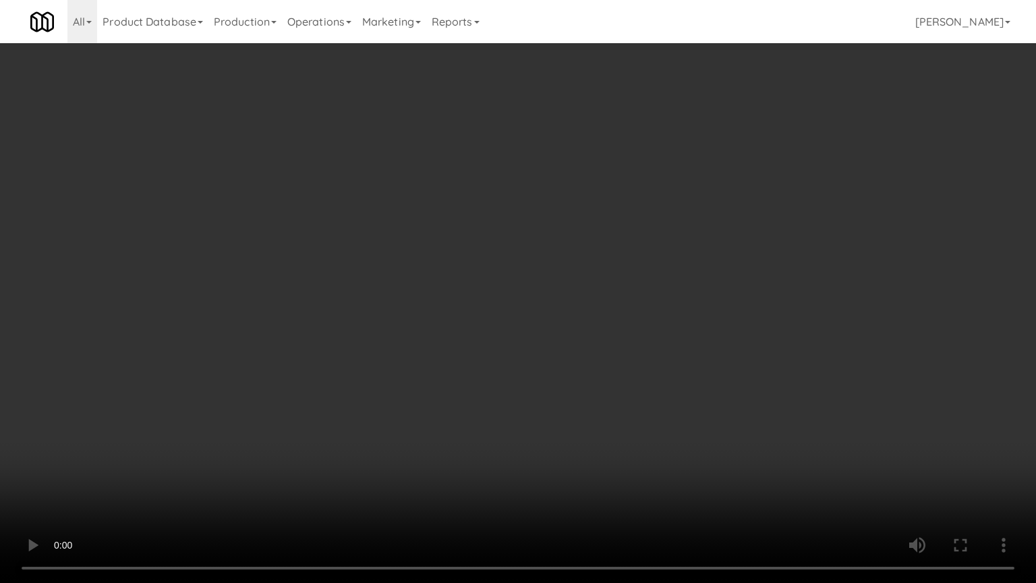
click at [460, 307] on video at bounding box center [518, 291] width 1036 height 583
click at [480, 316] on video at bounding box center [518, 291] width 1036 height 583
click at [481, 313] on video at bounding box center [518, 291] width 1036 height 583
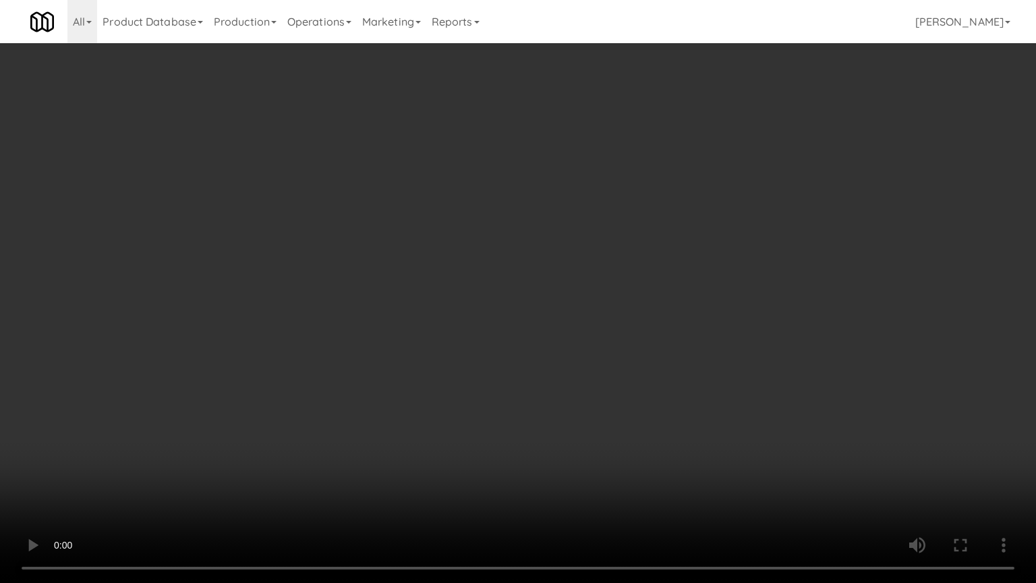
click at [481, 313] on video at bounding box center [518, 291] width 1036 height 583
click at [488, 314] on video at bounding box center [518, 291] width 1036 height 583
click at [498, 308] on video at bounding box center [518, 291] width 1036 height 583
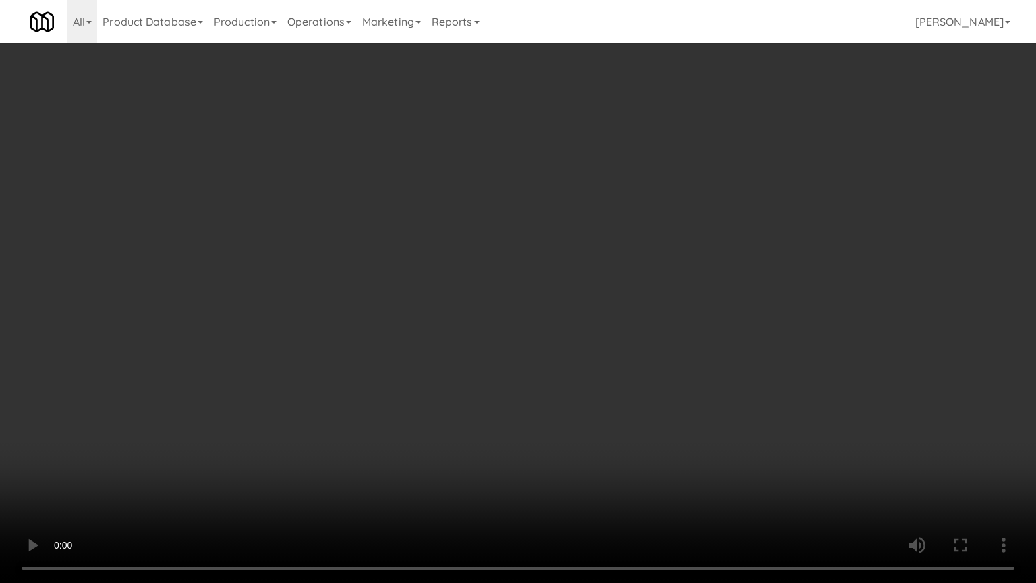
click at [498, 308] on video at bounding box center [518, 291] width 1036 height 583
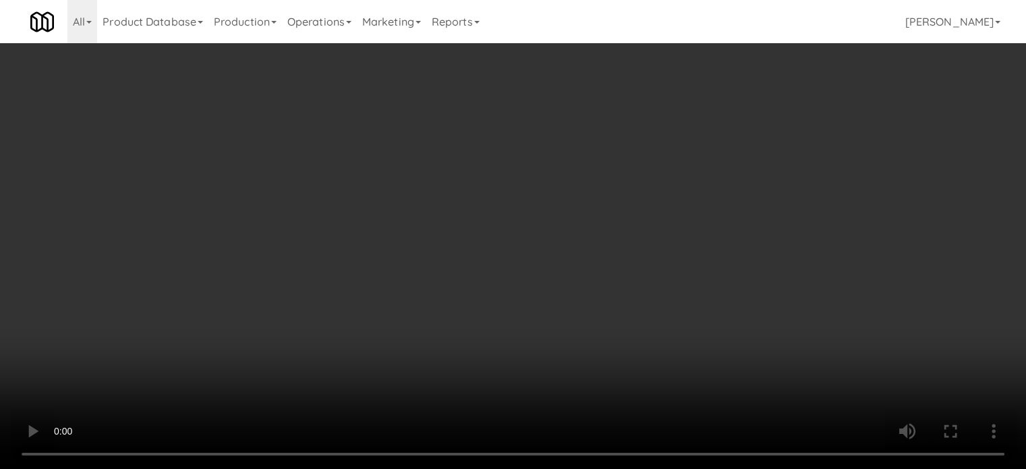
click at [510, 204] on video at bounding box center [513, 234] width 1026 height 469
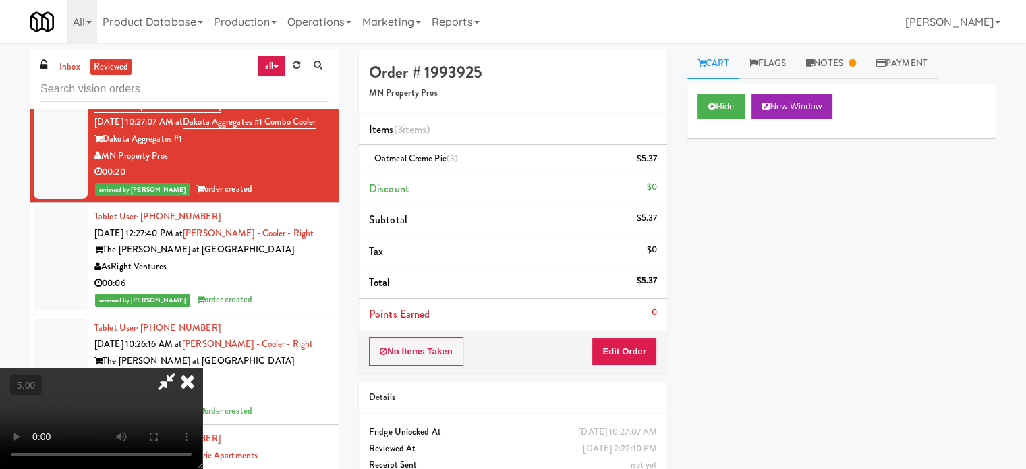
click at [202, 367] on icon at bounding box center [188, 380] width 30 height 27
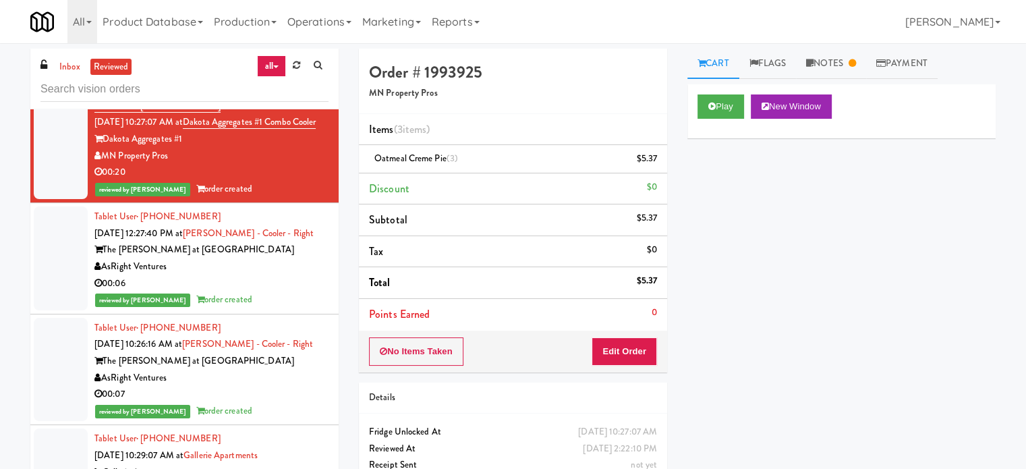
scroll to position [2023, 0]
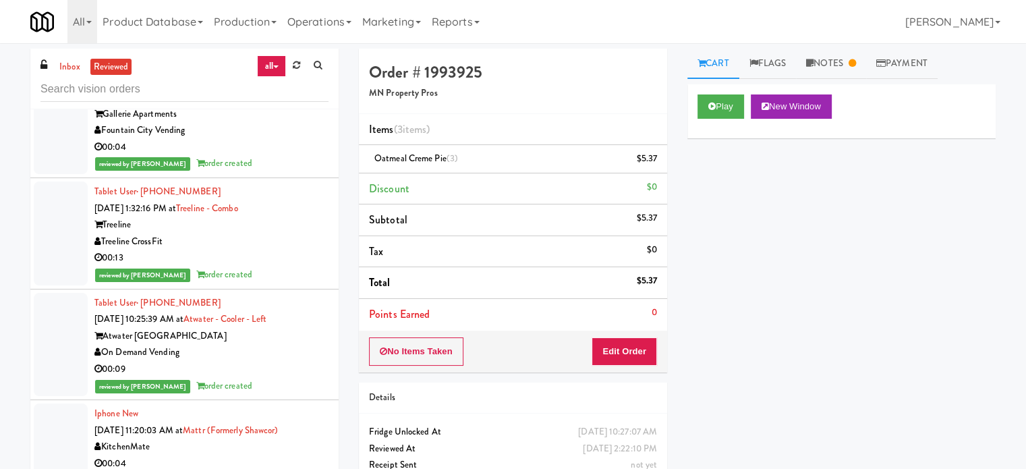
click at [294, 156] on div "00:04" at bounding box center [211, 147] width 234 height 17
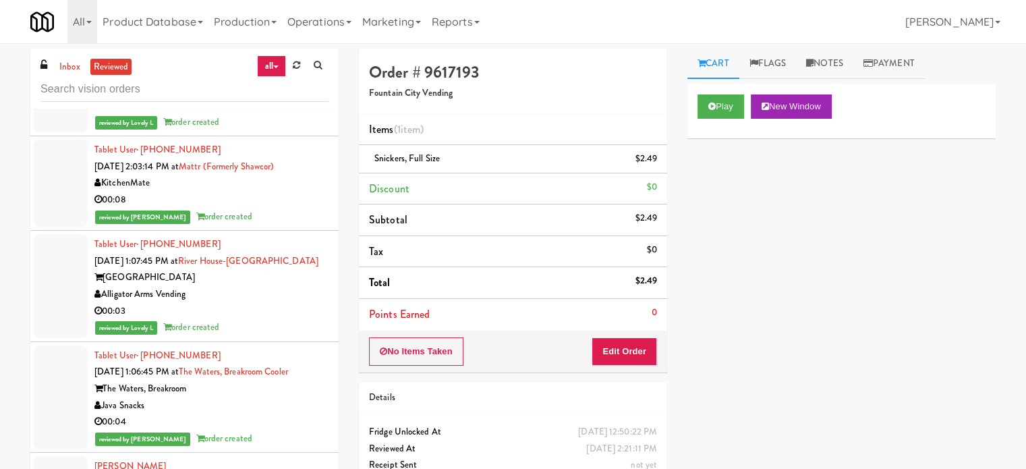
scroll to position [3034, 0]
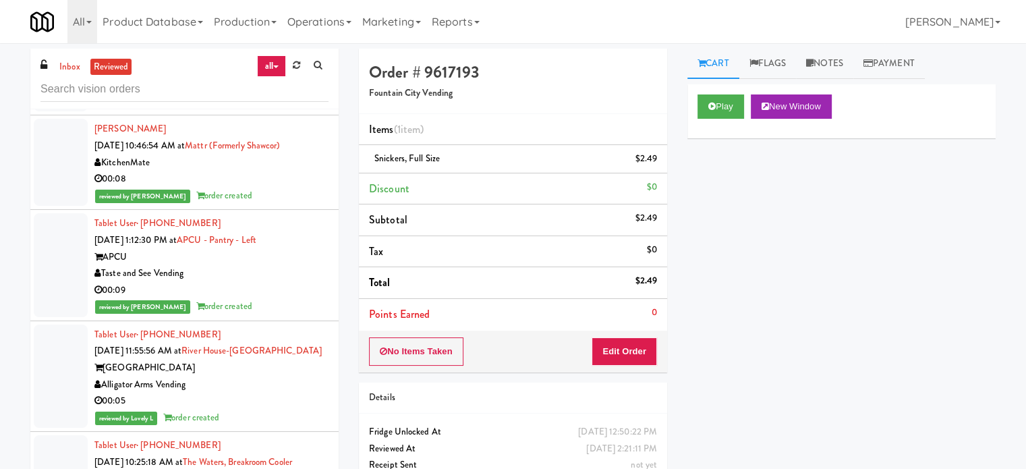
click at [293, 282] on div "Taste and See Vending" at bounding box center [211, 273] width 234 height 17
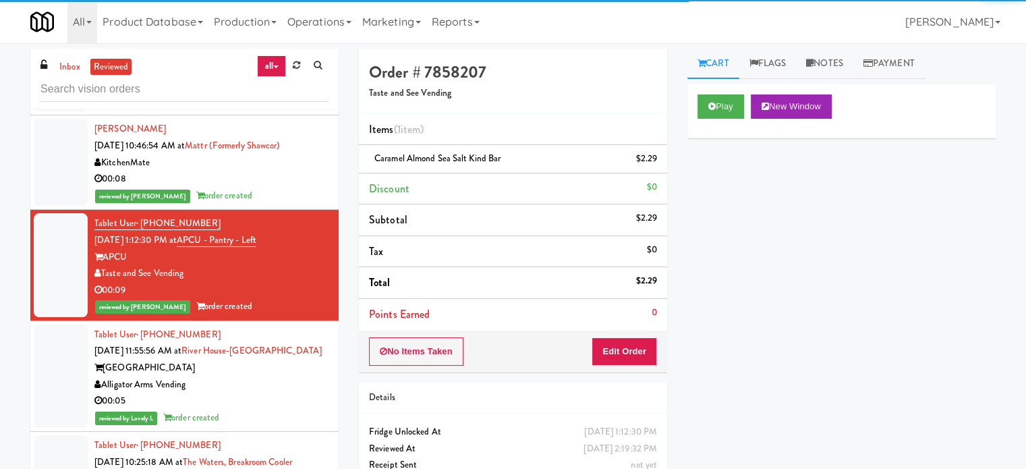
scroll to position [3371, 0]
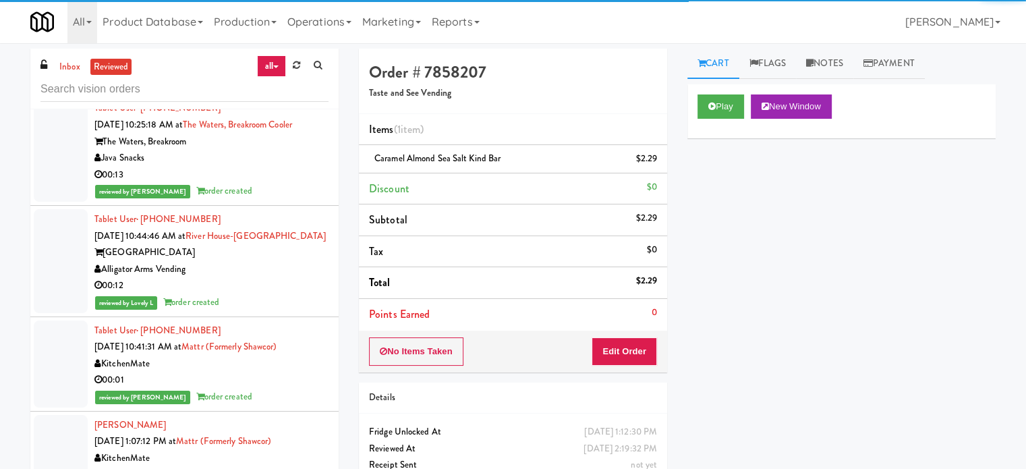
click at [299, 183] on div "00:13" at bounding box center [211, 175] width 234 height 17
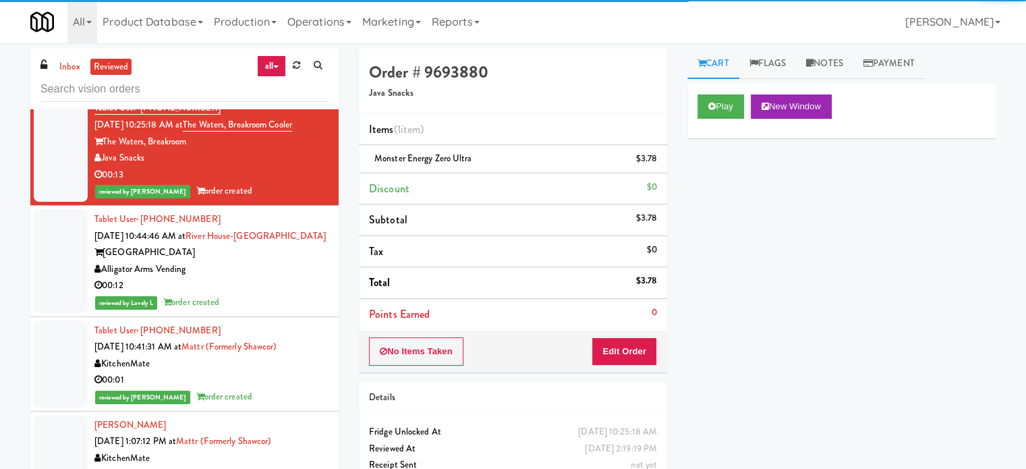
click at [280, 311] on div "reviewed by Lovely L order created" at bounding box center [211, 302] width 234 height 17
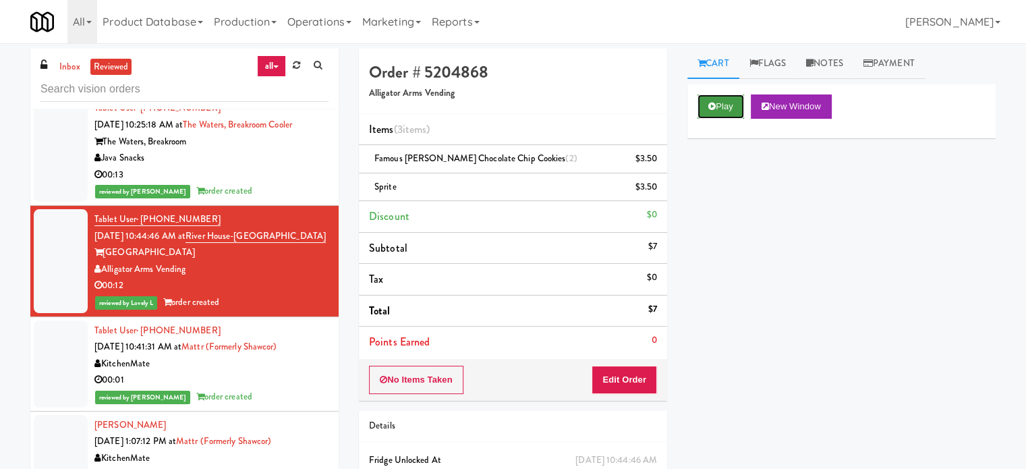
click at [730, 113] on button "Play" at bounding box center [720, 106] width 47 height 24
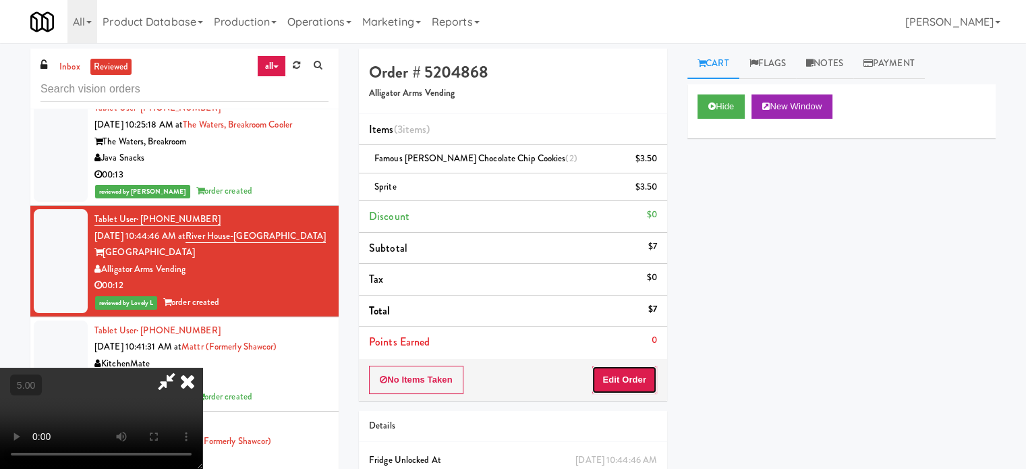
click at [639, 385] on button "Edit Order" at bounding box center [623, 379] width 65 height 28
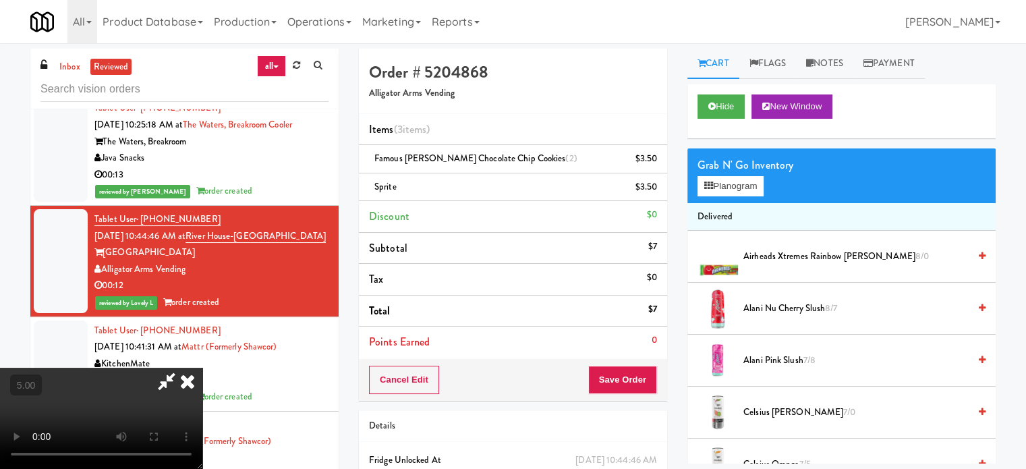
click at [202, 367] on video at bounding box center [101, 417] width 202 height 101
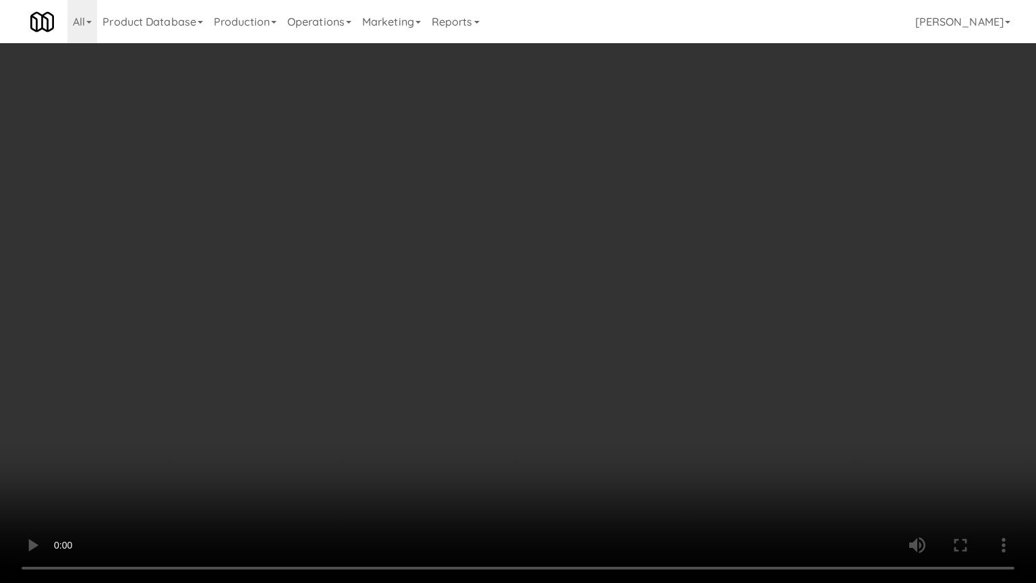
click at [371, 313] on video at bounding box center [518, 291] width 1036 height 583
drag, startPoint x: 241, startPoint y: 444, endPoint x: 471, endPoint y: 305, distance: 268.0
click at [247, 440] on video at bounding box center [518, 291] width 1036 height 583
click at [471, 295] on video at bounding box center [518, 291] width 1036 height 583
click at [468, 297] on video at bounding box center [518, 291] width 1036 height 583
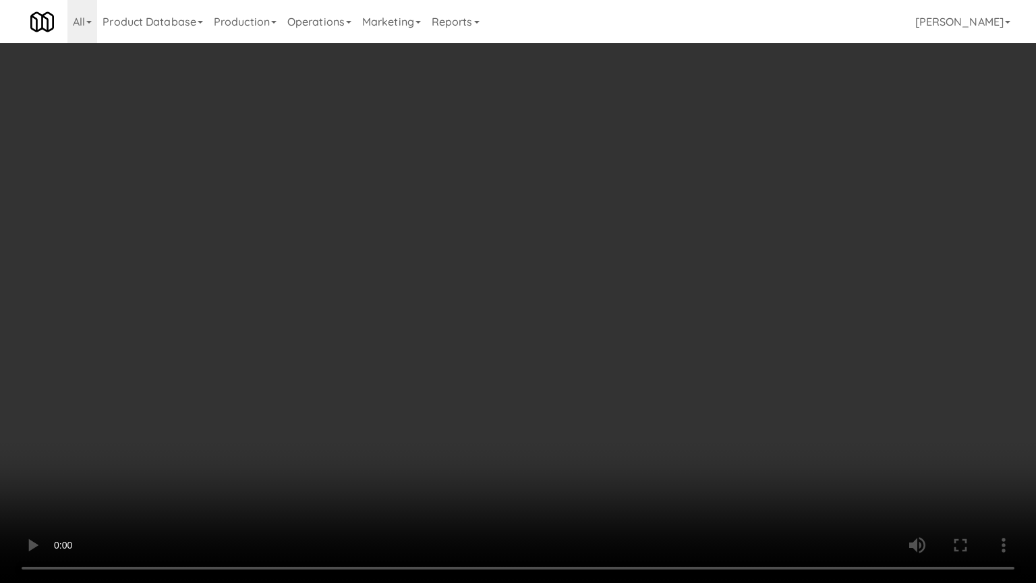
click at [469, 294] on video at bounding box center [518, 291] width 1036 height 583
click at [471, 294] on video at bounding box center [518, 291] width 1036 height 583
click at [502, 305] on video at bounding box center [518, 291] width 1036 height 583
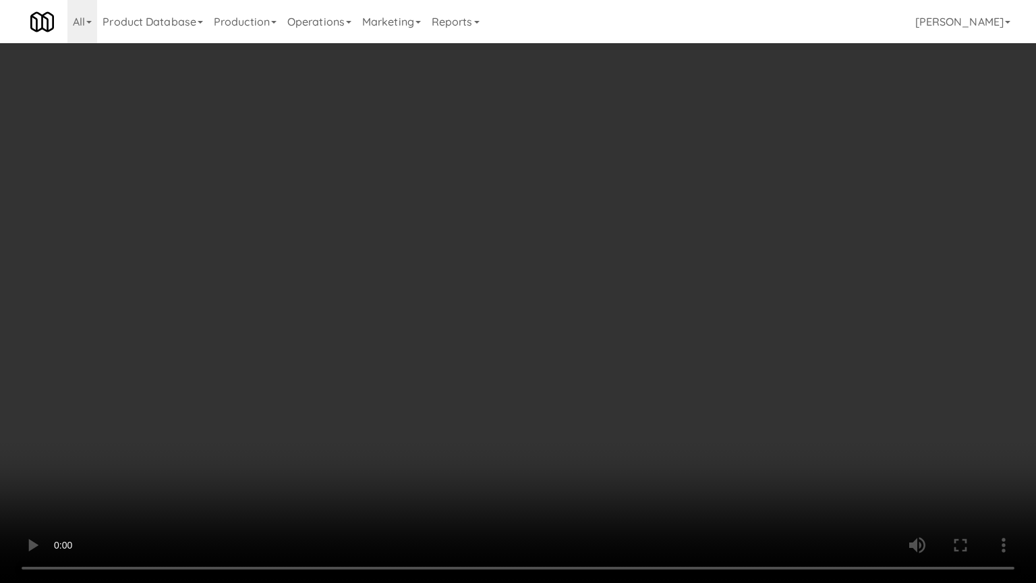
click at [501, 303] on video at bounding box center [518, 291] width 1036 height 583
click at [518, 306] on video at bounding box center [518, 291] width 1036 height 583
click at [515, 305] on video at bounding box center [518, 291] width 1036 height 583
click at [550, 313] on video at bounding box center [518, 291] width 1036 height 583
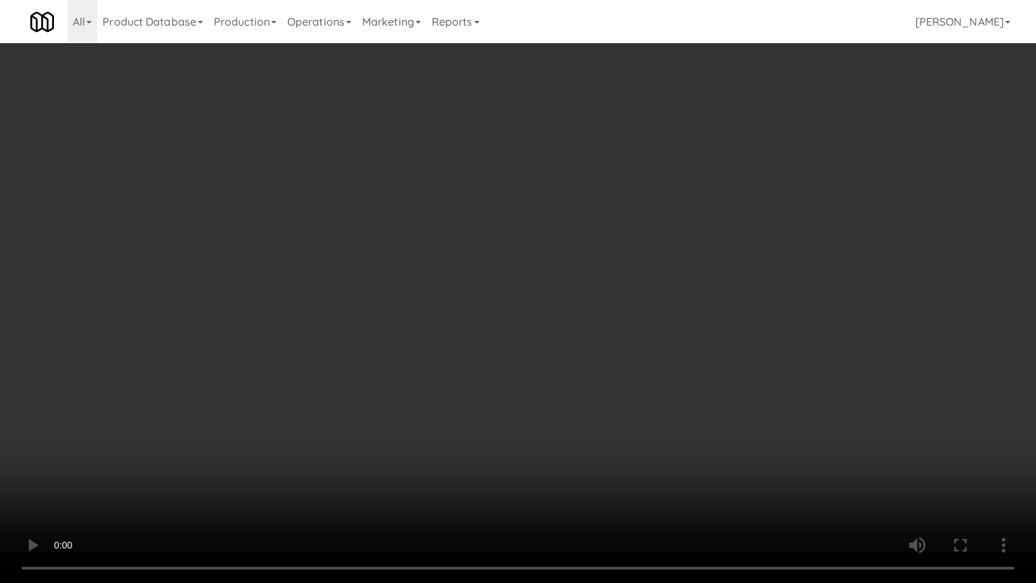
click at [551, 307] on video at bounding box center [518, 291] width 1036 height 583
click at [550, 305] on video at bounding box center [518, 291] width 1036 height 583
click at [539, 305] on video at bounding box center [518, 291] width 1036 height 583
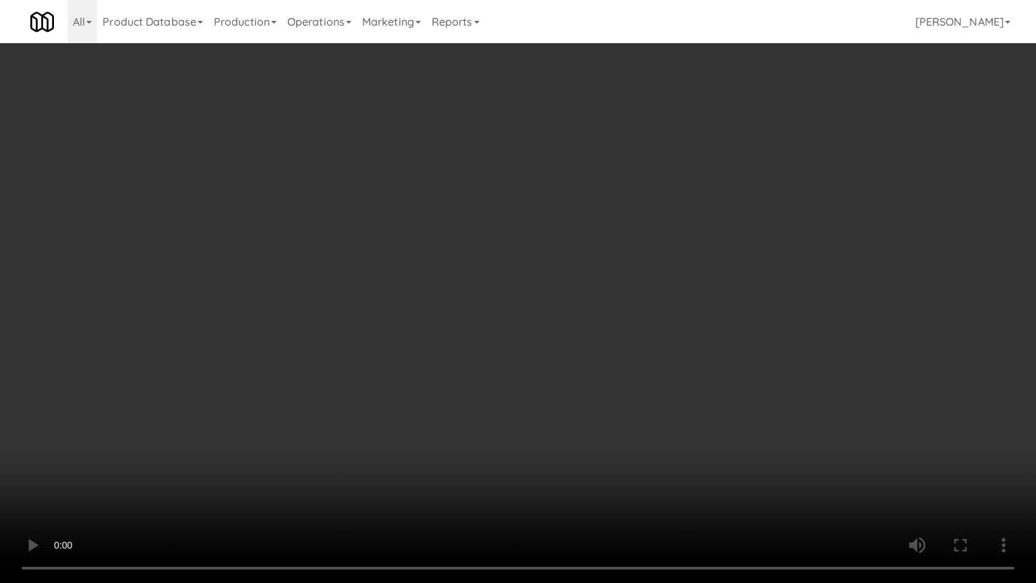
click at [541, 304] on video at bounding box center [518, 291] width 1036 height 583
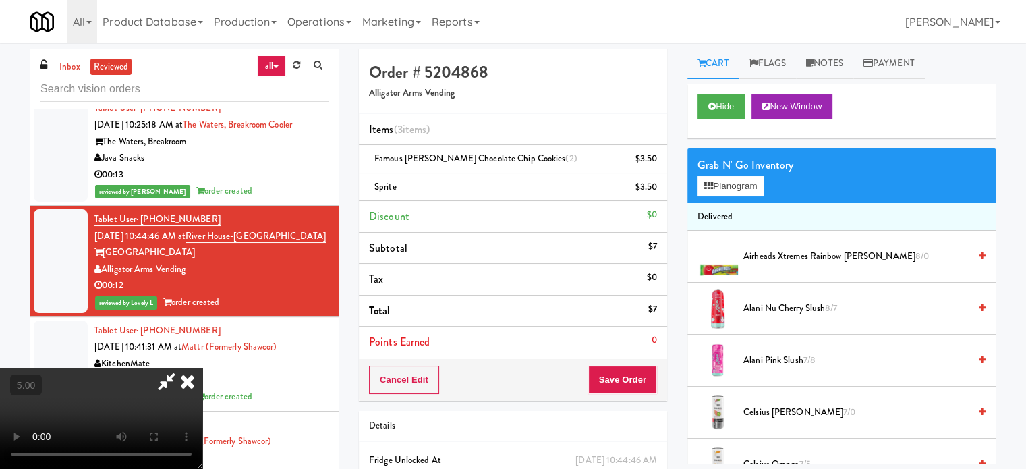
click at [202, 367] on icon at bounding box center [188, 380] width 30 height 27
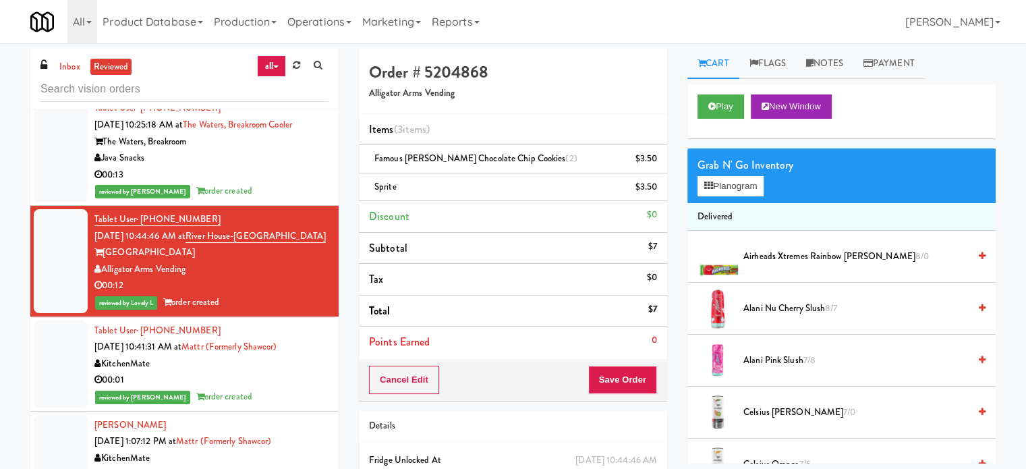
drag, startPoint x: 286, startPoint y: 431, endPoint x: 284, endPoint y: 368, distance: 62.7
click at [286, 372] on div "KitchenMate" at bounding box center [211, 363] width 234 height 17
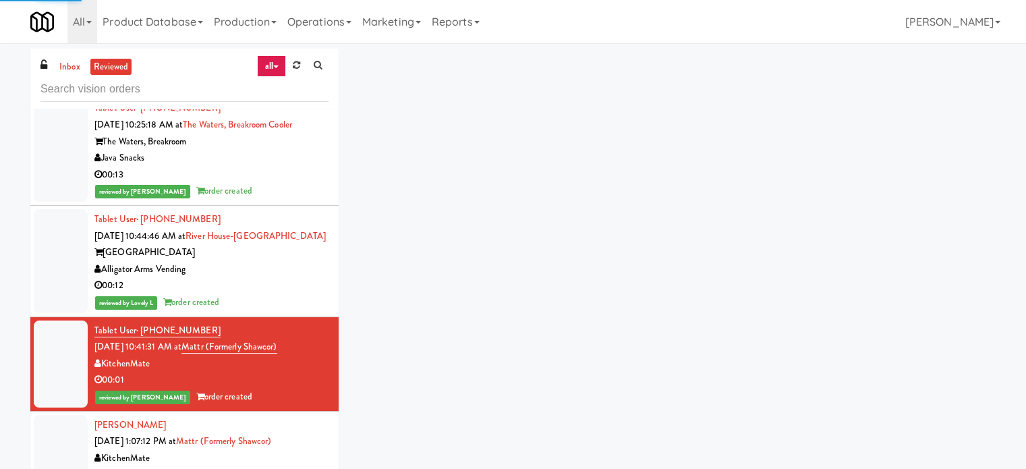
scroll to position [3708, 0]
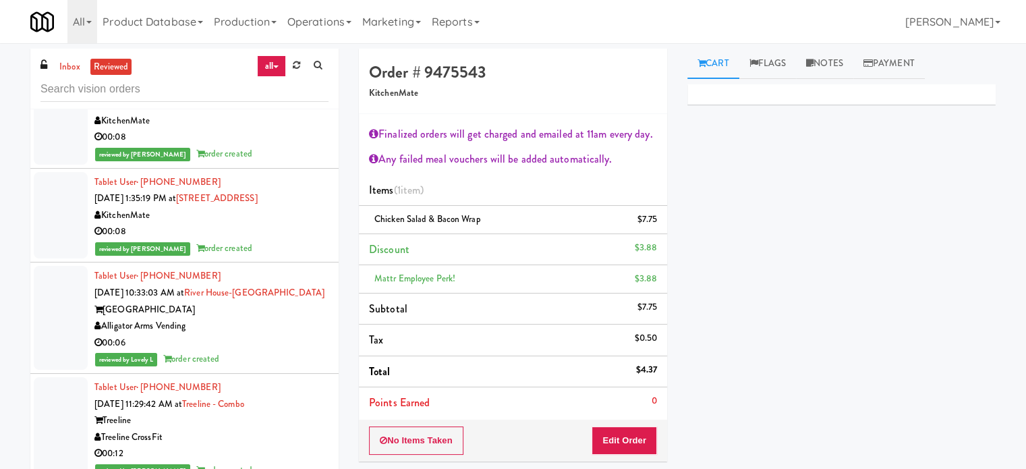
click at [287, 334] on div "Alligator Arms Vending" at bounding box center [211, 326] width 234 height 17
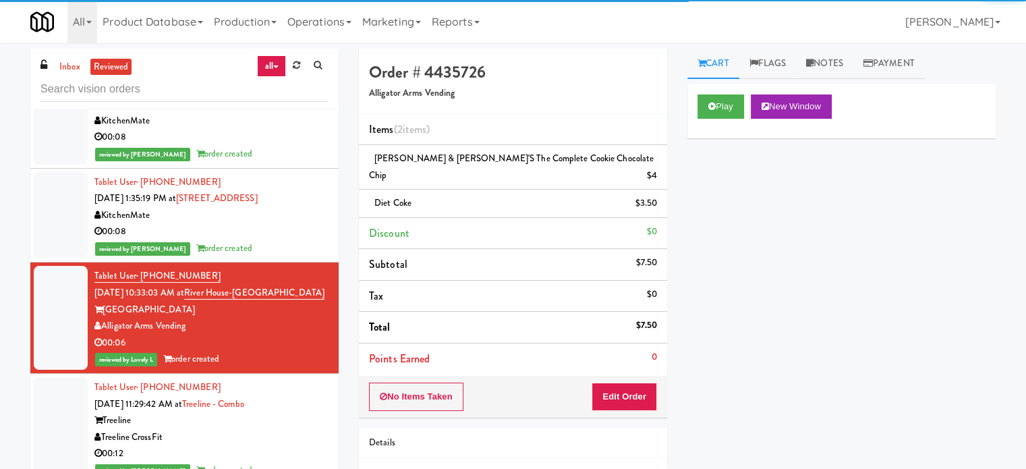
scroll to position [4045, 0]
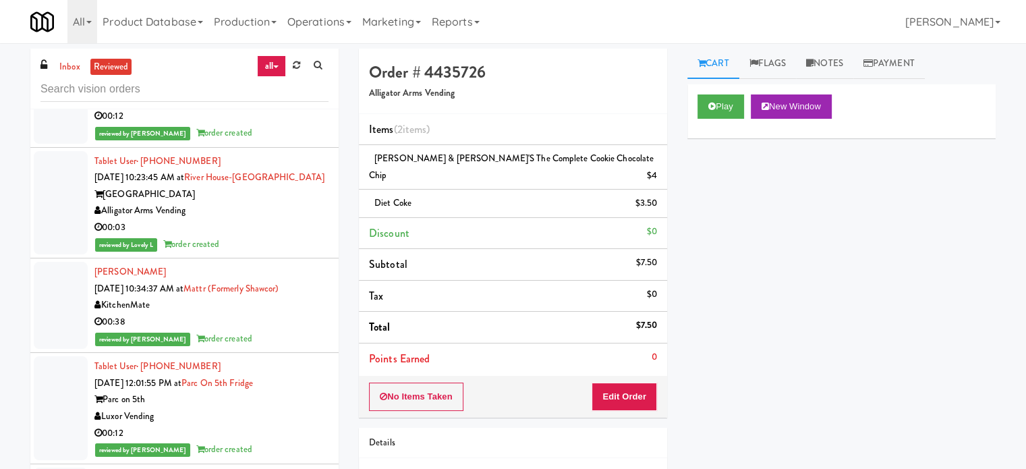
click at [289, 219] on div "Alligator Arms Vending" at bounding box center [211, 210] width 234 height 17
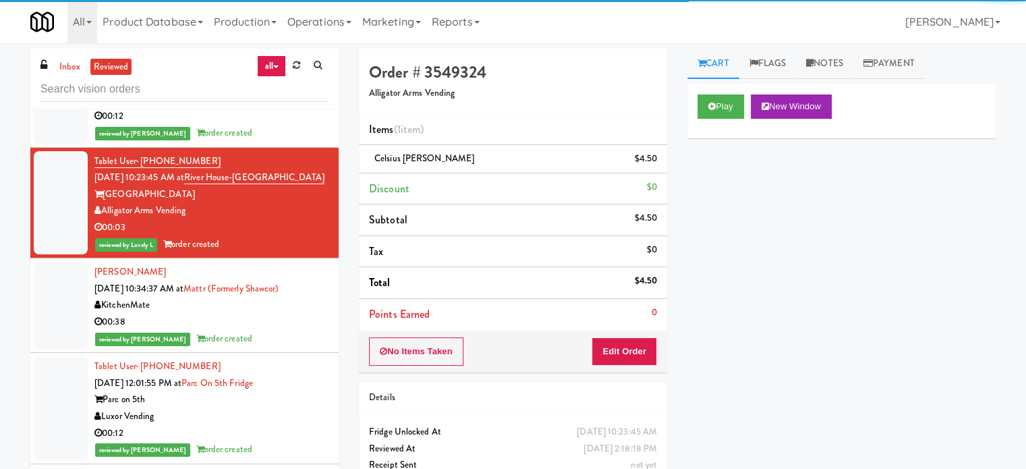
click at [301, 330] on div "00:38" at bounding box center [211, 322] width 234 height 17
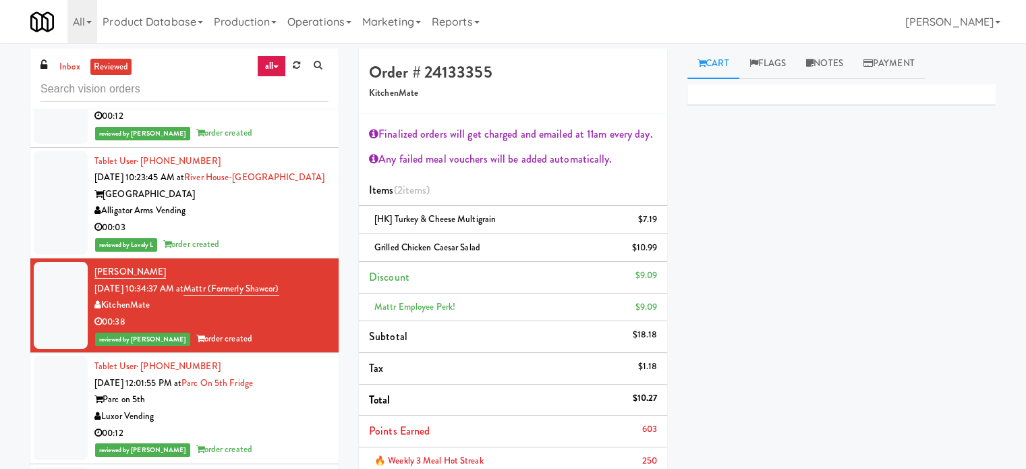
scroll to position [4383, 0]
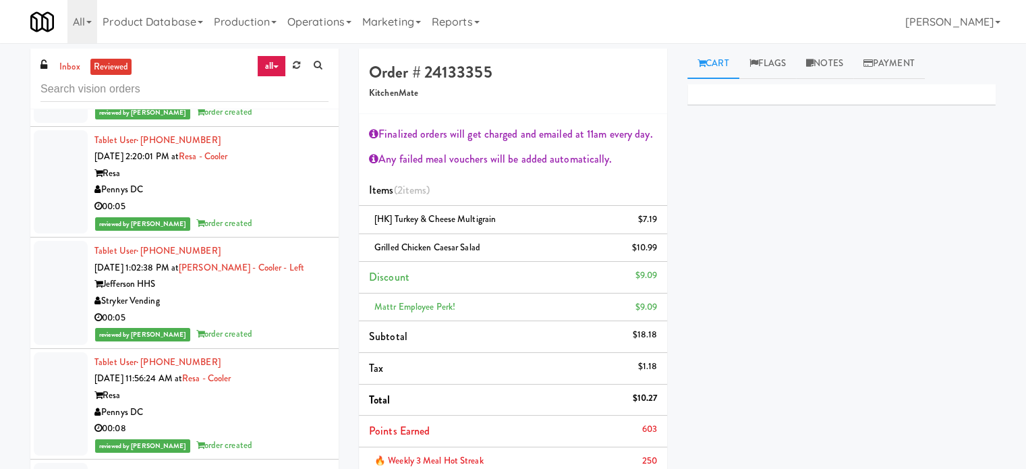
click at [283, 215] on div "00:05" at bounding box center [211, 206] width 234 height 17
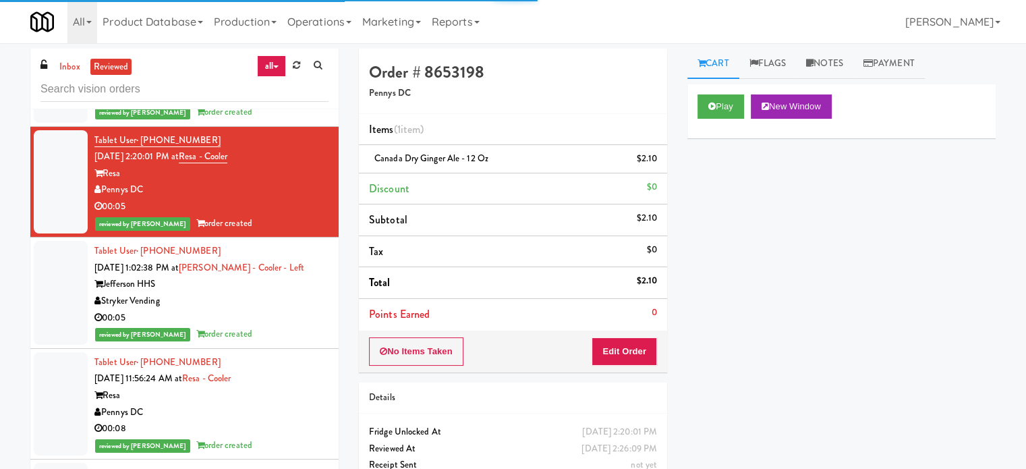
click at [284, 309] on div "Stryker Vending" at bounding box center [211, 301] width 234 height 17
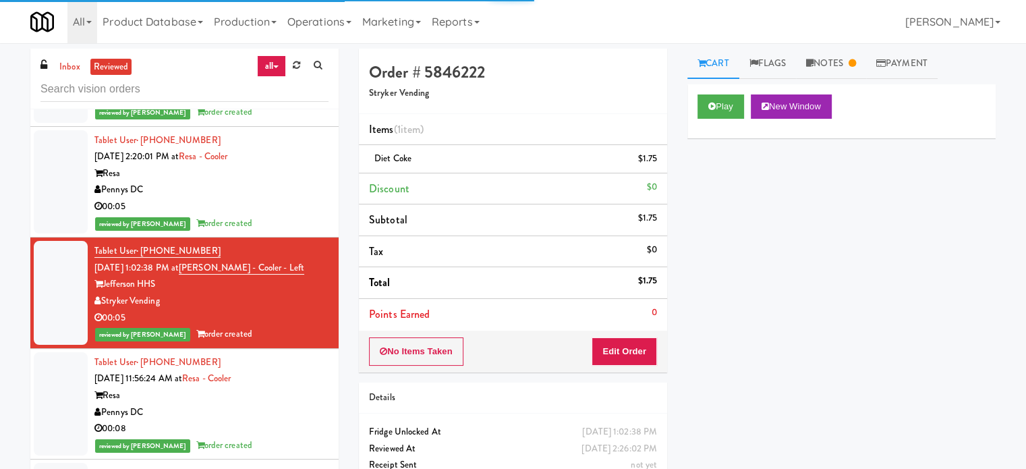
scroll to position [4720, 0]
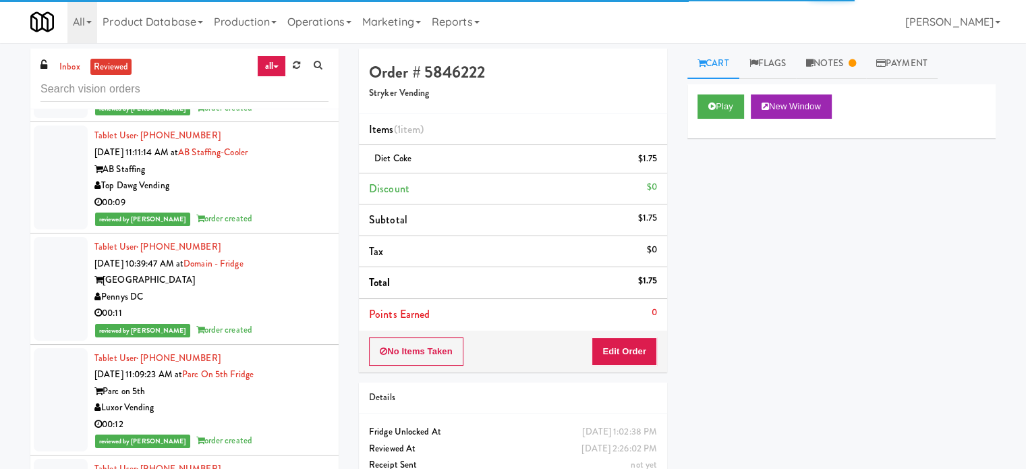
click at [301, 211] on div "00:09" at bounding box center [211, 202] width 234 height 17
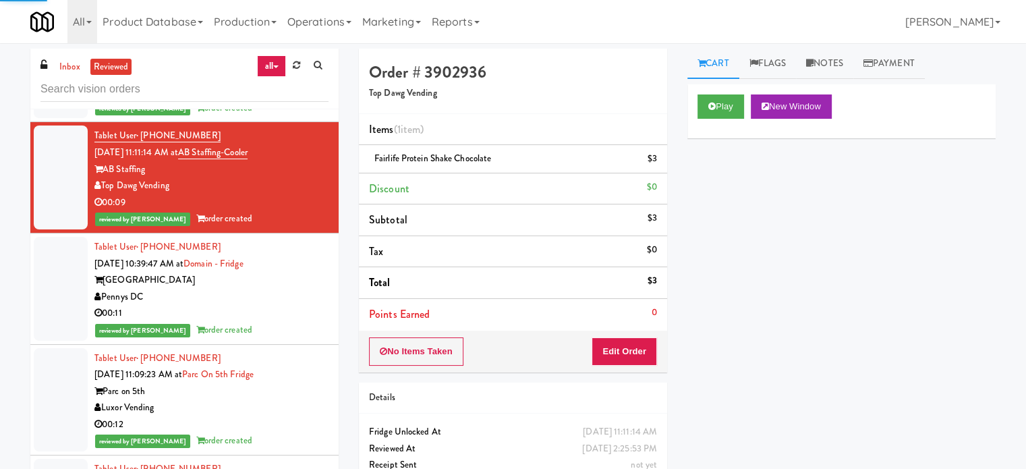
click at [295, 305] on div "Pennys DC" at bounding box center [211, 297] width 234 height 17
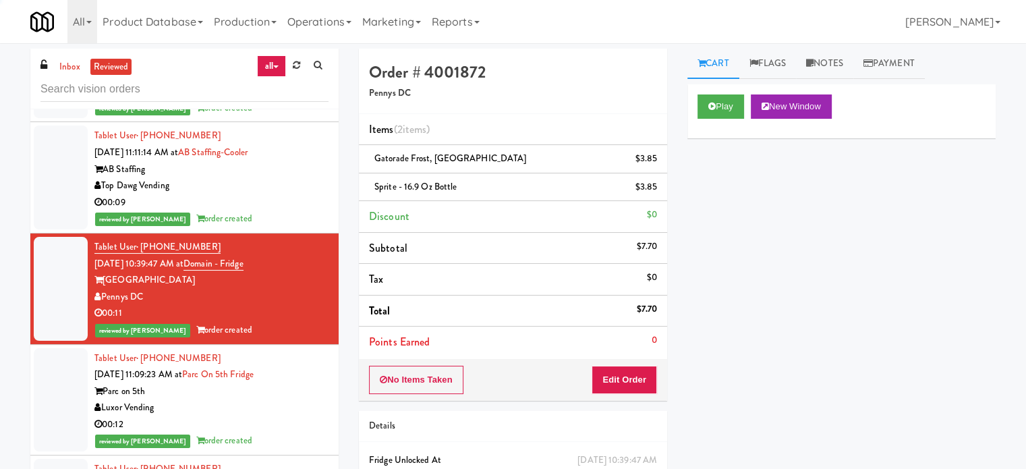
scroll to position [5057, 0]
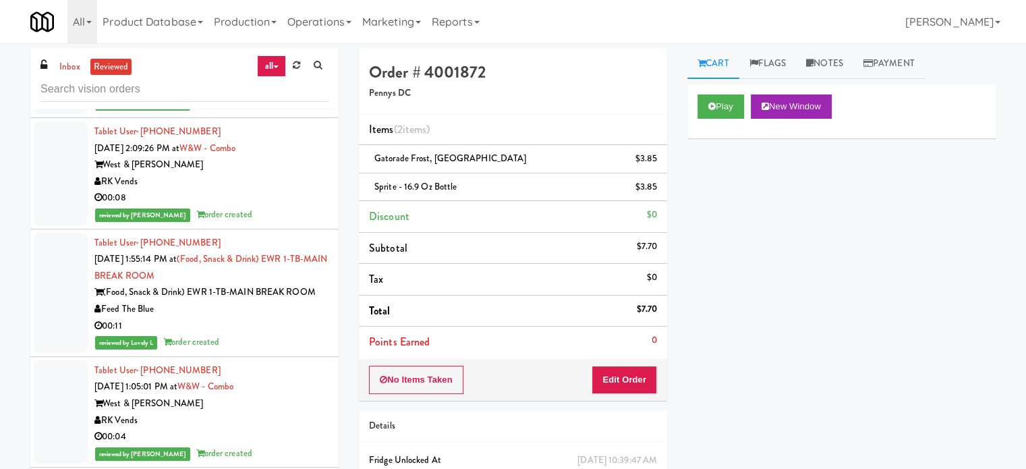
click at [293, 112] on div "reviewed by [PERSON_NAME] order created" at bounding box center [211, 103] width 234 height 17
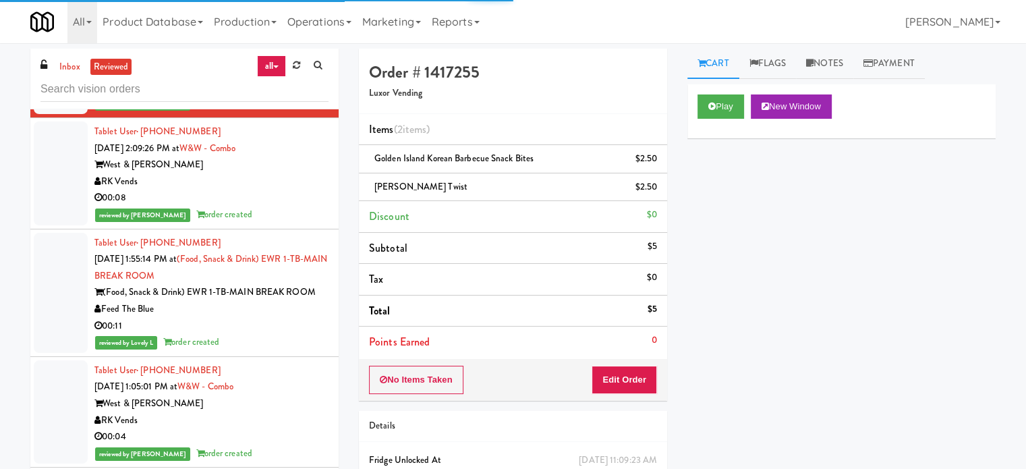
click at [297, 190] on div "RK Vends" at bounding box center [211, 181] width 234 height 17
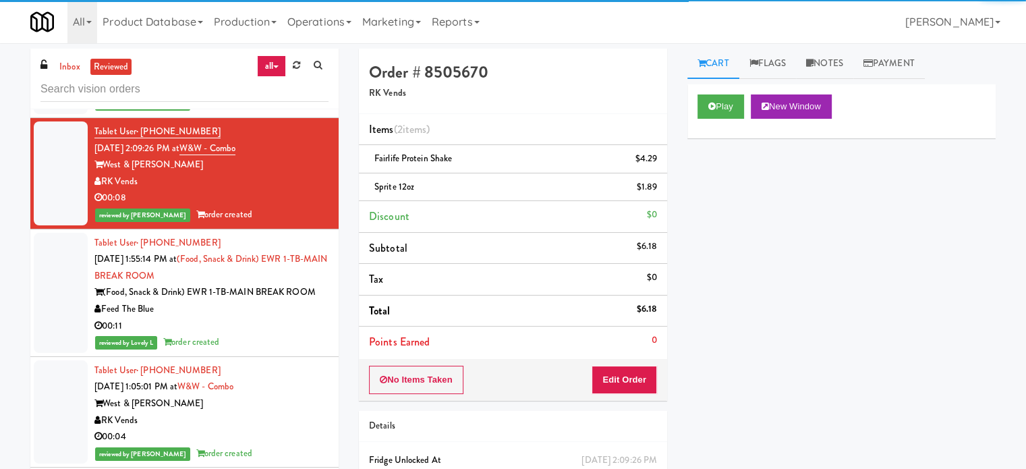
click at [281, 351] on div "reviewed by Lovely L order created" at bounding box center [211, 342] width 234 height 17
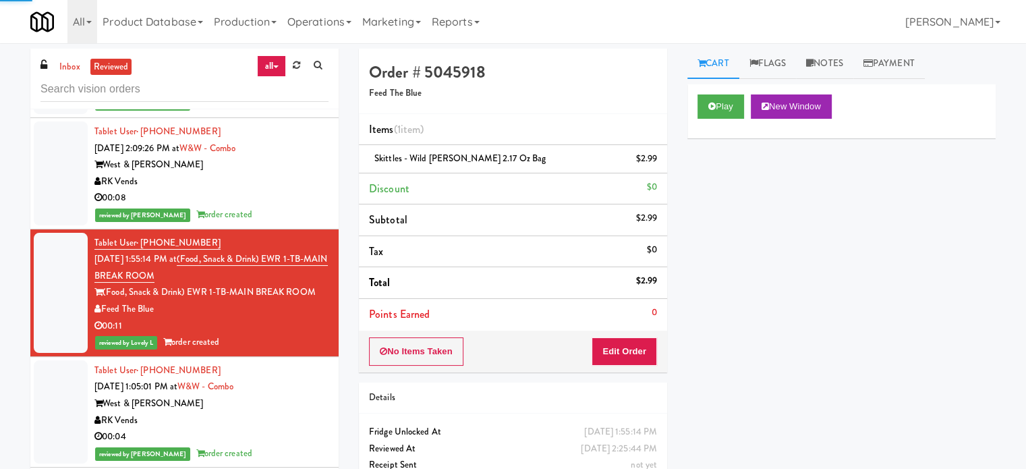
scroll to position [5394, 0]
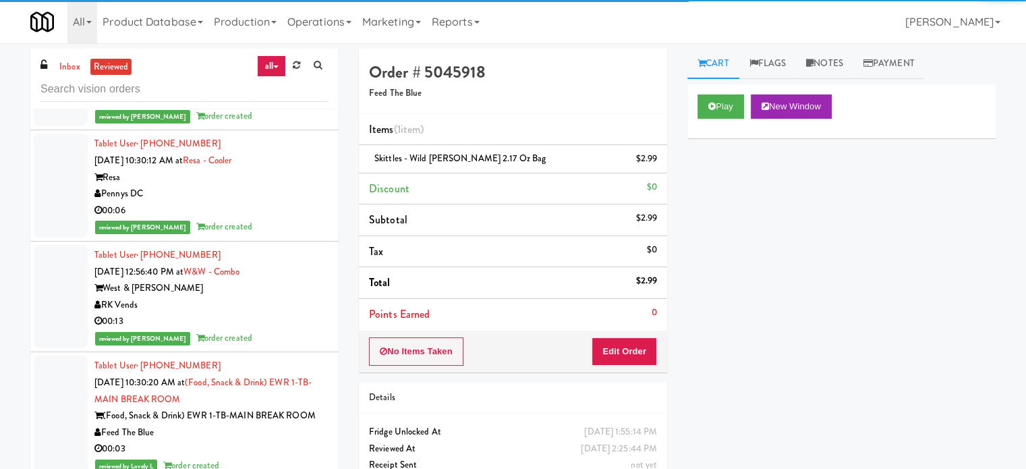
click at [285, 186] on div "Resa" at bounding box center [211, 177] width 234 height 17
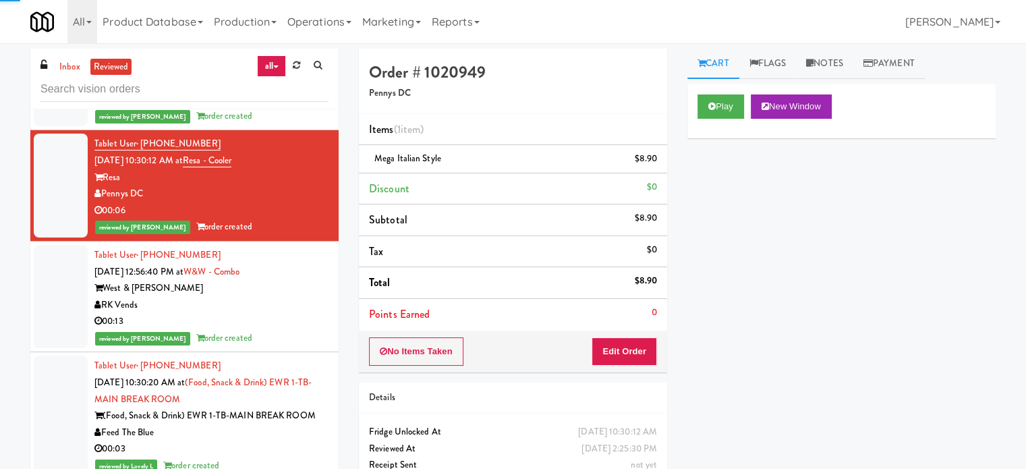
click at [286, 314] on div "RK Vends" at bounding box center [211, 305] width 234 height 17
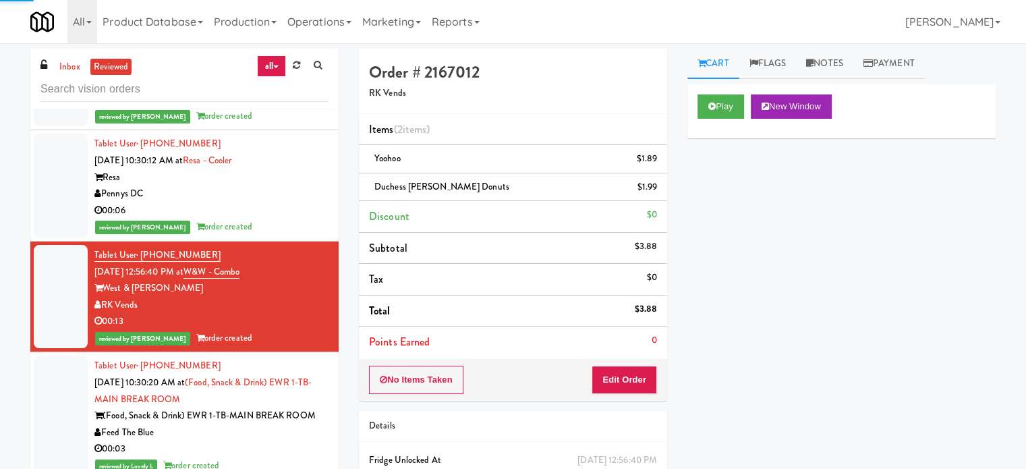
scroll to position [5731, 0]
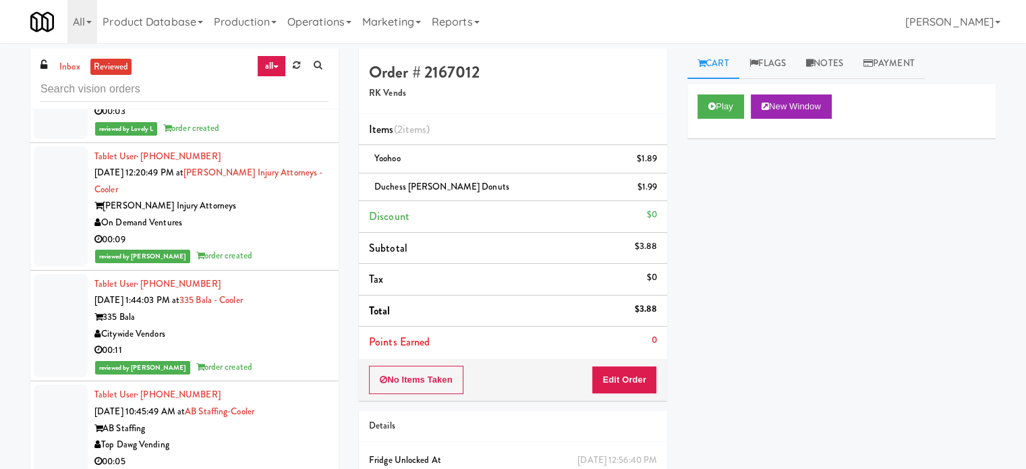
click at [298, 137] on div "reviewed by Lovely L order created" at bounding box center [211, 128] width 234 height 17
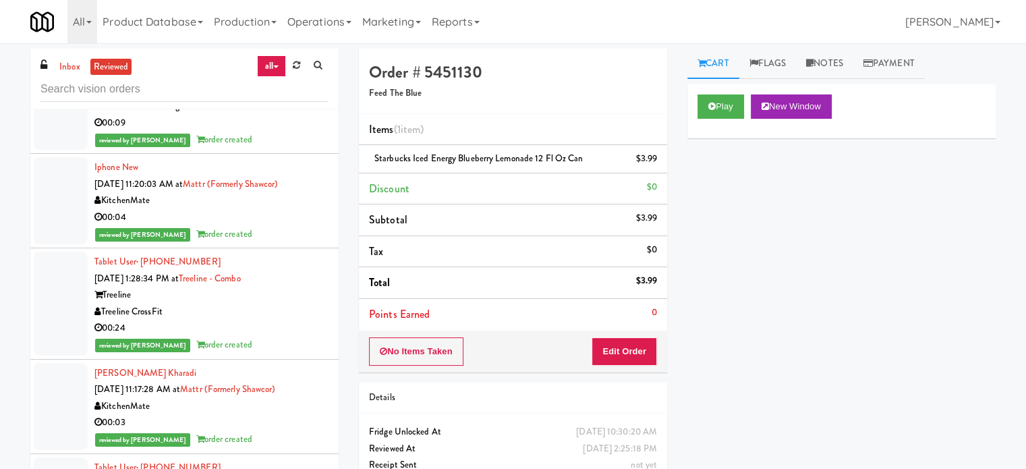
scroll to position [10539, 0]
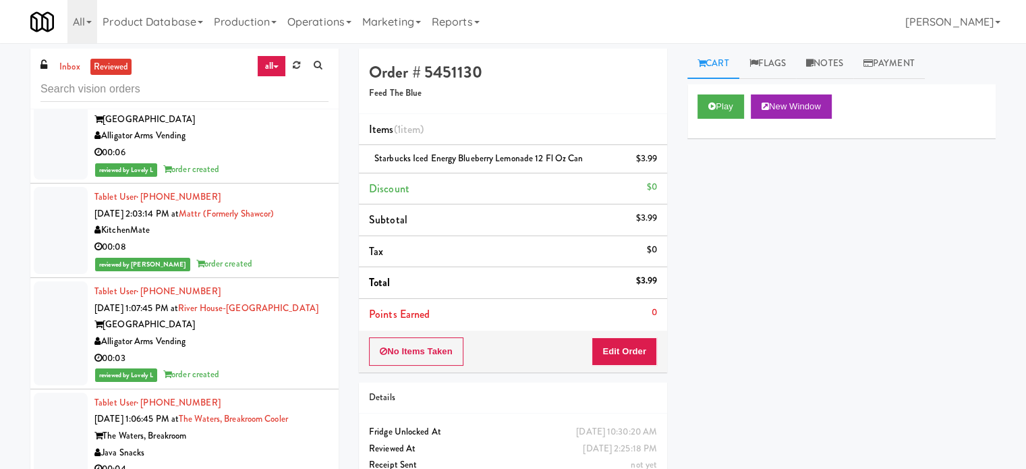
click at [296, 144] on div "Alligator Arms Vending" at bounding box center [211, 135] width 234 height 17
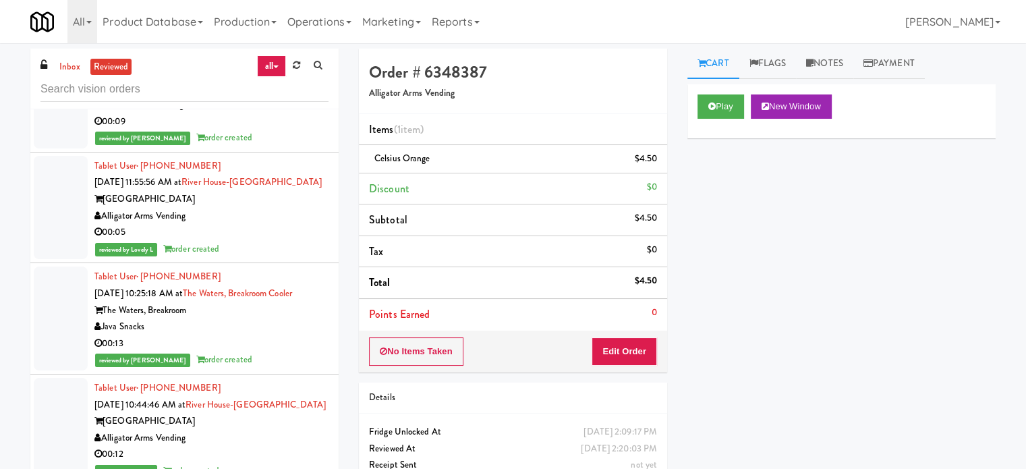
click at [305, 241] on div "00:05" at bounding box center [211, 232] width 234 height 17
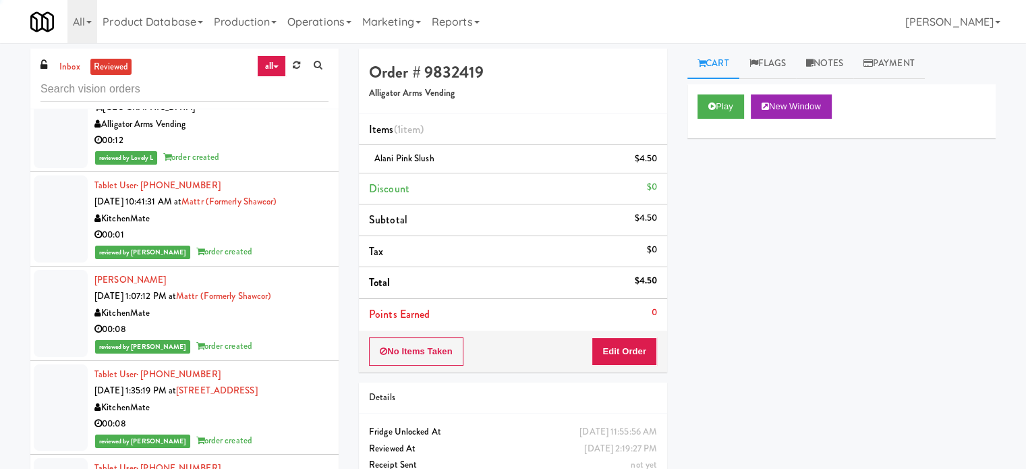
scroll to position [3296, 0]
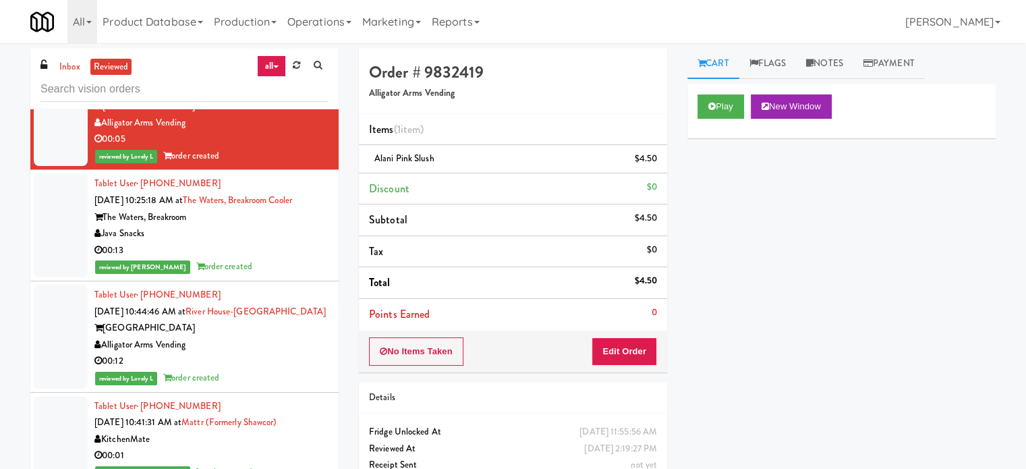
click at [284, 275] on div "reviewed by [PERSON_NAME] E order created" at bounding box center [211, 266] width 234 height 17
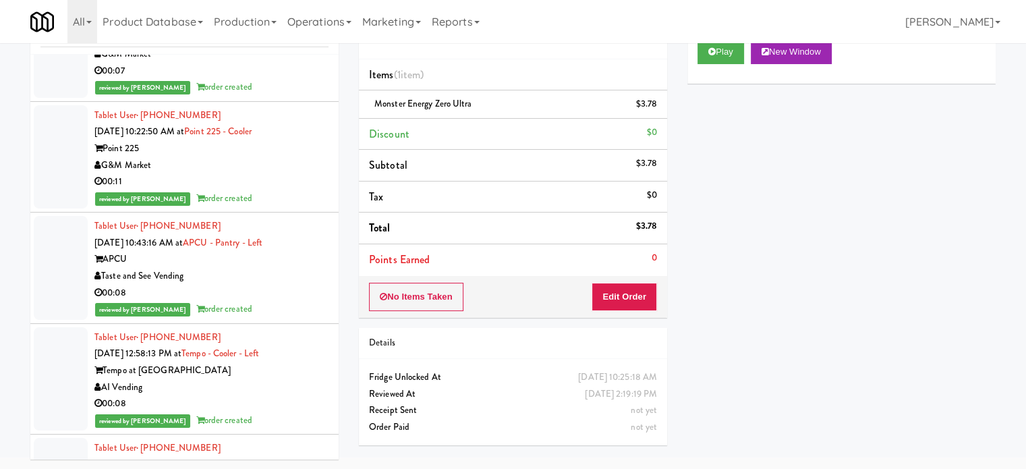
scroll to position [18725, 0]
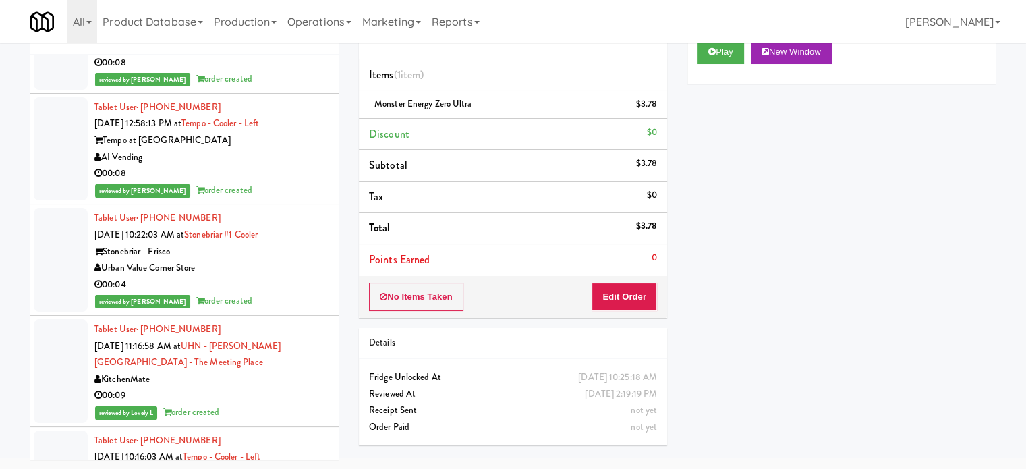
click at [289, 88] on div "reviewed by [PERSON_NAME] order created" at bounding box center [211, 79] width 234 height 17
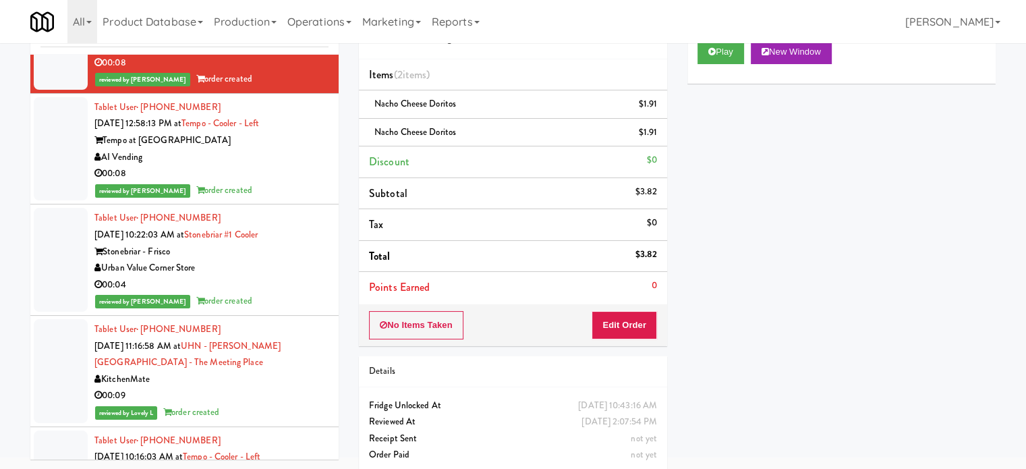
click at [275, 182] on div "00:08" at bounding box center [211, 173] width 234 height 17
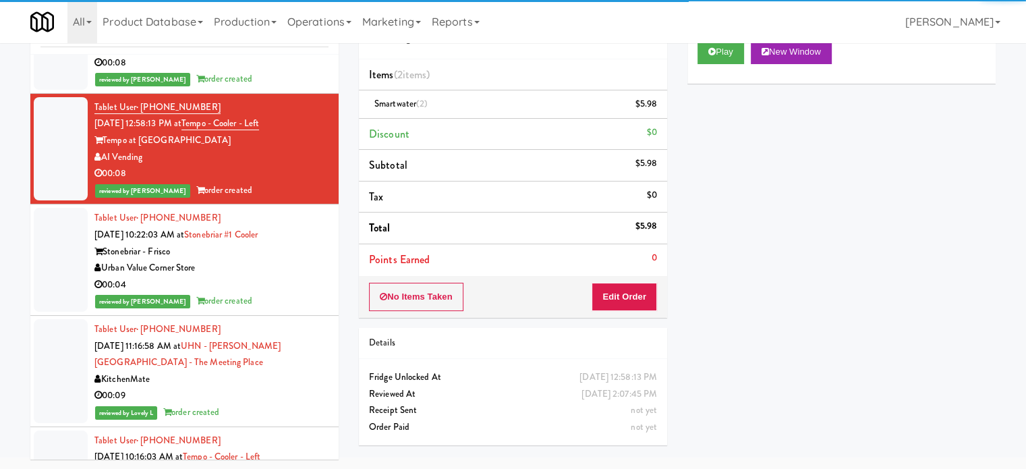
click at [279, 260] on div "Stonebriar - Frisco" at bounding box center [211, 251] width 234 height 17
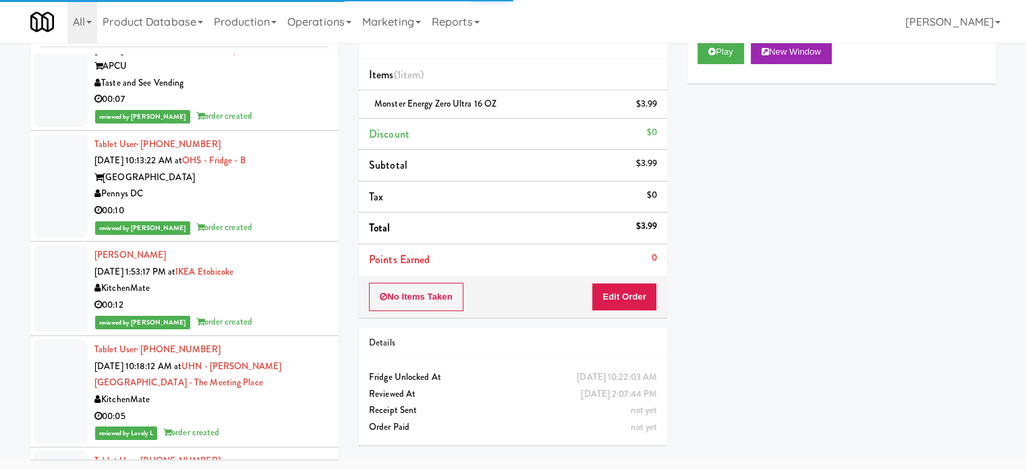
scroll to position [19399, 0]
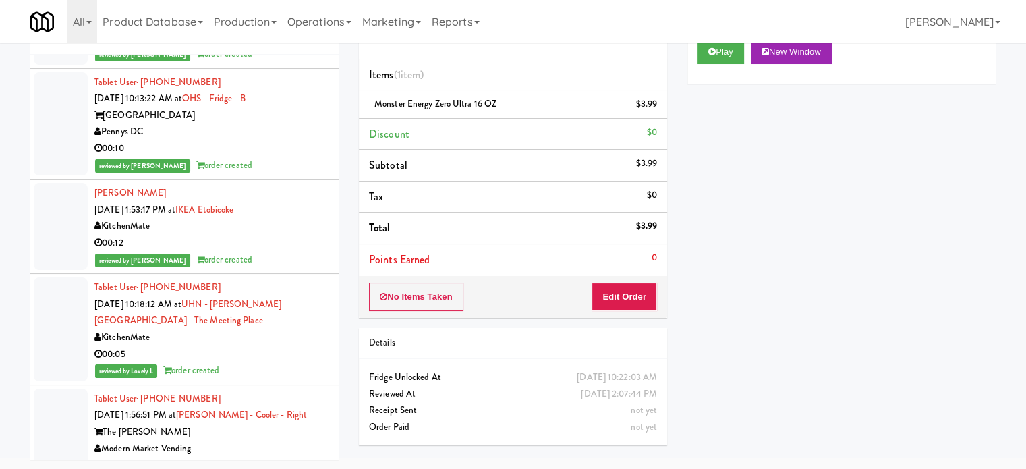
click at [283, 157] on div "00:10" at bounding box center [211, 148] width 234 height 17
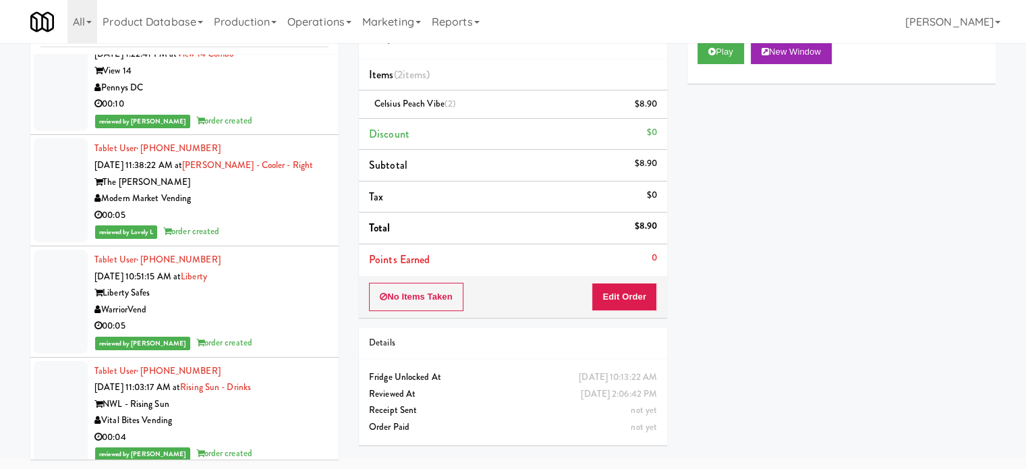
scroll to position [21085, 0]
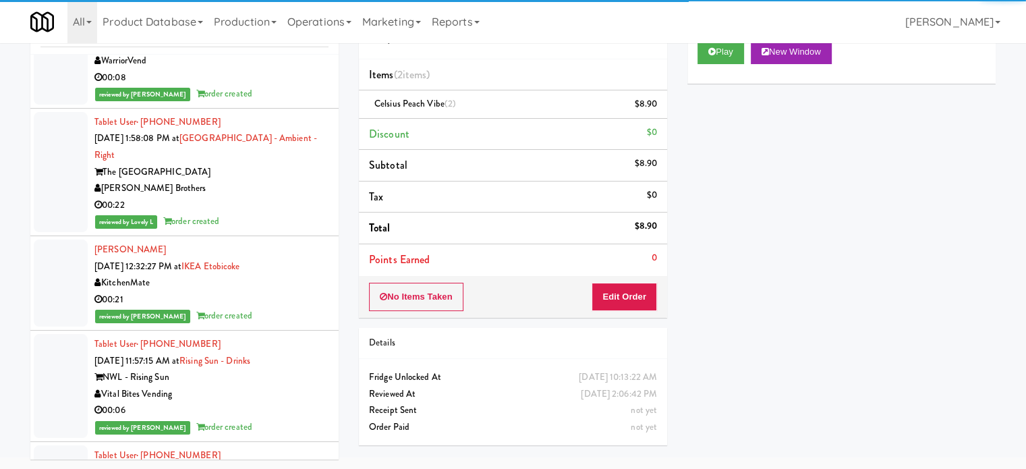
click at [298, 214] on div "00:22" at bounding box center [211, 205] width 234 height 17
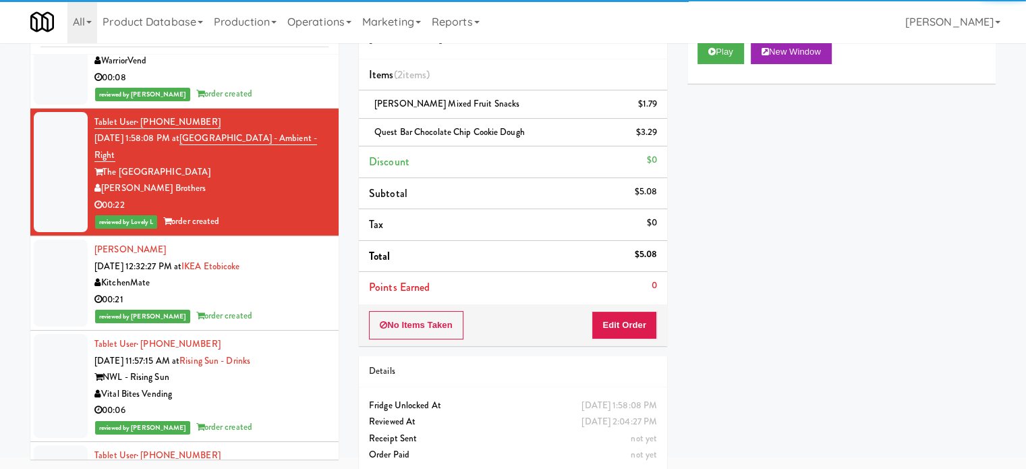
click at [295, 308] on div "00:21" at bounding box center [211, 299] width 234 height 17
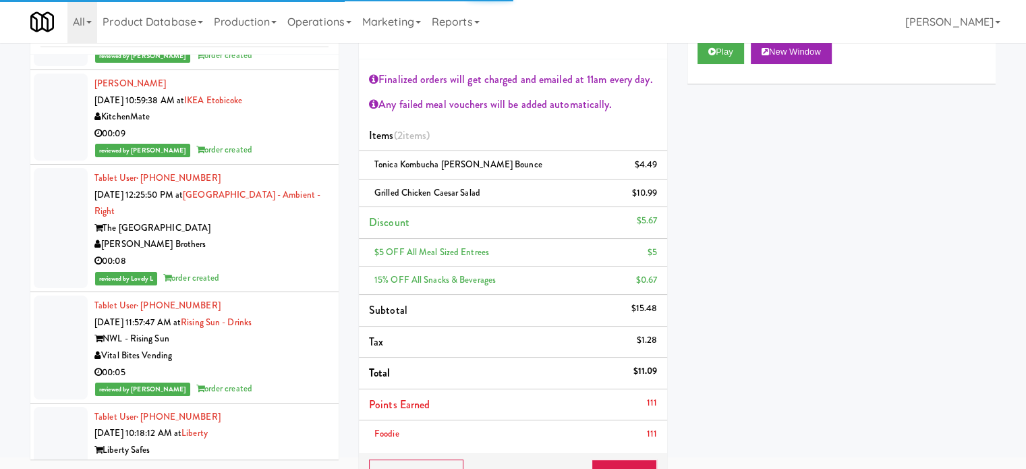
scroll to position [22096, 0]
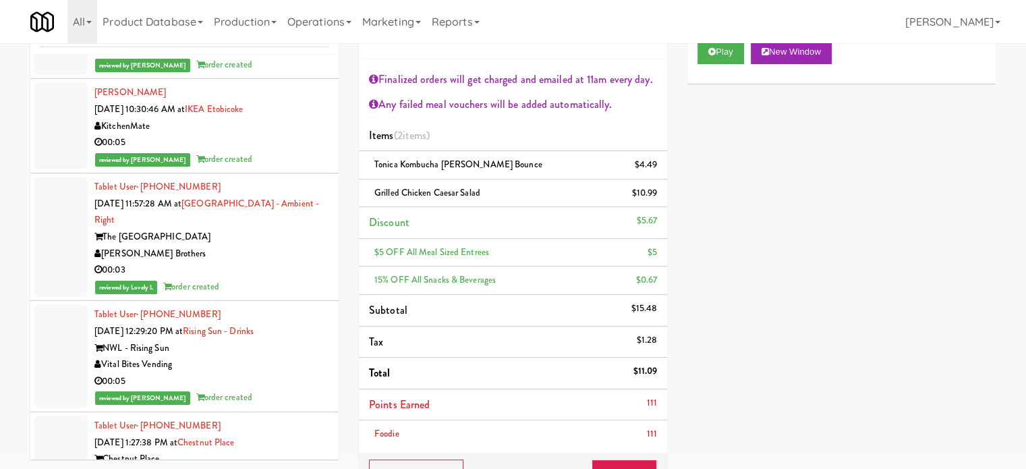
click at [277, 168] on div "reviewed by [PERSON_NAME] A order created" at bounding box center [211, 159] width 234 height 17
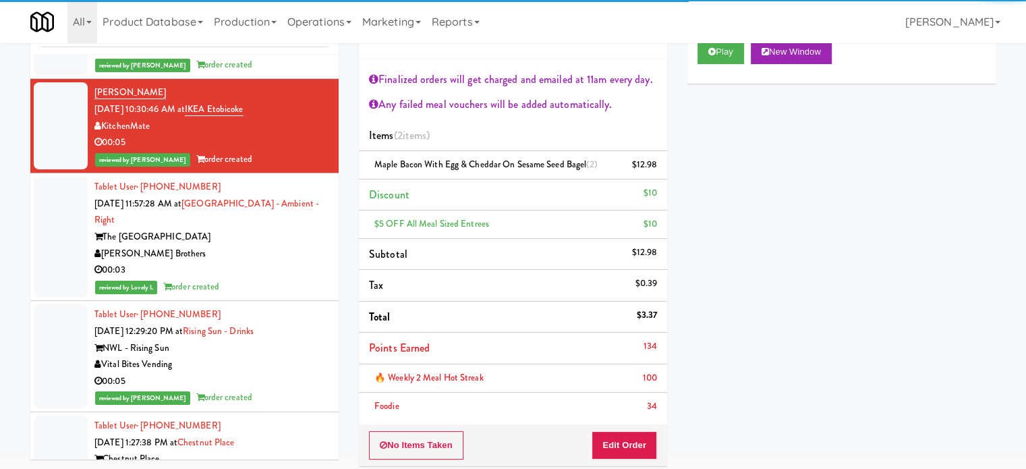
click at [289, 73] on div "reviewed by [PERSON_NAME] L order created" at bounding box center [211, 65] width 234 height 17
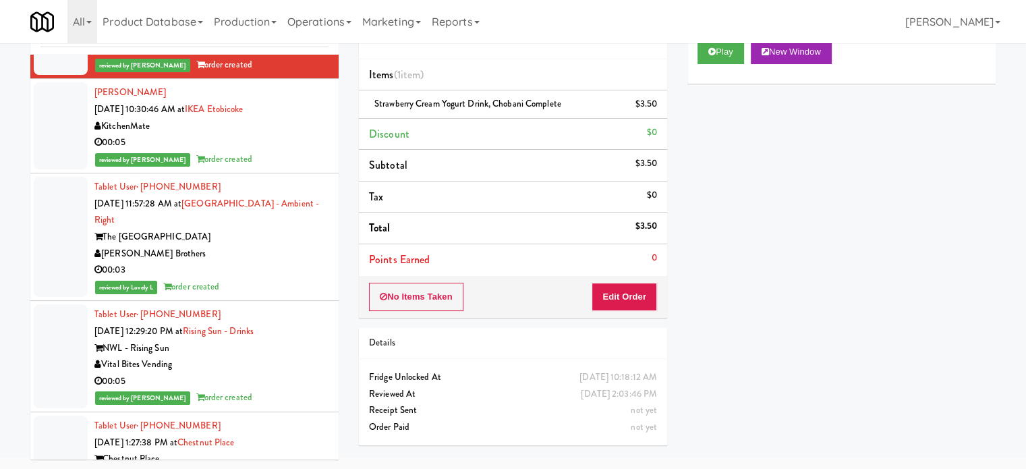
click at [287, 278] on div "00:03" at bounding box center [211, 270] width 234 height 17
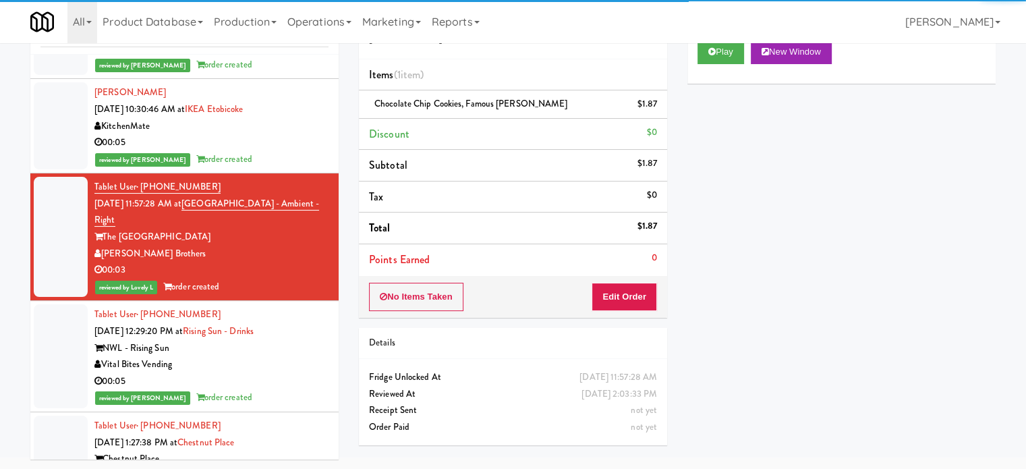
scroll to position [22771, 0]
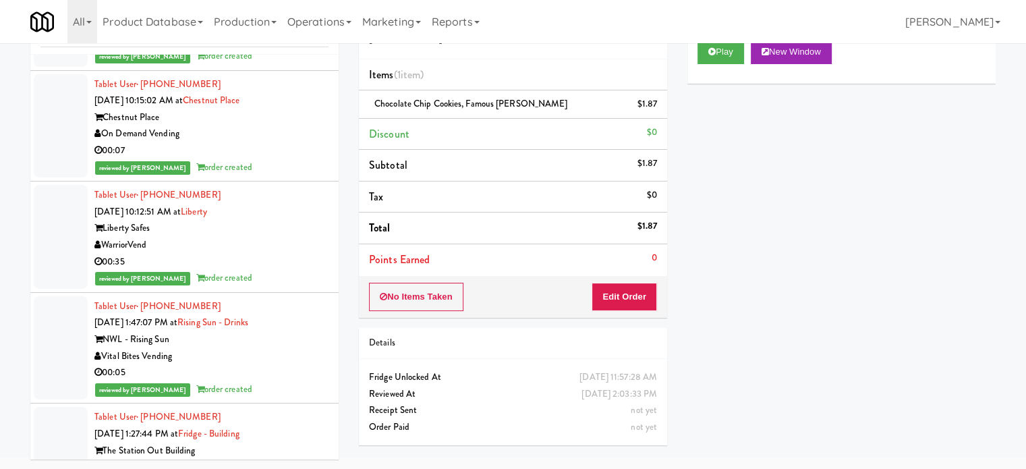
click at [278, 176] on div "reviewed by [PERSON_NAME] order created" at bounding box center [211, 167] width 234 height 17
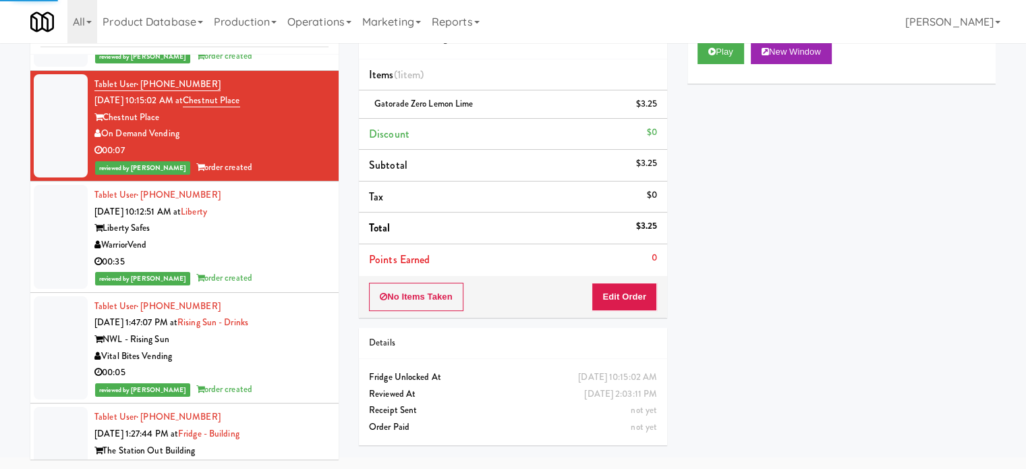
click at [276, 270] on div "00:35" at bounding box center [211, 262] width 234 height 17
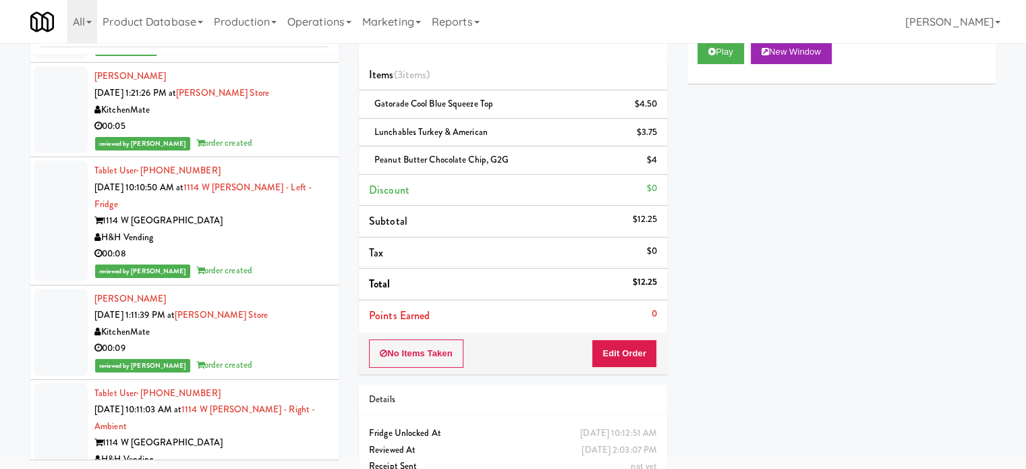
scroll to position [24119, 0]
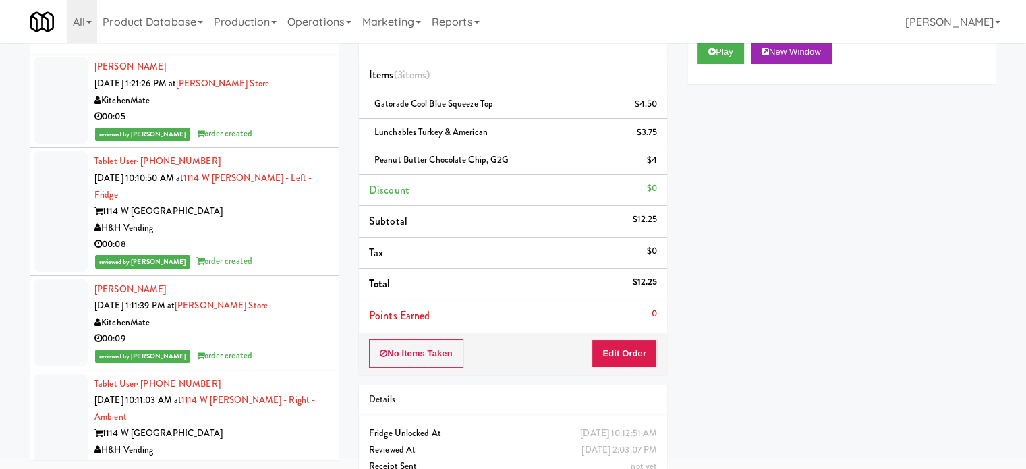
click at [294, 270] on div "reviewed by [PERSON_NAME] A order created" at bounding box center [211, 261] width 234 height 17
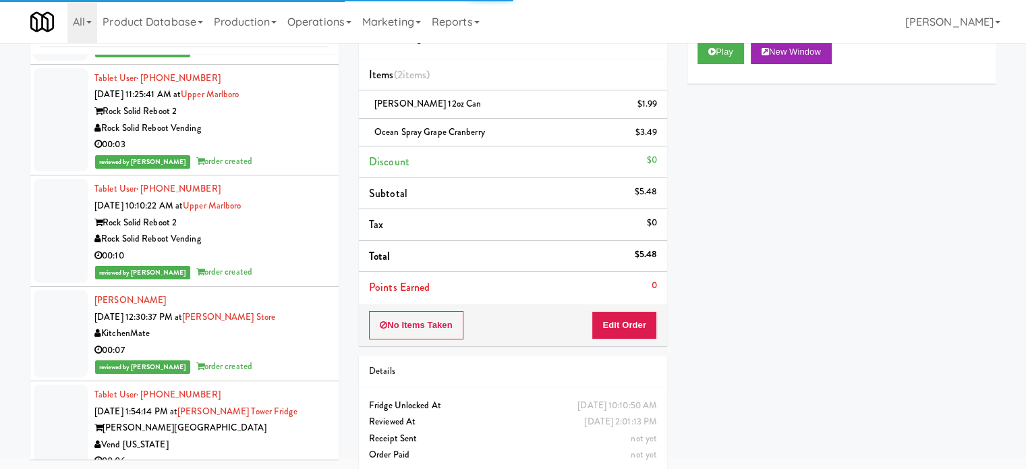
scroll to position [25662, 0]
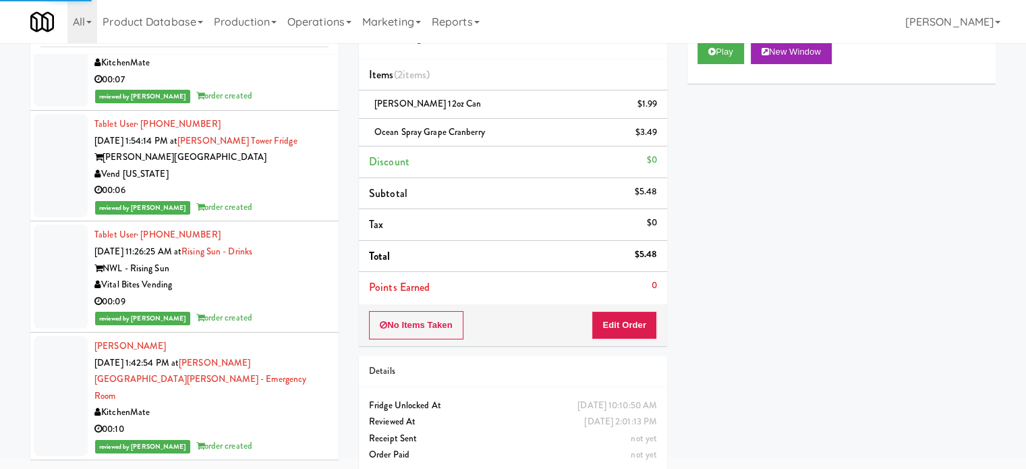
click at [299, 310] on div "00:09" at bounding box center [211, 301] width 234 height 17
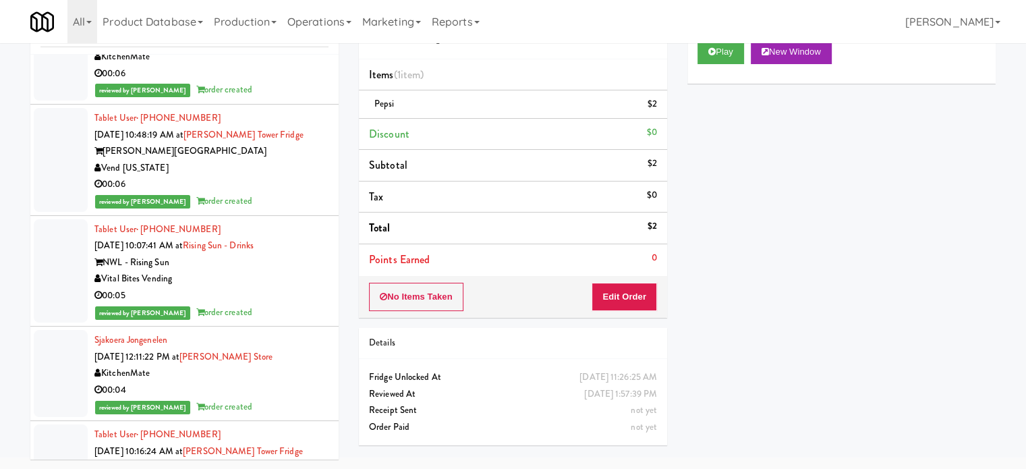
scroll to position [27738, 0]
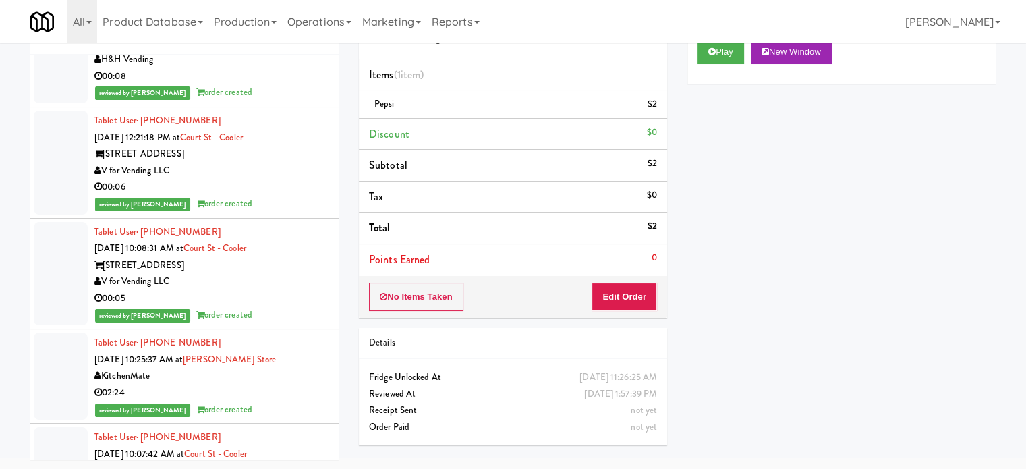
click at [285, 384] on div "02:24" at bounding box center [211, 392] width 234 height 17
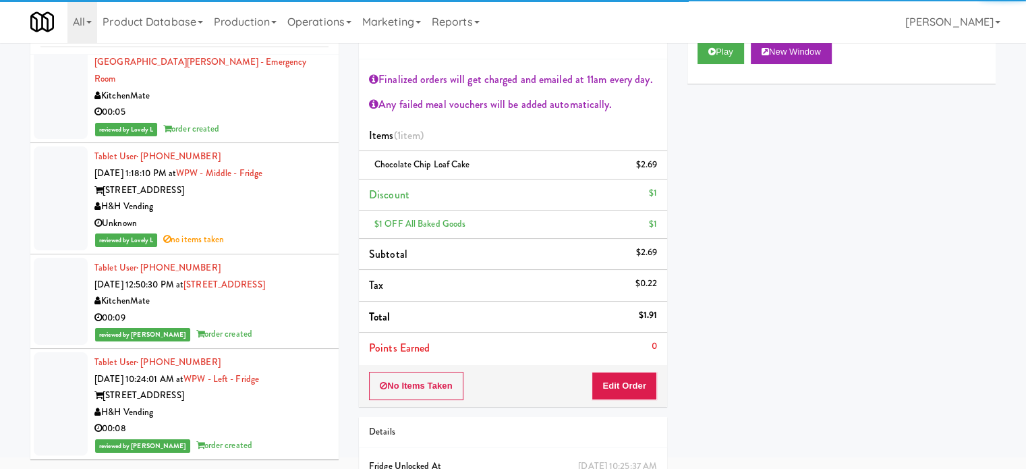
scroll to position [29424, 0]
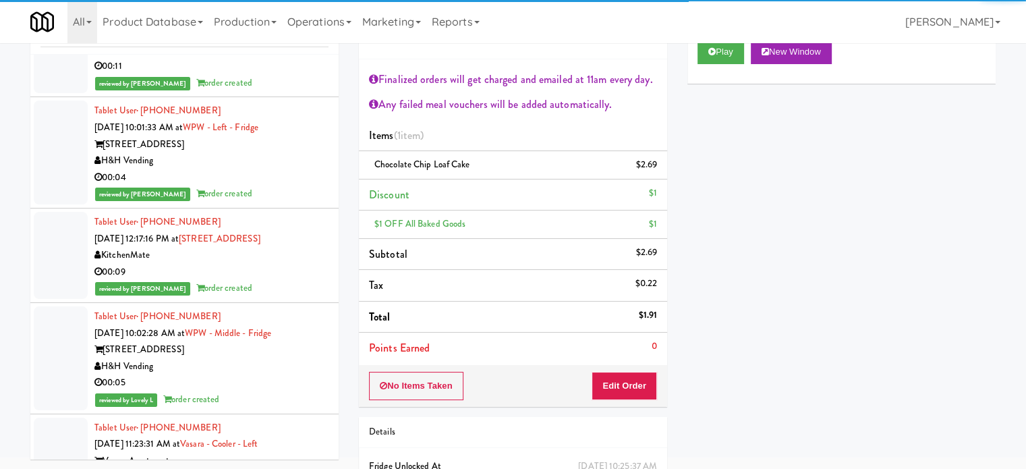
click at [301, 358] on div "H&H Vending" at bounding box center [211, 366] width 234 height 17
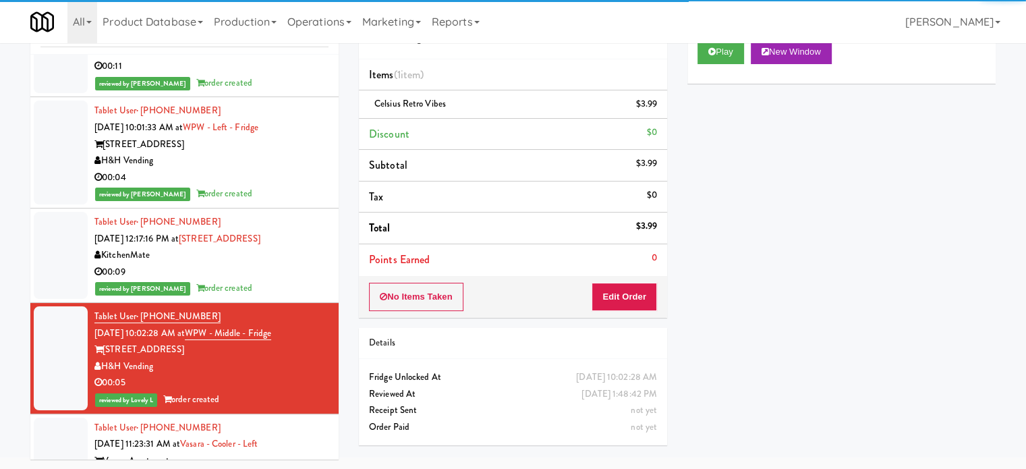
click at [292, 452] on div "Vasara Apartments" at bounding box center [211, 460] width 234 height 17
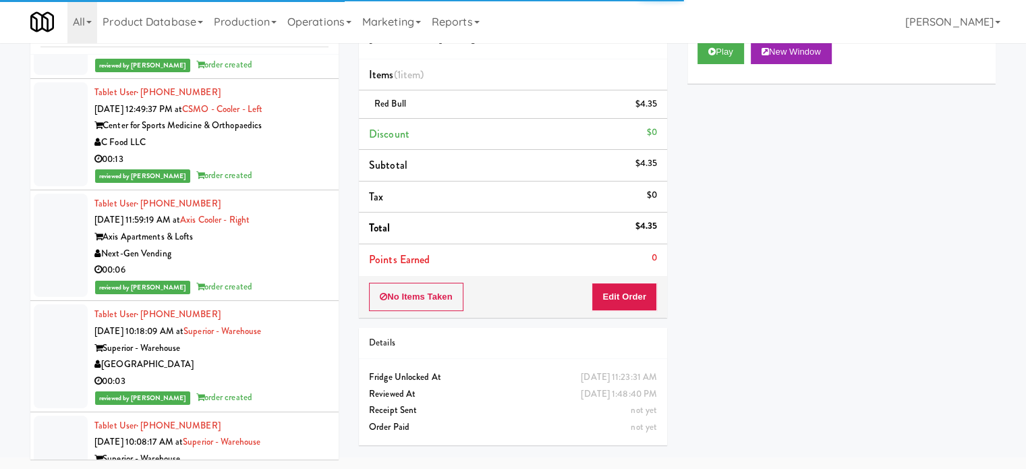
scroll to position [31447, 0]
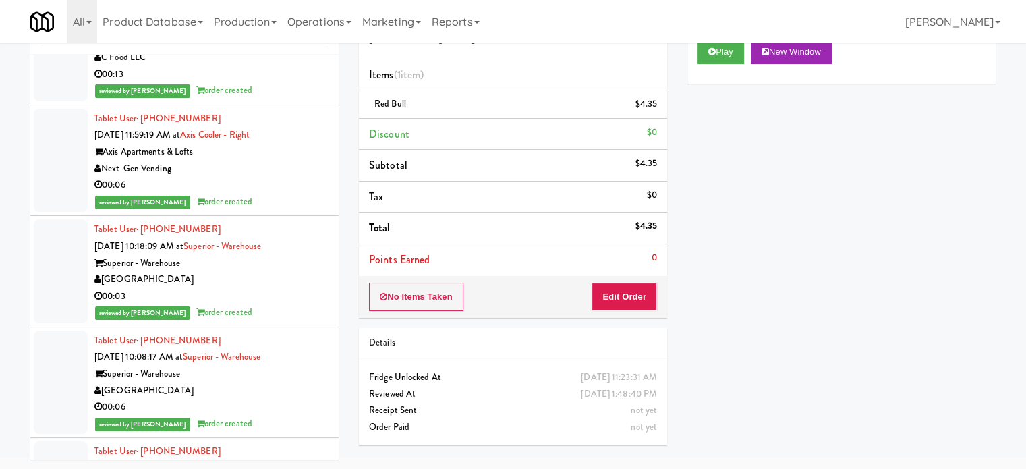
click at [286, 398] on div "00:06" at bounding box center [211, 406] width 234 height 17
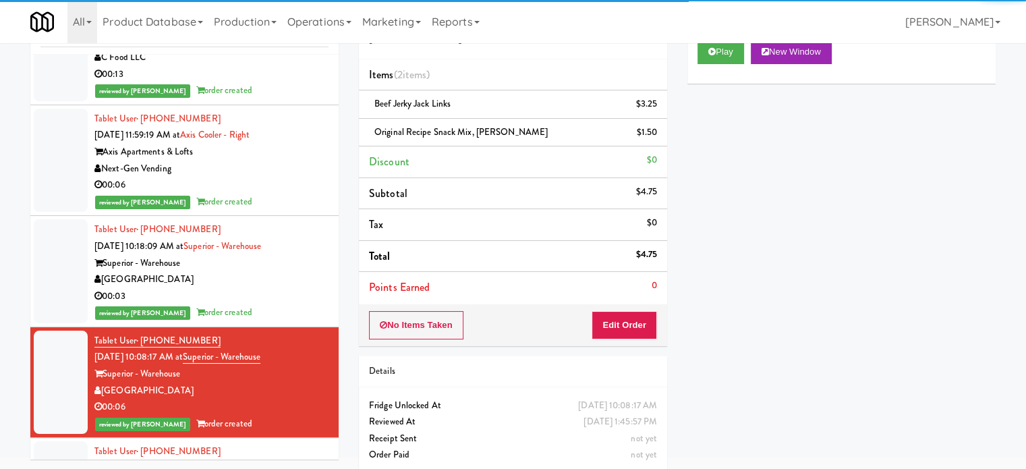
click at [285, 304] on div "reviewed by [PERSON_NAME] A order created" at bounding box center [211, 312] width 234 height 17
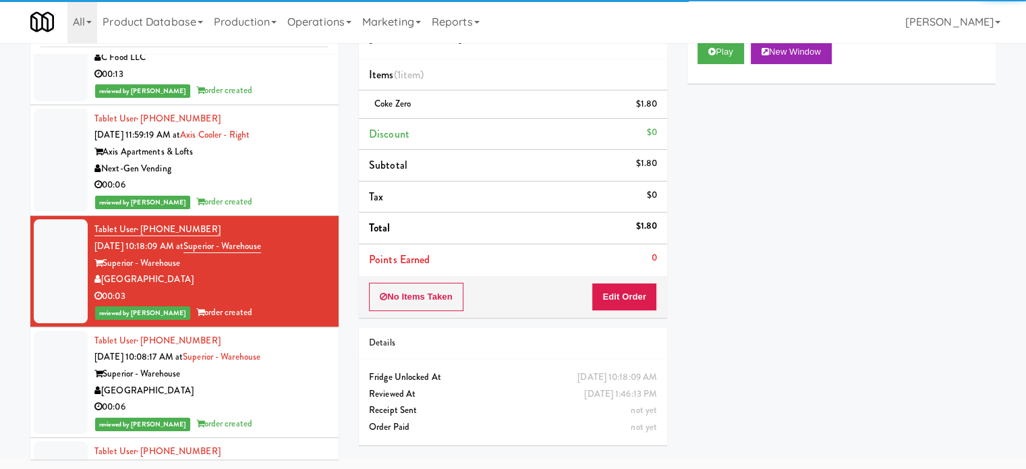
click at [287, 398] on div "00:06" at bounding box center [211, 406] width 234 height 17
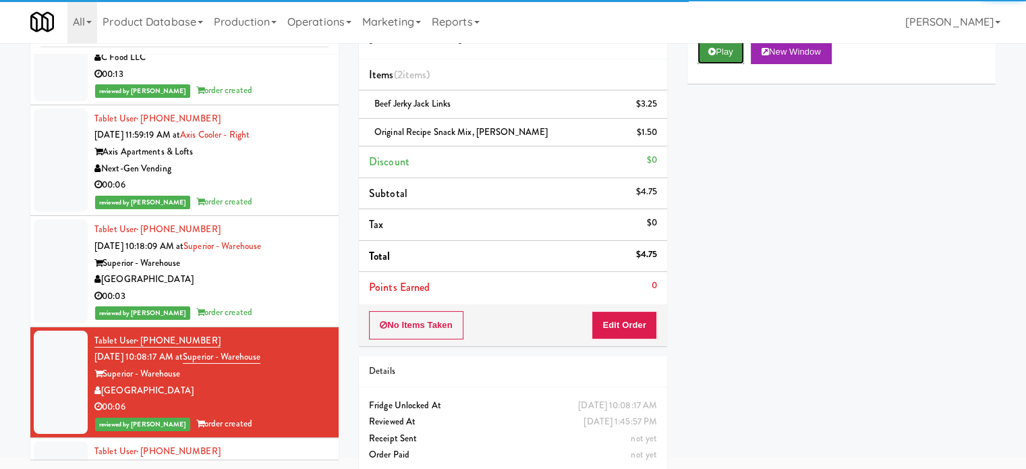
click at [713, 59] on button "Play" at bounding box center [720, 52] width 47 height 24
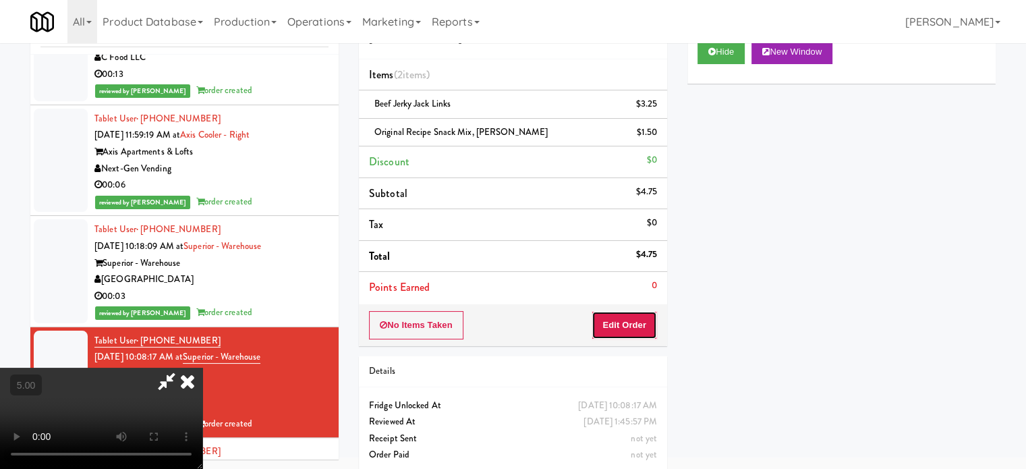
click at [636, 324] on button "Edit Order" at bounding box center [623, 325] width 65 height 28
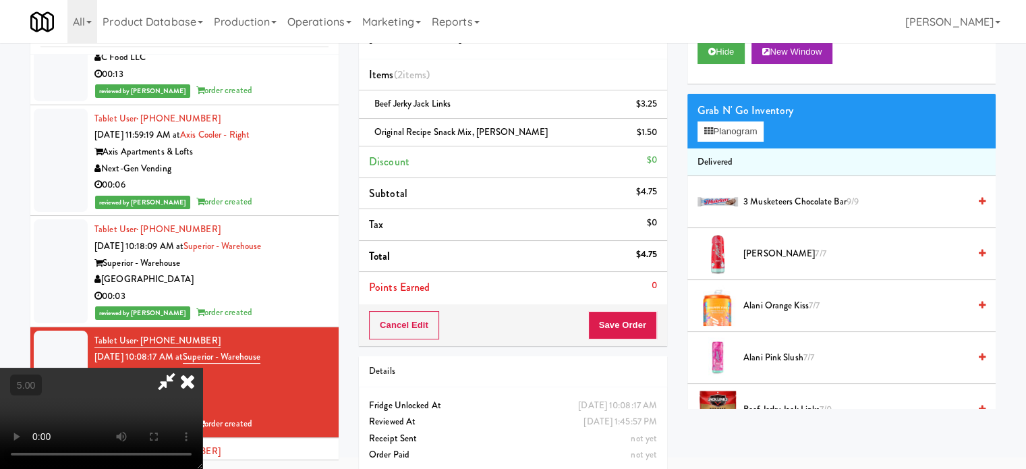
click at [202, 367] on video at bounding box center [101, 417] width 202 height 101
drag, startPoint x: 418, startPoint y: 323, endPoint x: 390, endPoint y: 295, distance: 39.6
click at [202, 367] on video at bounding box center [101, 417] width 202 height 101
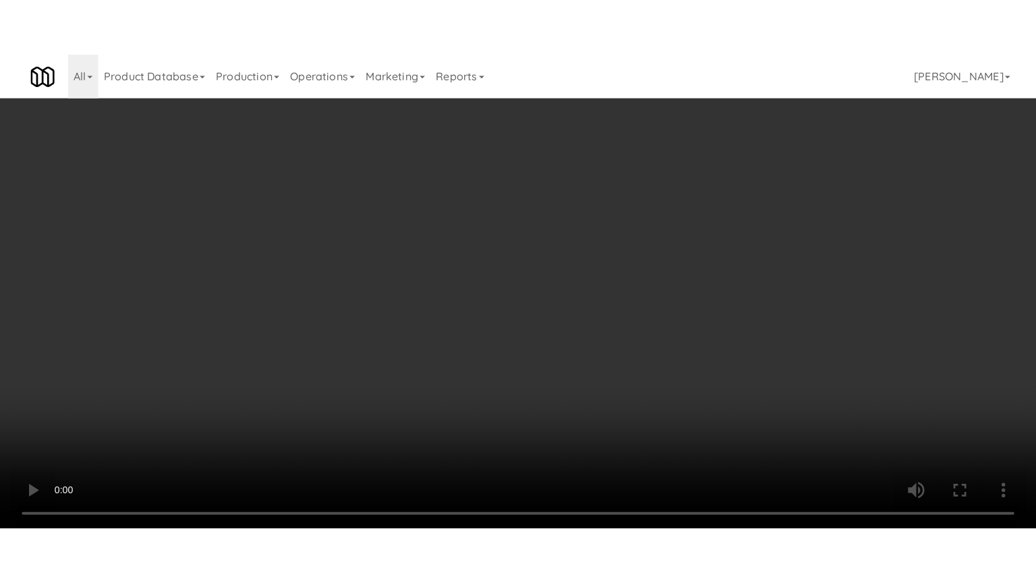
scroll to position [31414, 0]
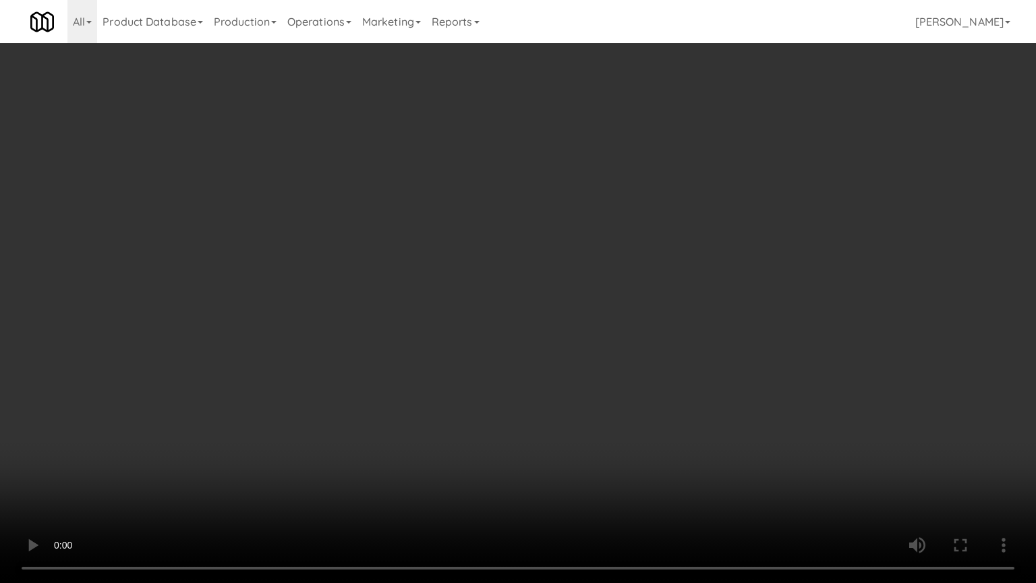
click at [398, 316] on video at bounding box center [518, 291] width 1036 height 583
click at [398, 318] on video at bounding box center [518, 291] width 1036 height 583
click at [401, 318] on video at bounding box center [518, 291] width 1036 height 583
click at [402, 322] on video at bounding box center [518, 291] width 1036 height 583
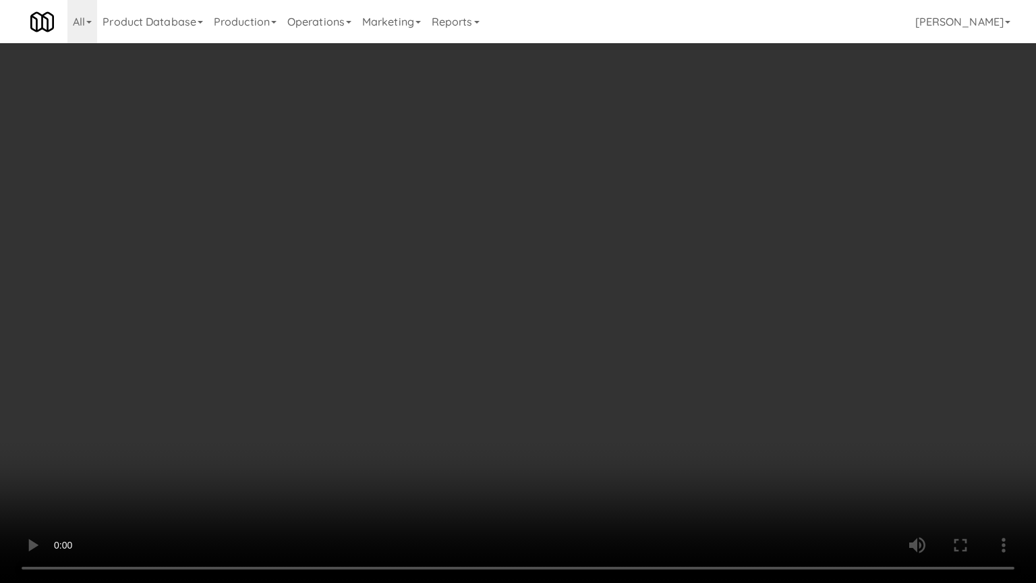
click at [421, 324] on video at bounding box center [518, 291] width 1036 height 583
click at [446, 299] on video at bounding box center [518, 291] width 1036 height 583
drag, startPoint x: 446, startPoint y: 299, endPoint x: 568, endPoint y: 125, distance: 212.5
click at [447, 299] on video at bounding box center [518, 291] width 1036 height 583
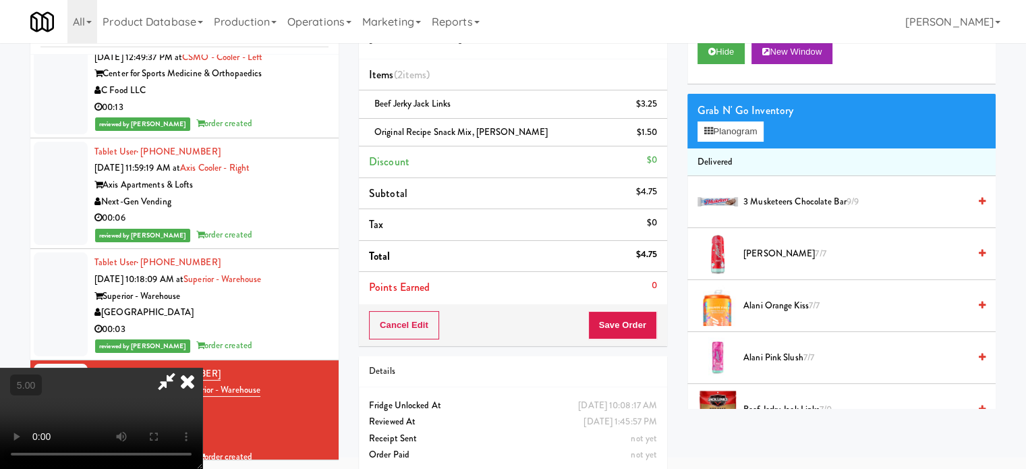
scroll to position [31447, 0]
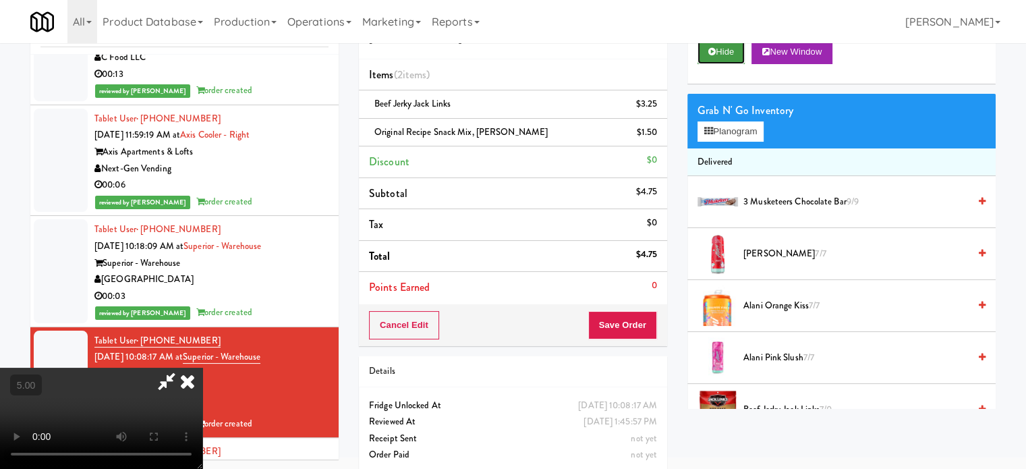
click at [725, 53] on button "Hide" at bounding box center [720, 52] width 47 height 24
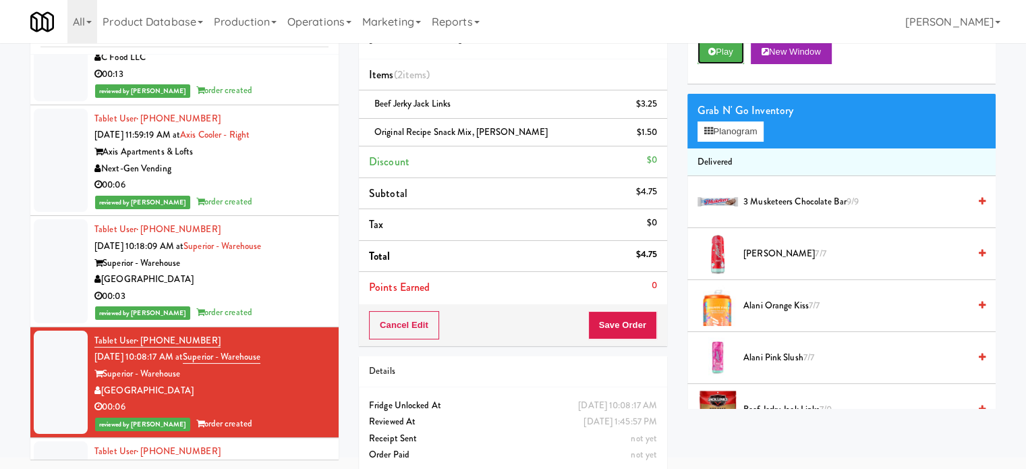
scroll to position [31784, 0]
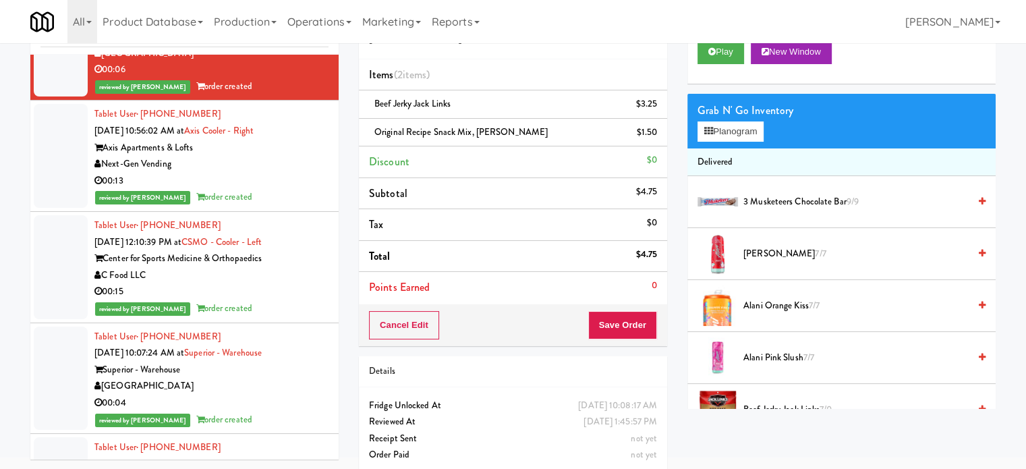
click at [303, 283] on div "00:15" at bounding box center [211, 291] width 234 height 17
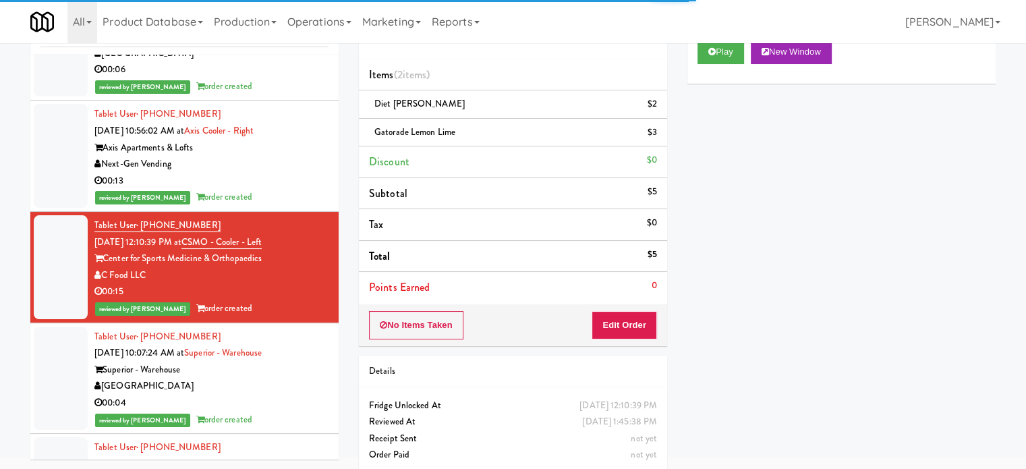
click at [294, 378] on div "[GEOGRAPHIC_DATA]" at bounding box center [211, 386] width 234 height 17
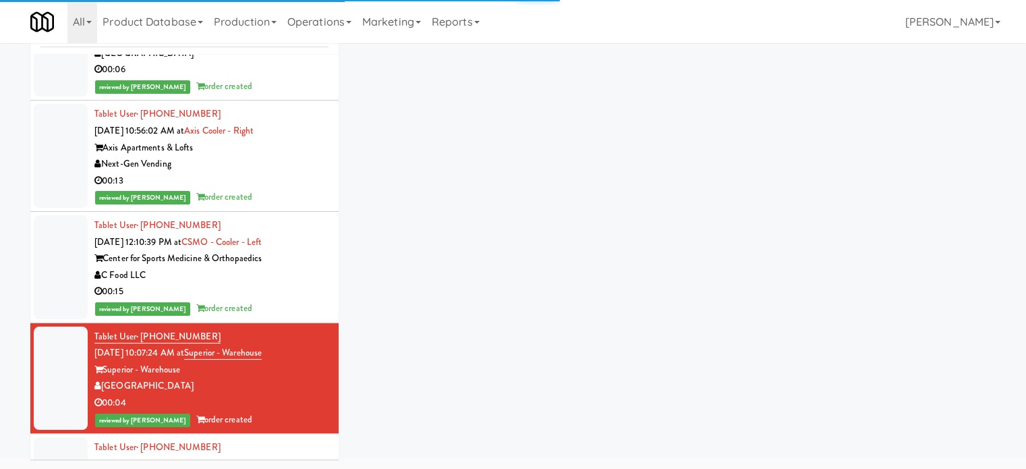
scroll to position [32121, 0]
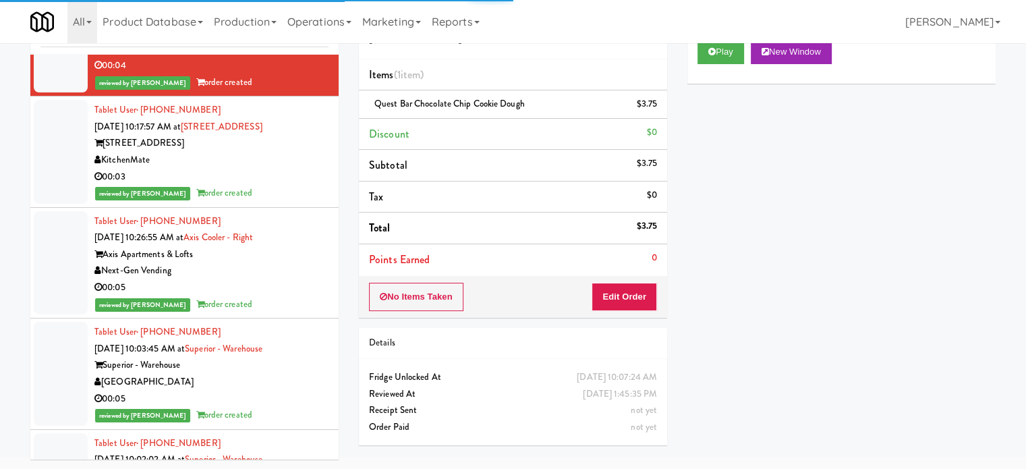
click at [262, 279] on div "00:05" at bounding box center [211, 287] width 234 height 17
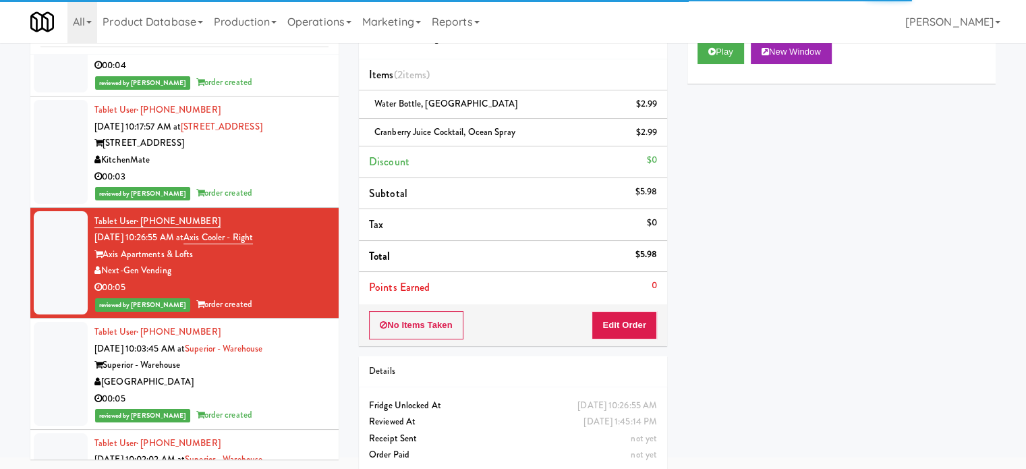
click at [264, 374] on div "[GEOGRAPHIC_DATA]" at bounding box center [211, 382] width 234 height 17
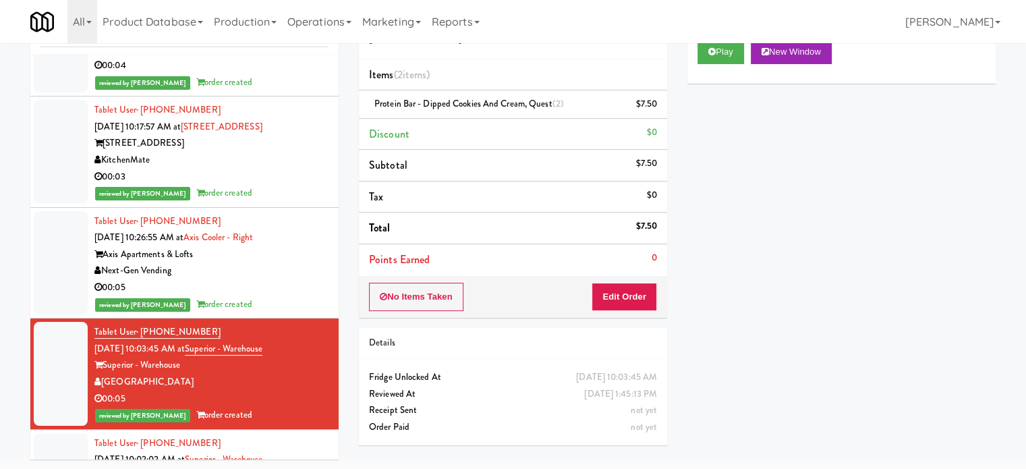
scroll to position [32458, 0]
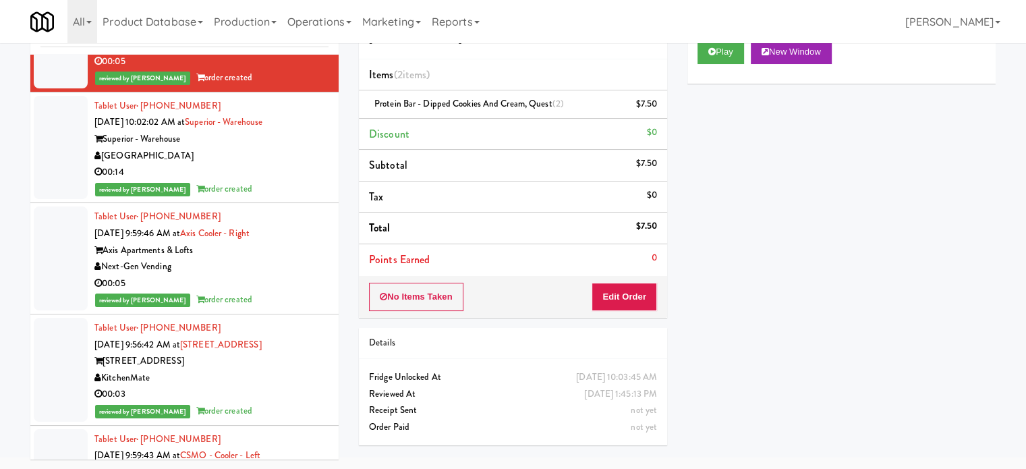
click at [277, 275] on div "00:05" at bounding box center [211, 283] width 234 height 17
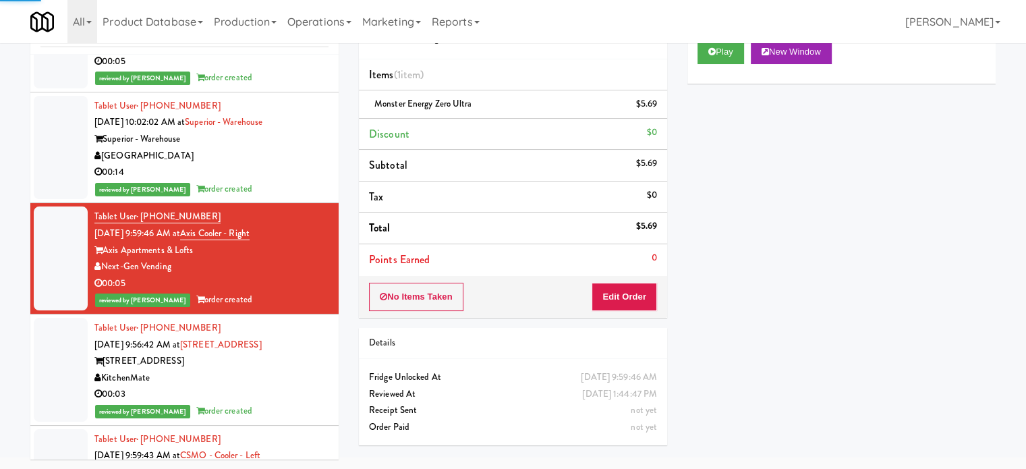
click at [289, 386] on div "00:03" at bounding box center [211, 394] width 234 height 17
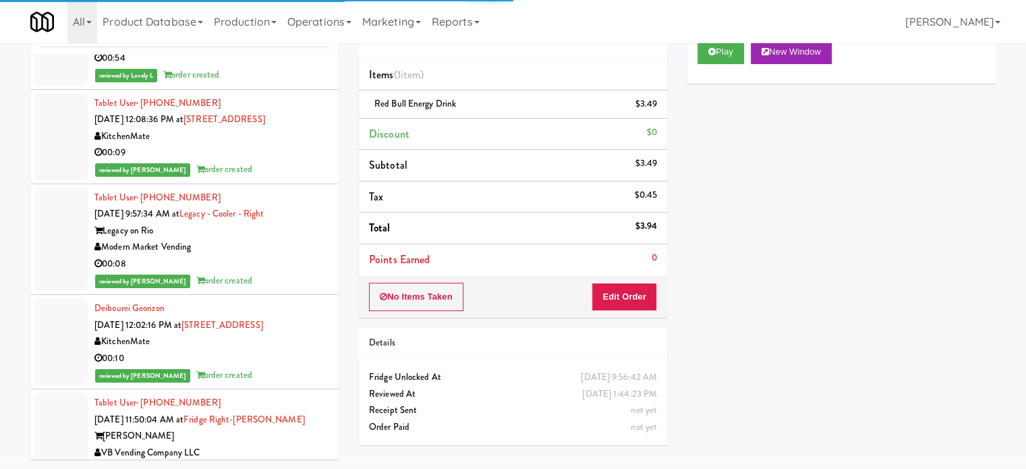
scroll to position [33132, 0]
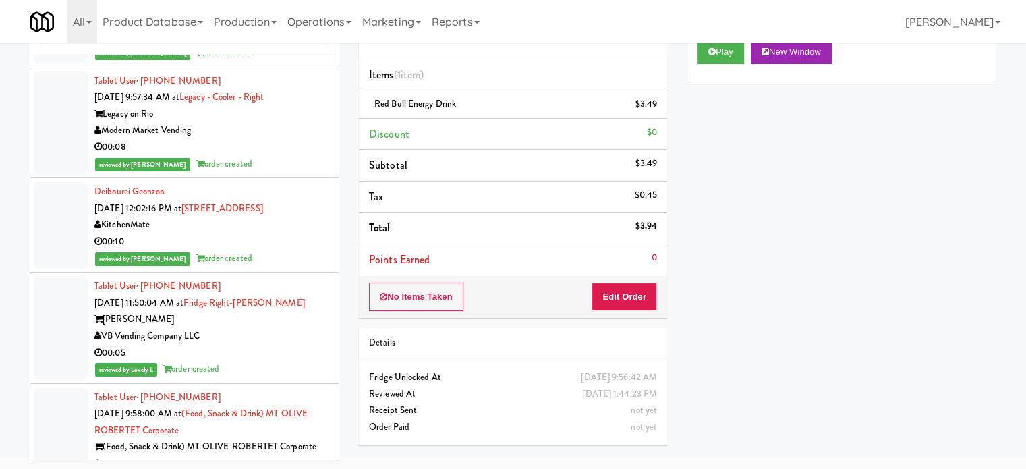
click at [291, 250] on div "reviewed by [PERSON_NAME] order created" at bounding box center [211, 258] width 234 height 17
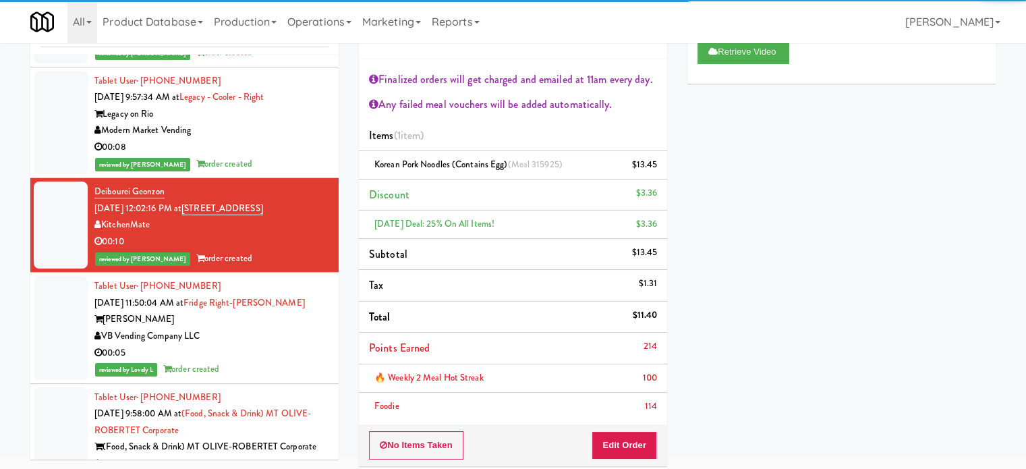
click at [297, 328] on div "VB Vending Company LLC" at bounding box center [211, 336] width 234 height 17
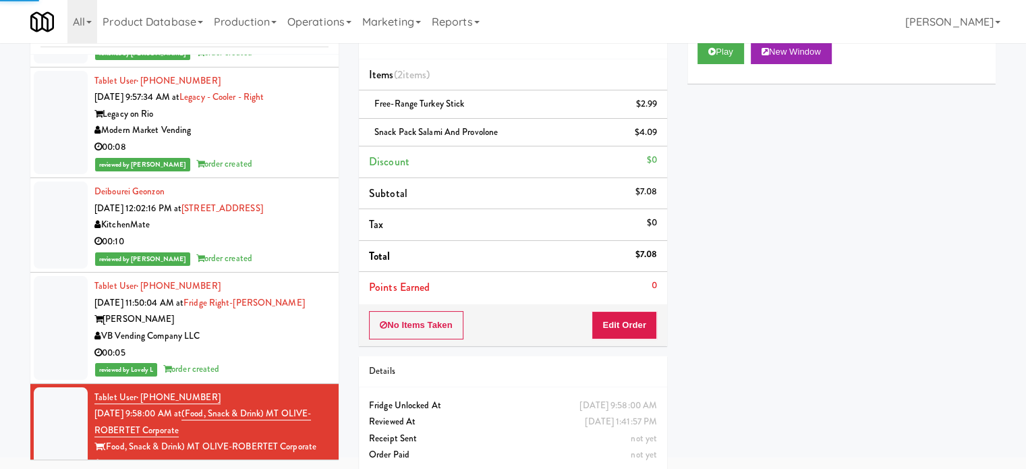
scroll to position [33469, 0]
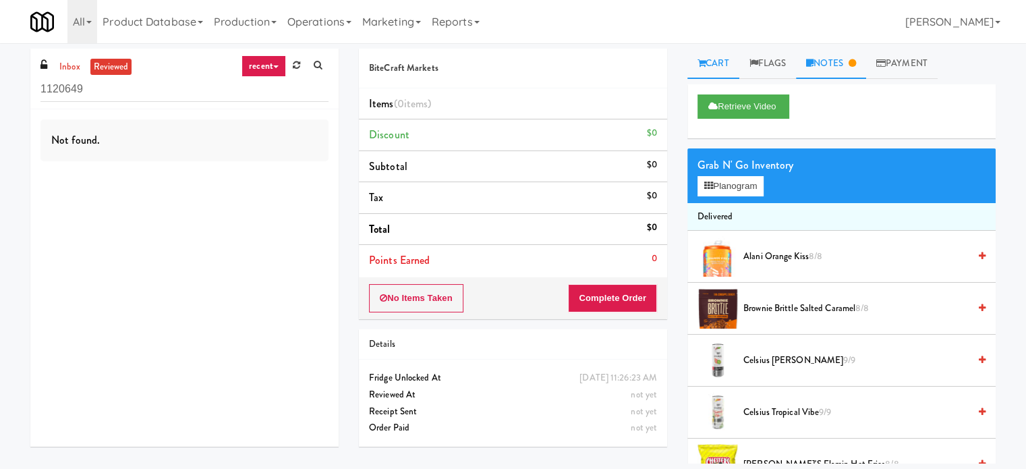
click at [846, 61] on link "Notes" at bounding box center [831, 64] width 70 height 30
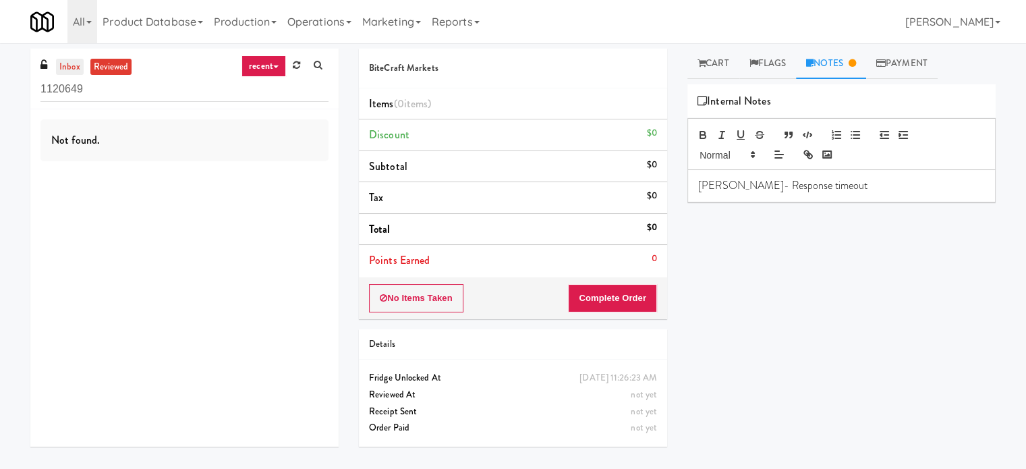
click at [69, 65] on link "inbox" at bounding box center [70, 67] width 28 height 17
click at [256, 71] on link "recent" at bounding box center [263, 66] width 45 height 22
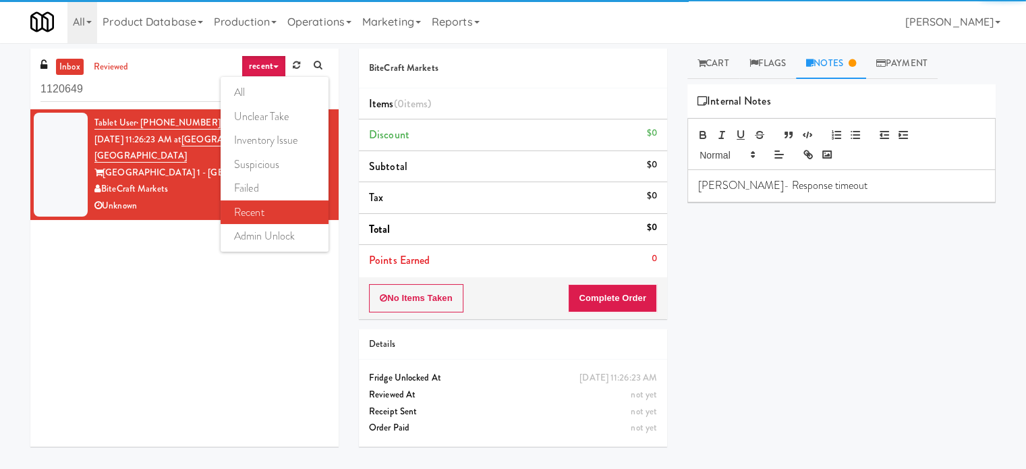
click at [252, 101] on link "all" at bounding box center [274, 92] width 108 height 24
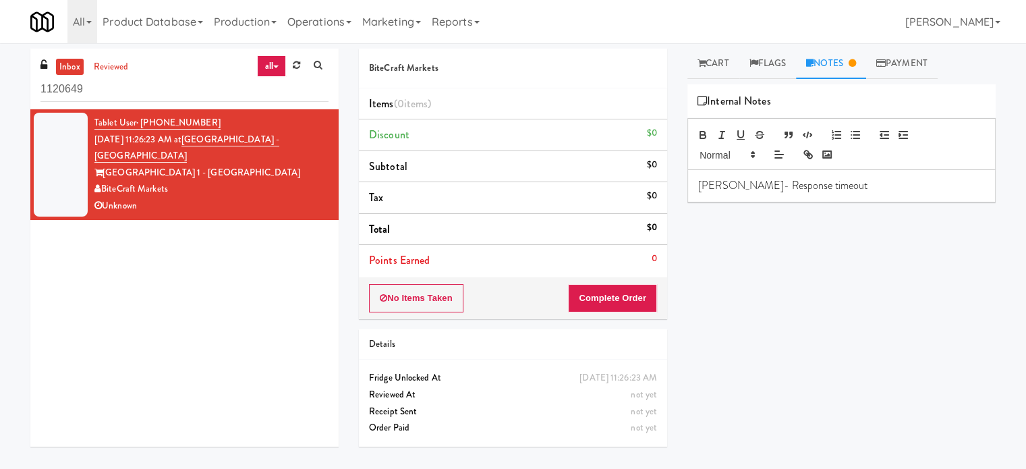
click at [258, 181] on div "BiteCraft Markets" at bounding box center [211, 189] width 234 height 17
drag, startPoint x: 283, startPoint y: 138, endPoint x: 212, endPoint y: 145, distance: 71.1
click at [201, 146] on div "Tablet User · (786) 339-4297 [DATE] 11:26:23 AM at [GEOGRAPHIC_DATA] - [GEOGRAP…" at bounding box center [211, 165] width 234 height 100
copy link "[GEOGRAPHIC_DATA] - [GEOGRAPHIC_DATA]"
click at [709, 73] on link "Cart" at bounding box center [713, 64] width 52 height 30
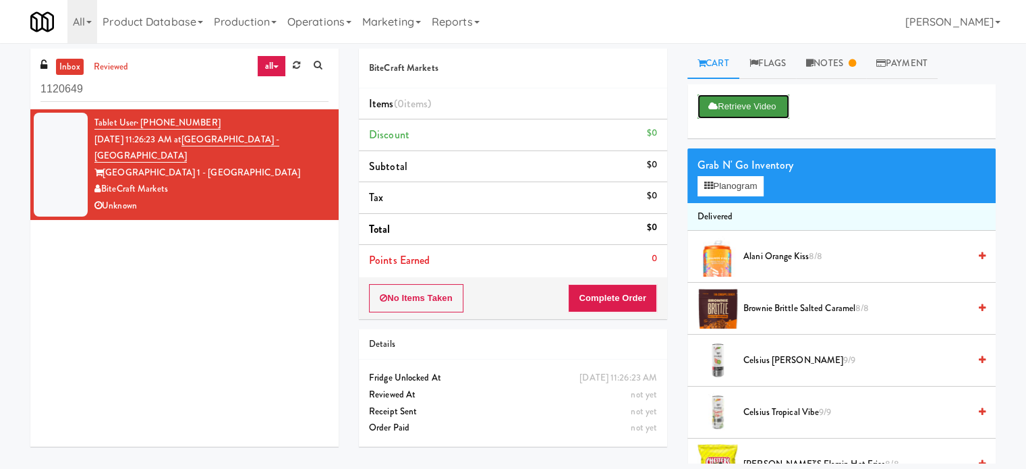
click at [743, 106] on button "Retrieve Video" at bounding box center [743, 106] width 92 height 24
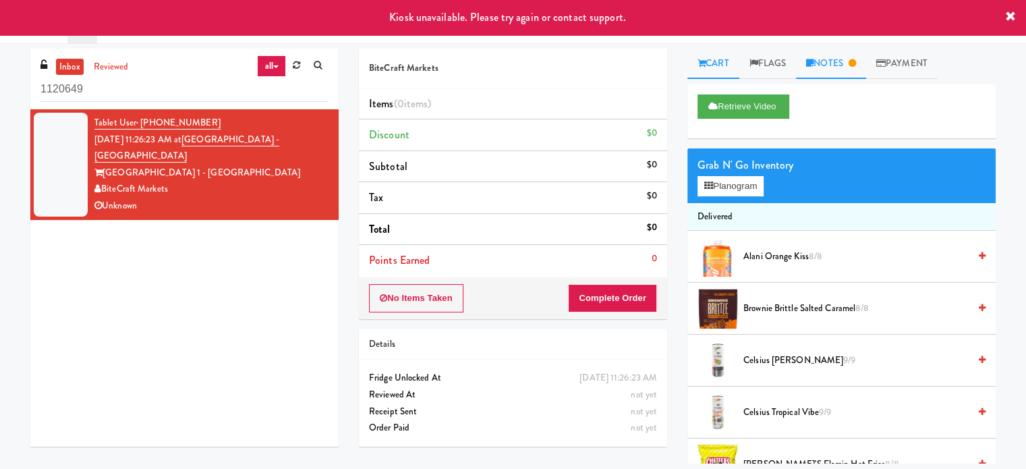
click at [839, 66] on link "Notes" at bounding box center [831, 64] width 70 height 30
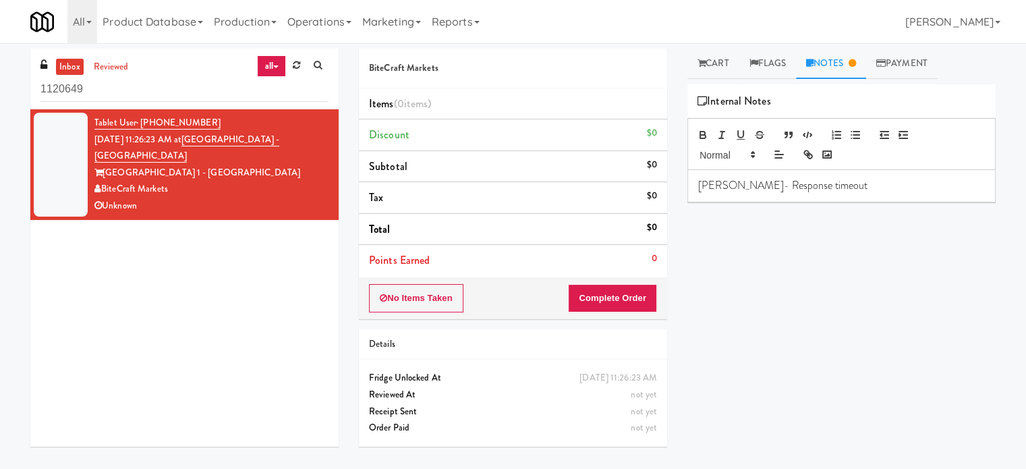
click at [818, 183] on p "Erick- Response timeout" at bounding box center [841, 185] width 287 height 15
drag, startPoint x: 714, startPoint y: 61, endPoint x: 721, endPoint y: 71, distance: 12.5
click at [715, 62] on link "Cart" at bounding box center [713, 64] width 52 height 30
